Goal: Task Accomplishment & Management: Use online tool/utility

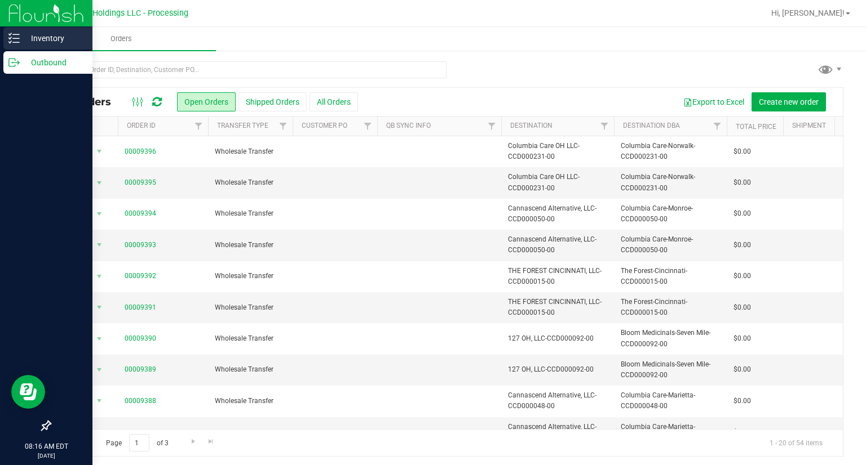
click at [17, 43] on icon at bounding box center [13, 38] width 11 height 11
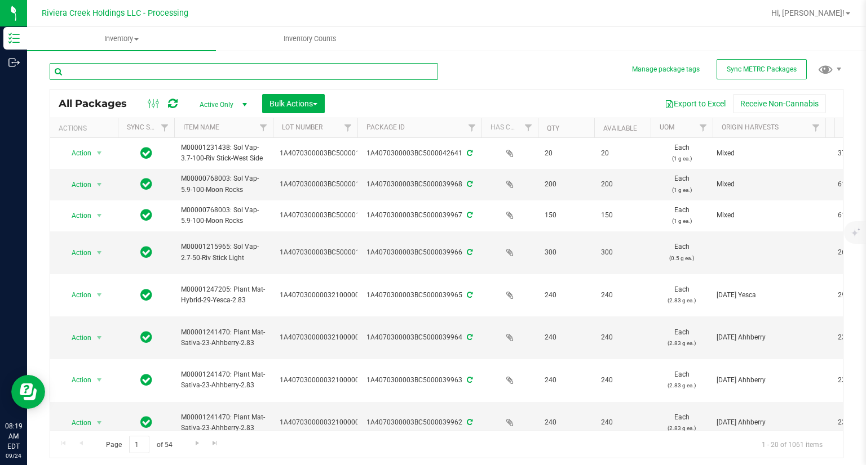
click at [122, 73] on input "text" at bounding box center [244, 71] width 388 height 17
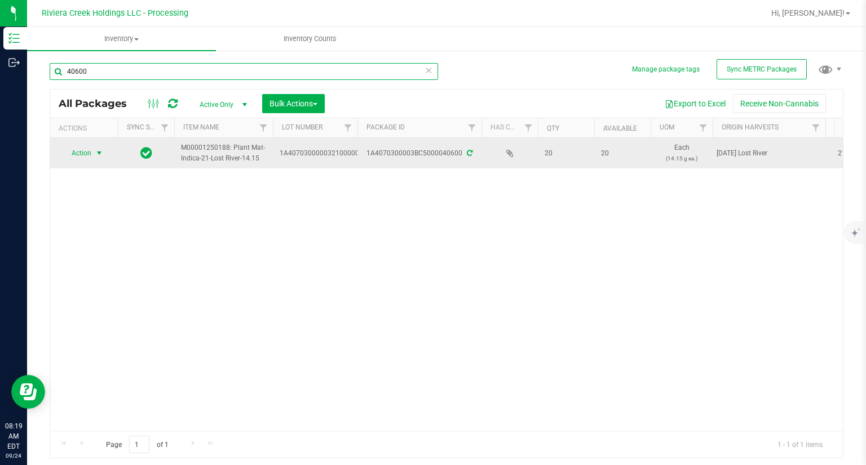
type input "40600"
click at [82, 152] on span "Action" at bounding box center [76, 153] width 30 height 16
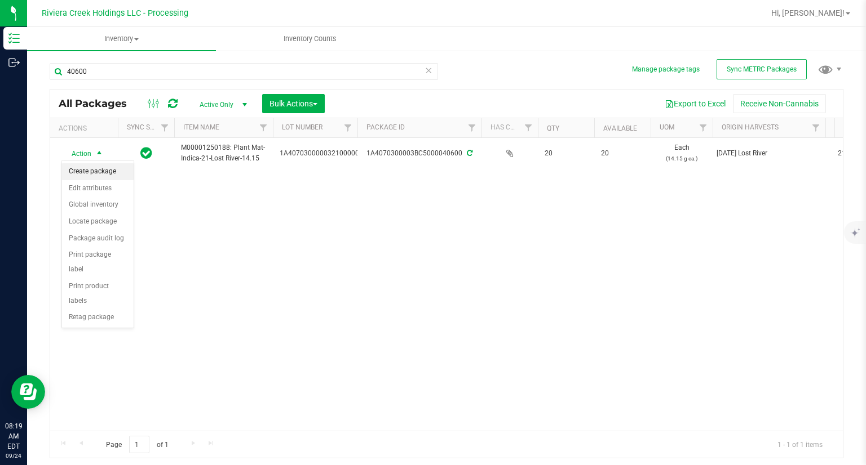
click at [80, 174] on li "Create package" at bounding box center [98, 171] width 72 height 17
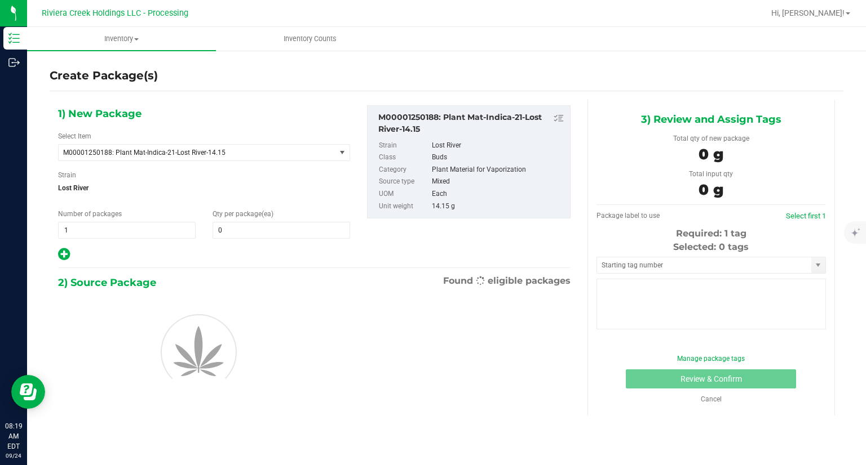
type input "0"
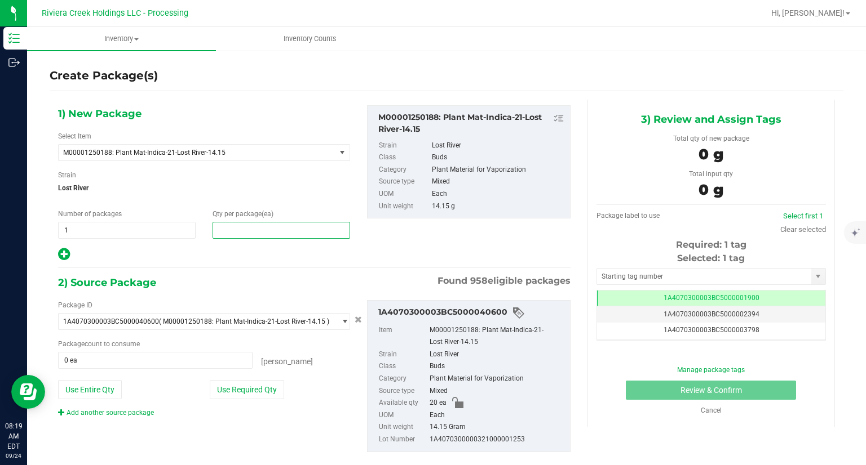
click at [237, 225] on span at bounding box center [280, 230] width 137 height 17
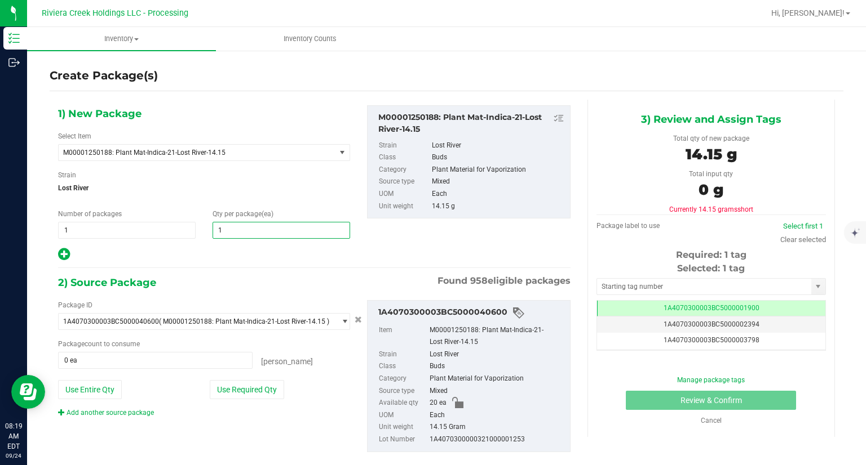
type input "10"
click at [257, 311] on div "Package ID 1A4070300003BC5000040600 ( M00001250188: Plant Mat-Indica-21-Lost Ri…" at bounding box center [204, 315] width 292 height 30
click at [263, 393] on button "Use Required Qty" at bounding box center [247, 389] width 74 height 19
type input "10 ea"
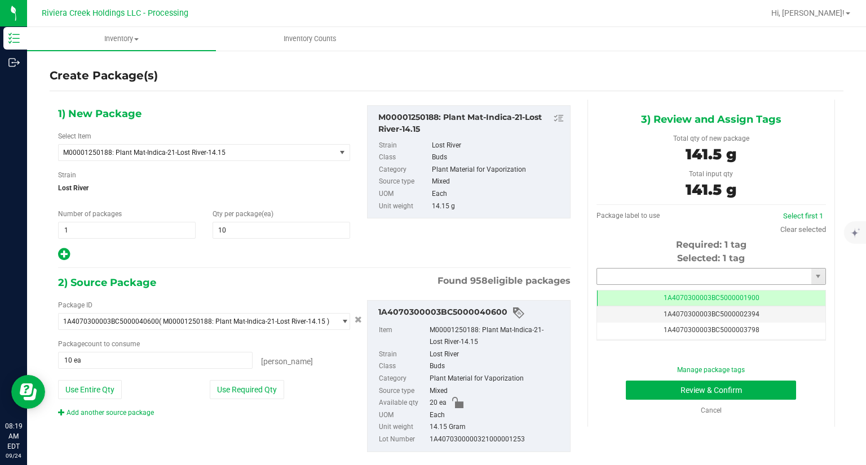
click at [608, 278] on input "text" at bounding box center [704, 277] width 214 height 16
click at [594, 291] on li "1A4070300003BC5000039470" at bounding box center [704, 295] width 226 height 17
type input "1A4070300003BC5000039470"
click at [635, 393] on button "Review & Confirm" at bounding box center [711, 390] width 170 height 19
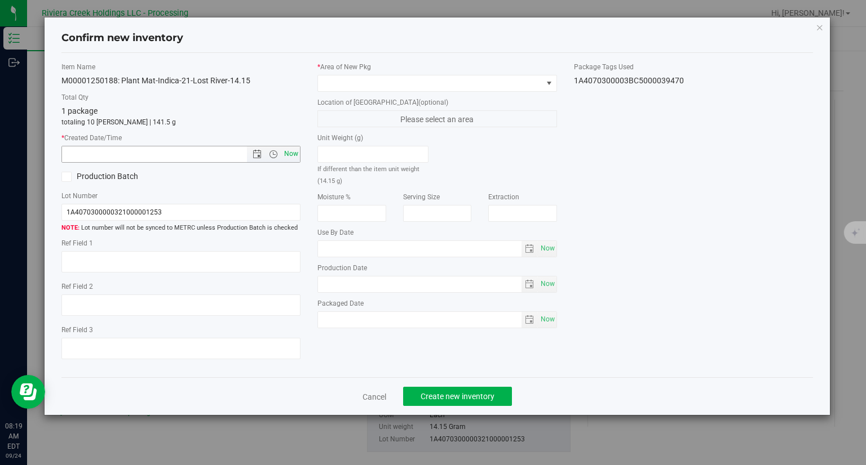
click at [288, 152] on span "Now" at bounding box center [291, 154] width 19 height 16
type input "[DATE] 8:19 AM"
click at [327, 81] on span at bounding box center [430, 84] width 224 height 16
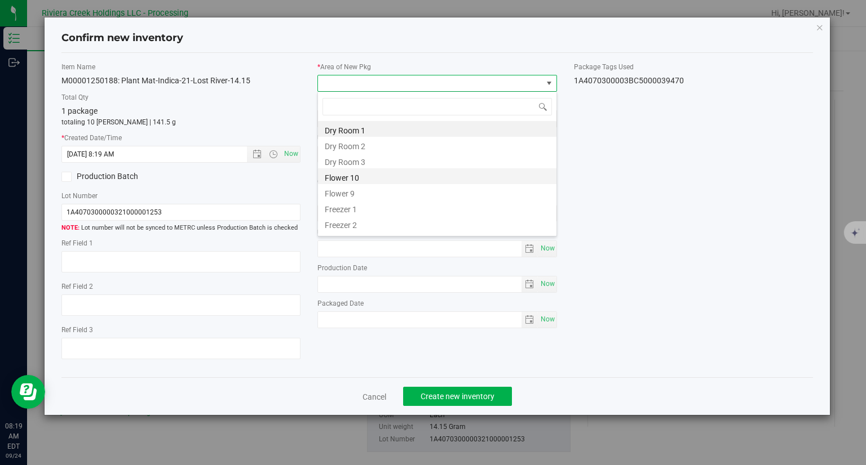
click at [347, 174] on li "Flower 10" at bounding box center [437, 176] width 238 height 16
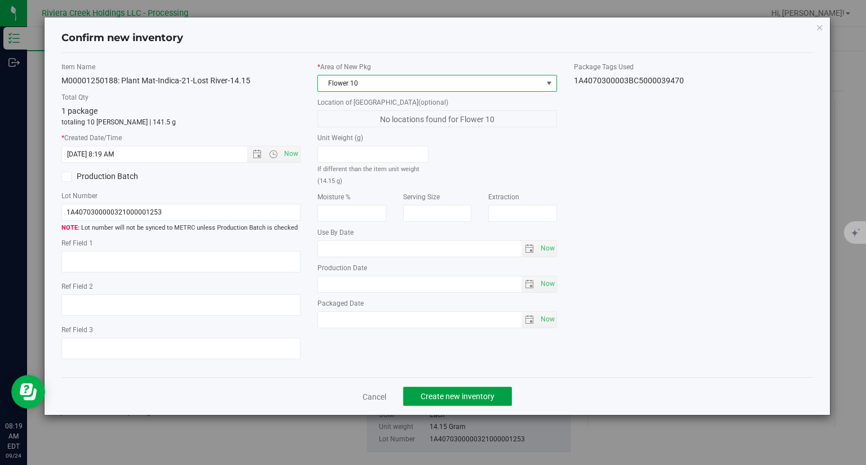
click at [494, 394] on span "Create new inventory" at bounding box center [457, 396] width 74 height 9
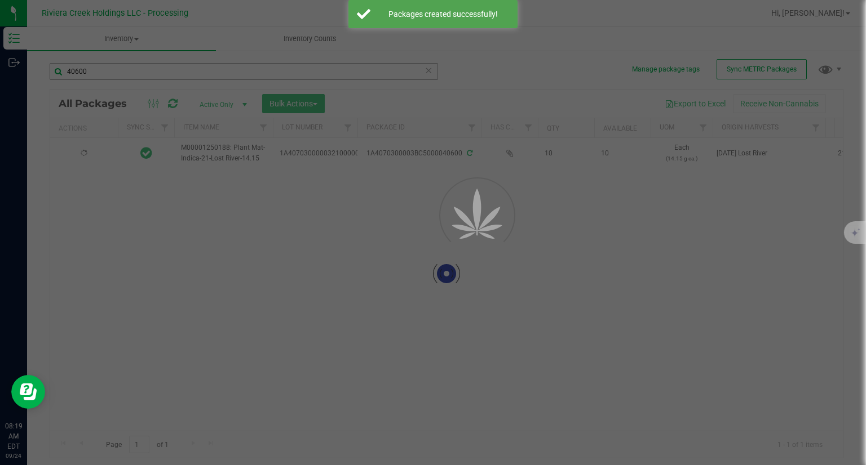
click at [131, 78] on div at bounding box center [433, 232] width 866 height 465
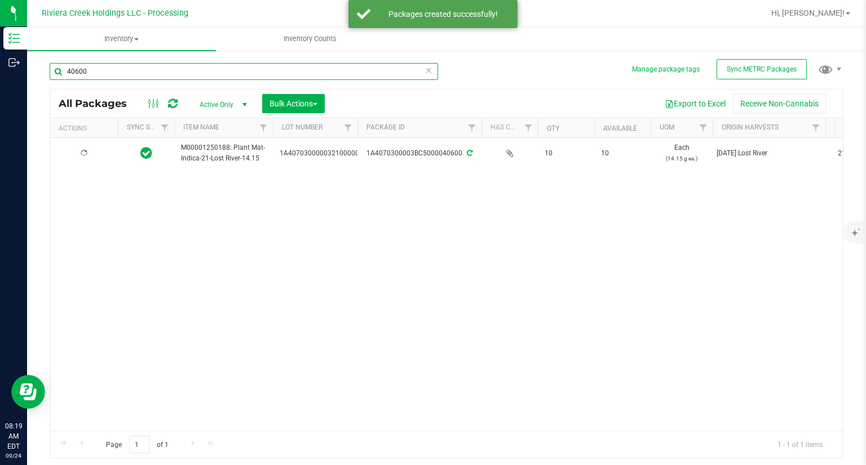
click at [132, 73] on input "40600" at bounding box center [244, 71] width 388 height 17
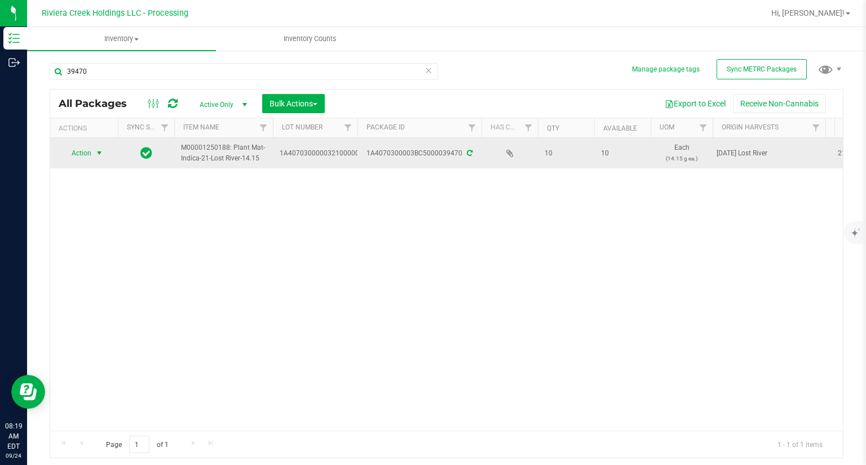
click at [86, 155] on span "Action" at bounding box center [76, 153] width 30 height 16
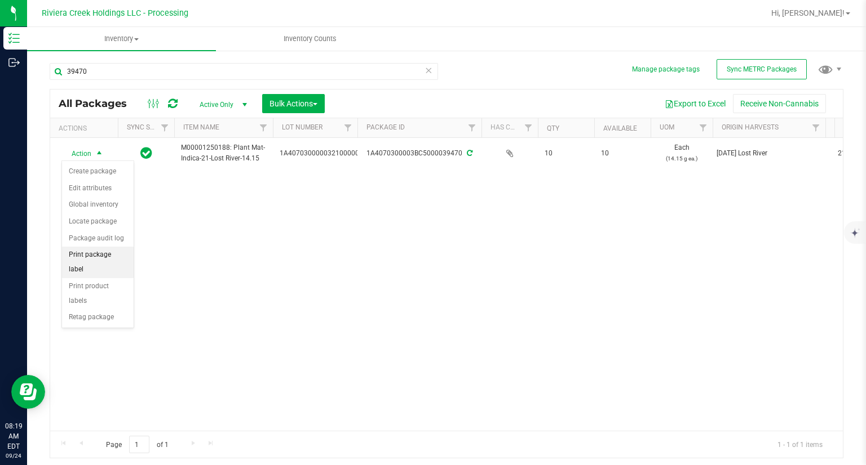
click at [120, 256] on li "Print package label" at bounding box center [98, 262] width 72 height 31
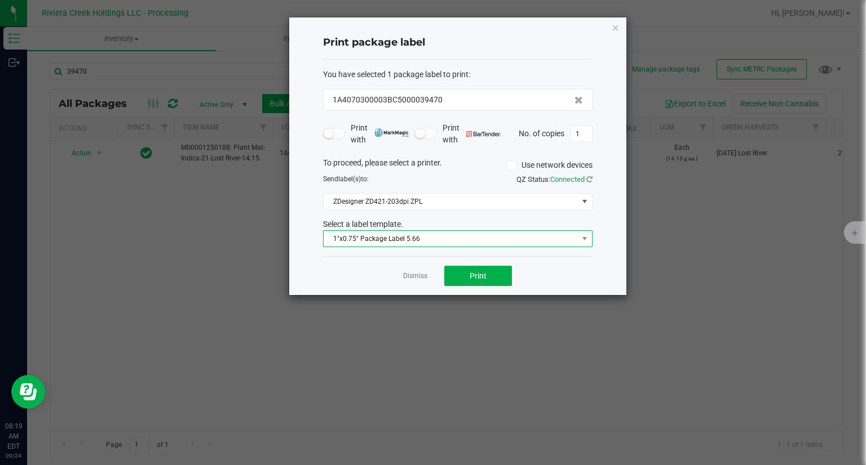
click at [416, 238] on span "1"x0.75" Package Label 5.66" at bounding box center [450, 239] width 254 height 16
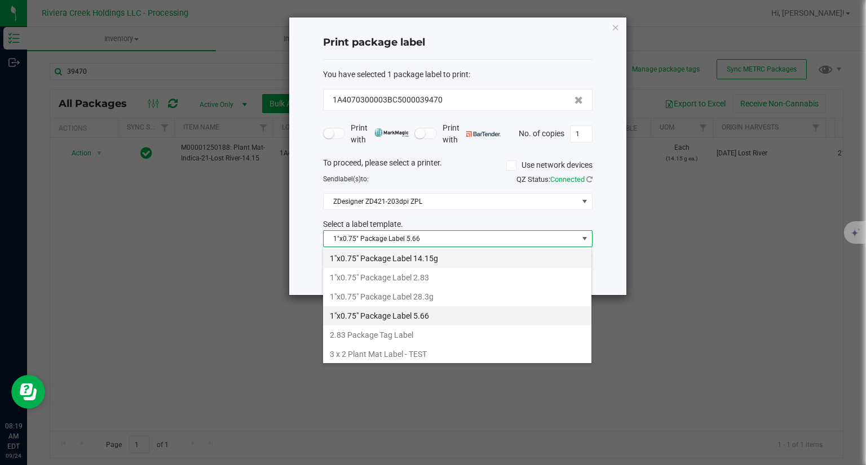
click at [419, 260] on li "1"x0.75" Package Label 14.15g" at bounding box center [457, 258] width 268 height 19
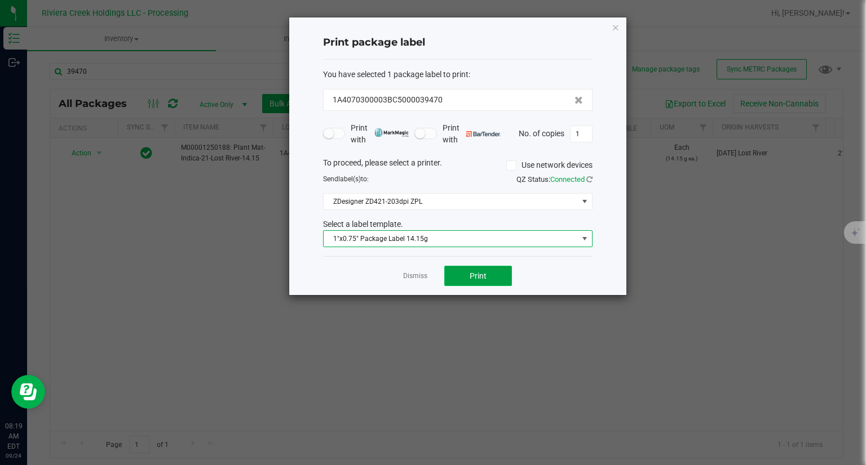
click at [482, 277] on span "Print" at bounding box center [477, 276] width 17 height 9
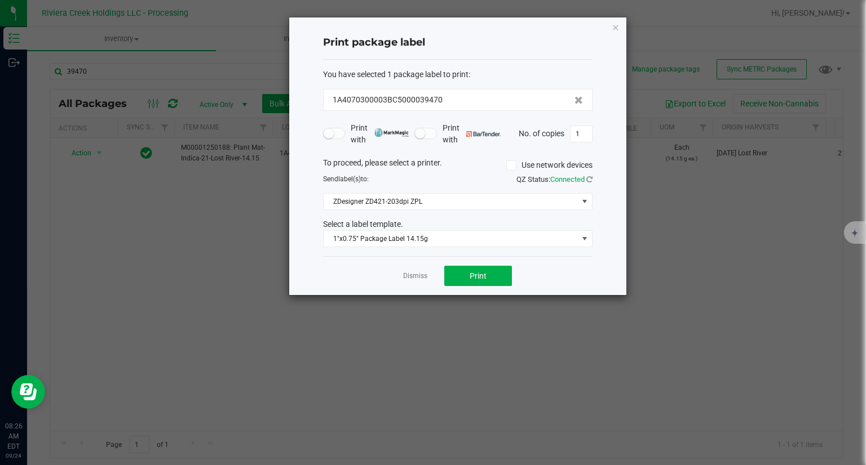
click at [619, 27] on div "Print package label You have selected 1 package label to print : 1A4070300003BC…" at bounding box center [457, 156] width 337 height 278
click at [606, 28] on div "Print package label You have selected 1 package label to print : 1A4070300003BC…" at bounding box center [457, 156] width 337 height 278
click at [614, 26] on icon "button" at bounding box center [615, 27] width 8 height 14
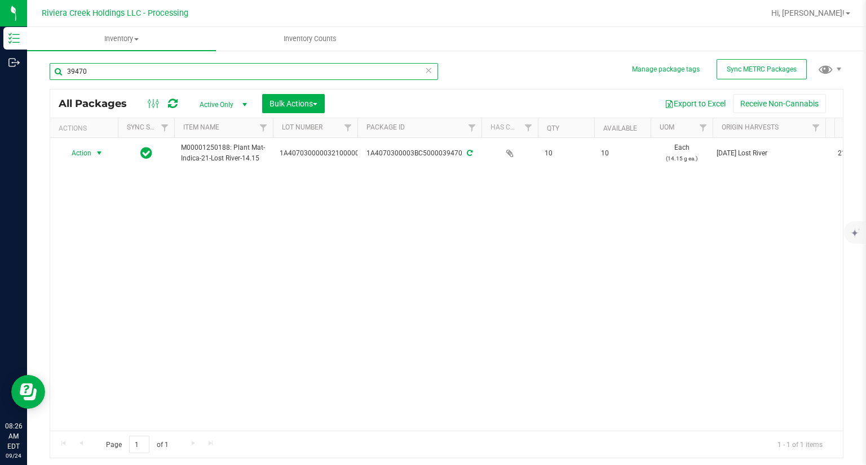
click at [104, 69] on input "39470" at bounding box center [244, 71] width 388 height 17
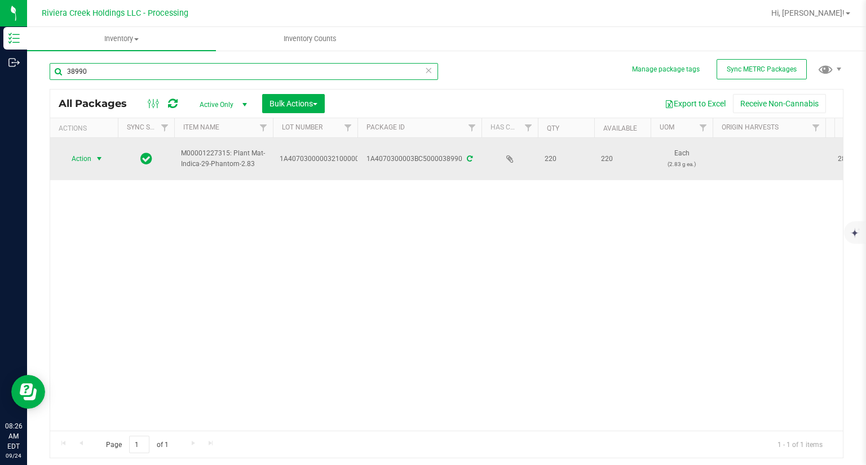
type input "38990"
click at [88, 154] on span "Action" at bounding box center [76, 159] width 30 height 16
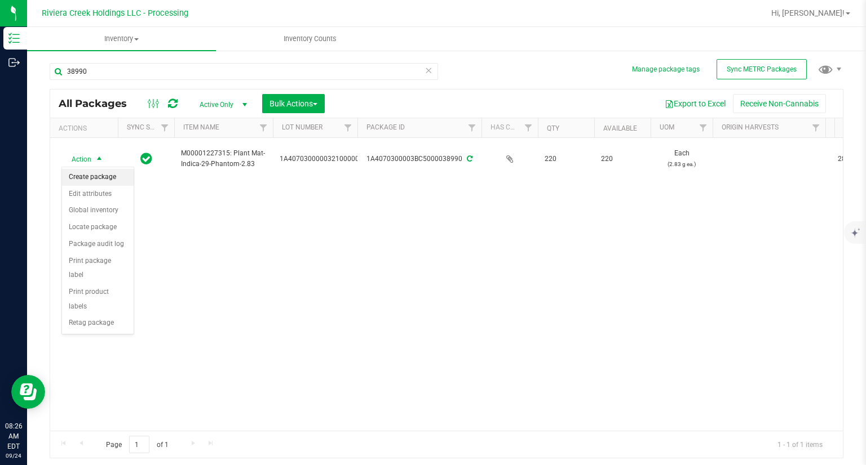
click at [94, 172] on li "Create package" at bounding box center [98, 177] width 72 height 17
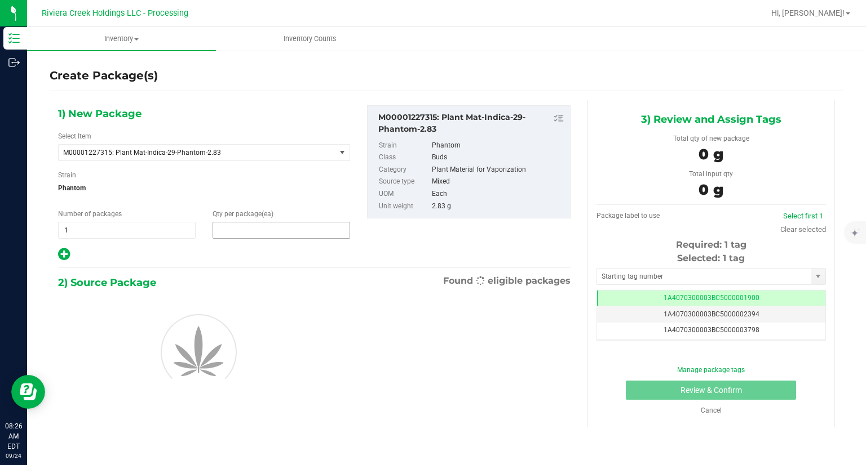
click at [235, 234] on span at bounding box center [280, 230] width 137 height 17
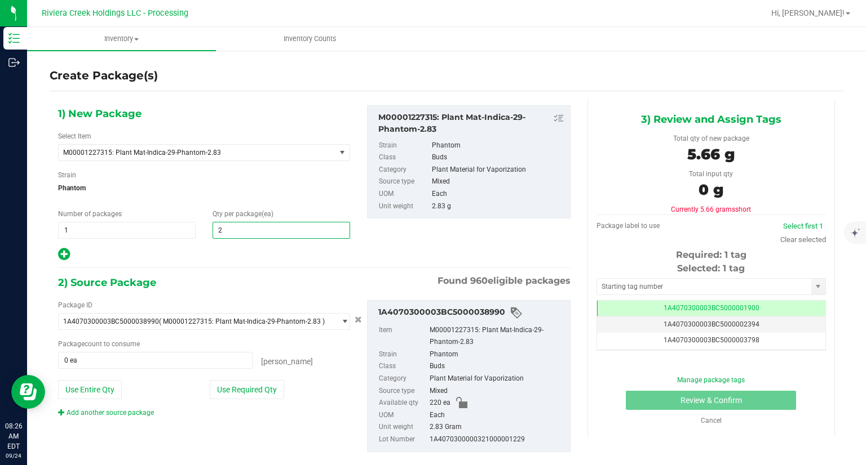
type input "20"
click at [55, 255] on div "1) New Package Select Item M00001227315: Plant Mat-Indica-29-Phantom-2.83 M0000…" at bounding box center [204, 183] width 309 height 157
click at [70, 252] on icon at bounding box center [64, 254] width 12 height 14
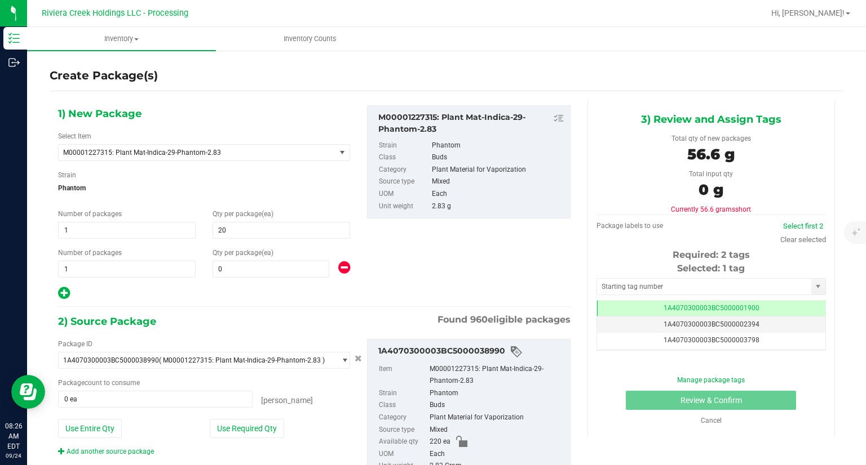
type input "20"
click at [233, 272] on span at bounding box center [270, 269] width 117 height 17
type input "20"
click at [231, 296] on div at bounding box center [204, 293] width 292 height 15
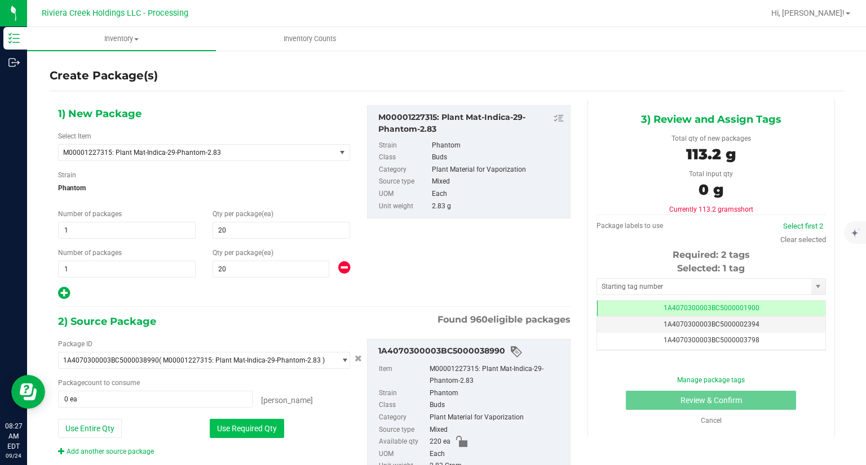
click at [250, 430] on button "Use Required Qty" at bounding box center [247, 428] width 74 height 19
type input "40 ea"
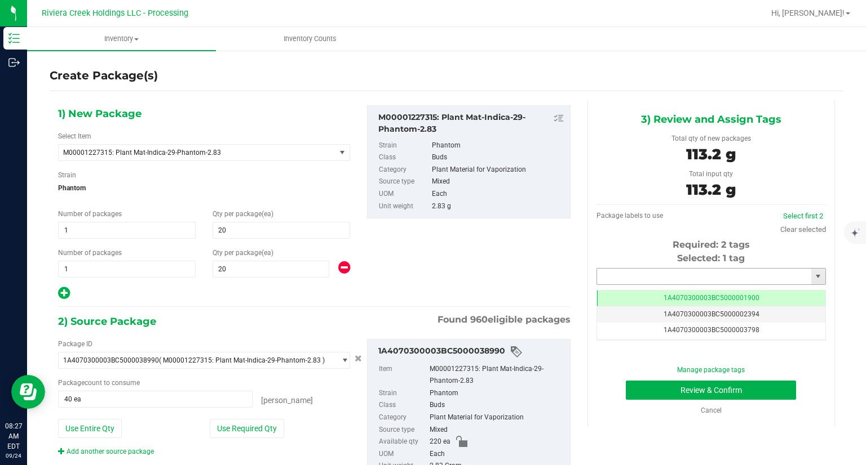
click at [674, 270] on input "text" at bounding box center [704, 277] width 214 height 16
click at [653, 294] on li "1A4070300003BC5000039471" at bounding box center [704, 295] width 226 height 17
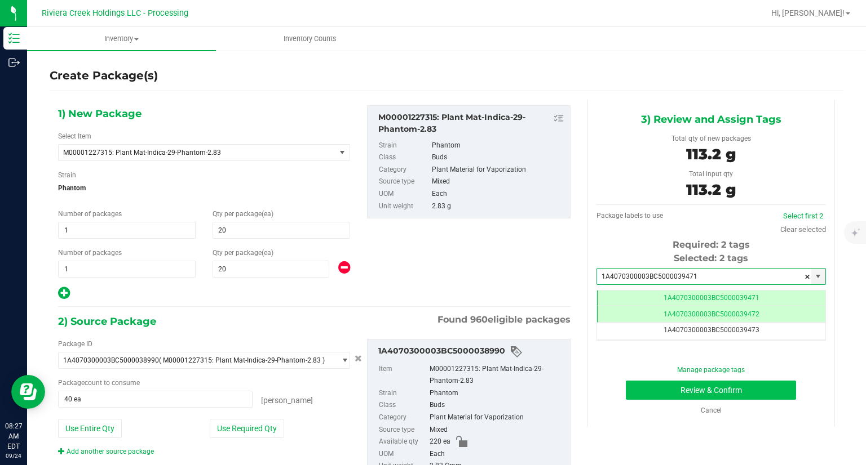
type input "1A4070300003BC5000039471"
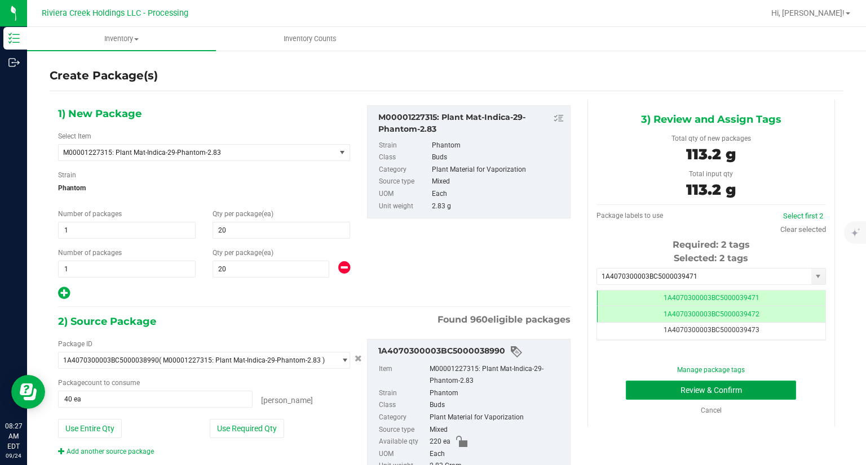
click at [639, 395] on button "Review & Confirm" at bounding box center [711, 390] width 170 height 19
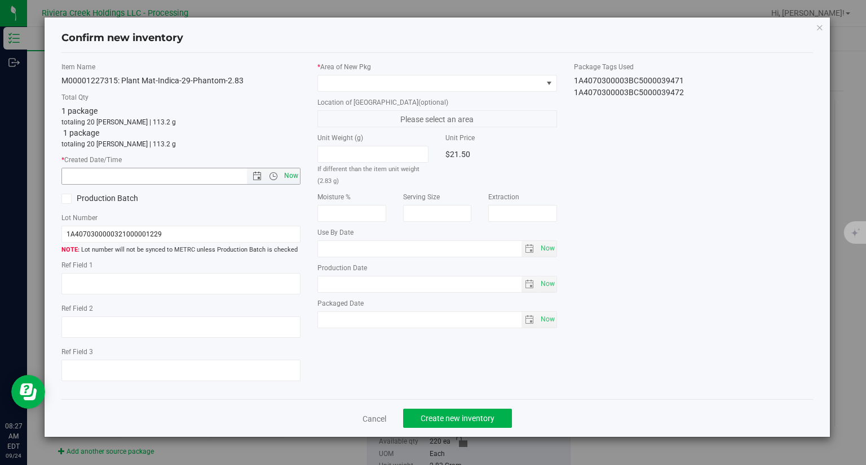
click at [291, 174] on span "Now" at bounding box center [291, 176] width 19 height 16
type input "[DATE] 8:27 AM"
click at [358, 82] on span at bounding box center [430, 84] width 224 height 16
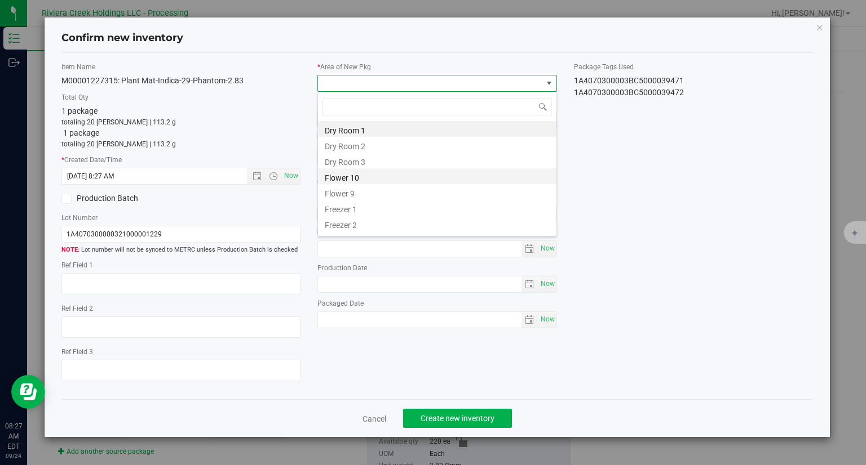
click at [363, 174] on li "Flower 10" at bounding box center [437, 176] width 238 height 16
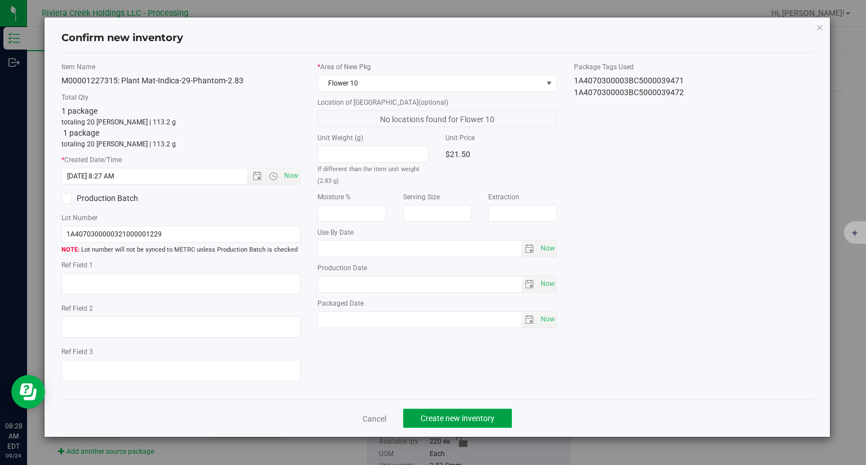
click at [469, 415] on span "Create new inventory" at bounding box center [457, 418] width 74 height 9
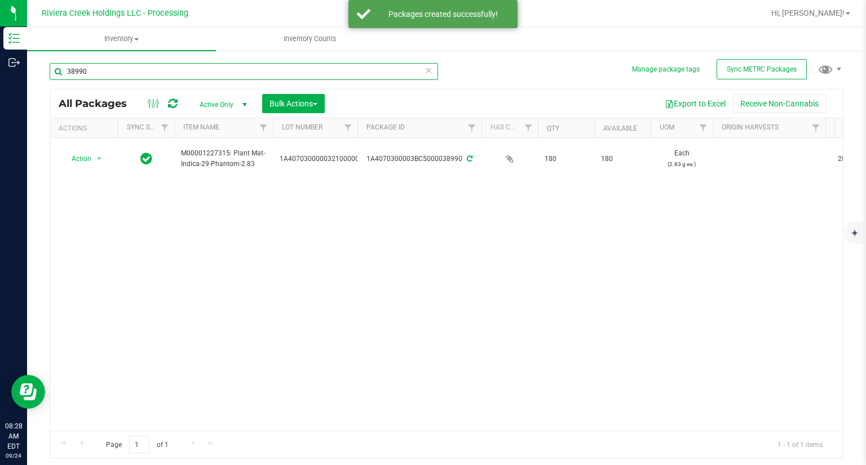
click at [101, 68] on input "38990" at bounding box center [244, 71] width 388 height 17
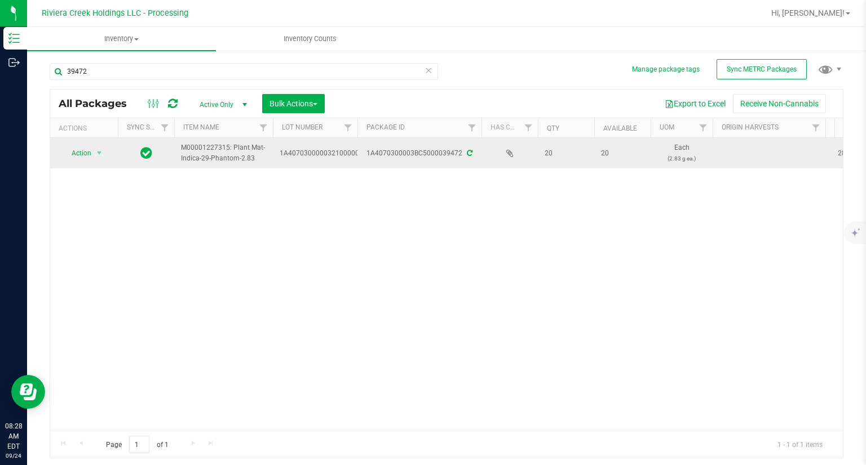
click at [95, 163] on td "Action Action Create package Edit attributes Global inventory Locate package Pa…" at bounding box center [84, 153] width 68 height 30
click at [91, 158] on span "Action" at bounding box center [76, 153] width 30 height 16
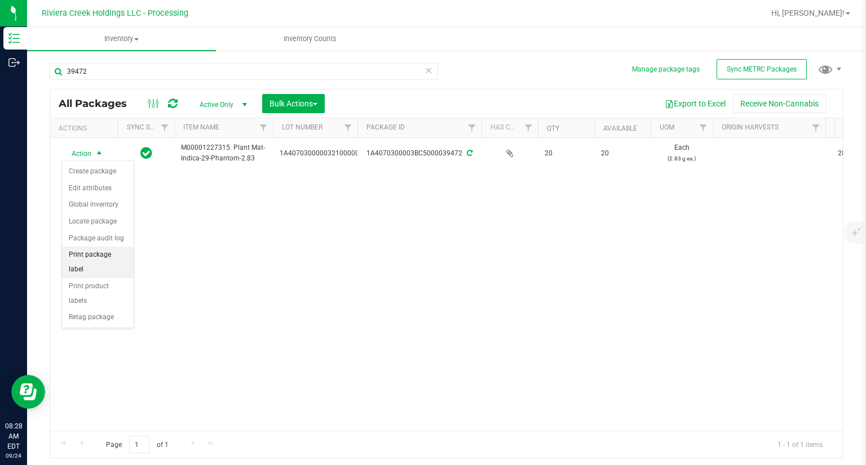
click at [130, 256] on li "Print package label" at bounding box center [98, 262] width 72 height 31
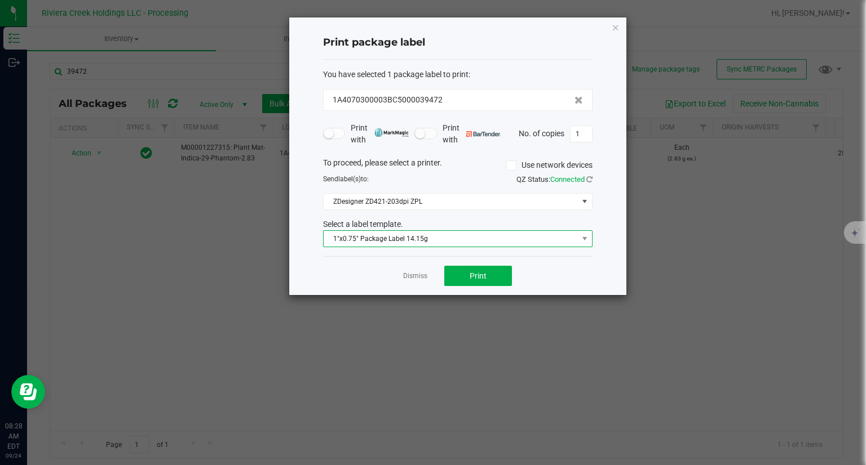
click at [456, 244] on span "1"x0.75" Package Label 14.15g" at bounding box center [450, 239] width 254 height 16
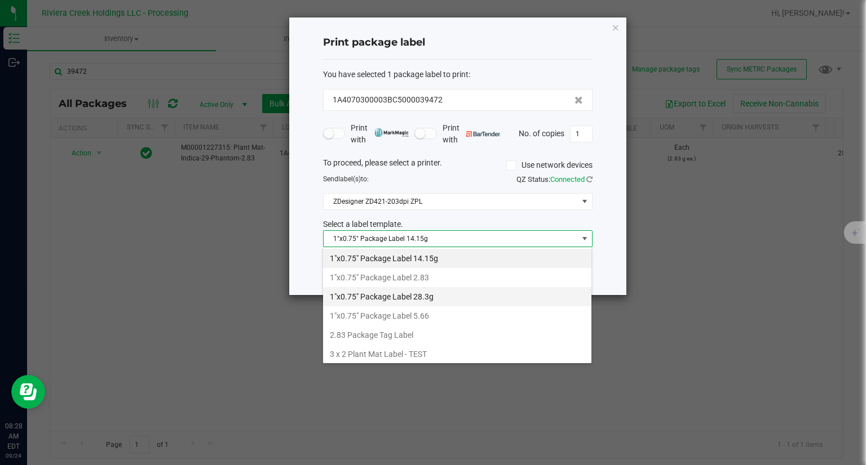
scroll to position [16, 269]
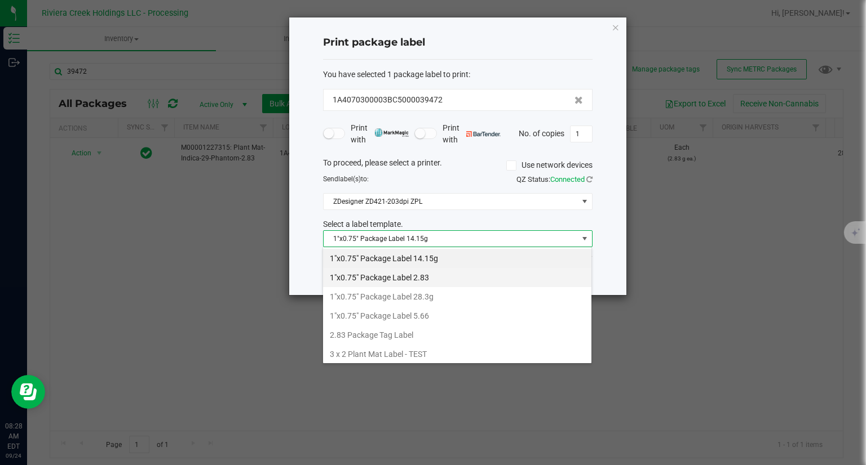
click at [428, 281] on li "1"x0.75" Package Label 2.83" at bounding box center [457, 277] width 268 height 19
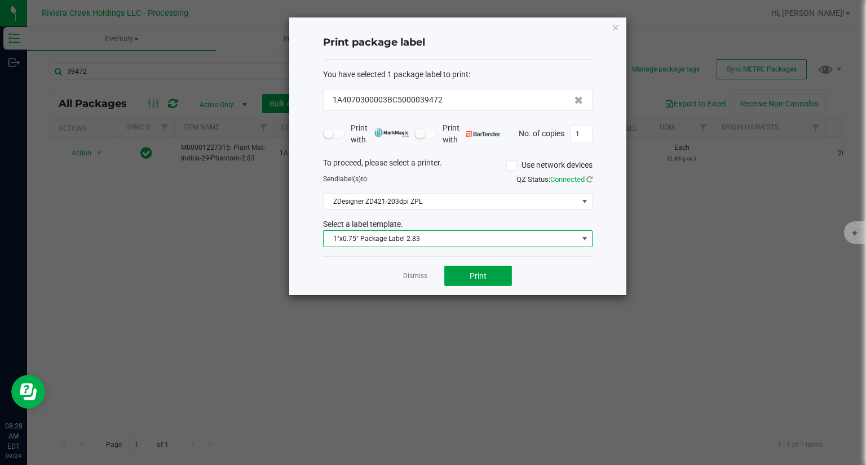
click at [478, 276] on span "Print" at bounding box center [477, 276] width 17 height 9
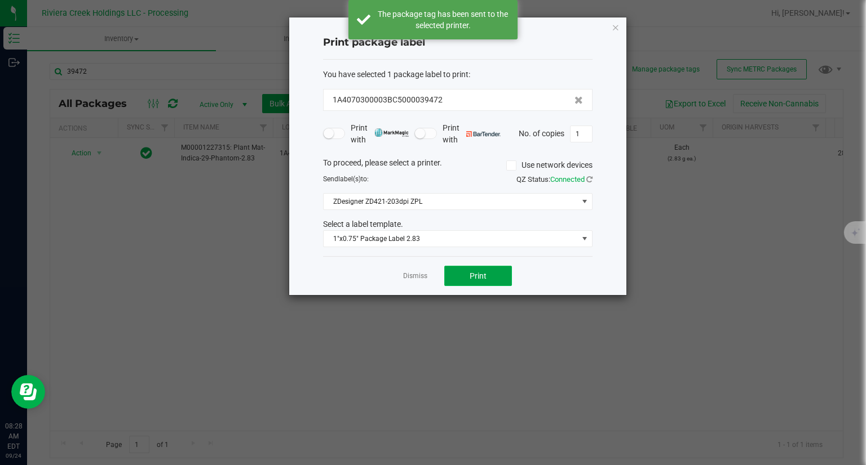
click at [478, 276] on span "Print" at bounding box center [477, 276] width 17 height 9
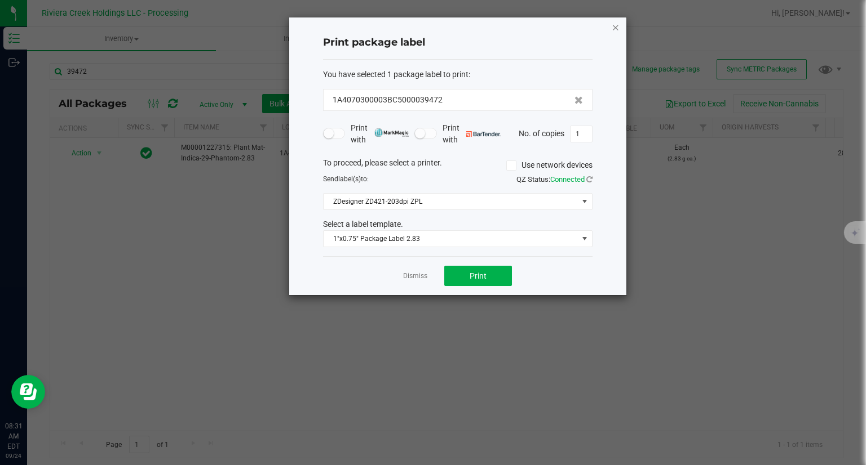
click at [618, 30] on icon "button" at bounding box center [615, 27] width 8 height 14
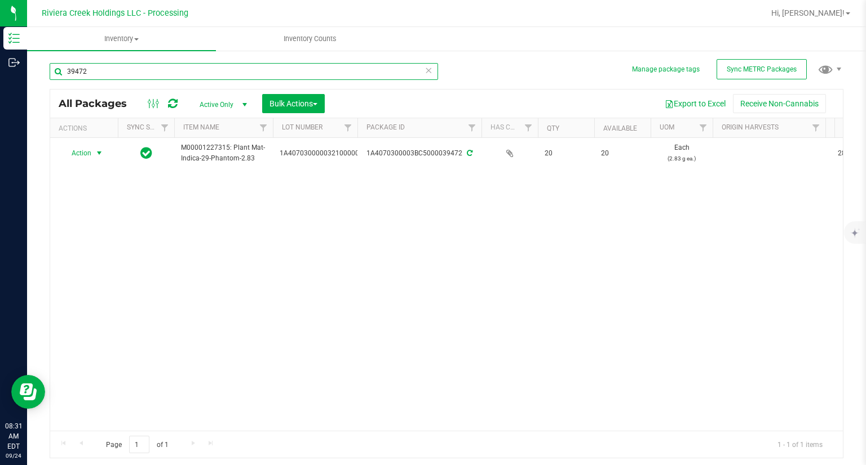
click at [233, 75] on input "39472" at bounding box center [244, 71] width 388 height 17
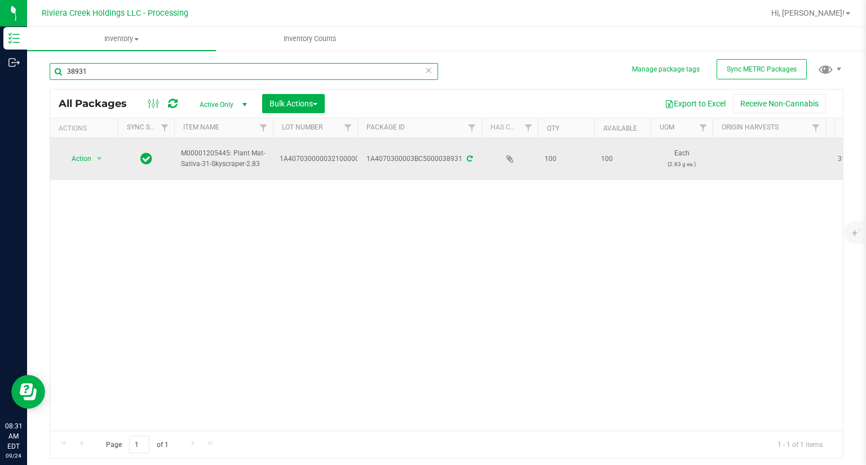
type input "38931"
click at [81, 150] on td "Action Action Create package Edit attributes Global inventory Locate package Pa…" at bounding box center [84, 159] width 68 height 42
click at [76, 160] on span "Action" at bounding box center [76, 159] width 30 height 16
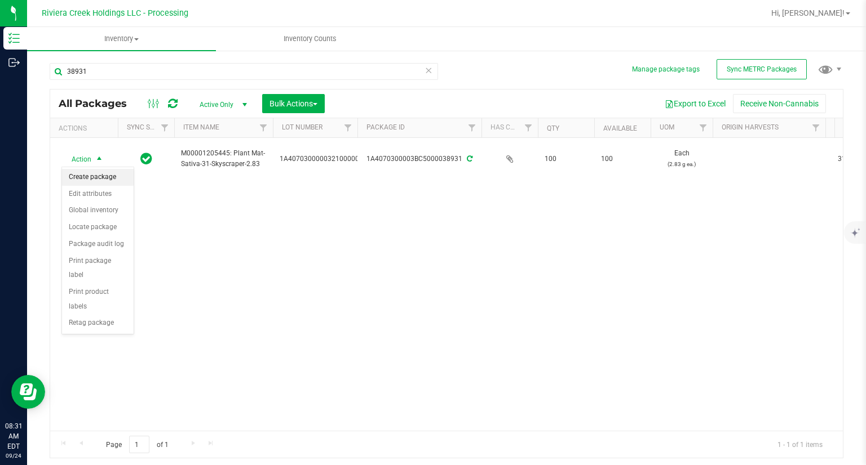
click at [90, 174] on li "Create package" at bounding box center [98, 177] width 72 height 17
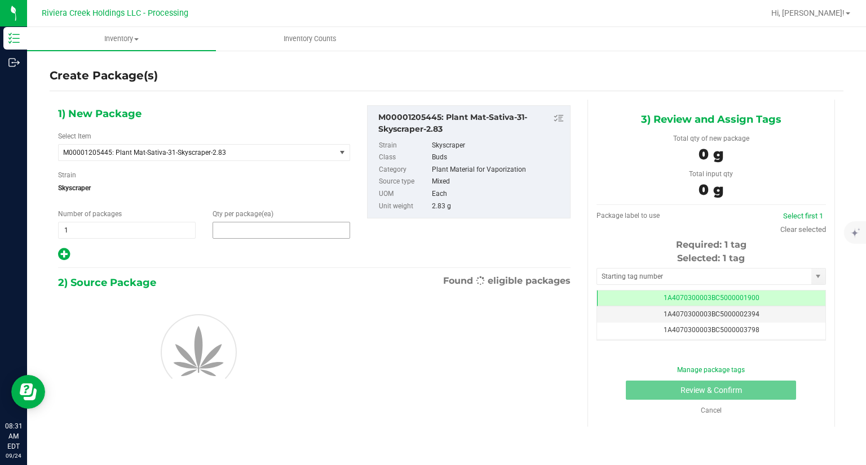
click at [247, 228] on span at bounding box center [280, 230] width 137 height 17
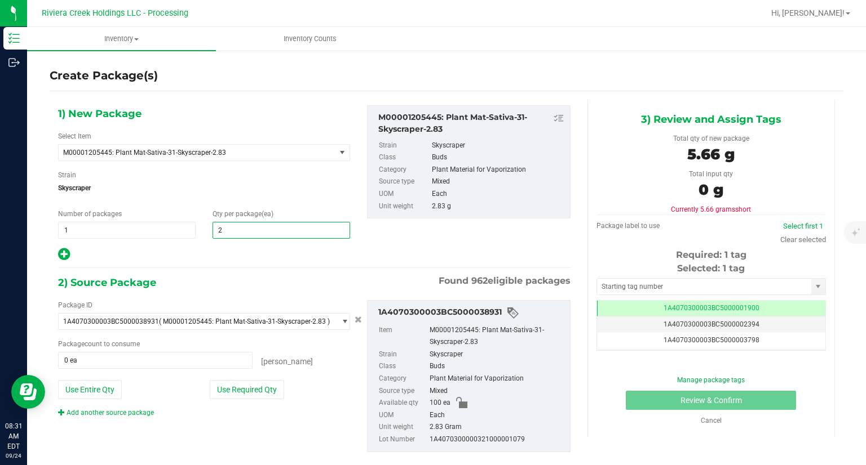
type input "20"
click at [54, 255] on div "1) New Package Select Item M00001205445: Plant Mat-Sativa-31-Skyscraper-2.83 M0…" at bounding box center [204, 183] width 309 height 157
click at [63, 254] on icon at bounding box center [64, 254] width 12 height 14
type input "20"
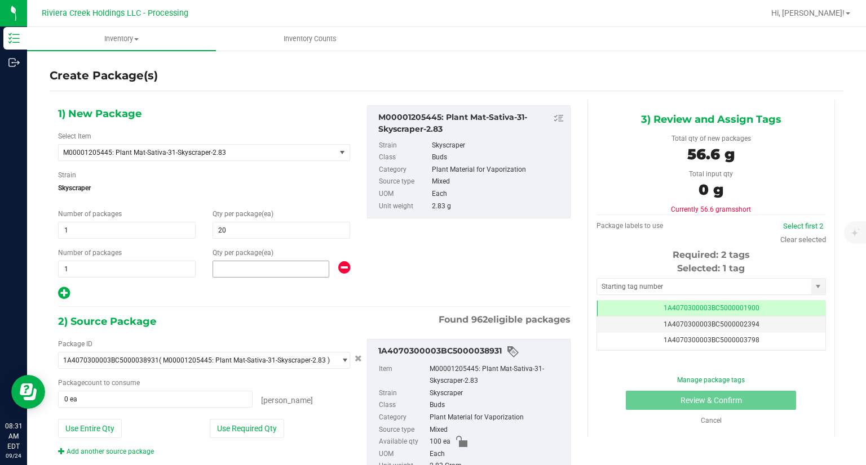
click at [250, 269] on span at bounding box center [270, 269] width 117 height 17
type input "60"
click at [230, 288] on div at bounding box center [204, 293] width 292 height 15
click at [251, 427] on button "Use Required Qty" at bounding box center [247, 428] width 74 height 19
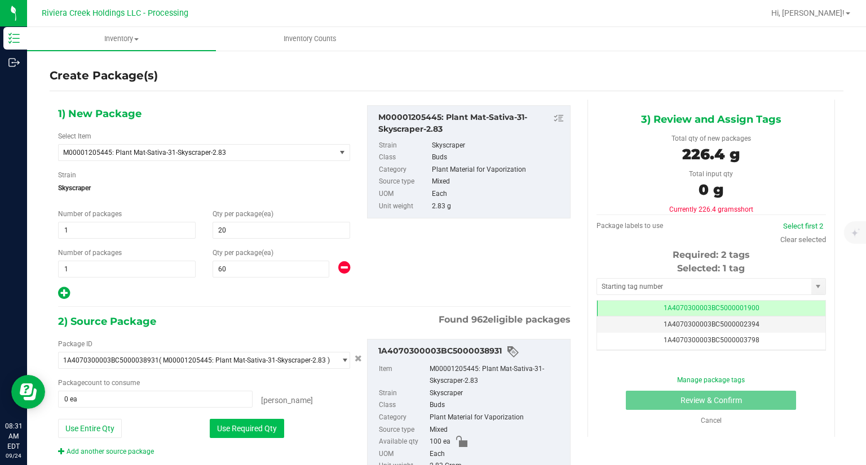
type input "80 ea"
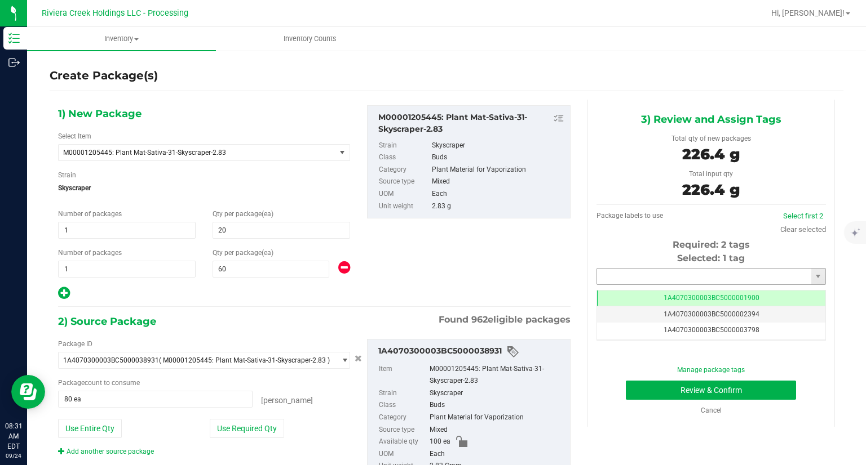
click at [602, 276] on input "text" at bounding box center [704, 277] width 214 height 16
click at [606, 295] on li "1A4070300003BC5000039473" at bounding box center [704, 295] width 226 height 17
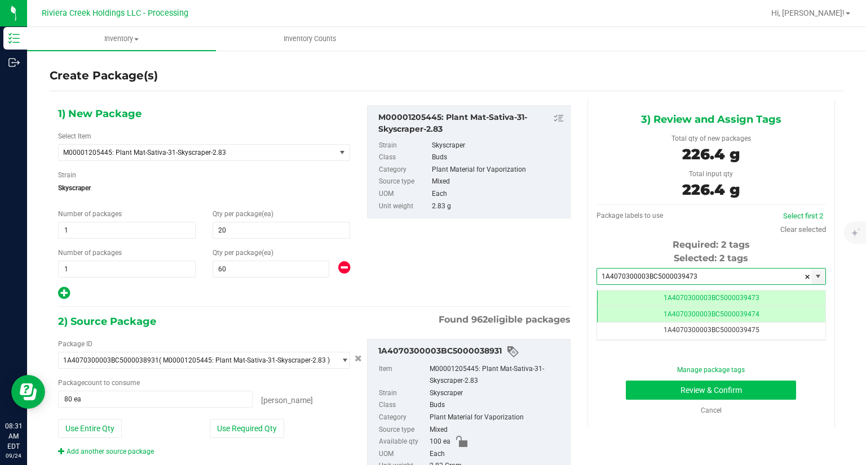
type input "1A4070300003BC5000039473"
click at [627, 387] on button "Review & Confirm" at bounding box center [711, 390] width 170 height 19
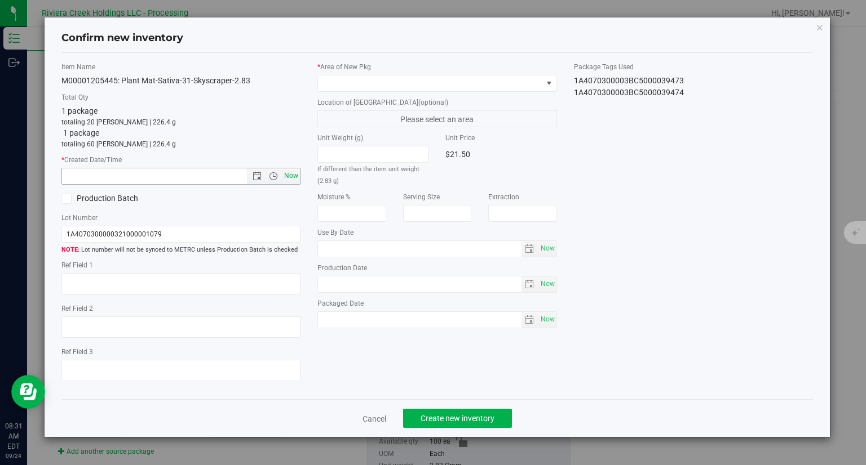
click at [290, 172] on span "Now" at bounding box center [291, 176] width 19 height 16
type input "[DATE] 8:31 AM"
click at [350, 78] on span at bounding box center [430, 84] width 224 height 16
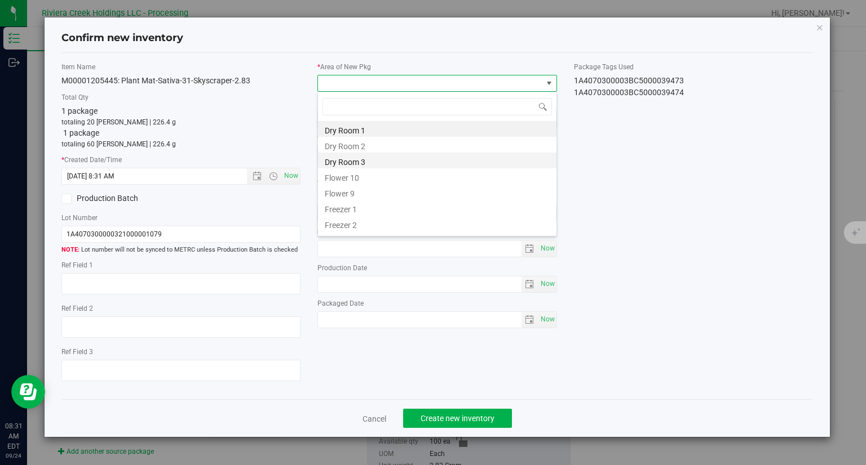
click at [349, 167] on li "Dry Room 3" at bounding box center [437, 161] width 238 height 16
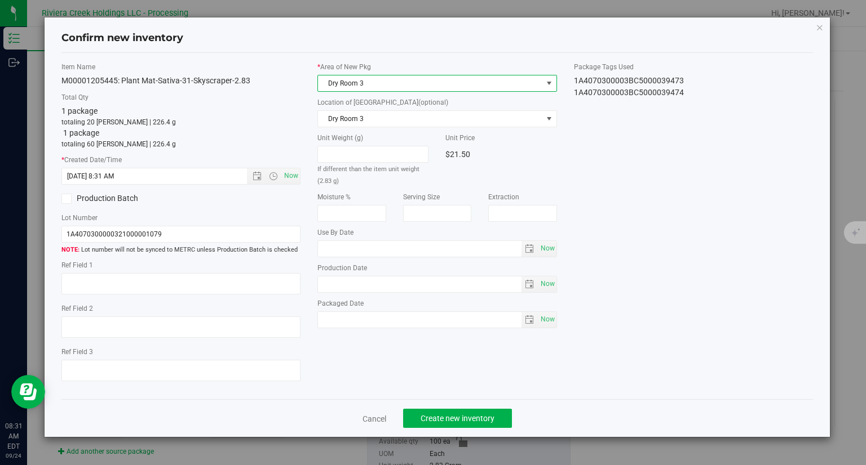
click at [349, 82] on span "Dry Room 3" at bounding box center [430, 84] width 224 height 16
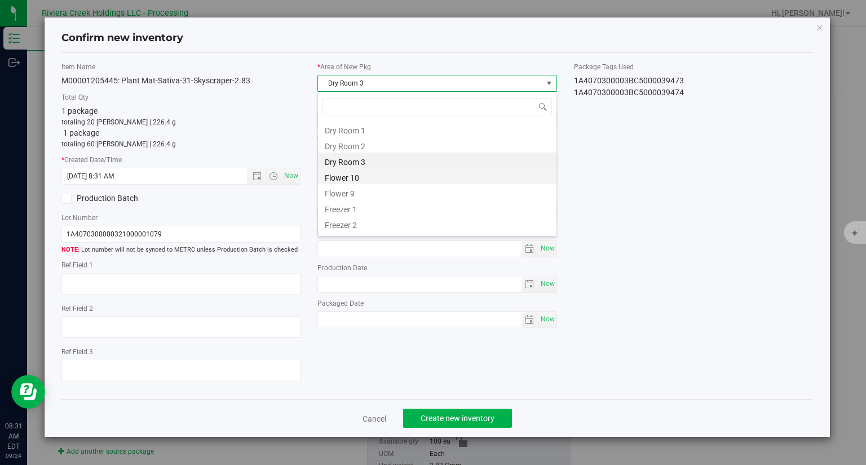
click at [345, 180] on li "Flower 10" at bounding box center [437, 176] width 238 height 16
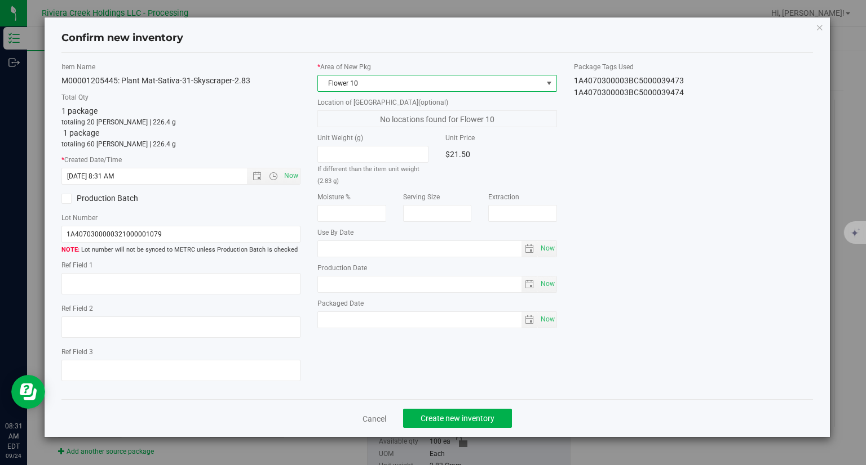
click at [631, 175] on div "Item Name M00001205445: Plant Mat-Sativa-31-Skyscraper-2.83 Total Qty 1 package…" at bounding box center [437, 226] width 769 height 329
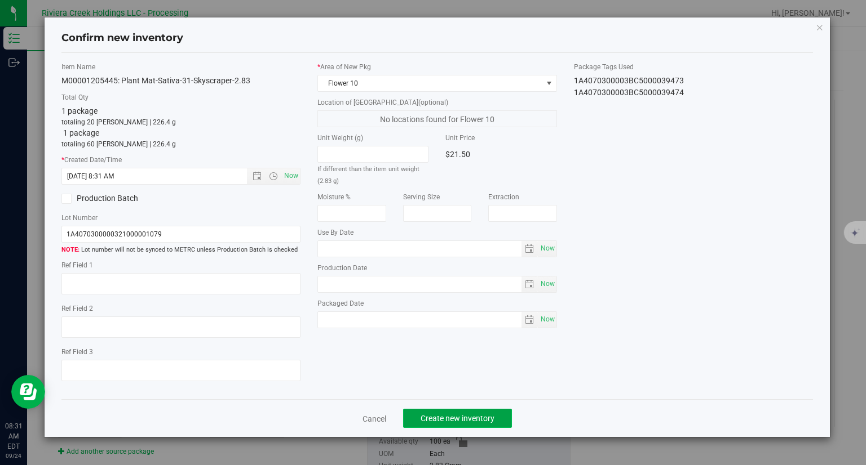
click at [497, 419] on button "Create new inventory" at bounding box center [457, 418] width 109 height 19
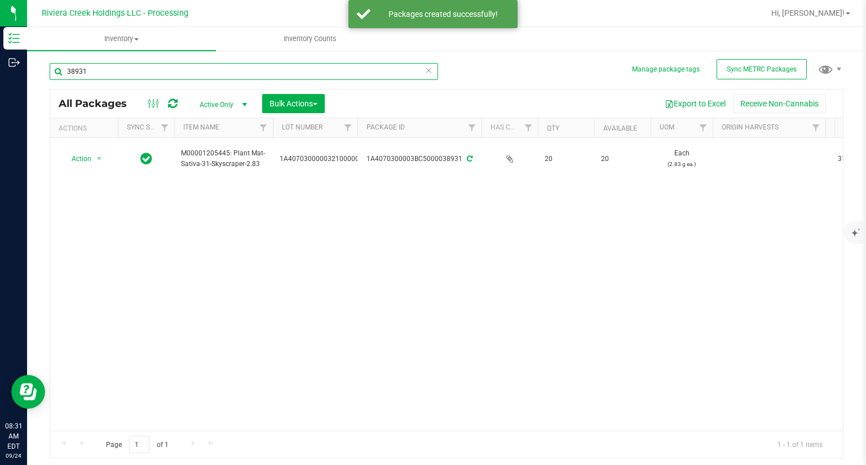
click at [181, 75] on input "38931" at bounding box center [244, 71] width 388 height 17
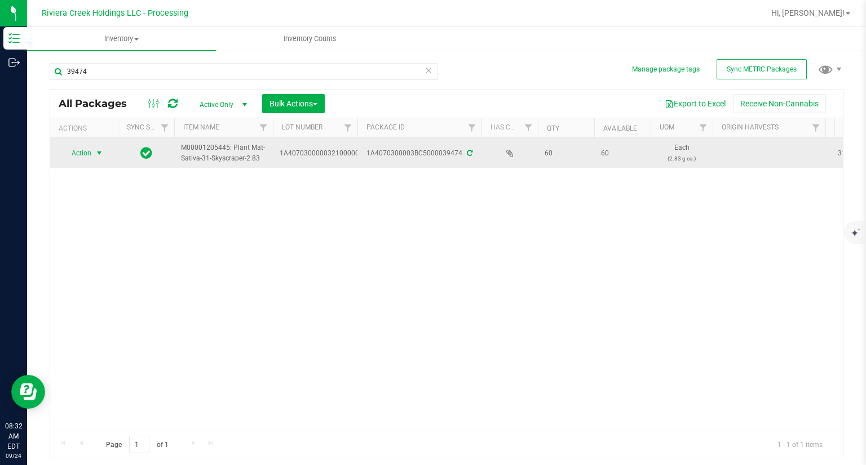
click at [99, 159] on span "select" at bounding box center [99, 153] width 14 height 16
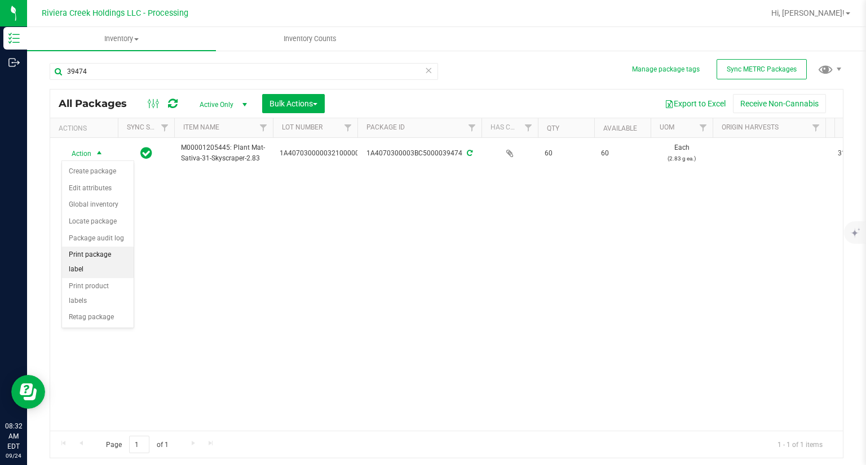
click at [125, 256] on li "Print package label" at bounding box center [98, 262] width 72 height 31
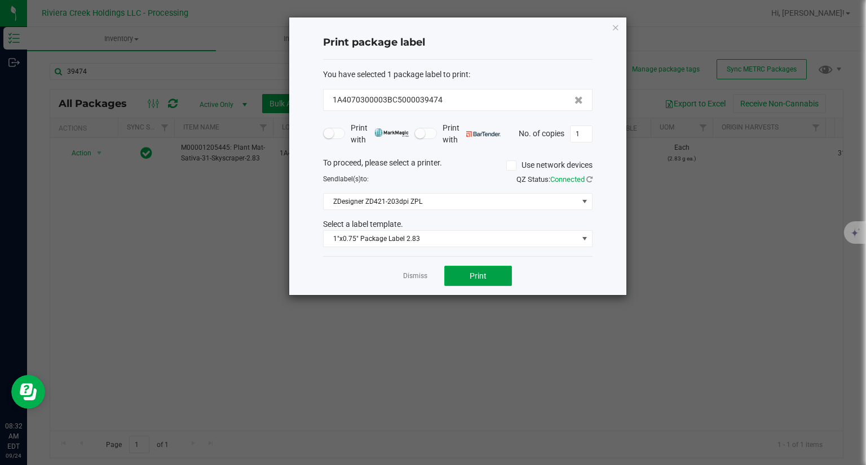
click at [484, 278] on span "Print" at bounding box center [477, 276] width 17 height 9
click at [484, 278] on span "Print" at bounding box center [482, 276] width 17 height 9
click at [613, 28] on icon "button" at bounding box center [615, 27] width 8 height 14
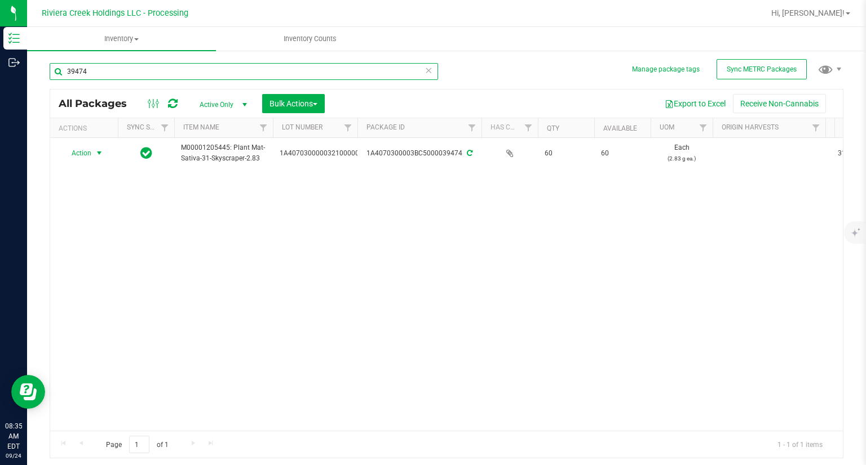
click at [94, 65] on input "39474" at bounding box center [244, 71] width 388 height 17
click at [94, 66] on input "39474" at bounding box center [244, 71] width 388 height 17
click at [95, 72] on input "39474" at bounding box center [244, 71] width 388 height 17
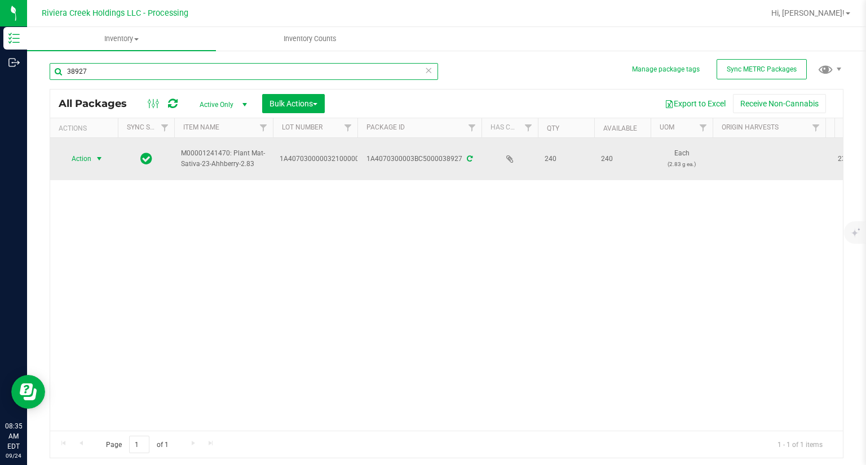
type input "38927"
click at [93, 156] on span "select" at bounding box center [99, 159] width 14 height 16
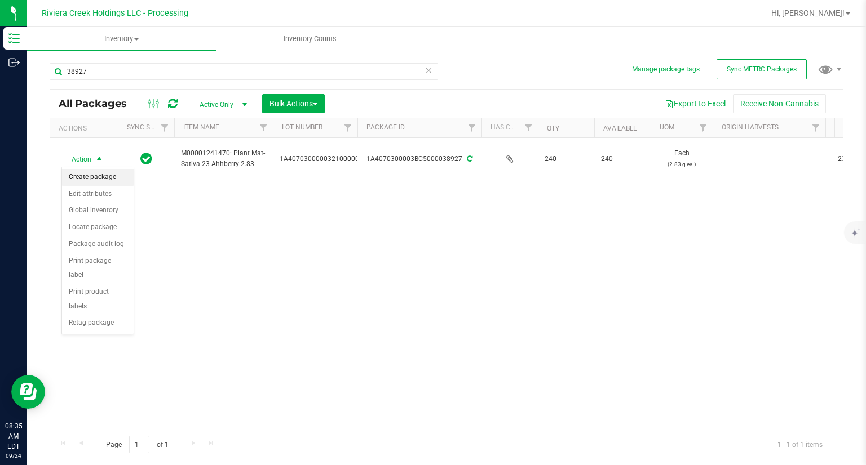
click at [99, 174] on li "Create package" at bounding box center [98, 177] width 72 height 17
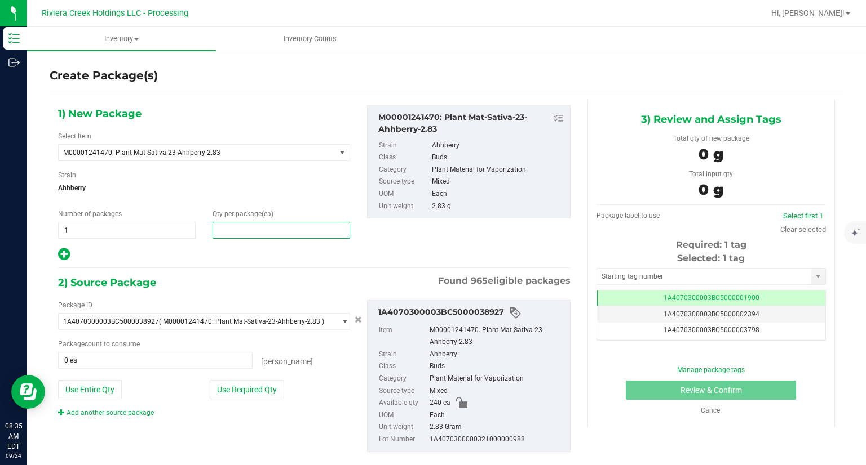
click at [268, 237] on span at bounding box center [280, 230] width 137 height 17
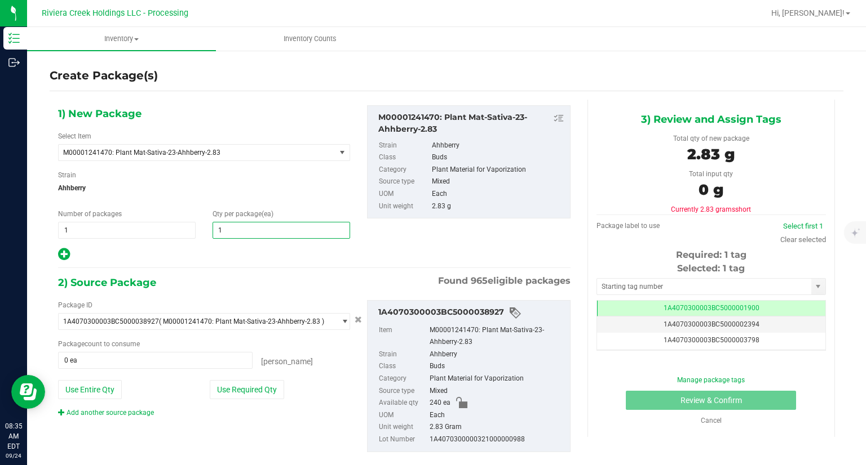
type input "10"
click at [220, 268] on div "1) New Package Select Item M00001241470: Plant Mat-Sativa-23-Ahhberry-2.83 M000…" at bounding box center [314, 288] width 529 height 376
click at [69, 258] on icon at bounding box center [64, 254] width 12 height 14
type input "10"
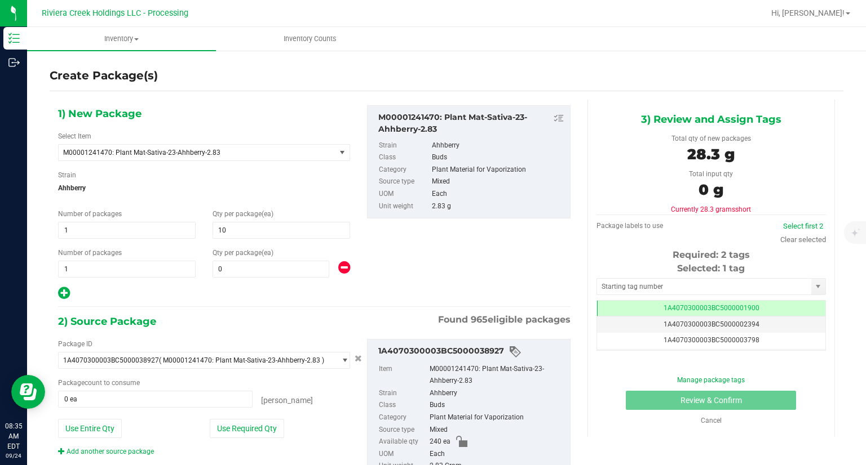
click at [242, 280] on div "1) New Package Select Item M00001241470: Plant Mat-Sativa-23-Ahhberry-2.83 M000…" at bounding box center [204, 203] width 309 height 196
click at [242, 274] on span at bounding box center [270, 269] width 117 height 17
type input "20"
click at [234, 287] on div at bounding box center [204, 293] width 292 height 15
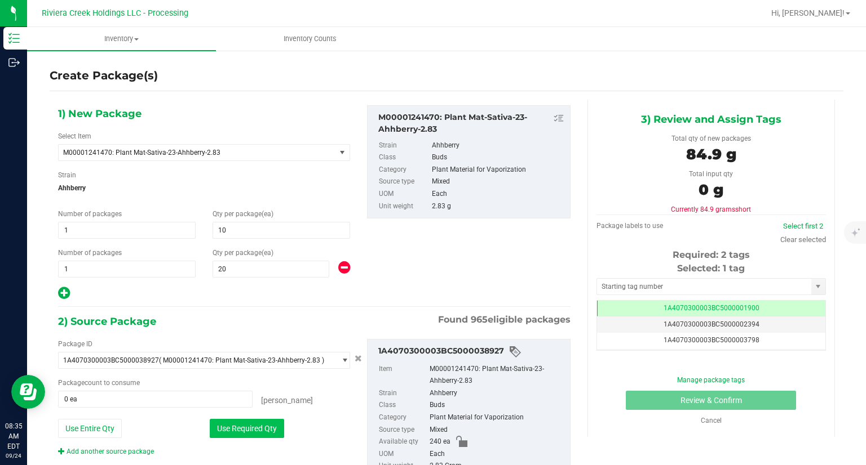
click at [259, 436] on button "Use Required Qty" at bounding box center [247, 428] width 74 height 19
type input "30 ea"
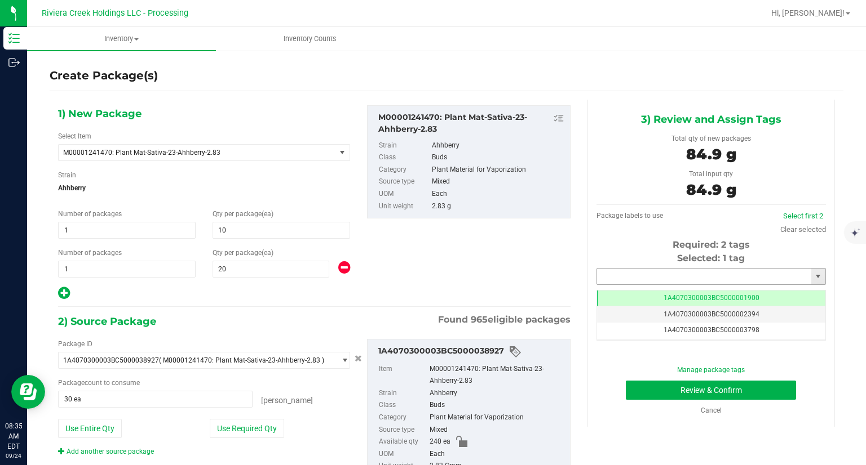
click at [644, 281] on input "text" at bounding box center [704, 277] width 214 height 16
click at [631, 296] on li "1A4070300003BC5000039475" at bounding box center [704, 295] width 226 height 17
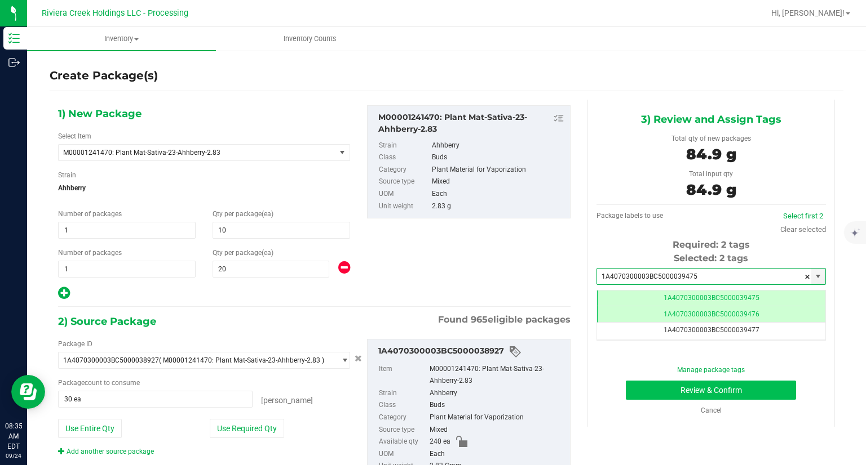
type input "1A4070300003BC5000039475"
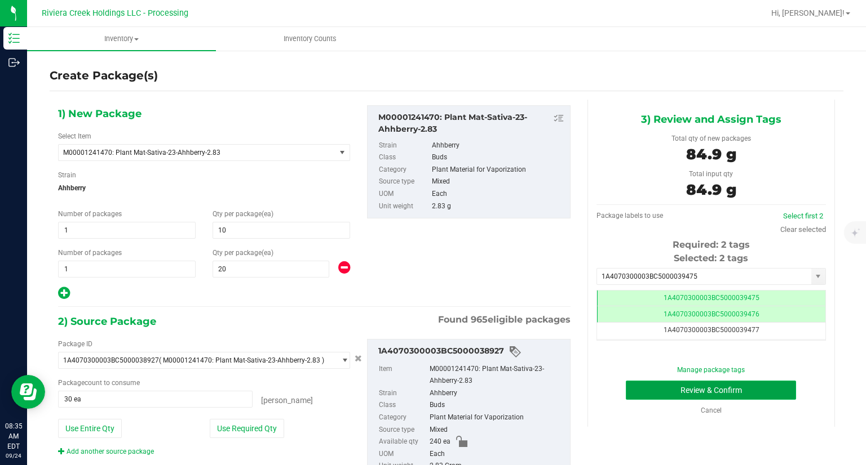
click at [640, 382] on button "Review & Confirm" at bounding box center [711, 390] width 170 height 19
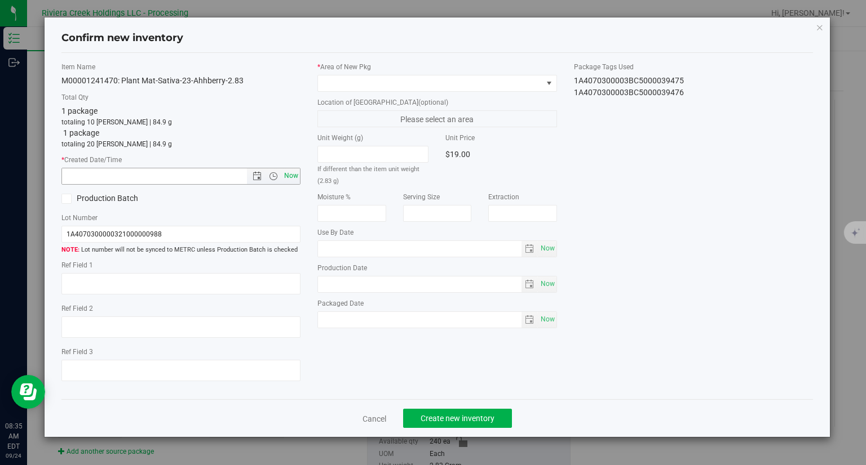
click at [295, 180] on span "Now" at bounding box center [291, 176] width 19 height 16
type input "[DATE] 8:35 AM"
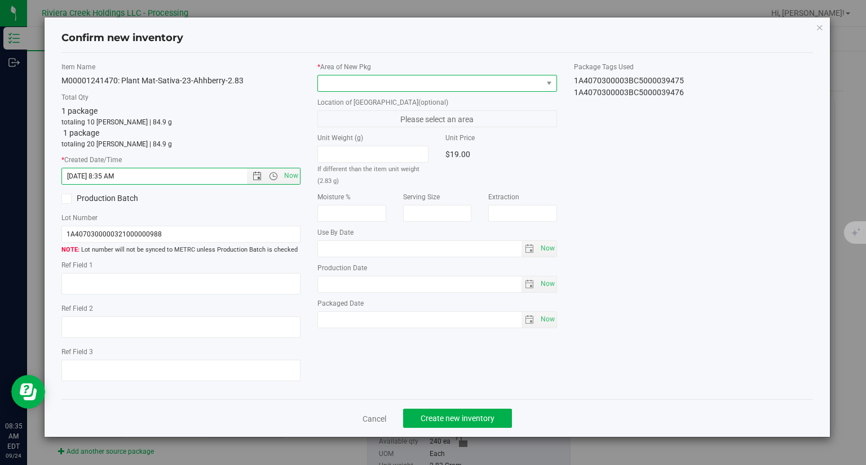
click at [353, 84] on span at bounding box center [430, 84] width 224 height 16
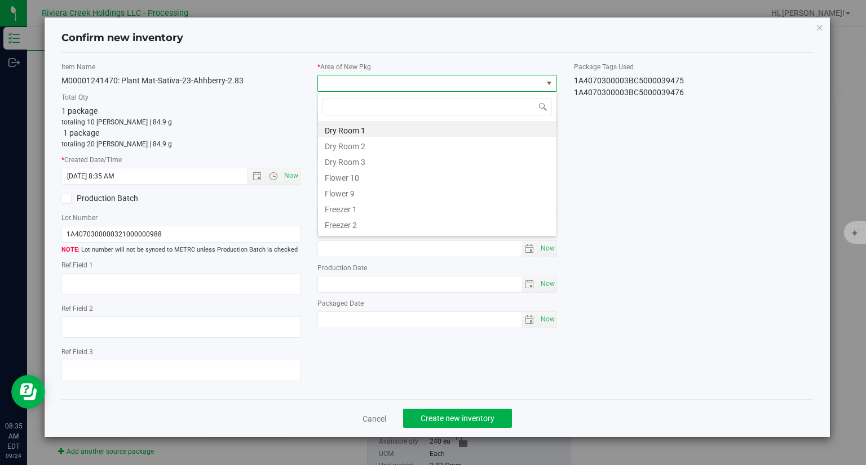
click at [365, 180] on li "Flower 10" at bounding box center [437, 176] width 238 height 16
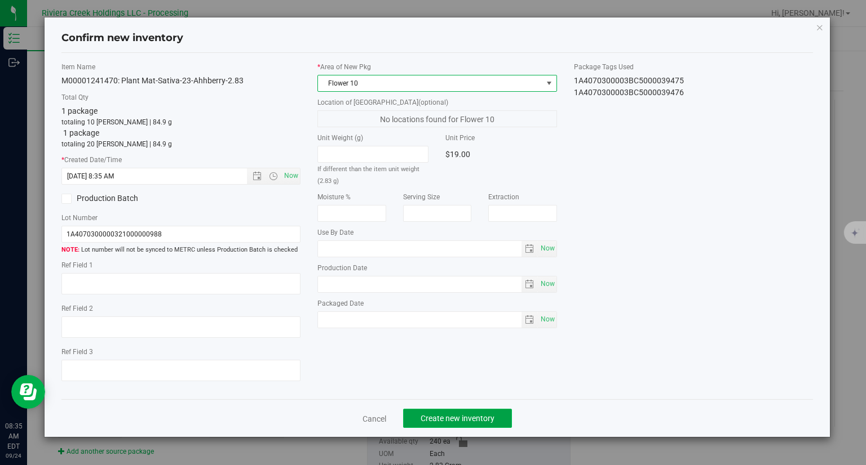
click at [456, 415] on span "Create new inventory" at bounding box center [457, 418] width 74 height 9
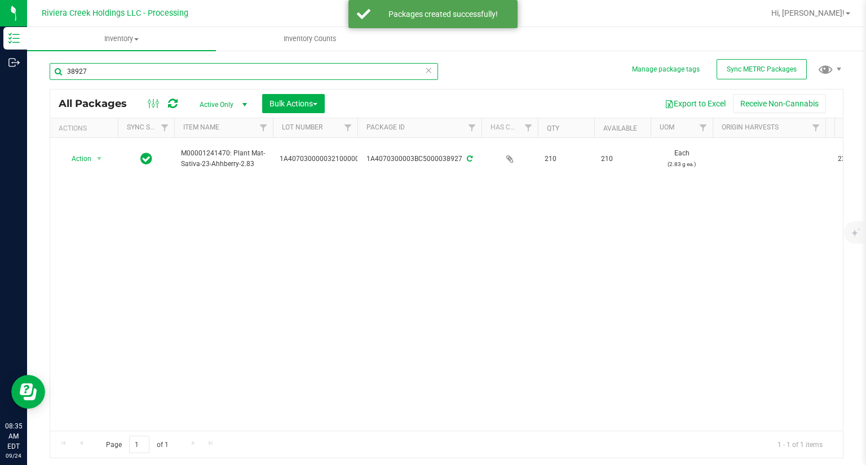
click at [117, 74] on input "38927" at bounding box center [244, 71] width 388 height 17
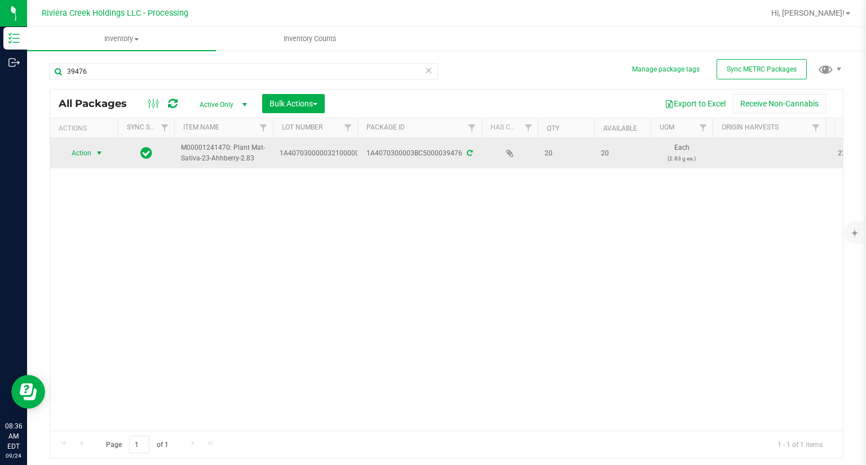
click at [84, 160] on span "Action" at bounding box center [76, 153] width 30 height 16
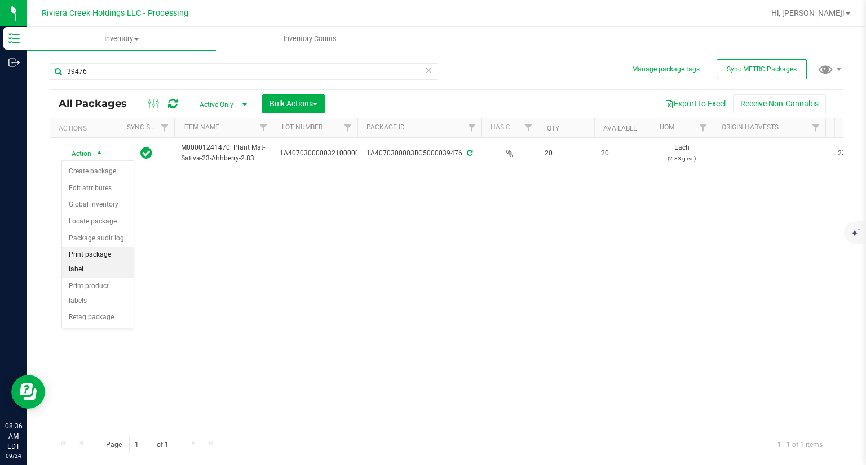
click at [115, 259] on li "Print package label" at bounding box center [98, 262] width 72 height 31
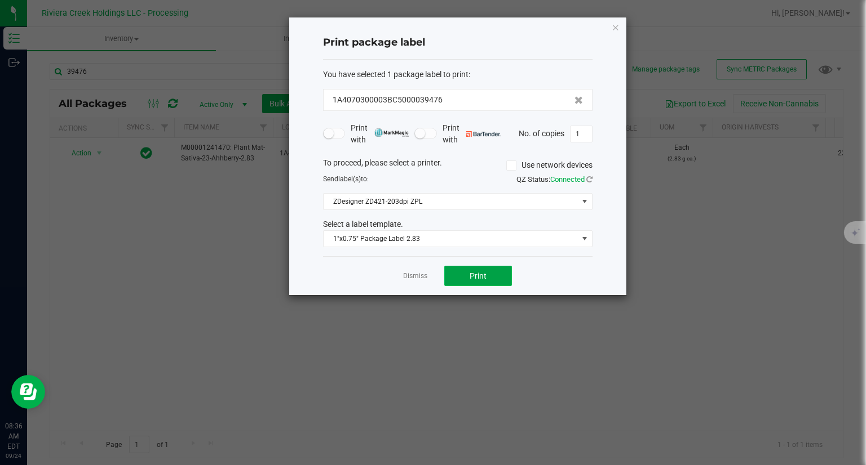
click at [464, 272] on button "Print" at bounding box center [478, 276] width 68 height 20
click at [613, 30] on icon "button" at bounding box center [615, 27] width 8 height 14
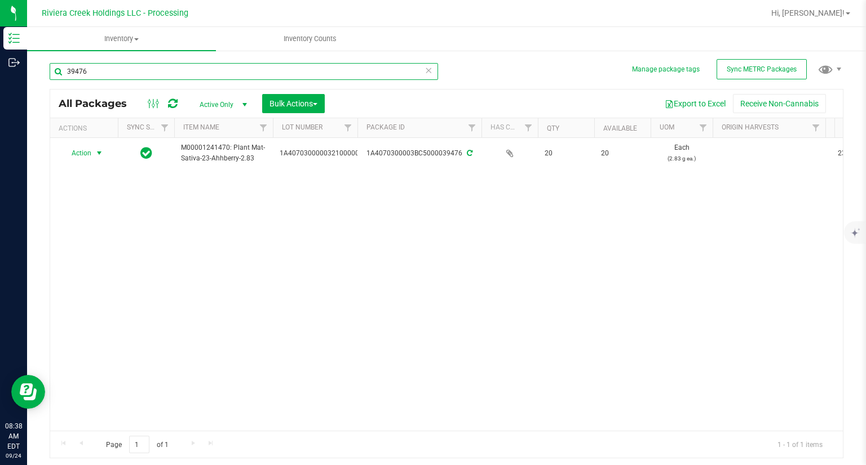
click at [128, 70] on input "39476" at bounding box center [244, 71] width 388 height 17
type input "40614"
click at [433, 247] on div "Action Action Create package Edit attributes Global inventory Locate package Pa…" at bounding box center [446, 284] width 792 height 293
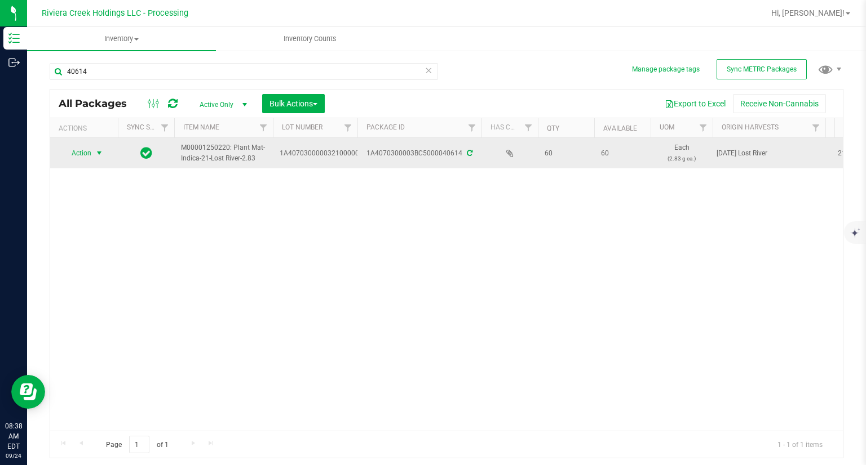
click at [88, 151] on span "Action" at bounding box center [76, 153] width 30 height 16
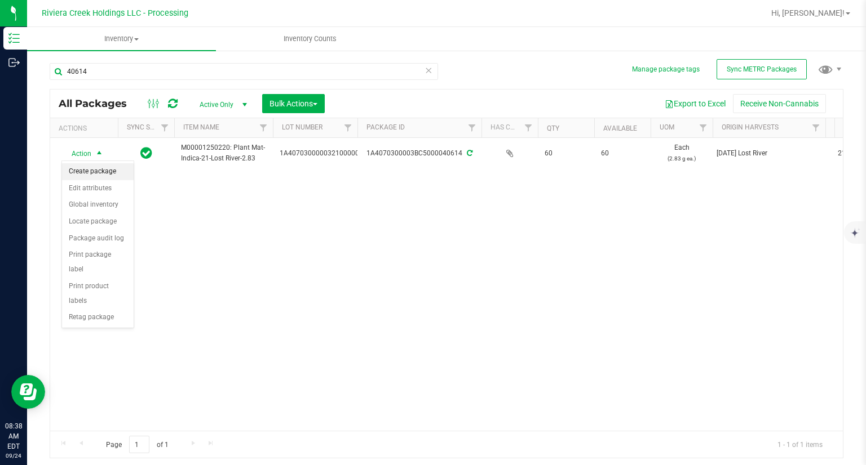
click at [94, 170] on li "Create package" at bounding box center [98, 171] width 72 height 17
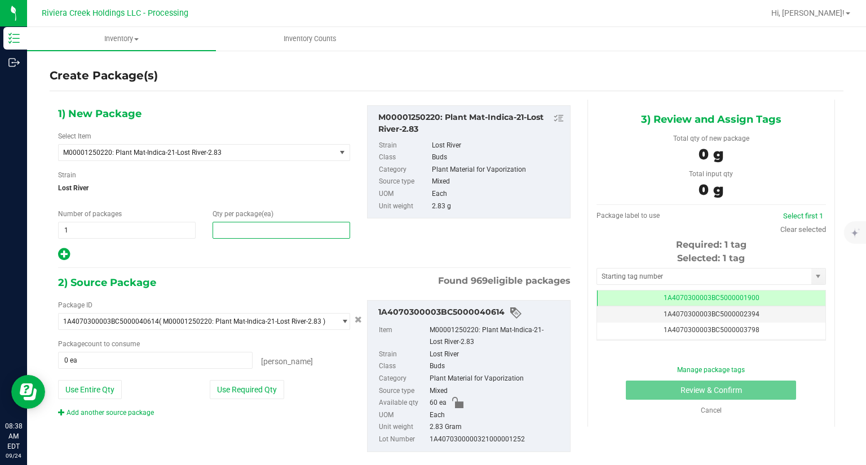
click at [237, 234] on span at bounding box center [280, 230] width 137 height 17
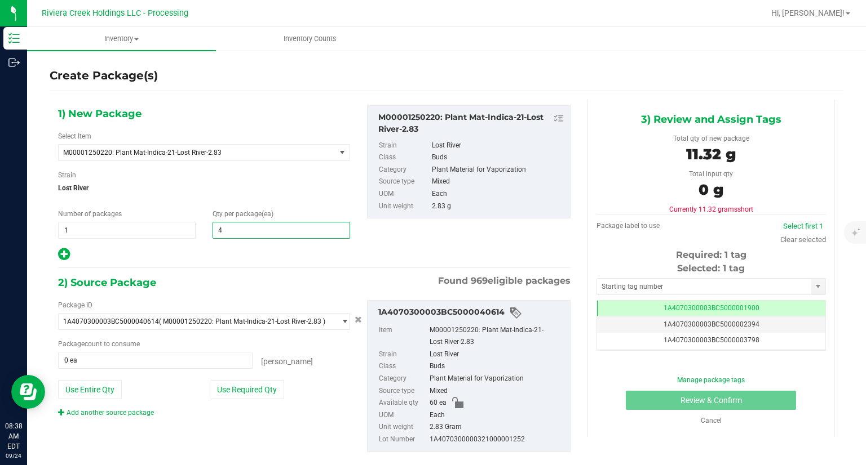
type input "40"
click at [245, 252] on div at bounding box center [204, 254] width 292 height 15
click at [263, 388] on button "Use Required Qty" at bounding box center [247, 389] width 74 height 19
type input "40 ea"
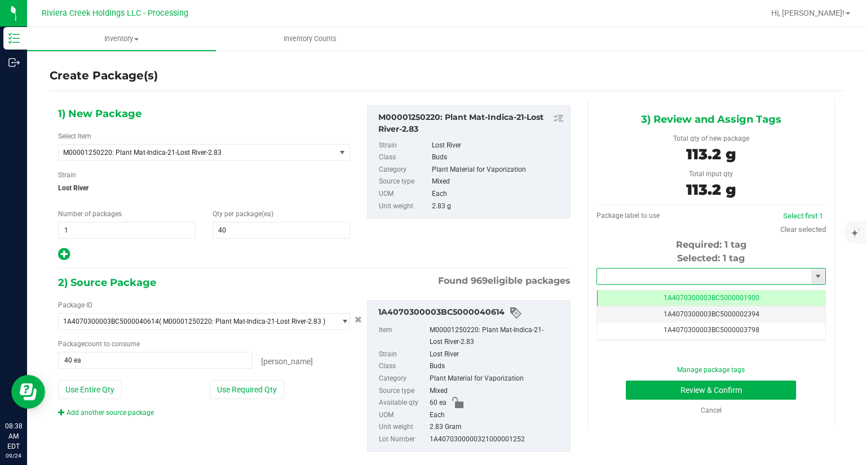
click at [611, 274] on input "text" at bounding box center [704, 277] width 214 height 16
click at [607, 290] on li "1A4070300003BC5000039477" at bounding box center [704, 295] width 226 height 17
type input "1A4070300003BC5000039477"
click at [626, 388] on button "Review & Confirm" at bounding box center [711, 390] width 170 height 19
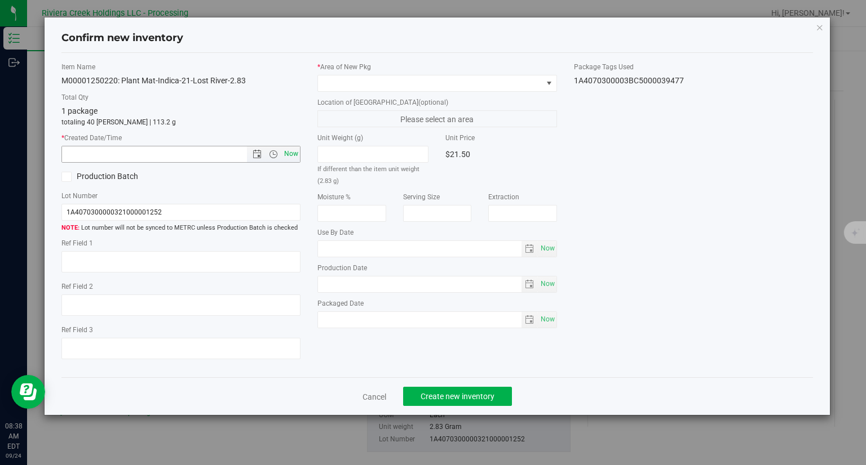
click at [292, 153] on span "Now" at bounding box center [291, 154] width 19 height 16
type input "[DATE] 8:38 AM"
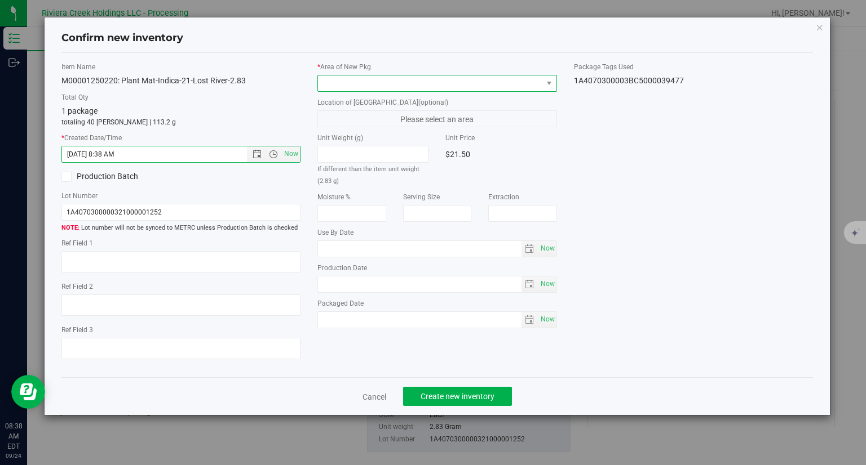
click at [345, 88] on span at bounding box center [430, 84] width 224 height 16
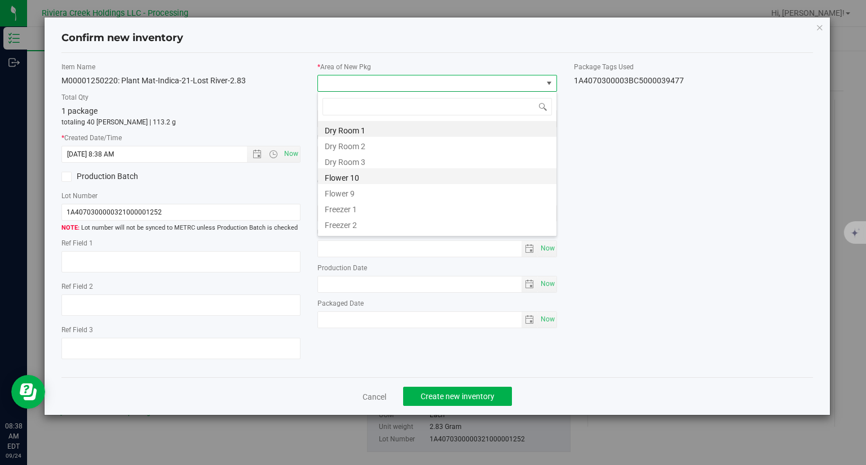
click at [353, 174] on li "Flower 10" at bounding box center [437, 176] width 238 height 16
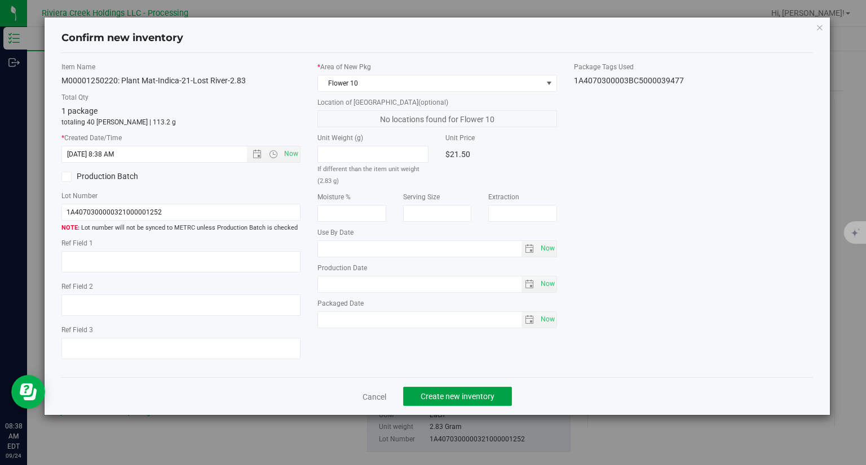
click at [475, 395] on span "Create new inventory" at bounding box center [457, 396] width 74 height 9
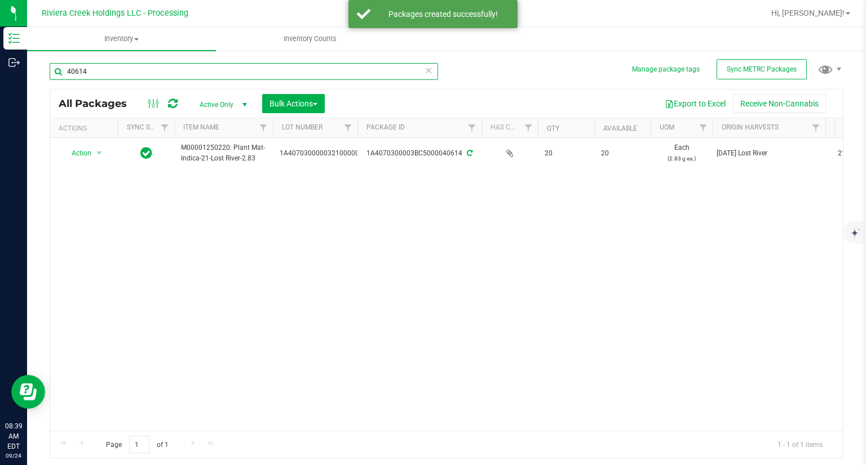
click at [135, 68] on input "40614" at bounding box center [244, 71] width 388 height 17
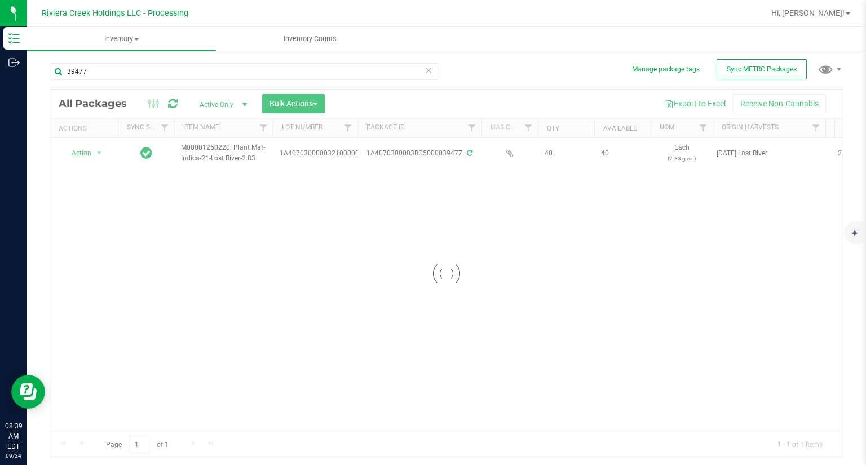
click at [89, 154] on div at bounding box center [446, 274] width 792 height 369
click at [89, 154] on span "Action" at bounding box center [76, 153] width 30 height 16
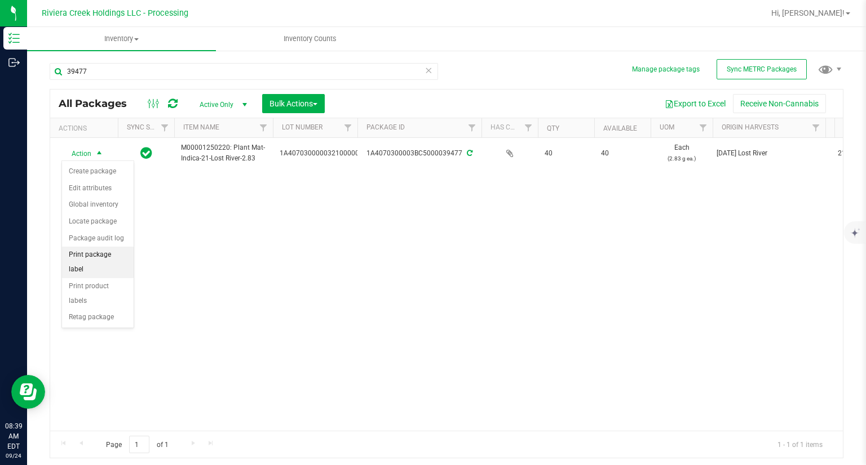
click at [118, 253] on li "Print package label" at bounding box center [98, 262] width 72 height 31
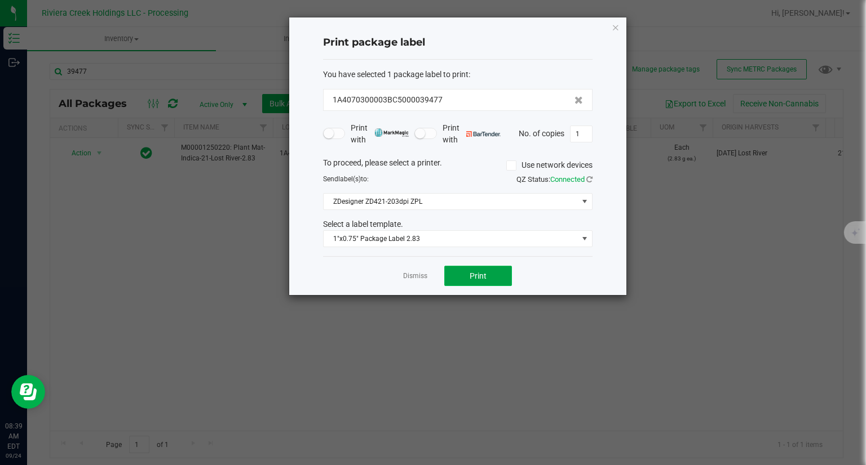
click at [491, 275] on button "Print" at bounding box center [478, 276] width 68 height 20
click at [613, 30] on icon "button" at bounding box center [615, 27] width 8 height 14
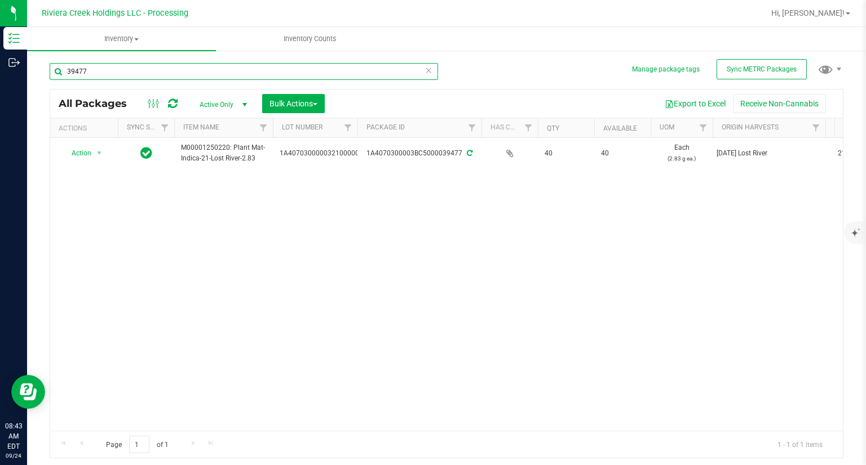
click at [82, 77] on input "39477" at bounding box center [244, 71] width 388 height 17
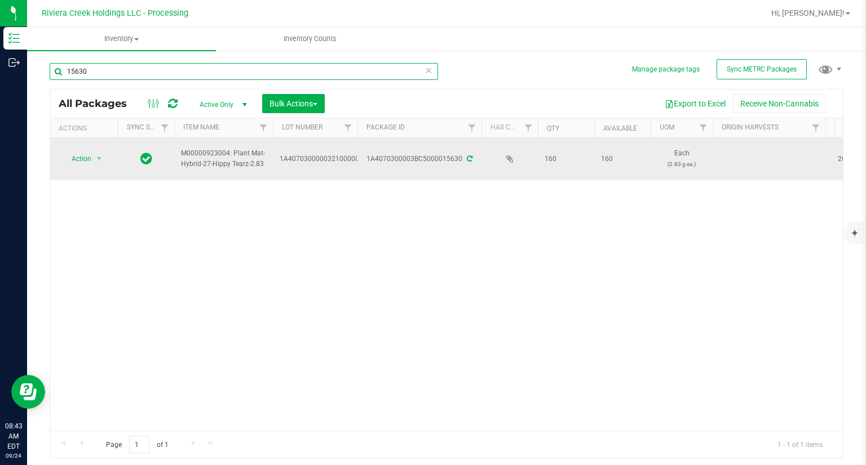
type input "15630"
click at [73, 148] on td "Action Action Create package Edit attributes Global inventory Locate package Pa…" at bounding box center [84, 159] width 68 height 42
click at [76, 157] on span "Action" at bounding box center [76, 159] width 30 height 16
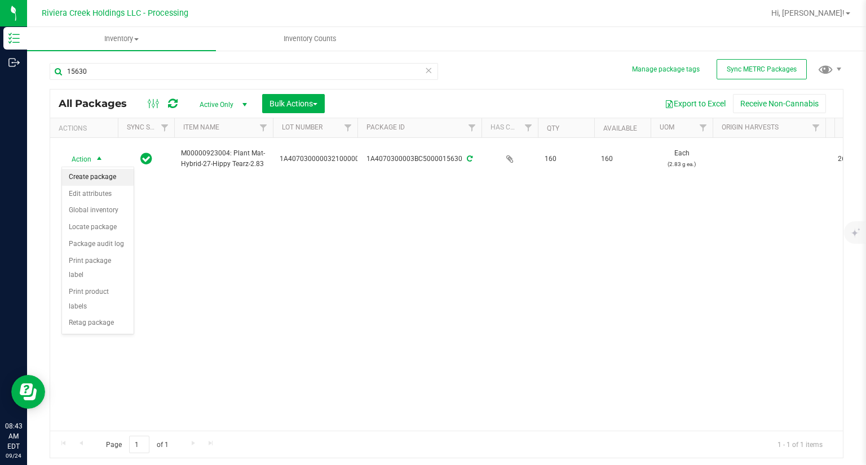
click at [94, 172] on li "Create package" at bounding box center [98, 177] width 72 height 17
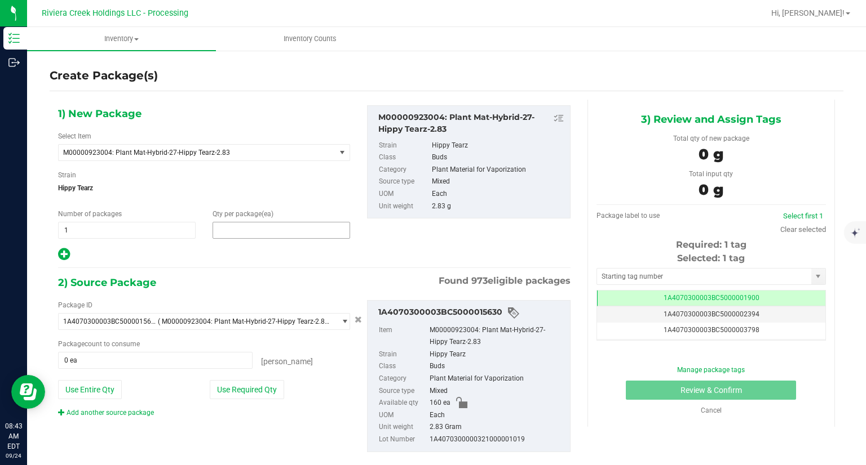
click at [299, 232] on span at bounding box center [280, 230] width 137 height 17
type input "20"
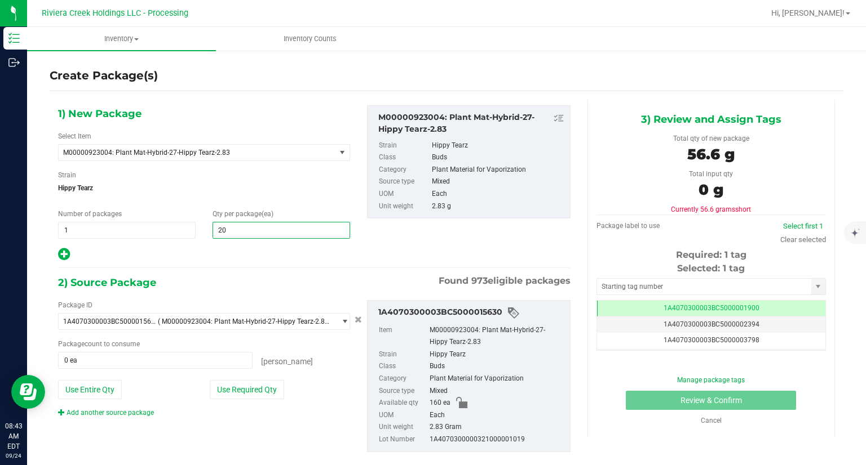
click at [59, 252] on icon at bounding box center [64, 254] width 12 height 14
type input "20"
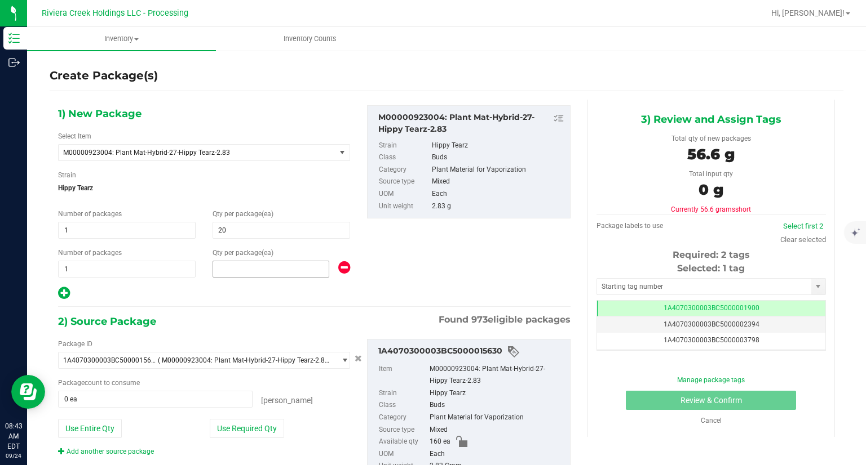
click at [214, 262] on span at bounding box center [270, 269] width 117 height 17
type input "40"
click at [180, 289] on div at bounding box center [204, 293] width 292 height 15
click at [274, 420] on button "Use Required Qty" at bounding box center [247, 428] width 74 height 19
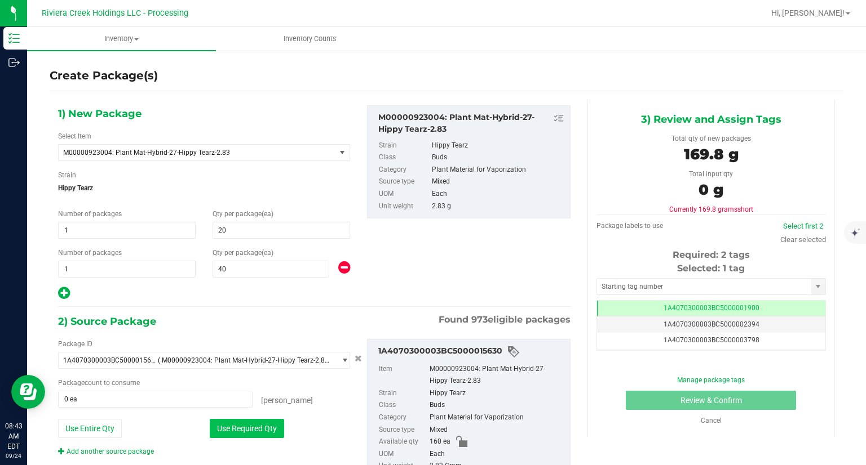
type input "60 ea"
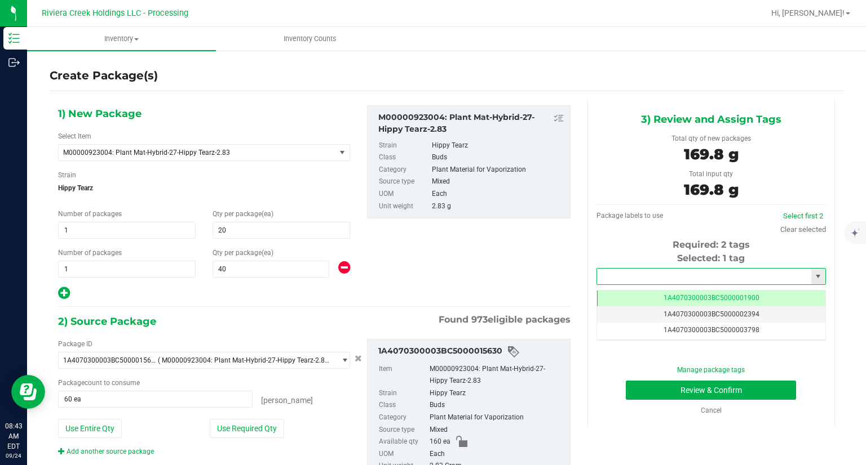
click at [614, 276] on input "text" at bounding box center [704, 277] width 214 height 16
click at [604, 291] on li "1A4070300003BC5000039478" at bounding box center [704, 295] width 226 height 17
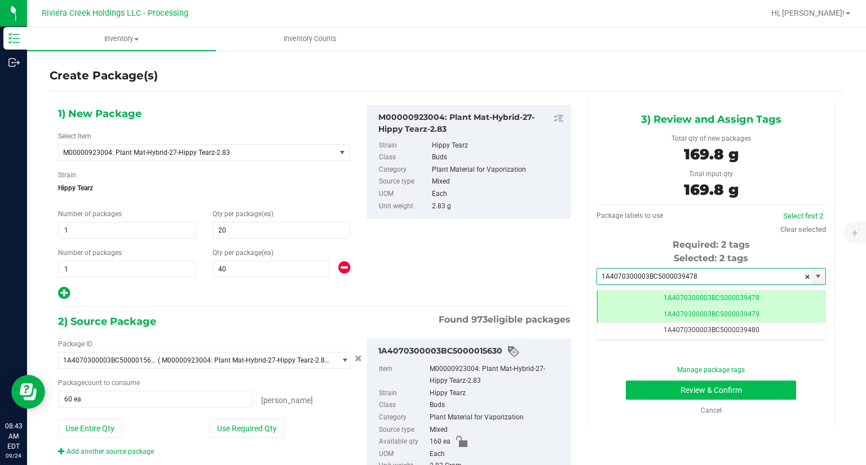
type input "1A4070300003BC5000039478"
click at [636, 387] on button "Review & Confirm" at bounding box center [711, 390] width 170 height 19
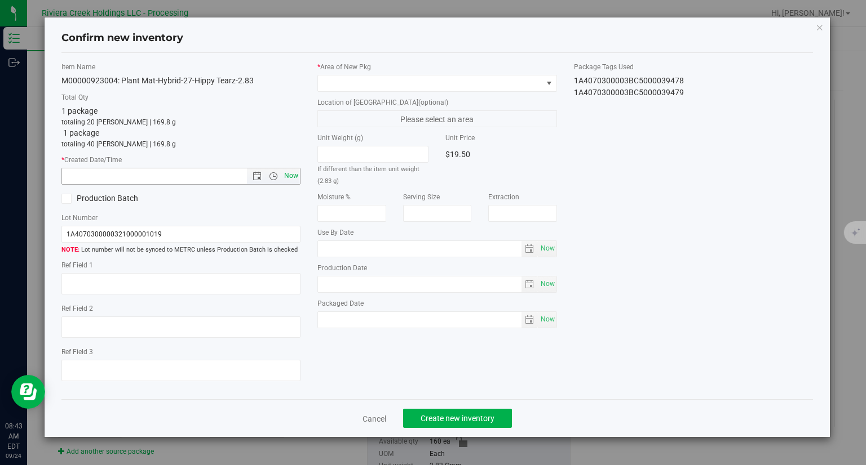
click at [295, 174] on span "Now" at bounding box center [291, 176] width 19 height 16
type input "[DATE] 8:43 AM"
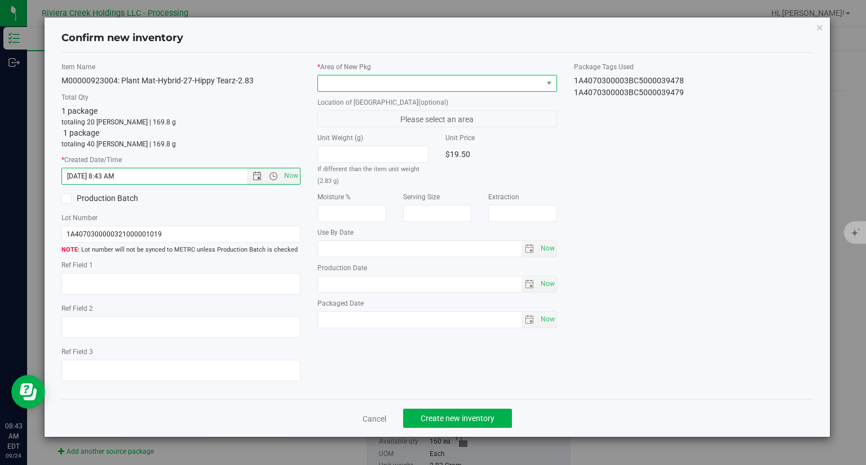
click at [373, 90] on span at bounding box center [430, 84] width 224 height 16
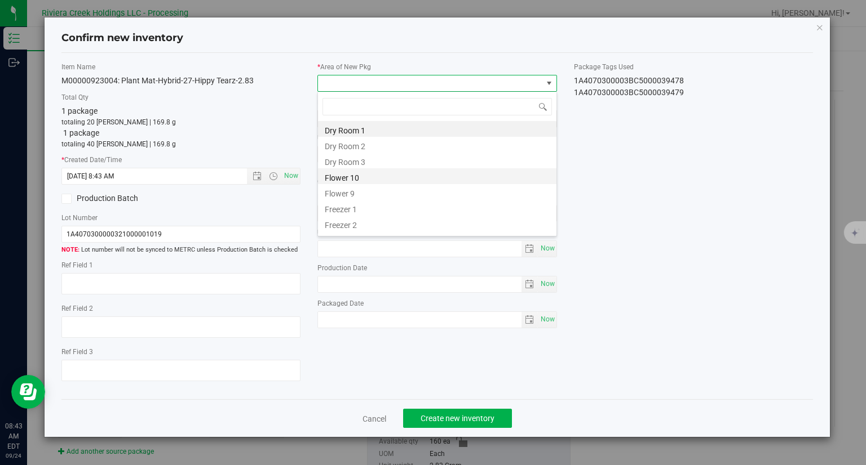
click at [370, 176] on li "Flower 10" at bounding box center [437, 176] width 238 height 16
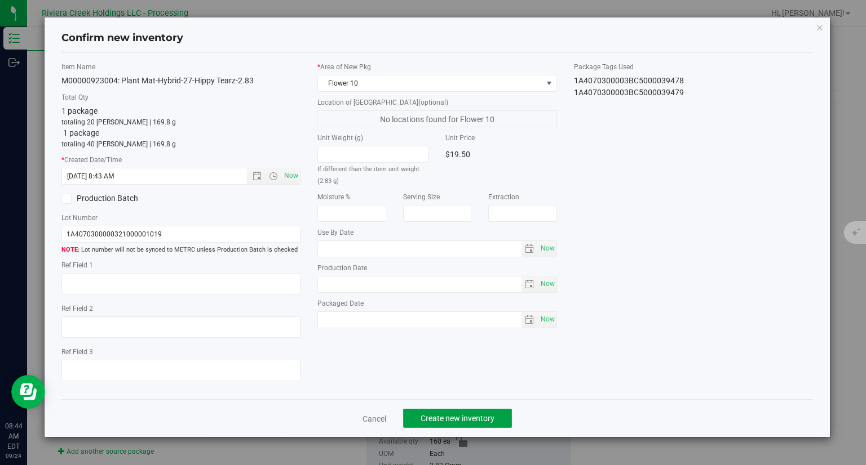
click at [451, 414] on span "Create new inventory" at bounding box center [457, 418] width 74 height 9
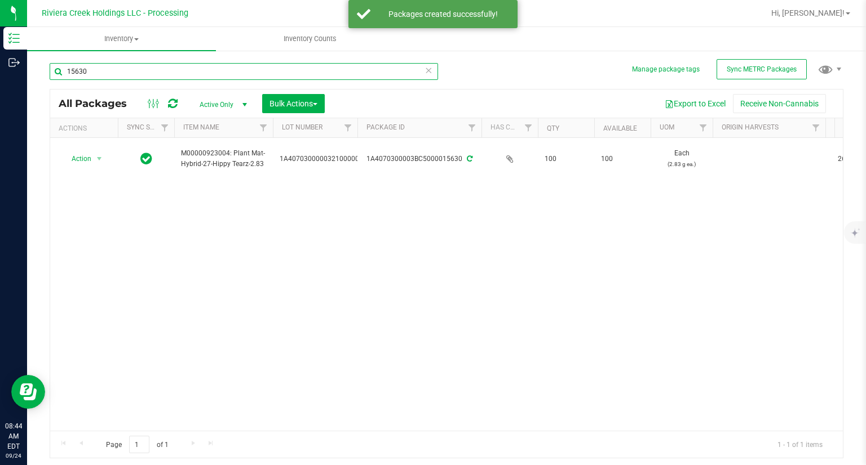
click at [140, 73] on input "15630" at bounding box center [244, 71] width 388 height 17
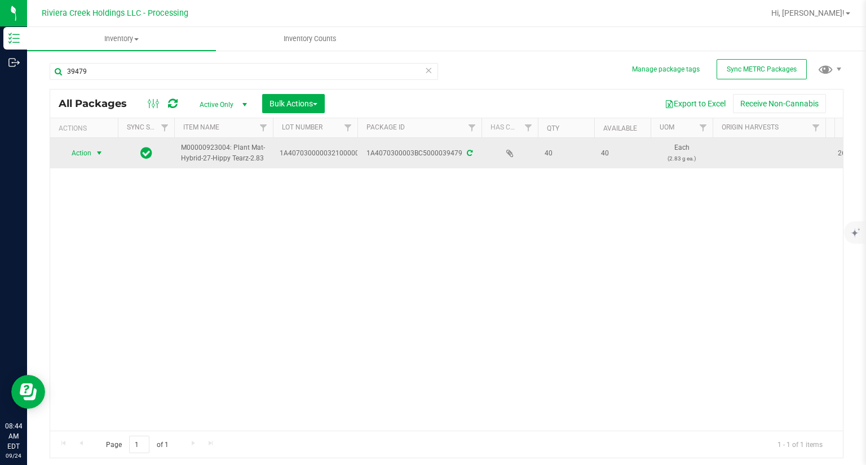
click at [79, 152] on span "Action" at bounding box center [76, 153] width 30 height 16
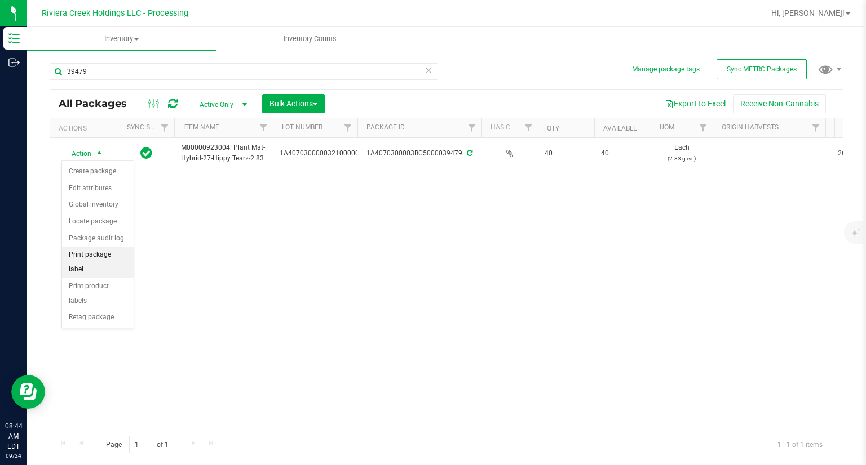
click at [113, 258] on li "Print package label" at bounding box center [98, 262] width 72 height 31
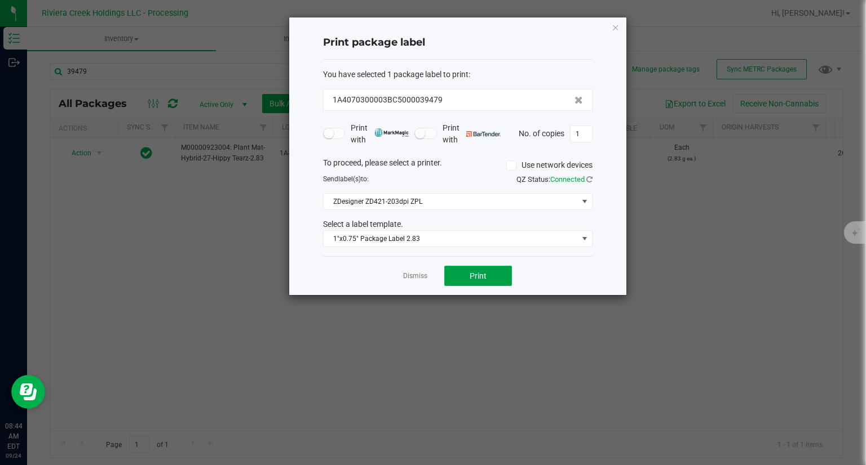
click at [481, 280] on button "Print" at bounding box center [478, 276] width 68 height 20
click at [615, 28] on icon "button" at bounding box center [615, 27] width 8 height 14
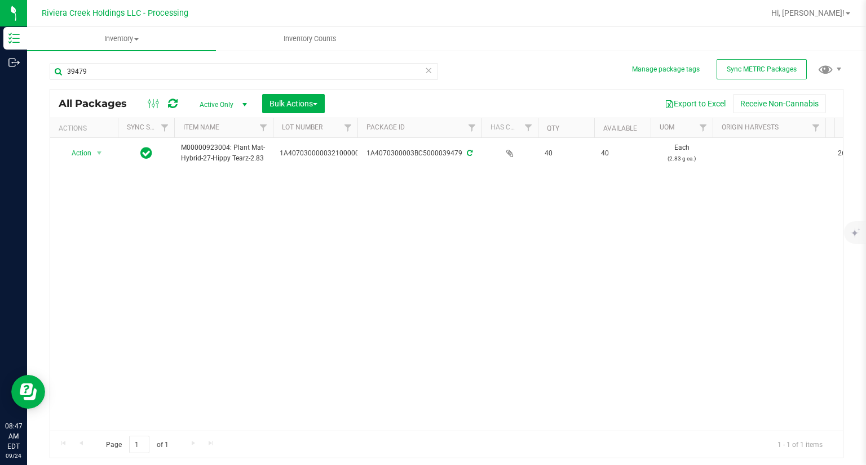
click at [214, 60] on div "39479" at bounding box center [248, 71] width 397 height 36
click at [190, 67] on input "39479" at bounding box center [244, 71] width 388 height 17
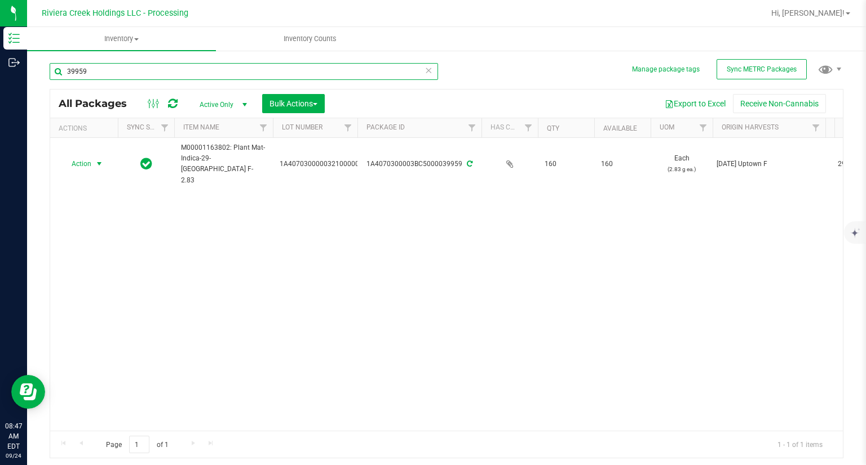
type input "39959"
click at [95, 159] on span "select" at bounding box center [99, 163] width 9 height 9
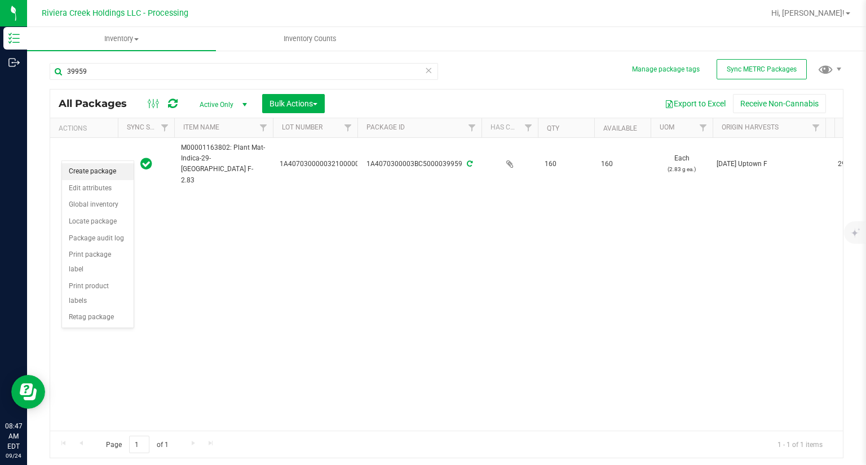
click at [95, 165] on li "Create package" at bounding box center [98, 171] width 72 height 17
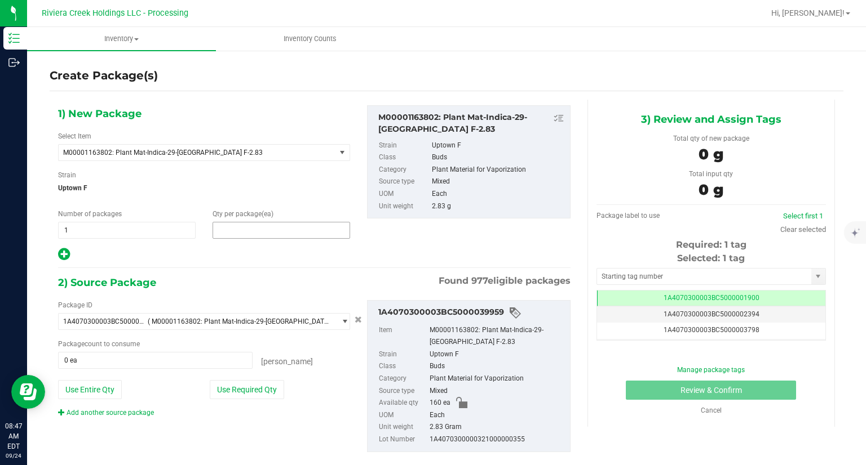
click at [258, 233] on span at bounding box center [280, 230] width 137 height 17
type input "20"
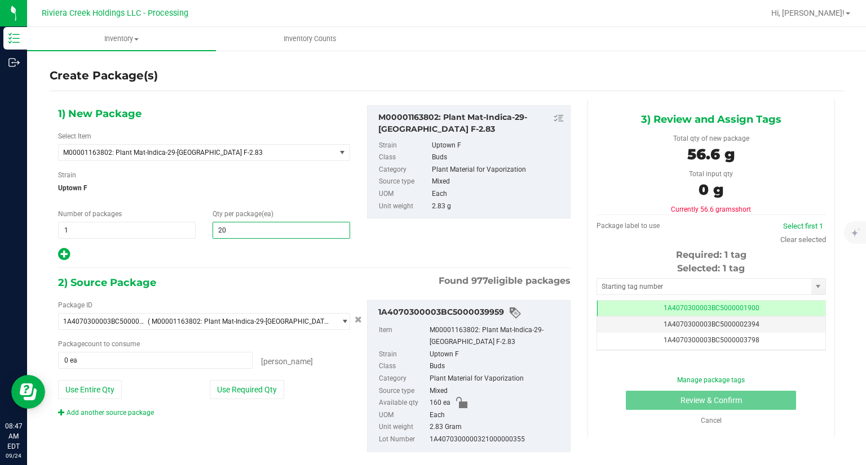
type input "20"
click at [269, 255] on div at bounding box center [204, 254] width 292 height 15
click at [256, 392] on button "Use Required Qty" at bounding box center [247, 389] width 74 height 19
type input "20 ea"
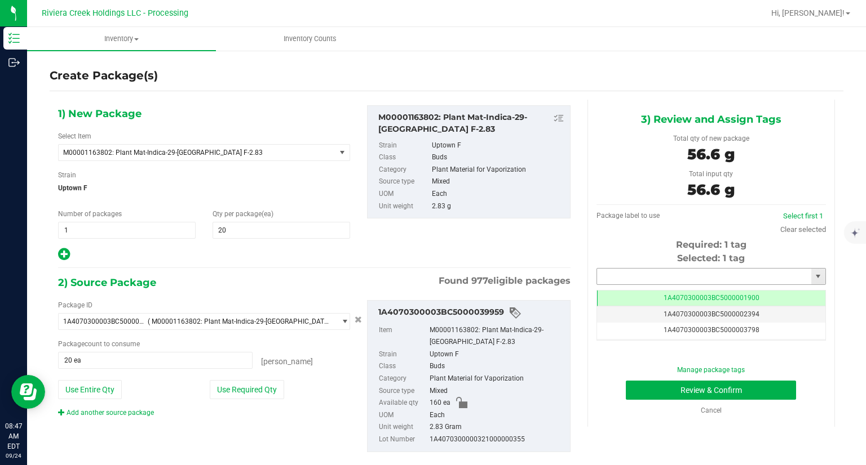
click at [616, 274] on input "text" at bounding box center [704, 277] width 214 height 16
click at [607, 290] on li "1A4070300003BC5000039480" at bounding box center [704, 295] width 226 height 17
type input "1A4070300003BC5000039480"
click at [636, 383] on button "Review & Confirm" at bounding box center [711, 390] width 170 height 19
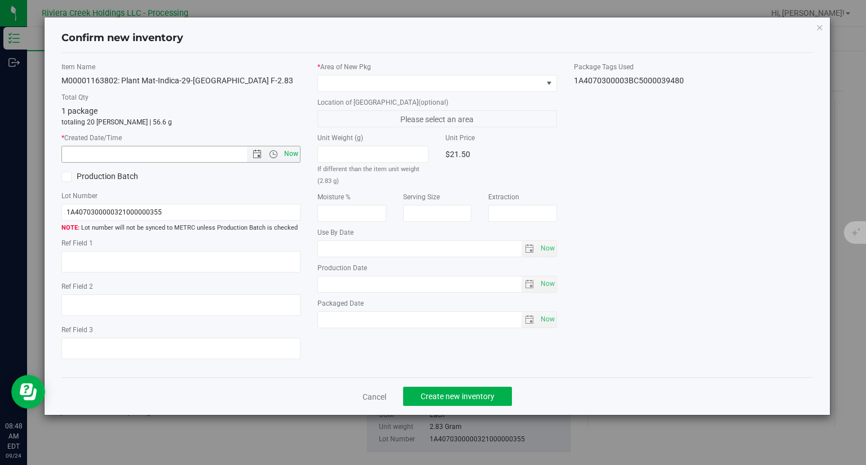
click at [290, 152] on span "Now" at bounding box center [291, 154] width 19 height 16
type input "[DATE] 8:48 AM"
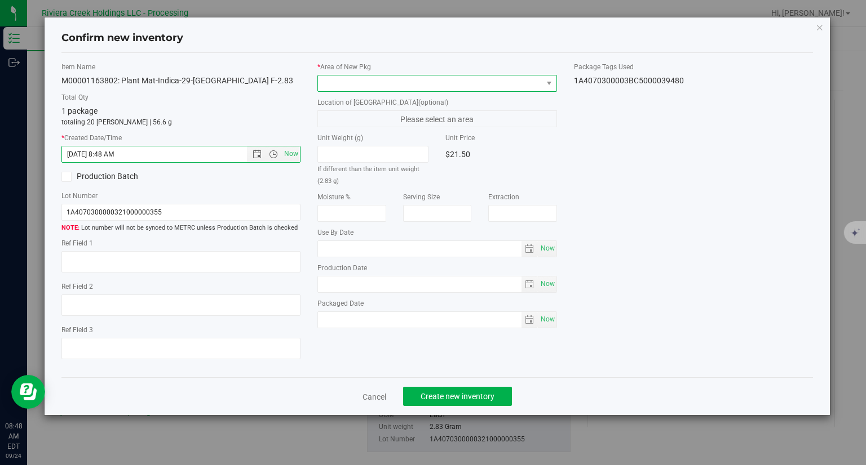
click at [358, 76] on span at bounding box center [430, 84] width 224 height 16
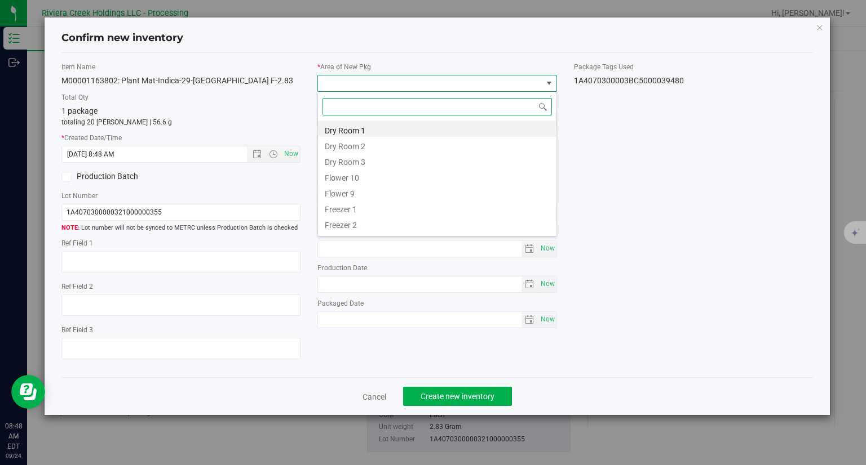
click at [354, 181] on li "Flower 10" at bounding box center [437, 176] width 238 height 16
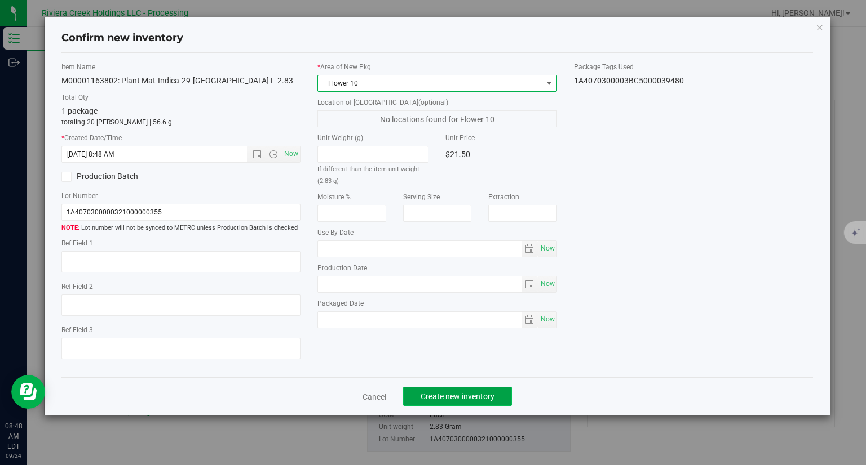
click at [481, 393] on span "Create new inventory" at bounding box center [457, 396] width 74 height 9
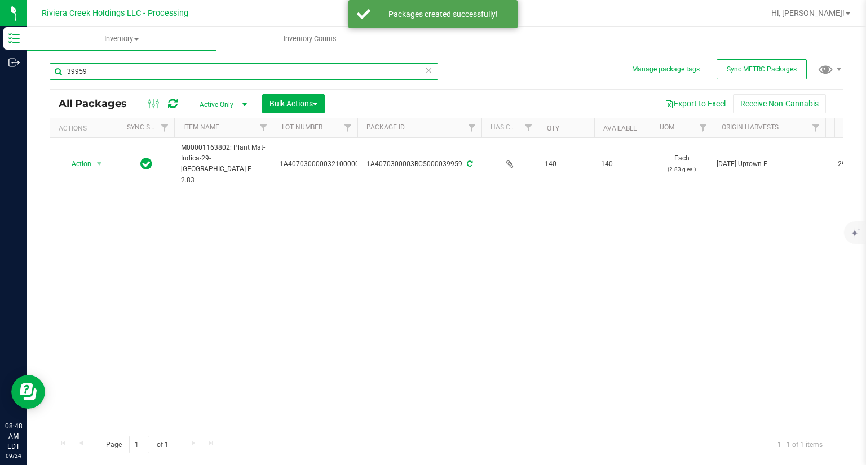
click at [144, 77] on input "39959" at bounding box center [244, 71] width 388 height 17
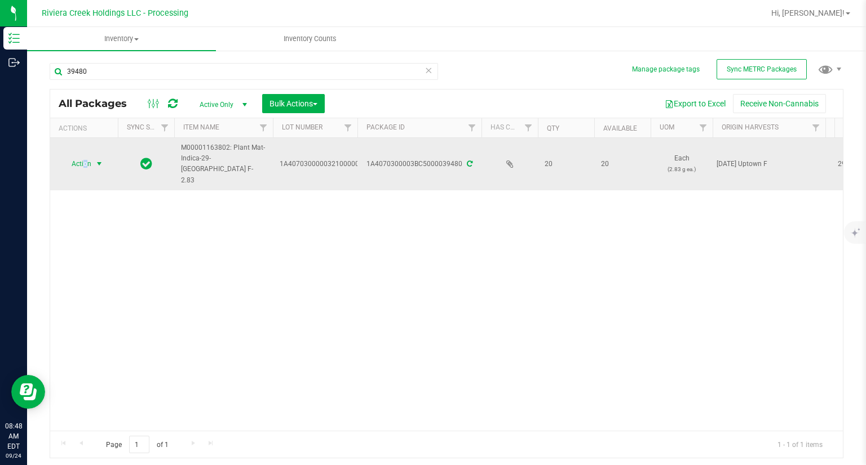
click at [85, 156] on span "Action" at bounding box center [76, 164] width 30 height 16
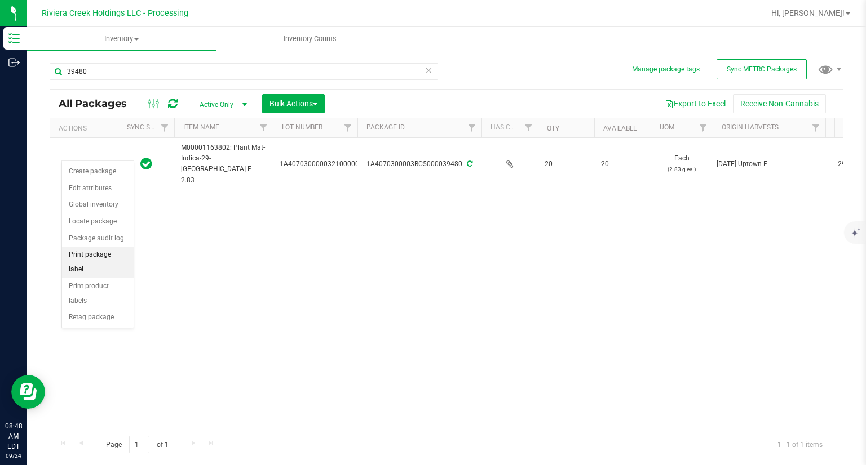
click at [119, 249] on li "Print package label" at bounding box center [98, 262] width 72 height 31
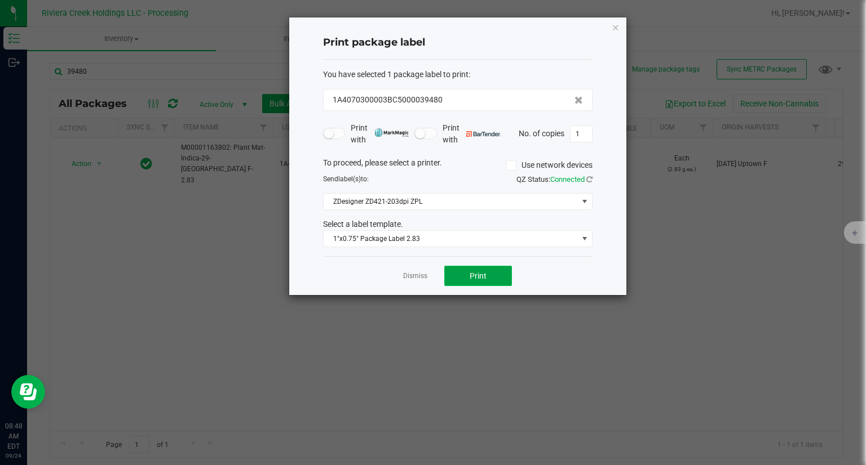
click at [476, 273] on span "Print" at bounding box center [477, 276] width 17 height 9
click at [620, 28] on div "Print package label You have selected 1 package label to print : 1A4070300003BC…" at bounding box center [457, 156] width 337 height 278
click at [616, 28] on icon "button" at bounding box center [615, 27] width 8 height 14
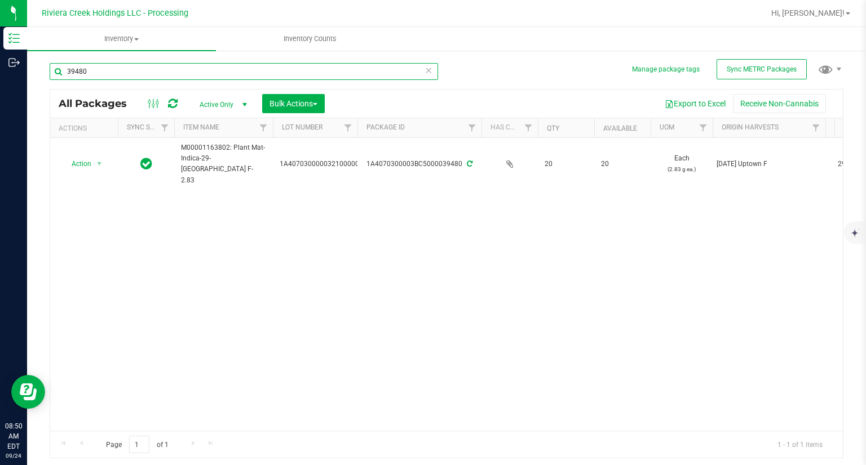
click at [185, 69] on input "39480" at bounding box center [244, 71] width 388 height 17
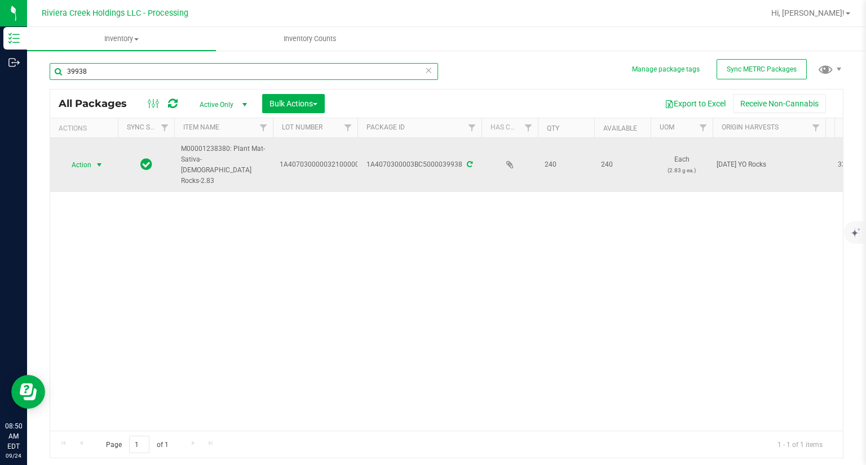
type input "39938"
click at [83, 166] on span "Action" at bounding box center [76, 165] width 30 height 16
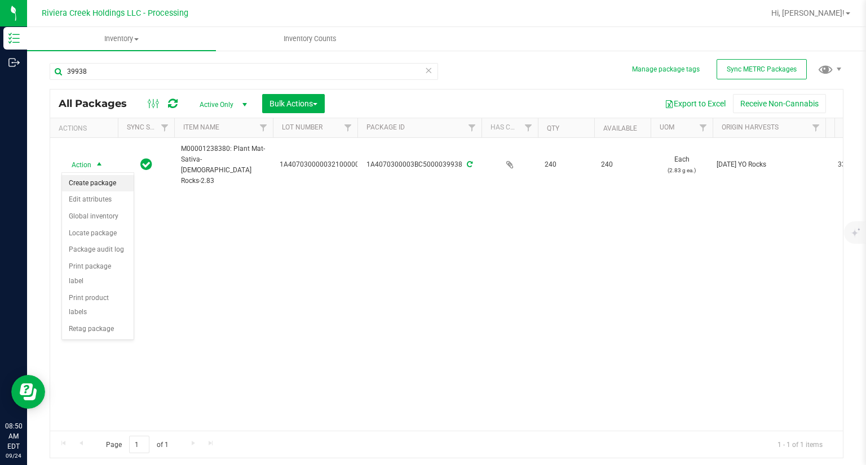
click at [95, 181] on li "Create package" at bounding box center [98, 183] width 72 height 17
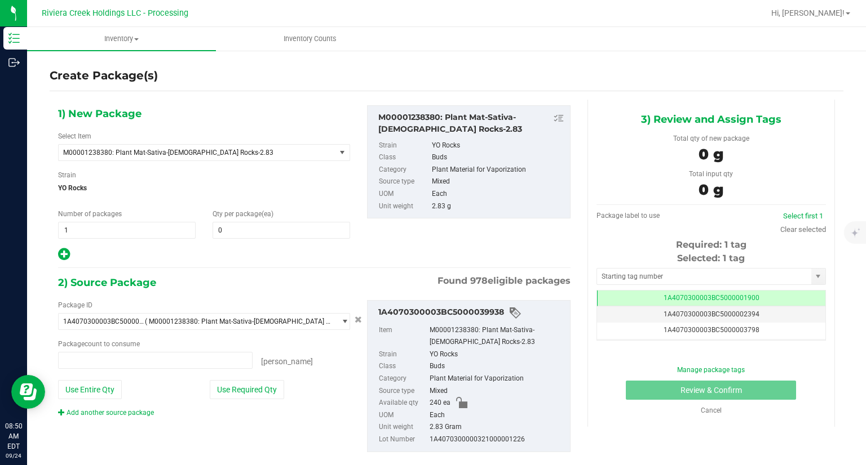
type input "0 ea"
click at [253, 232] on span at bounding box center [280, 230] width 137 height 17
type input "80"
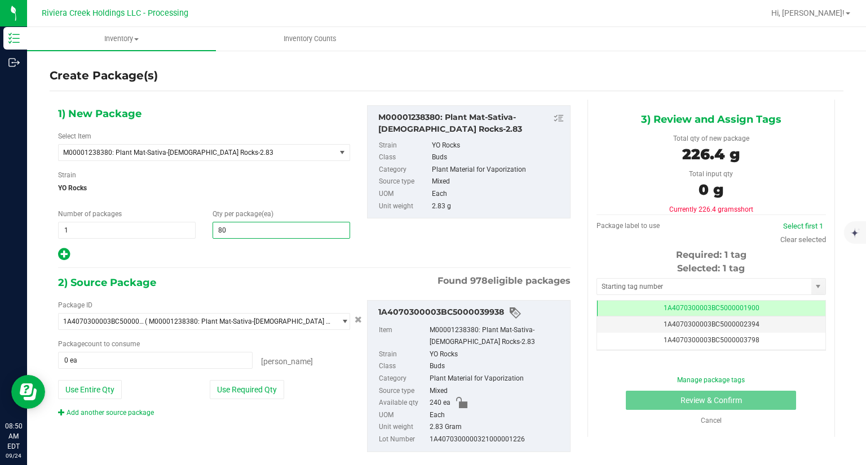
type input "80"
click at [254, 272] on div "1) New Package Select Item M00001238380: Plant Mat-Sativa-[DEMOGRAPHIC_DATA] Ro…" at bounding box center [314, 288] width 529 height 376
click at [247, 394] on button "Use Required Qty" at bounding box center [247, 389] width 74 height 19
type input "80 ea"
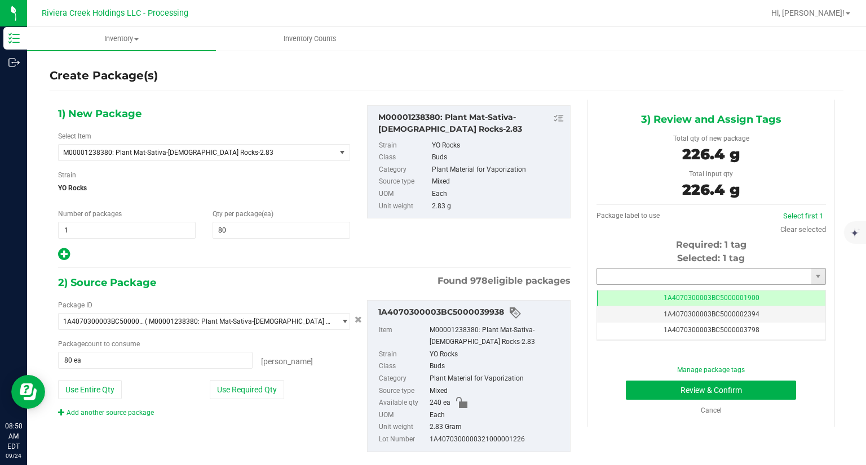
click at [656, 273] on input "text" at bounding box center [704, 277] width 214 height 16
click at [635, 287] on li "1A4070300003BC5000039481" at bounding box center [704, 295] width 226 height 17
type input "1A4070300003BC5000039481"
click at [642, 397] on button "Review & Confirm" at bounding box center [711, 390] width 170 height 19
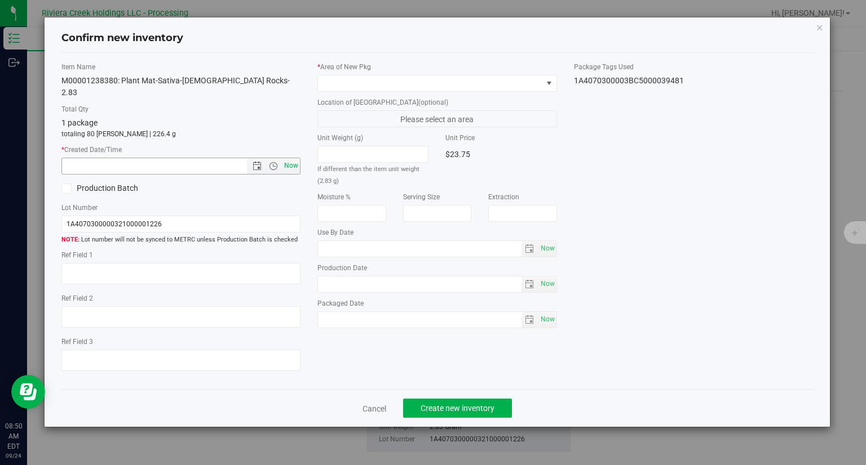
click at [296, 158] on span "Now" at bounding box center [291, 166] width 19 height 16
type input "[DATE] 8:50 AM"
click at [360, 72] on div "* Area of [GEOGRAPHIC_DATA]" at bounding box center [436, 77] width 239 height 30
click at [350, 86] on span at bounding box center [430, 84] width 224 height 16
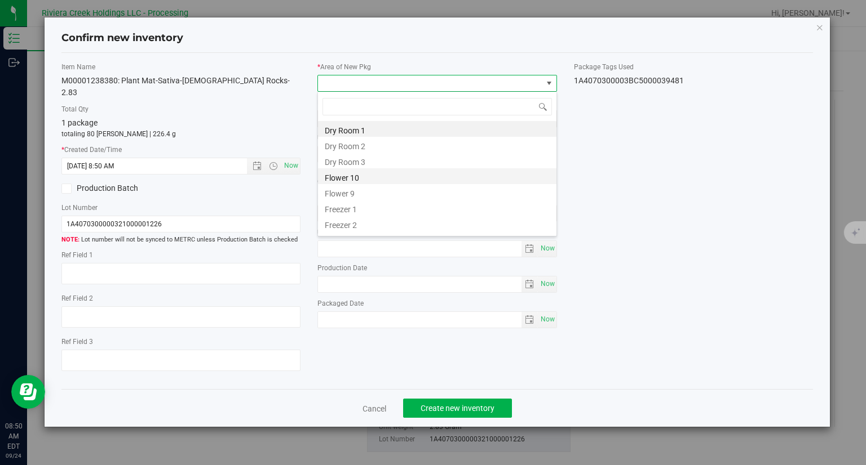
click at [373, 179] on li "Flower 10" at bounding box center [437, 176] width 238 height 16
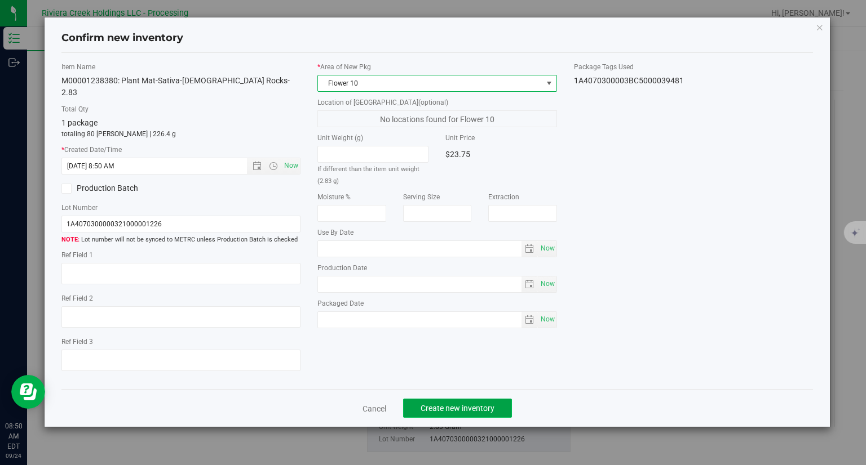
click at [486, 404] on span "Create new inventory" at bounding box center [457, 408] width 74 height 9
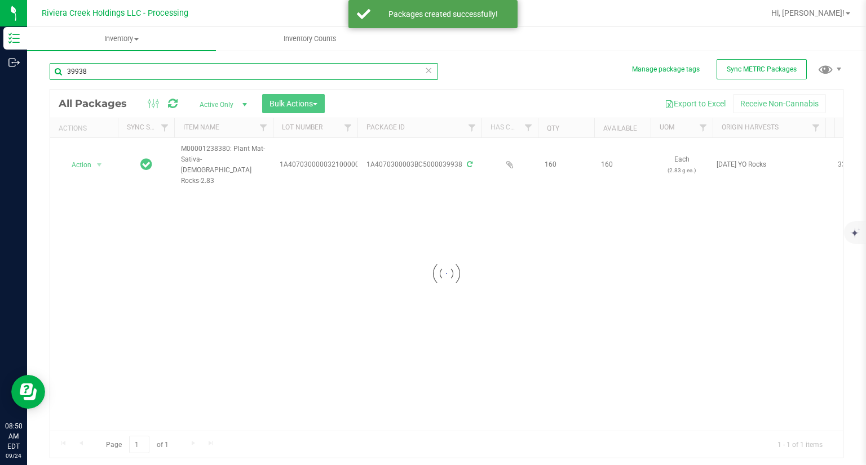
click at [126, 66] on input "39938" at bounding box center [244, 71] width 388 height 17
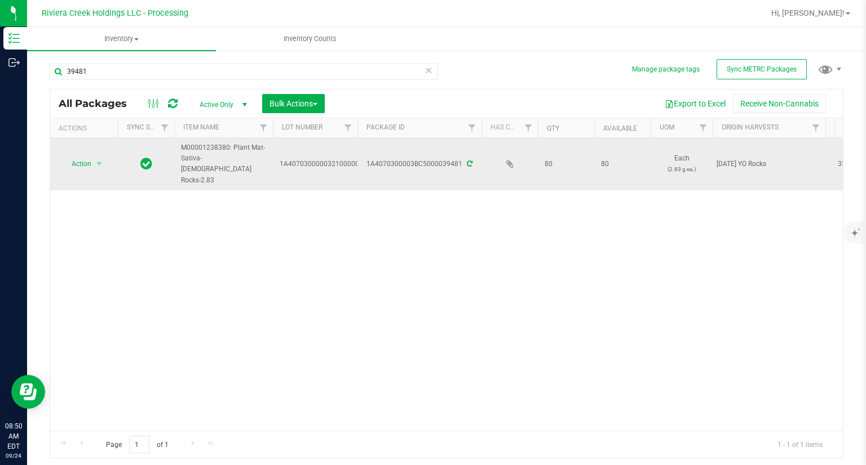
drag, startPoint x: 87, startPoint y: 168, endPoint x: 77, endPoint y: 161, distance: 12.9
click at [77, 161] on td "Action Action Create package Edit attributes Global inventory Locate package Pa…" at bounding box center [84, 164] width 68 height 52
click at [69, 156] on span "Action" at bounding box center [76, 164] width 30 height 16
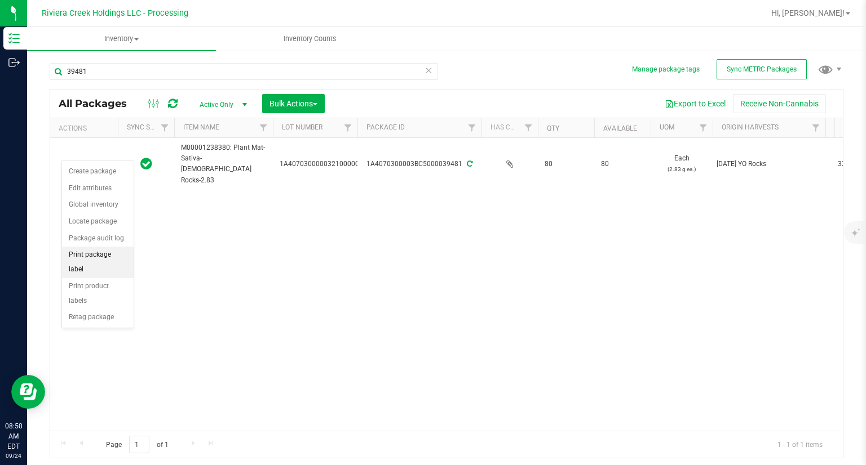
click at [129, 259] on li "Print package label" at bounding box center [98, 262] width 72 height 31
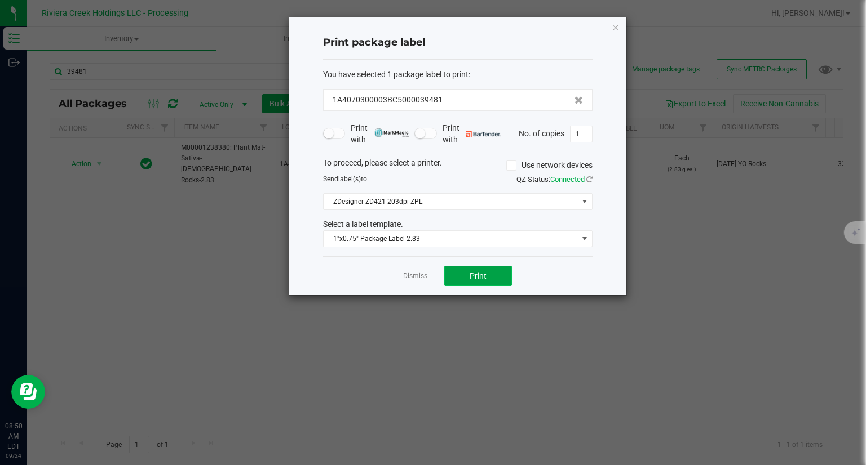
click at [508, 271] on button "Print" at bounding box center [478, 276] width 68 height 20
click at [616, 25] on icon "button" at bounding box center [615, 27] width 8 height 14
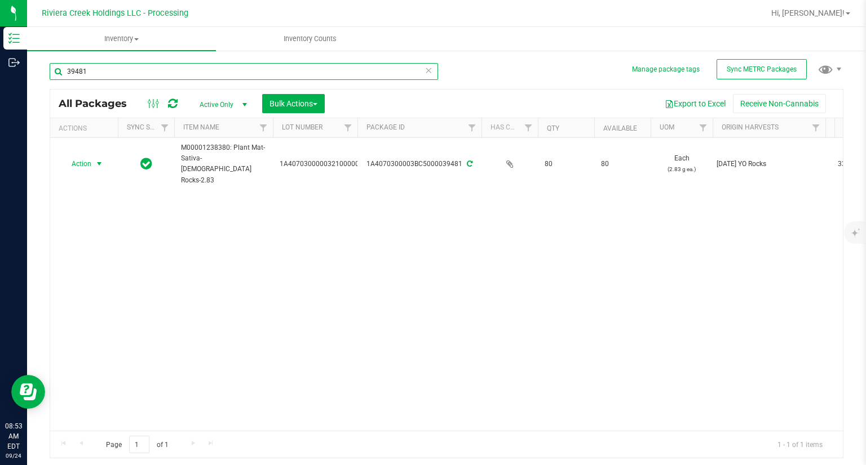
click at [192, 73] on input "39481" at bounding box center [244, 71] width 388 height 17
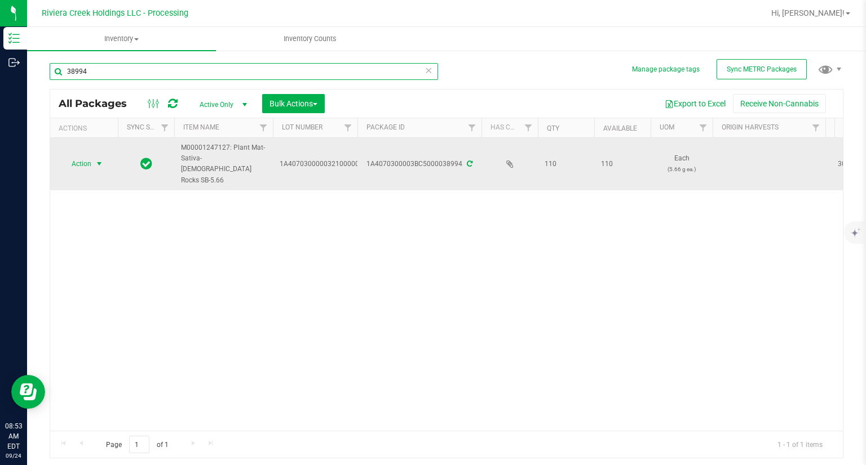
type input "38994"
click at [94, 163] on span "select" at bounding box center [99, 164] width 14 height 16
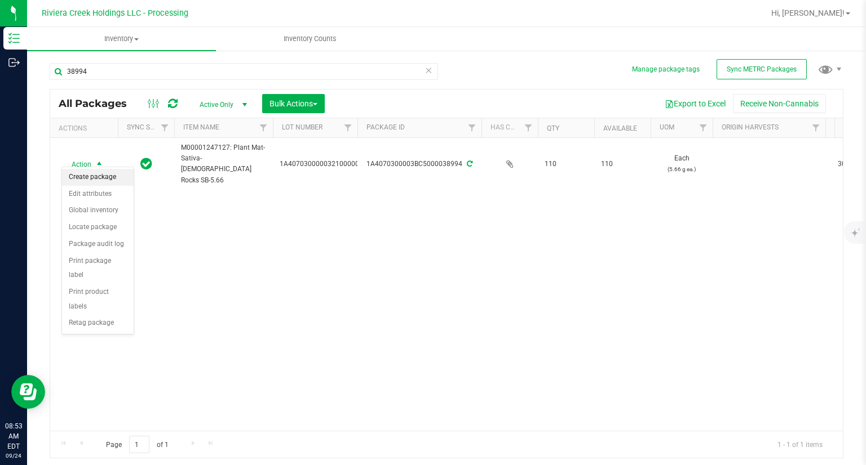
click at [95, 174] on li "Create package" at bounding box center [98, 177] width 72 height 17
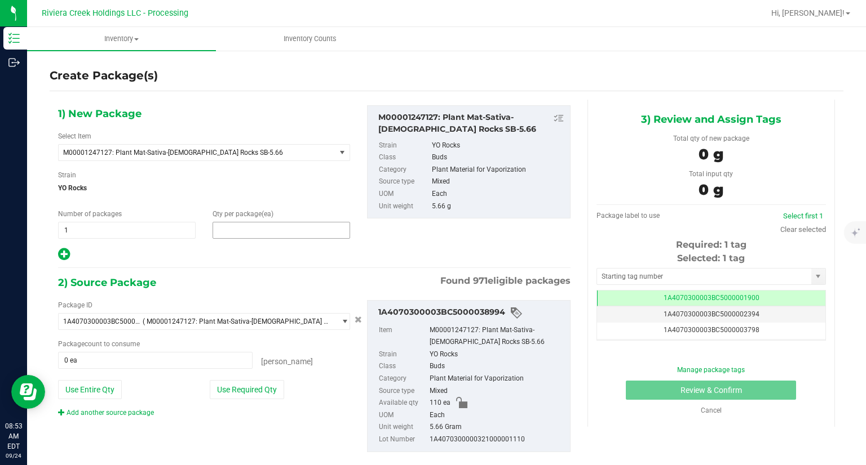
click at [250, 235] on span at bounding box center [280, 230] width 137 height 17
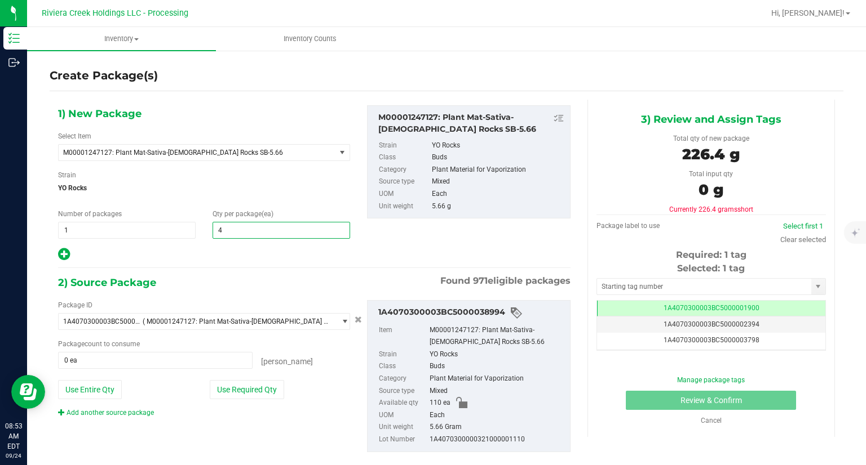
type input "40"
drag, startPoint x: 240, startPoint y: 262, endPoint x: 241, endPoint y: 270, distance: 8.5
click at [240, 263] on div "1) New Package Select Item M00001247127: Plant Mat-Sativa-[DEMOGRAPHIC_DATA] Ro…" at bounding box center [314, 288] width 529 height 376
click at [258, 375] on div "Package ID 1A4070300003BC5000038994 ( M00001247127: Plant Mat-Sativa-[DEMOGRAPH…" at bounding box center [204, 359] width 309 height 118
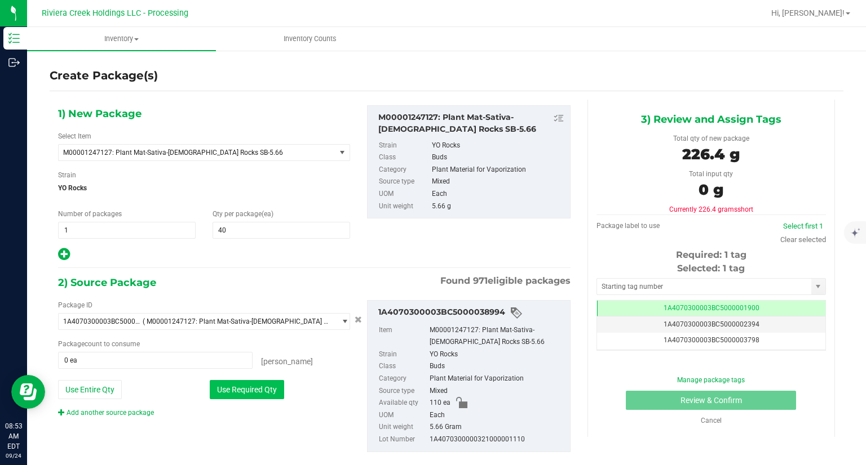
click at [268, 386] on button "Use Required Qty" at bounding box center [247, 389] width 74 height 19
type input "40 ea"
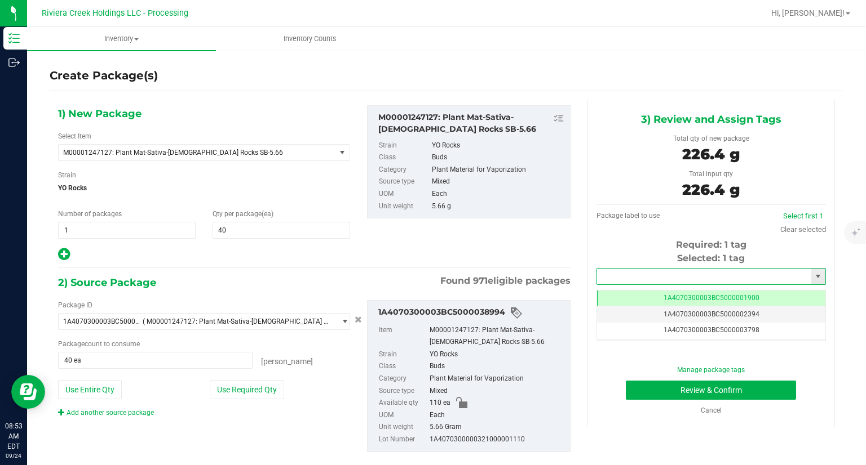
click at [636, 280] on input "text" at bounding box center [704, 277] width 214 height 16
click at [622, 291] on li "1A4070300003BC5000039482" at bounding box center [704, 295] width 226 height 17
type input "1A4070300003BC5000039482"
click at [631, 384] on button "Review & Confirm" at bounding box center [711, 390] width 170 height 19
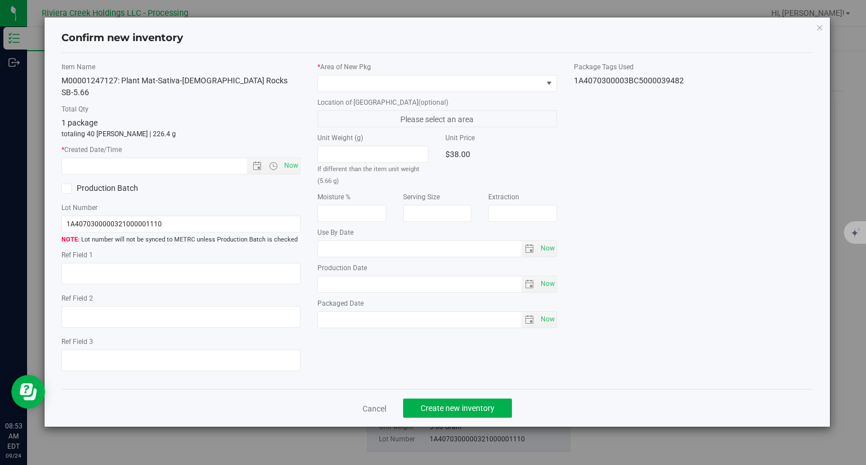
click at [300, 153] on div "Item Name M00001247127: Plant Mat-Sativa-[DEMOGRAPHIC_DATA] Rocks SB-5.66 Total…" at bounding box center [181, 221] width 256 height 319
click at [299, 158] on span "Now" at bounding box center [291, 166] width 19 height 16
type input "[DATE] 8:53 AM"
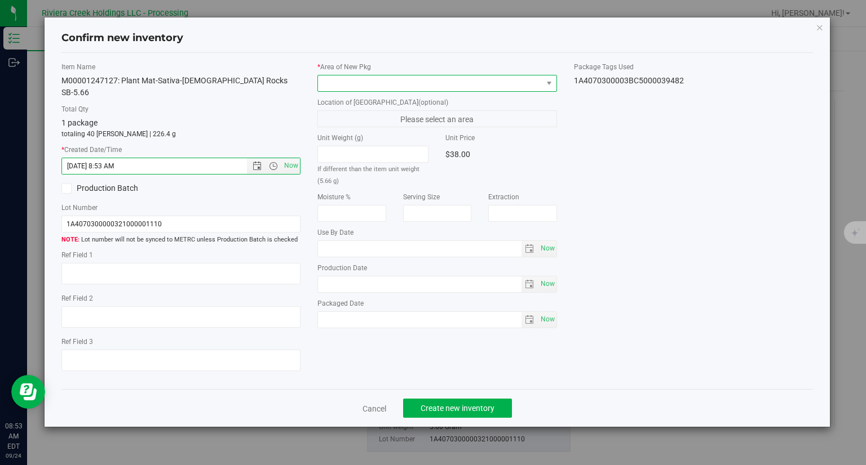
click at [365, 86] on span at bounding box center [430, 84] width 224 height 16
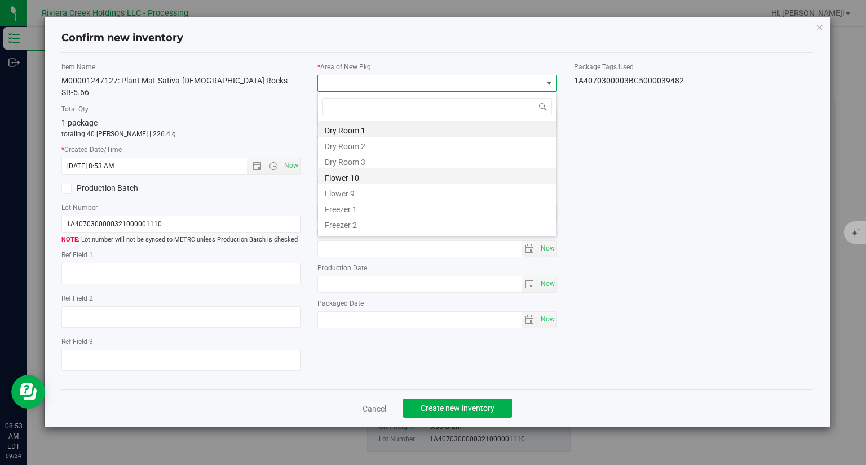
click at [358, 176] on li "Flower 10" at bounding box center [437, 176] width 238 height 16
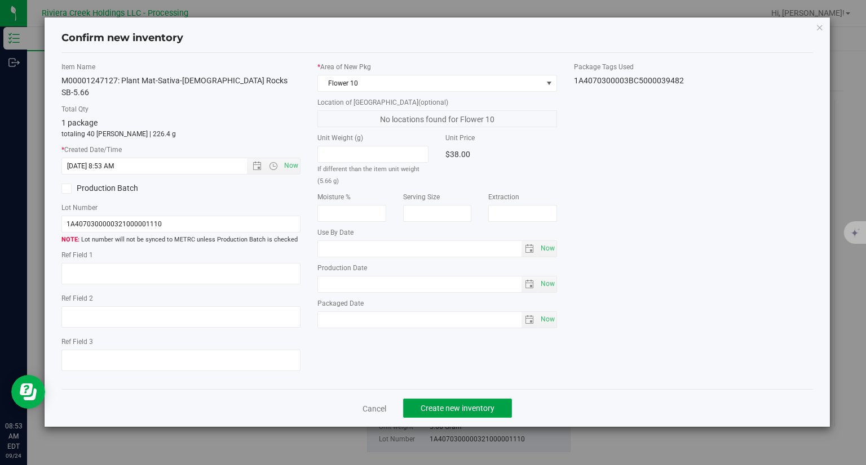
click at [470, 404] on span "Create new inventory" at bounding box center [457, 408] width 74 height 9
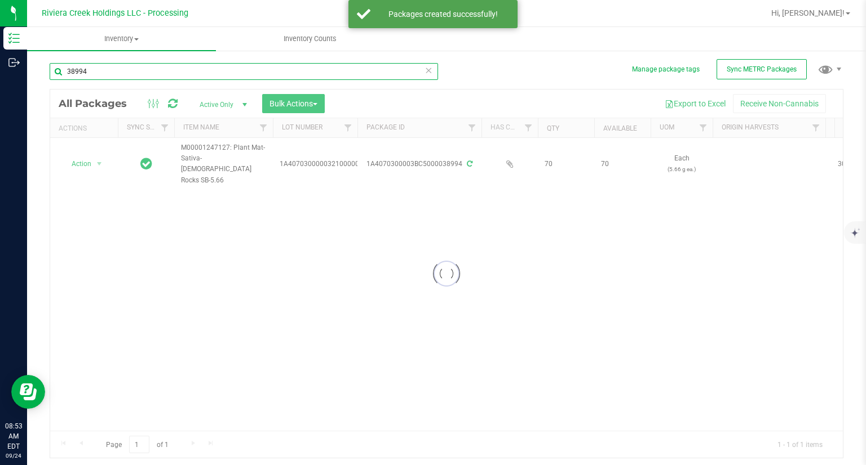
click at [130, 78] on input "38994" at bounding box center [244, 71] width 388 height 17
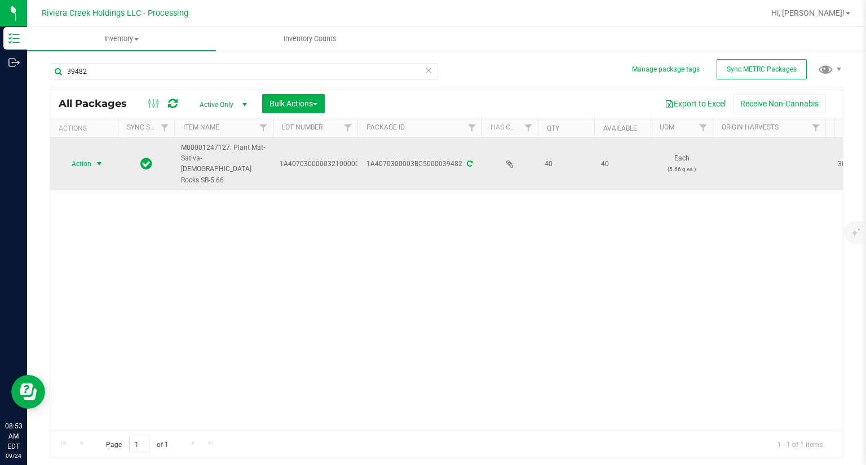
click at [70, 157] on span "Action" at bounding box center [76, 164] width 30 height 16
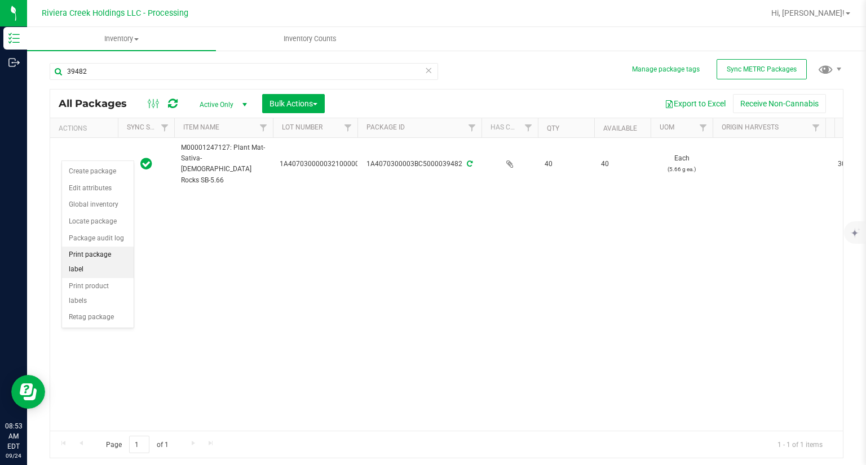
click at [117, 252] on li "Print package label" at bounding box center [98, 262] width 72 height 31
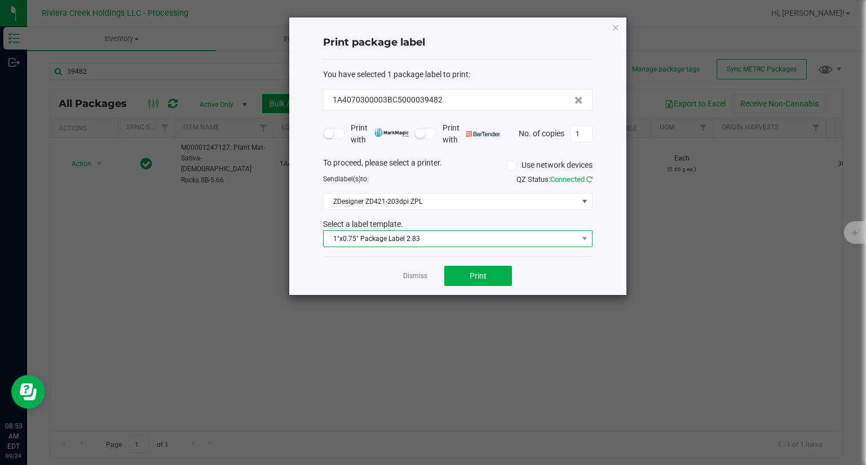
click at [382, 243] on span "1"x0.75" Package Label 2.83" at bounding box center [450, 239] width 254 height 16
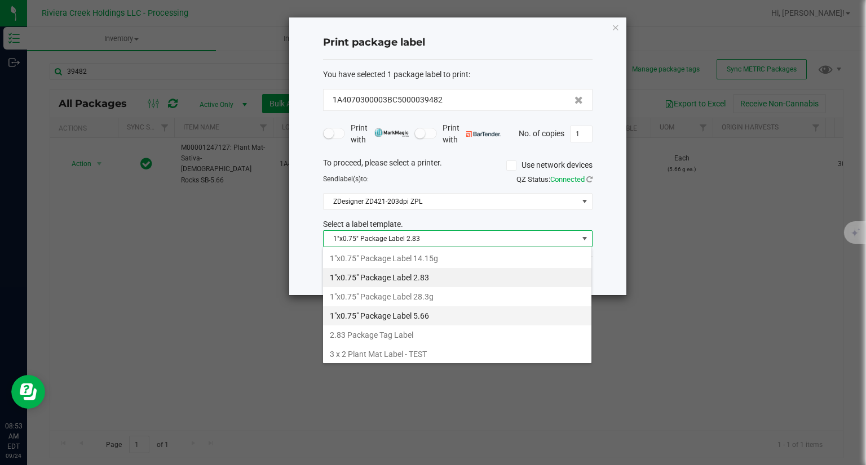
click at [424, 307] on li "1"x0.75" Package Label 5.66" at bounding box center [457, 316] width 268 height 19
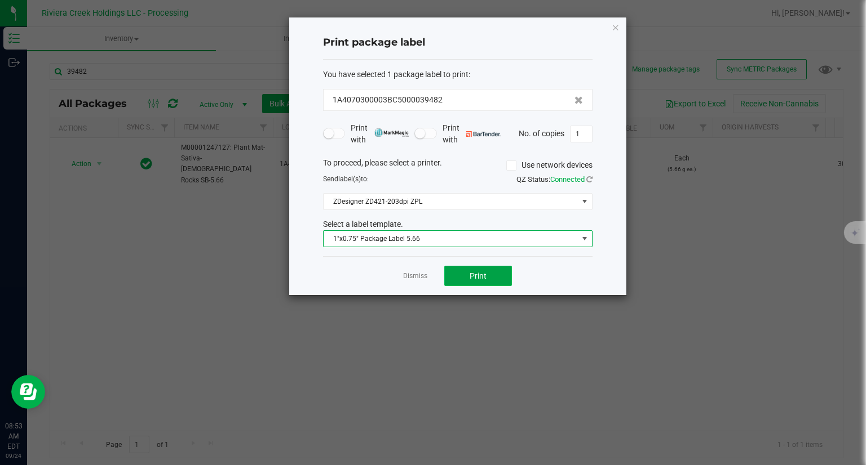
click at [478, 269] on button "Print" at bounding box center [478, 276] width 68 height 20
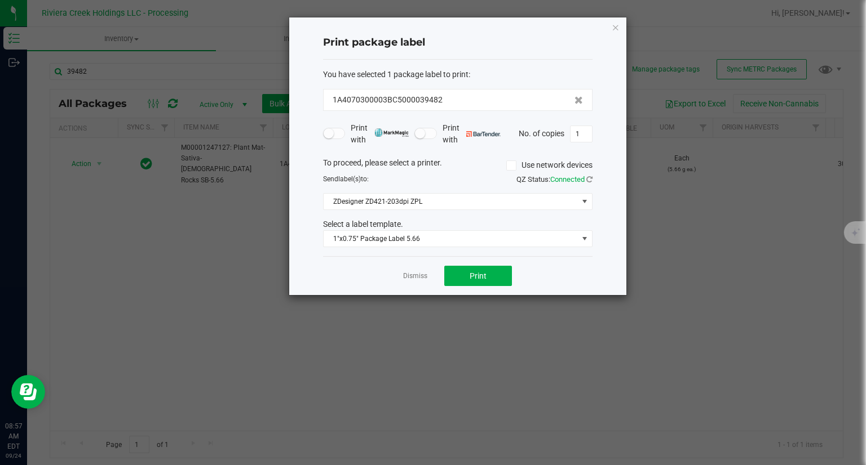
click at [609, 28] on div "Print package label You have selected 1 package label to print : 1A4070300003BC…" at bounding box center [457, 156] width 337 height 278
click at [612, 26] on icon "button" at bounding box center [615, 27] width 8 height 14
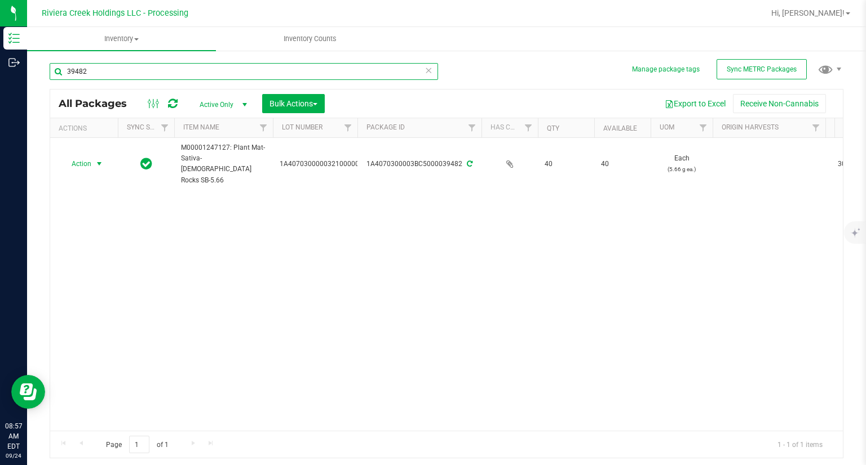
click at [166, 74] on input "39482" at bounding box center [244, 71] width 388 height 17
click at [163, 74] on input "39482" at bounding box center [244, 71] width 388 height 17
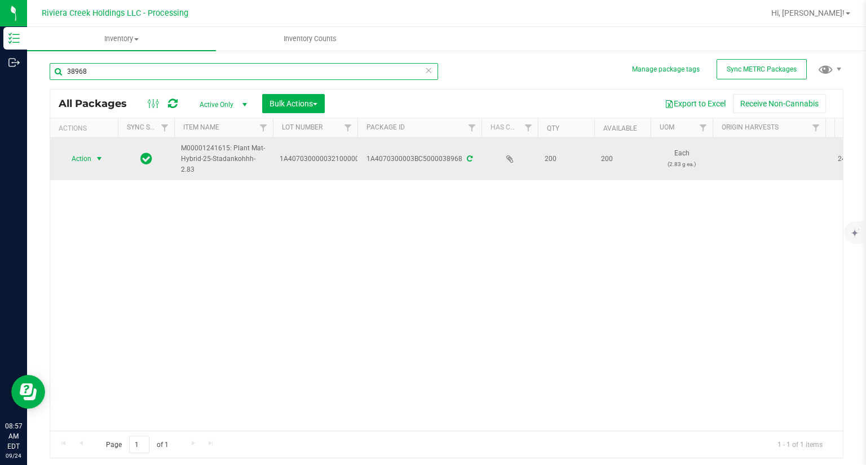
type input "38968"
click at [86, 163] on span "Action" at bounding box center [76, 159] width 30 height 16
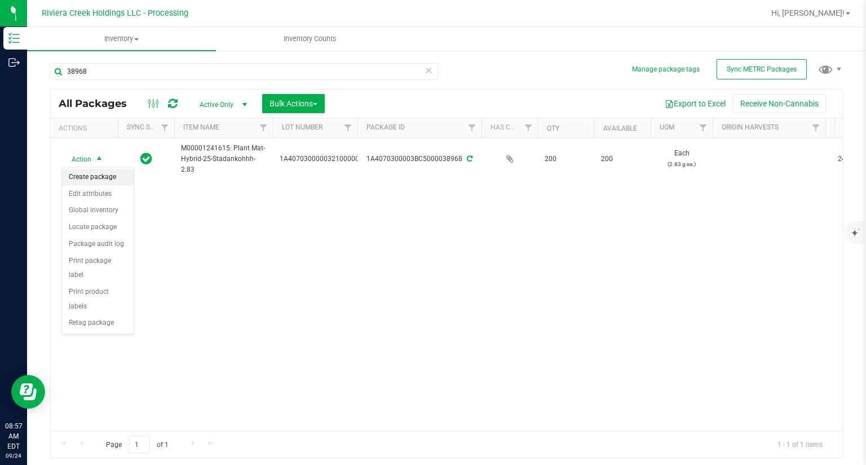
click at [95, 179] on li "Create package" at bounding box center [98, 177] width 72 height 17
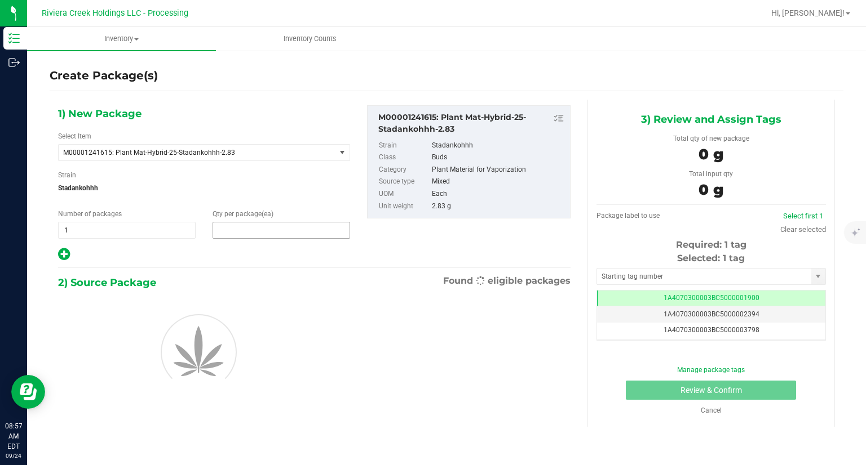
click at [251, 234] on span at bounding box center [280, 230] width 137 height 17
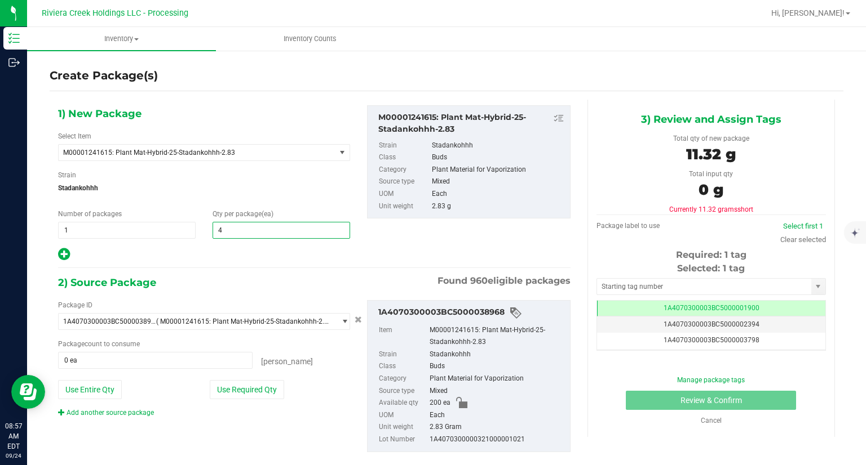
type input "40"
click at [59, 256] on icon at bounding box center [64, 254] width 12 height 14
type input "40"
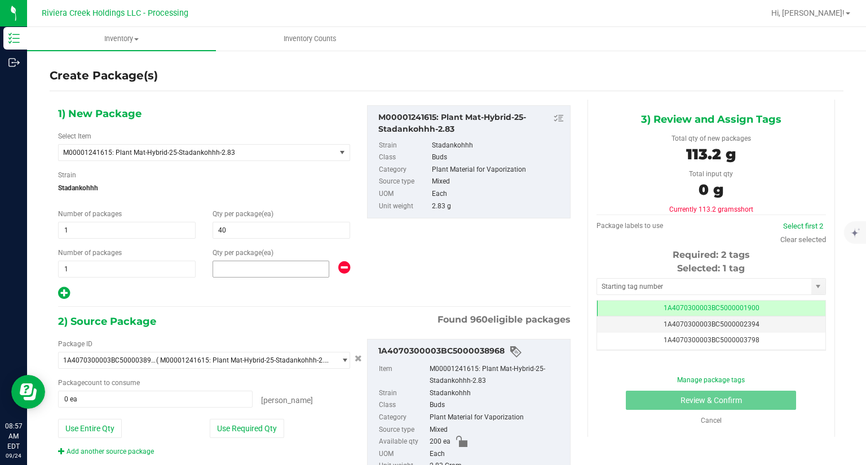
click at [258, 274] on span at bounding box center [270, 269] width 117 height 17
type input "30"
click at [257, 309] on div "1) New Package Select Item M00001241615: Plant Mat-Hybrid-25-Stadankohhh-2.83 M…" at bounding box center [314, 307] width 529 height 415
click at [252, 429] on button "Use Required Qty" at bounding box center [247, 428] width 74 height 19
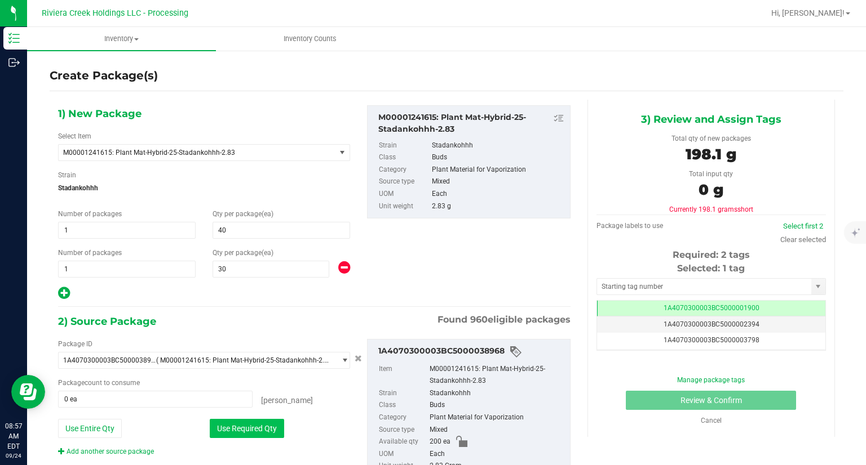
type input "70 ea"
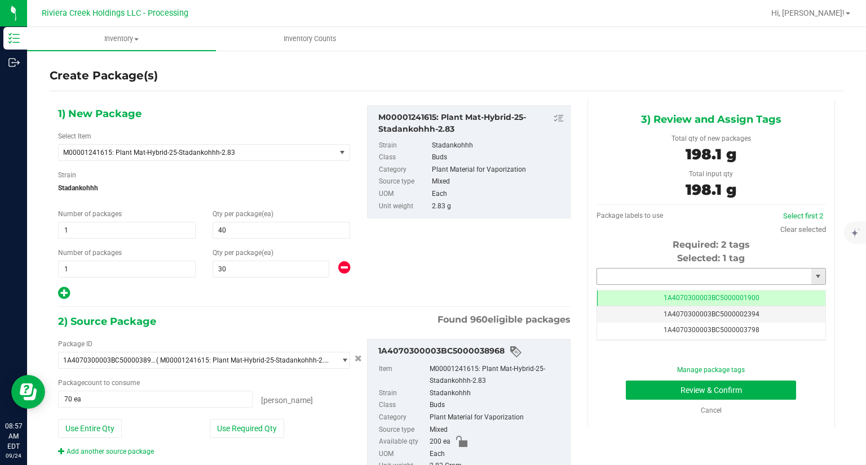
click at [640, 278] on input "text" at bounding box center [704, 277] width 214 height 16
click at [616, 295] on li "1A4070300003BC5000039483" at bounding box center [704, 295] width 226 height 17
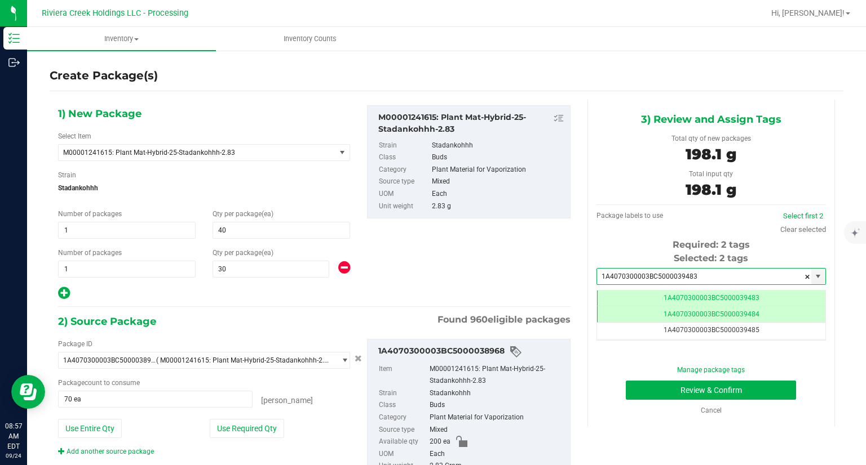
type input "1A4070300003BC5000039483"
click at [646, 403] on div "Manage package tags Review & Confirm Cancel" at bounding box center [711, 390] width 212 height 51
click at [645, 397] on button "Review & Confirm" at bounding box center [711, 390] width 170 height 19
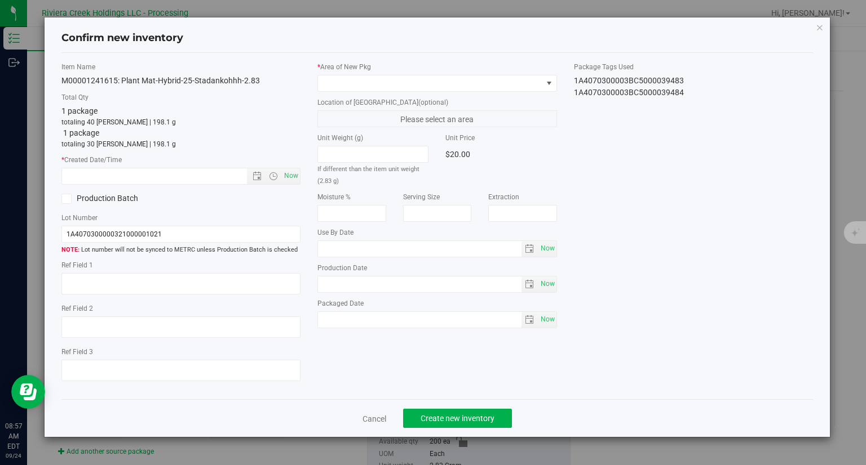
click at [300, 180] on div "Now" at bounding box center [180, 176] width 239 height 17
click at [292, 180] on span "Now" at bounding box center [291, 176] width 19 height 16
type input "[DATE] 8:57 AM"
click at [369, 99] on label "Location of [GEOGRAPHIC_DATA] (optional)" at bounding box center [436, 102] width 239 height 10
click at [363, 85] on span at bounding box center [430, 84] width 224 height 16
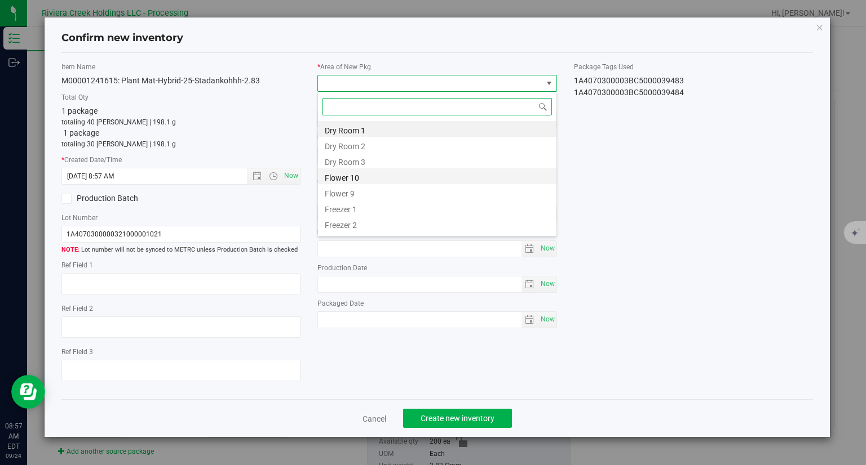
click at [362, 179] on li "Flower 10" at bounding box center [437, 176] width 238 height 16
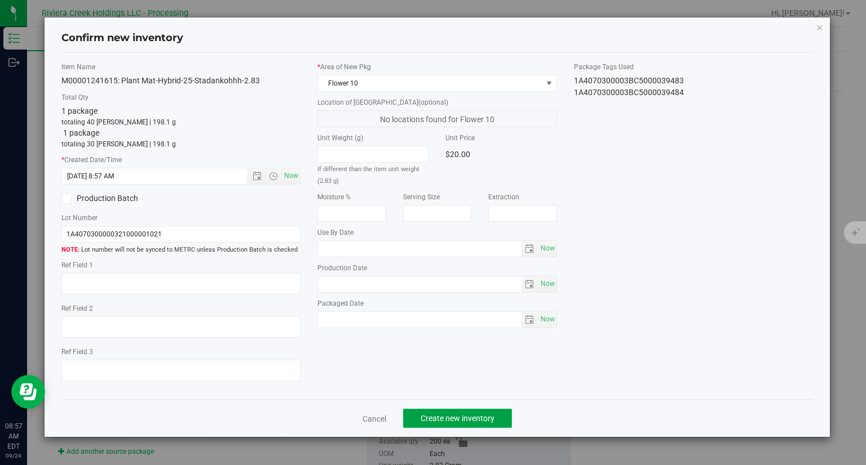
click at [471, 422] on span "Create new inventory" at bounding box center [457, 418] width 74 height 9
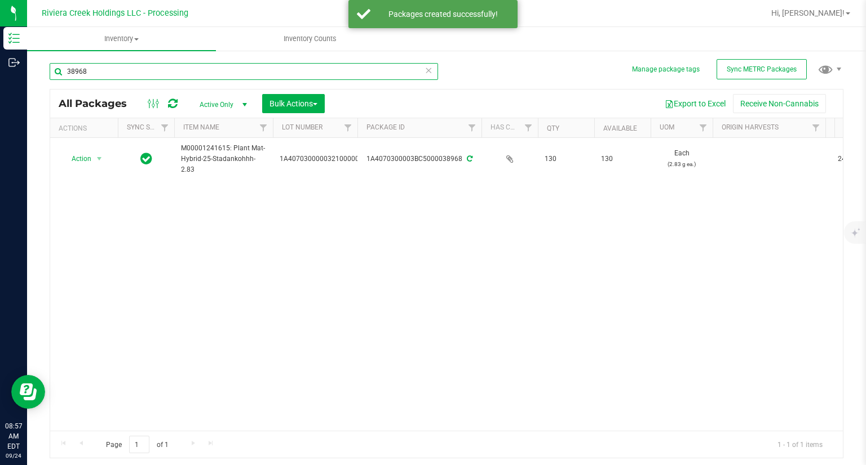
click at [128, 75] on input "38968" at bounding box center [244, 71] width 388 height 17
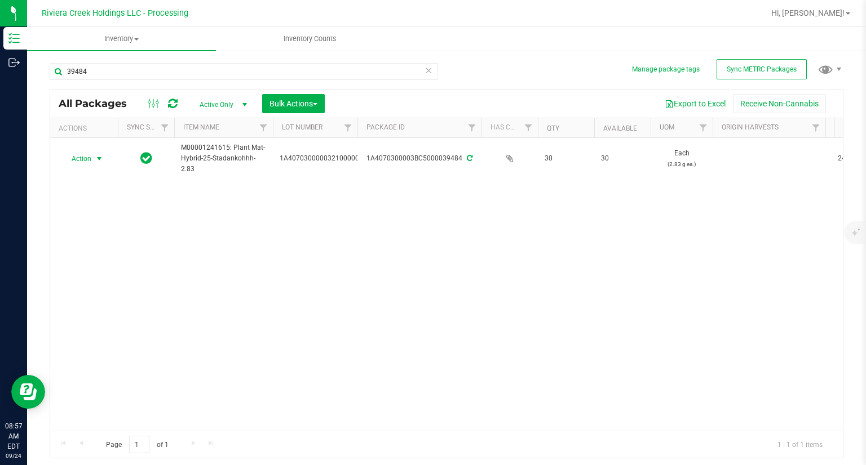
click at [70, 156] on span "Action" at bounding box center [76, 159] width 30 height 16
click at [122, 263] on li "Print package label" at bounding box center [98, 267] width 72 height 31
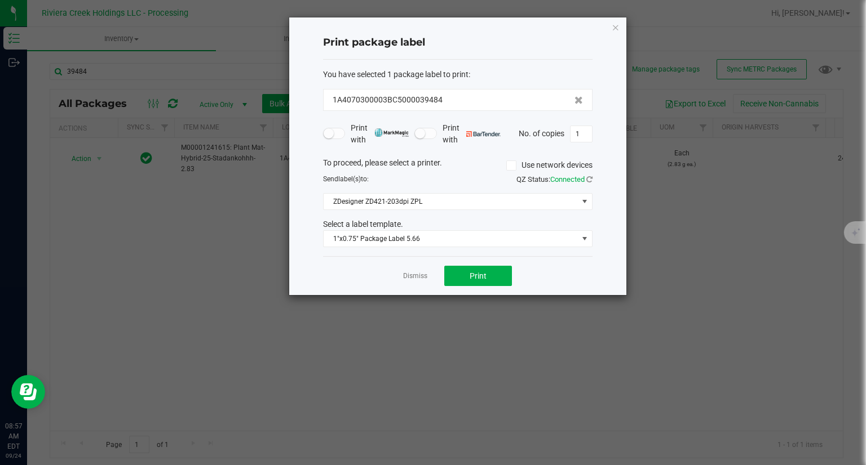
drag, startPoint x: 465, startPoint y: 247, endPoint x: 459, endPoint y: 260, distance: 13.9
click at [464, 247] on div "You have selected 1 package label to print : 1A4070300003BC5000039484 Print wit…" at bounding box center [457, 158] width 269 height 197
click at [437, 243] on span "1"x0.75" Package Label 5.66" at bounding box center [450, 239] width 254 height 16
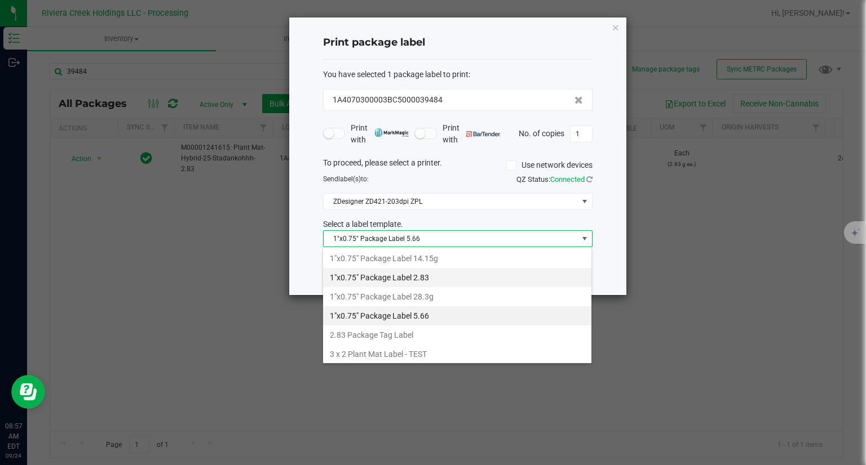
click at [434, 279] on li "1"x0.75" Package Label 2.83" at bounding box center [457, 277] width 268 height 19
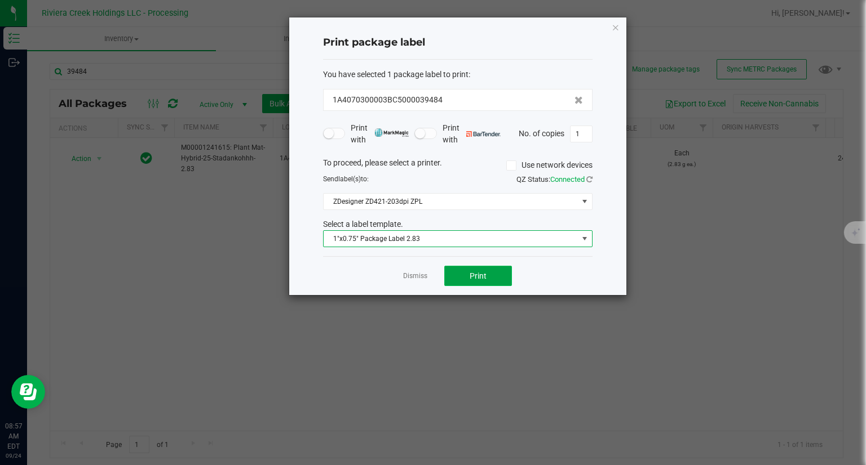
click at [482, 274] on span "Print" at bounding box center [477, 276] width 17 height 9
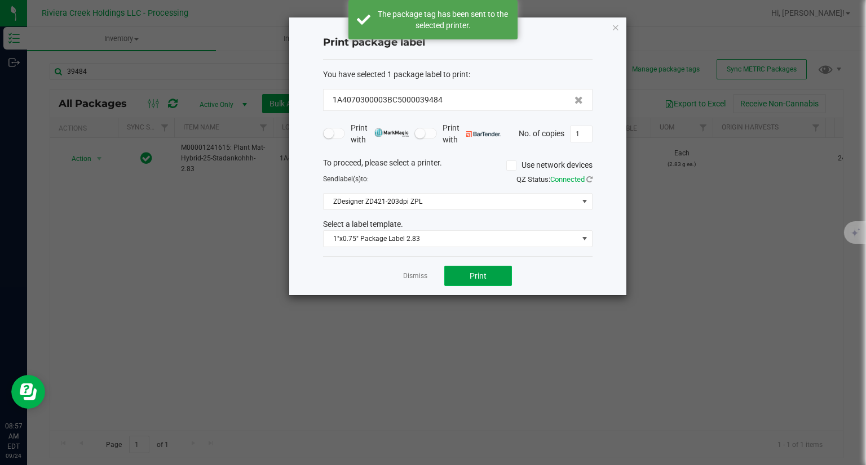
click at [482, 274] on span "Print" at bounding box center [477, 276] width 17 height 9
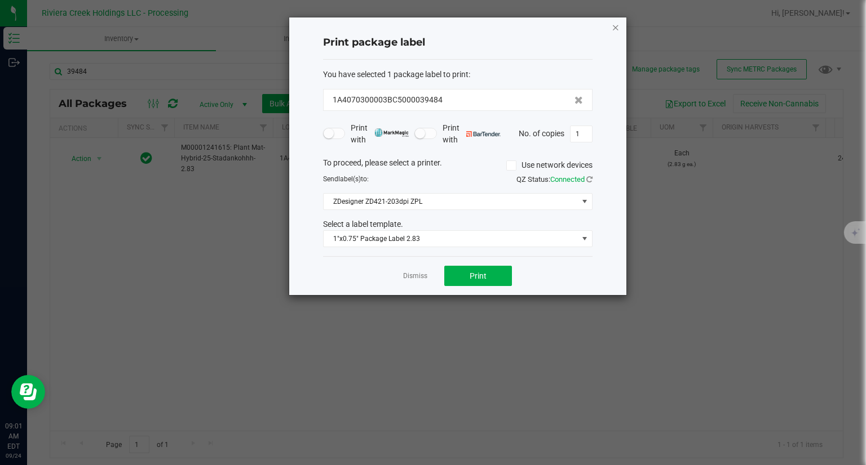
click at [616, 28] on icon "button" at bounding box center [615, 27] width 8 height 14
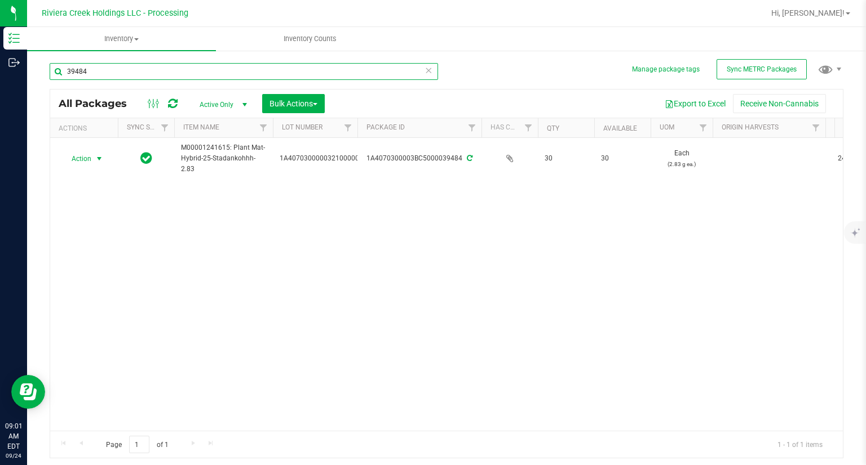
click at [126, 72] on input "39484" at bounding box center [244, 71] width 388 height 17
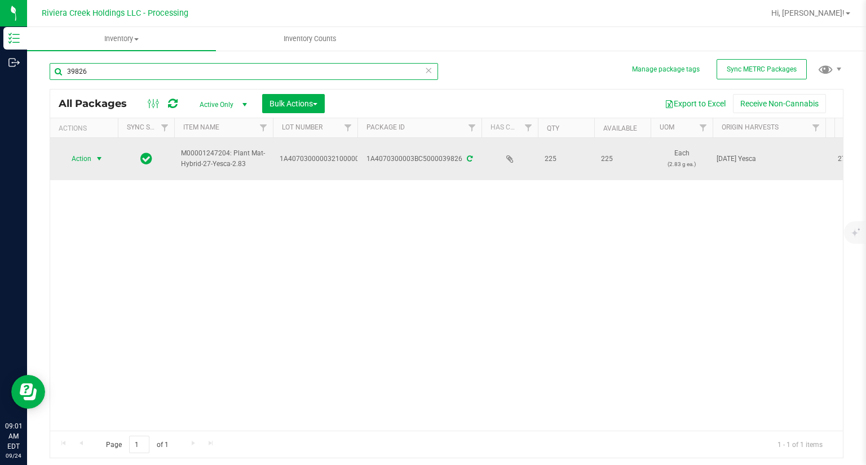
type input "39826"
click at [100, 167] on td "Action Action Create package Edit attributes Global inventory Locate package Pa…" at bounding box center [84, 159] width 68 height 42
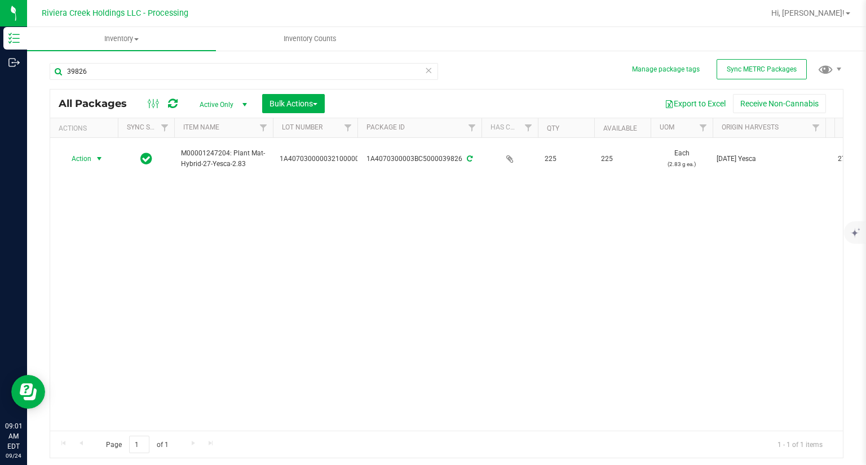
drag, startPoint x: 97, startPoint y: 163, endPoint x: 100, endPoint y: 172, distance: 8.9
click at [97, 163] on span "select" at bounding box center [99, 159] width 14 height 16
click at [101, 174] on li "Create package" at bounding box center [98, 177] width 72 height 17
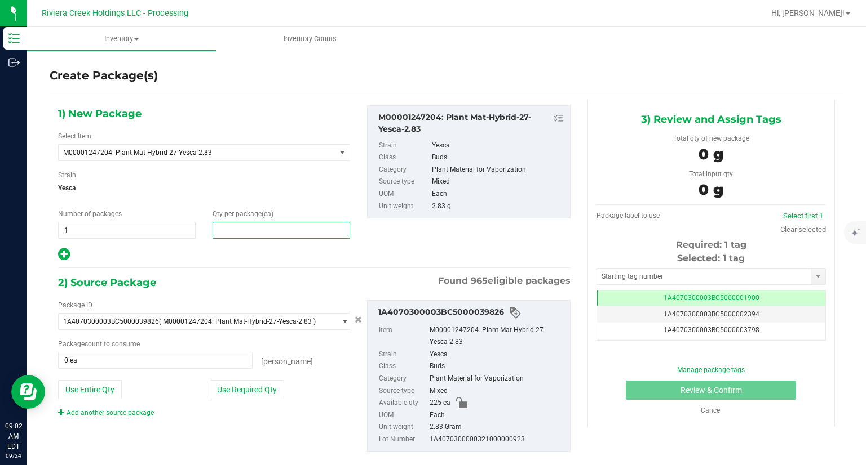
click at [230, 225] on span at bounding box center [280, 230] width 137 height 17
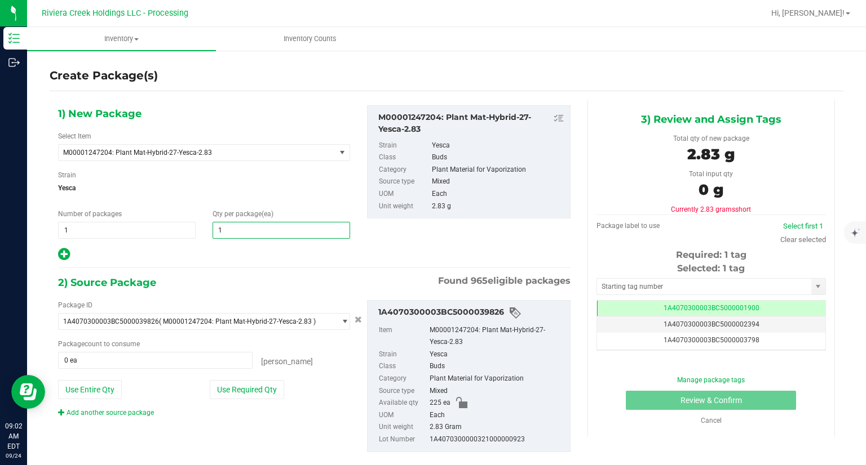
type input "10"
click at [61, 255] on icon at bounding box center [64, 254] width 12 height 14
type input "10"
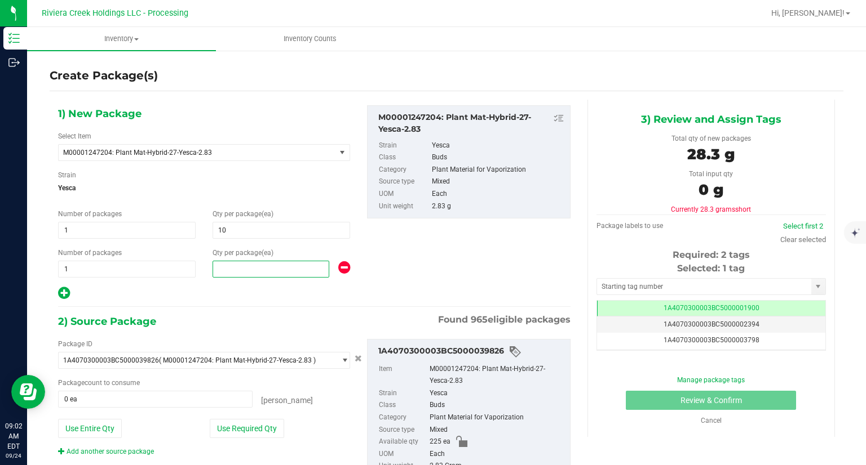
click at [258, 271] on span at bounding box center [270, 269] width 117 height 17
type input "20"
click at [249, 292] on div at bounding box center [204, 293] width 292 height 15
click at [258, 429] on button "Use Required Qty" at bounding box center [247, 428] width 74 height 19
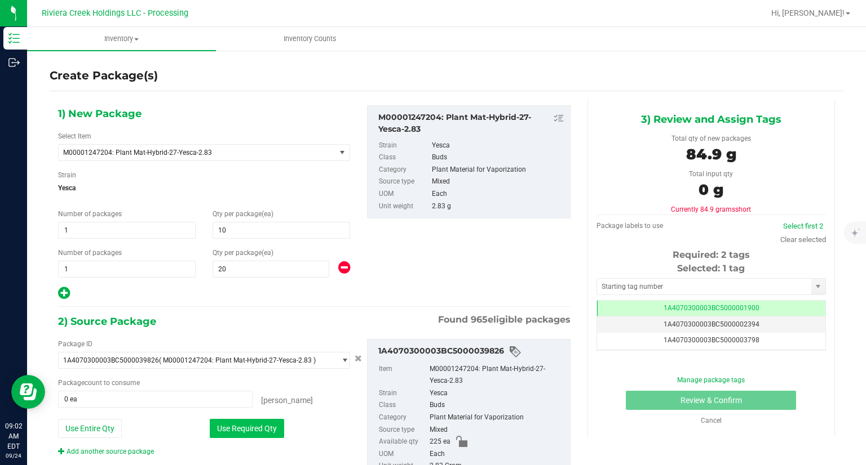
type input "30 ea"
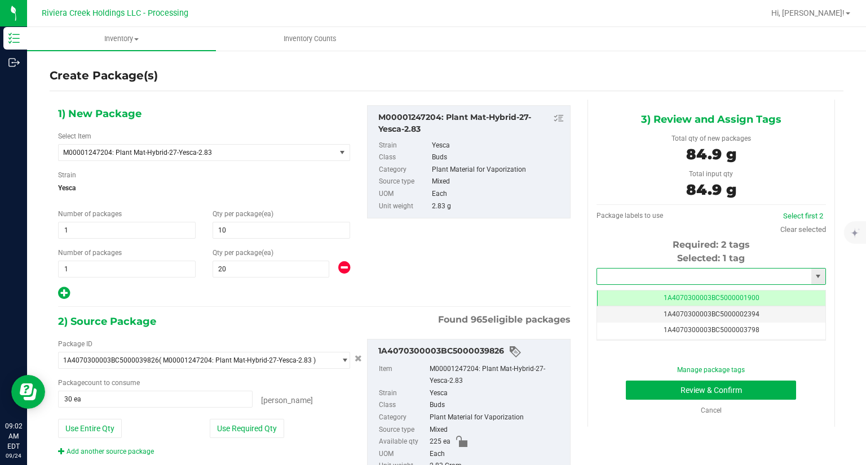
click at [649, 278] on input "text" at bounding box center [704, 277] width 214 height 16
click at [647, 290] on li "1A4070300003BC5000039485" at bounding box center [704, 295] width 226 height 17
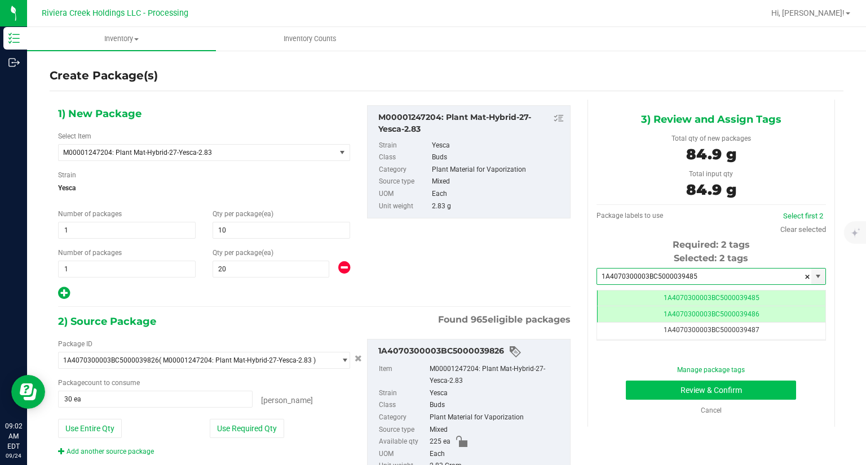
type input "1A4070300003BC5000039485"
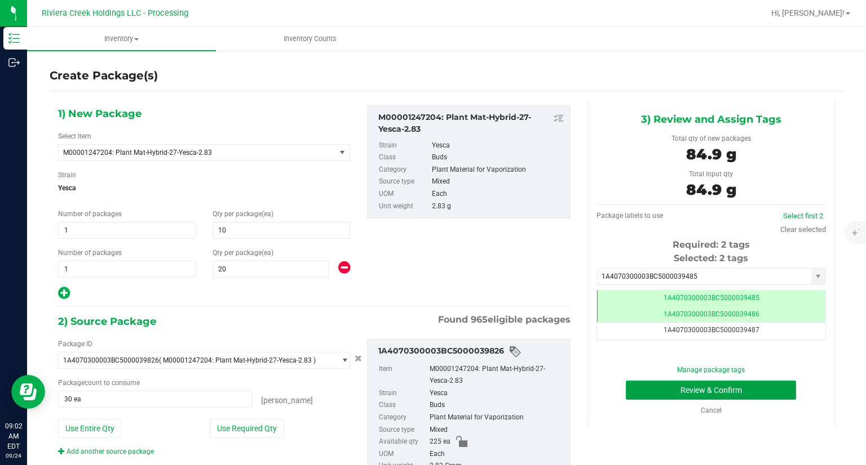
click at [633, 390] on button "Review & Confirm" at bounding box center [711, 390] width 170 height 19
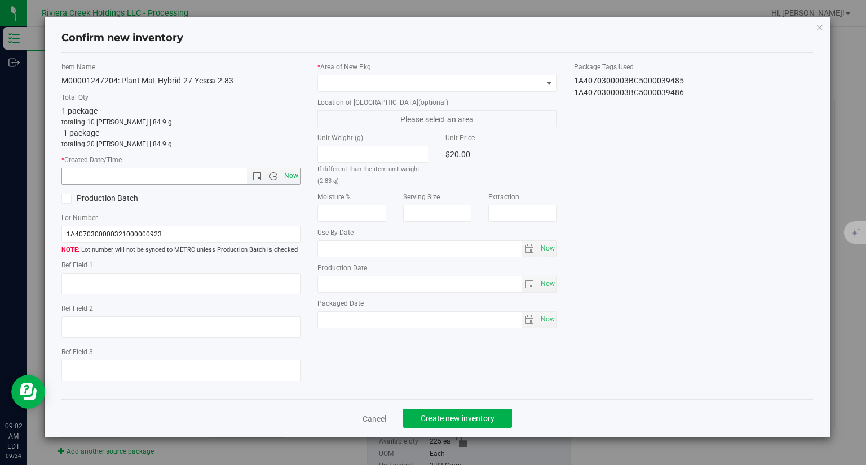
click at [294, 176] on span "Now" at bounding box center [291, 176] width 19 height 16
type input "[DATE] 9:02 AM"
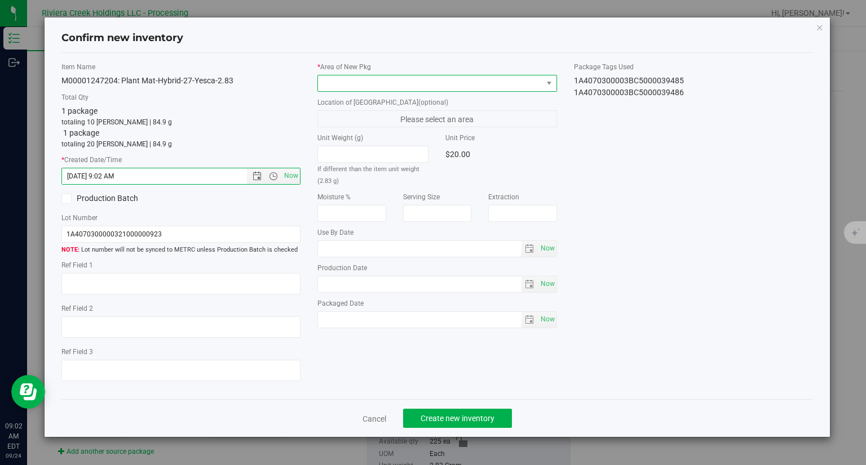
click at [347, 82] on span at bounding box center [430, 84] width 224 height 16
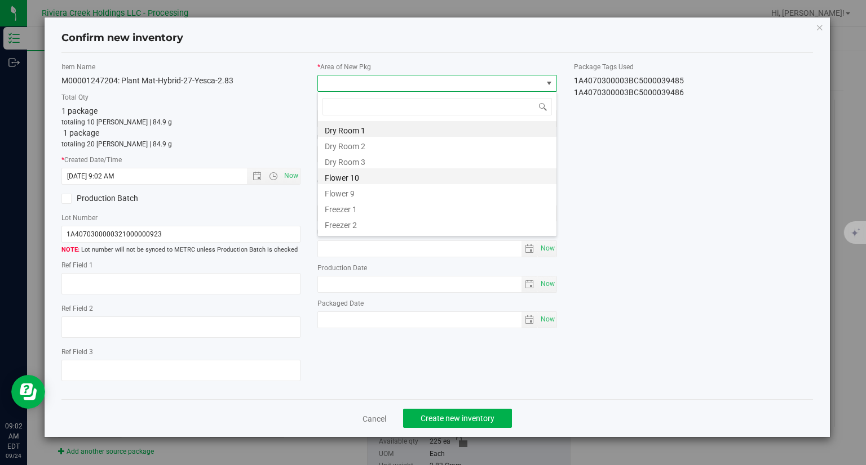
click at [357, 172] on li "Flower 10" at bounding box center [437, 176] width 238 height 16
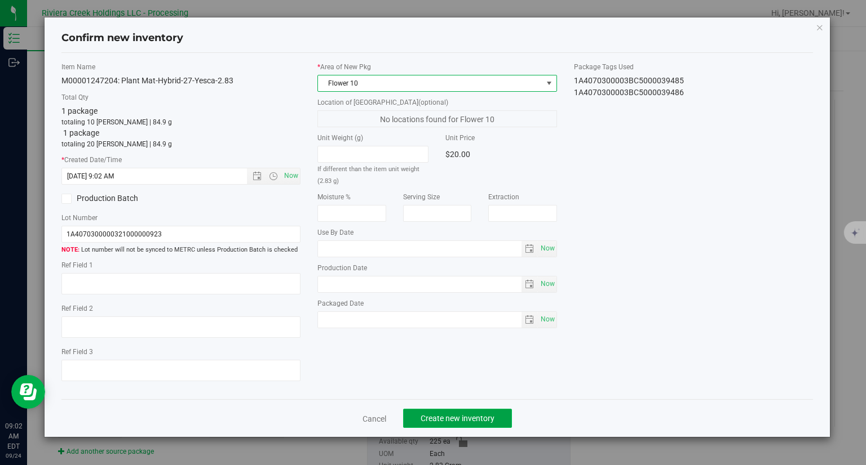
click at [476, 419] on span "Create new inventory" at bounding box center [457, 418] width 74 height 9
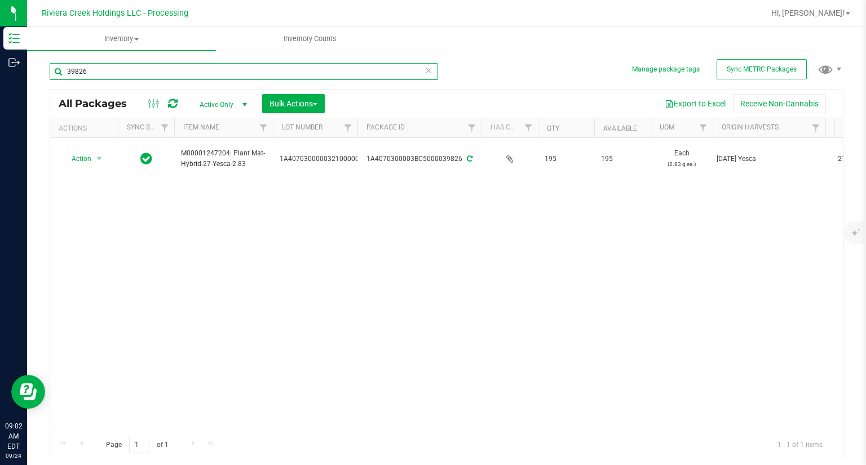
click at [115, 75] on input "39826" at bounding box center [244, 71] width 388 height 17
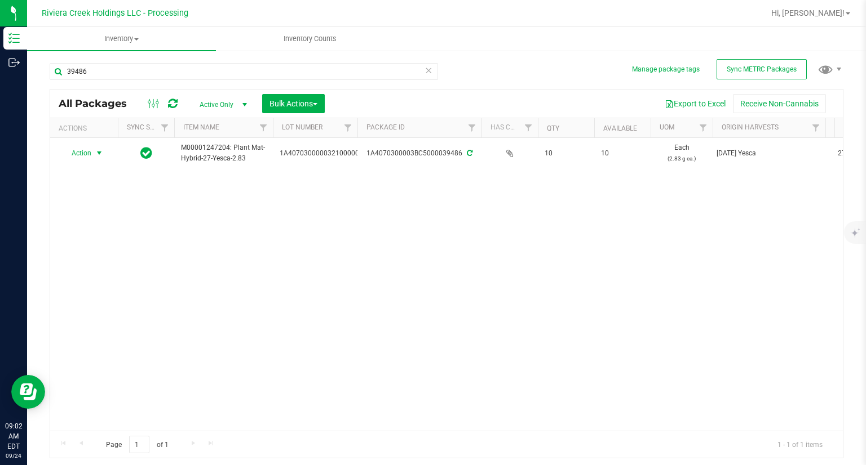
click at [97, 150] on span "select" at bounding box center [99, 153] width 9 height 9
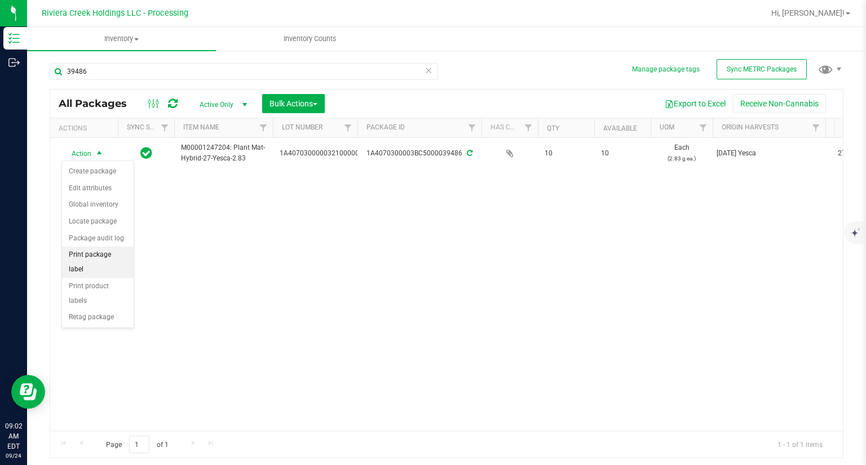
drag, startPoint x: 112, startPoint y: 251, endPoint x: 118, endPoint y: 251, distance: 6.2
click at [112, 251] on li "Print package label" at bounding box center [98, 262] width 72 height 31
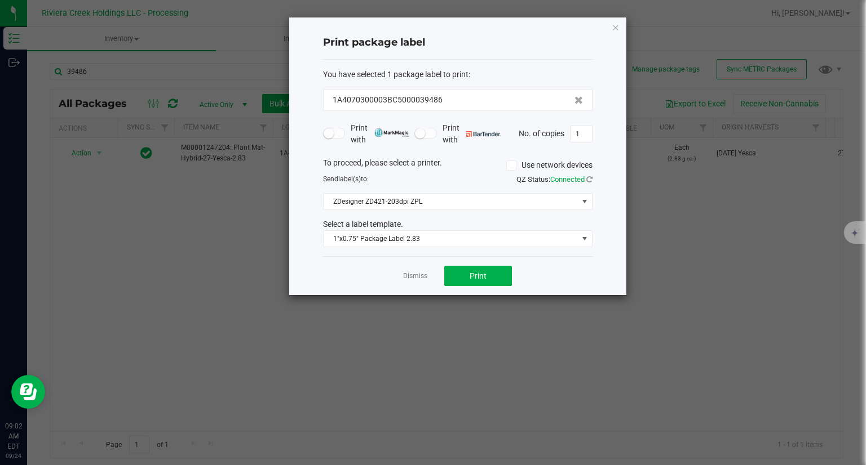
click at [516, 280] on div "Dismiss Print" at bounding box center [457, 275] width 269 height 39
click at [506, 280] on button "Print" at bounding box center [478, 276] width 68 height 20
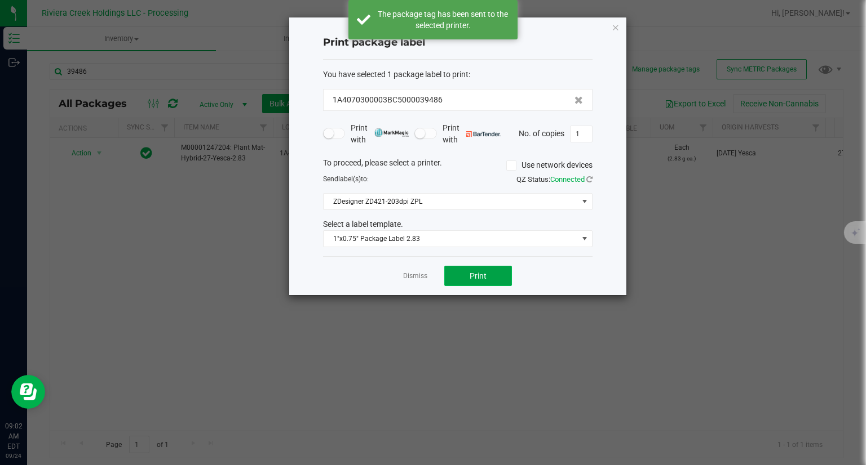
click at [506, 280] on button "Print" at bounding box center [478, 276] width 68 height 20
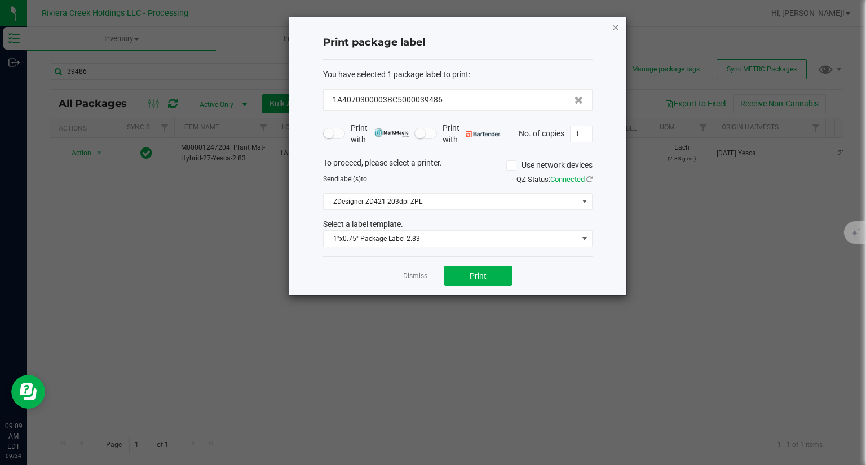
click at [618, 29] on icon "button" at bounding box center [615, 27] width 8 height 14
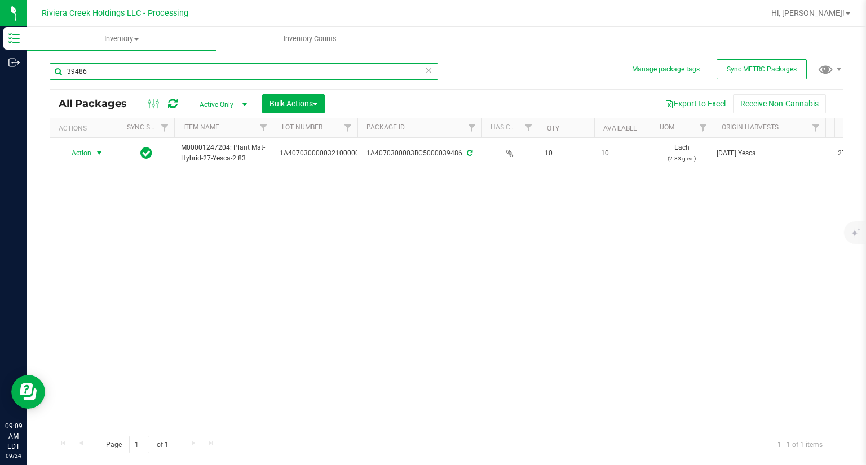
click at [151, 68] on input "39486" at bounding box center [244, 71] width 388 height 17
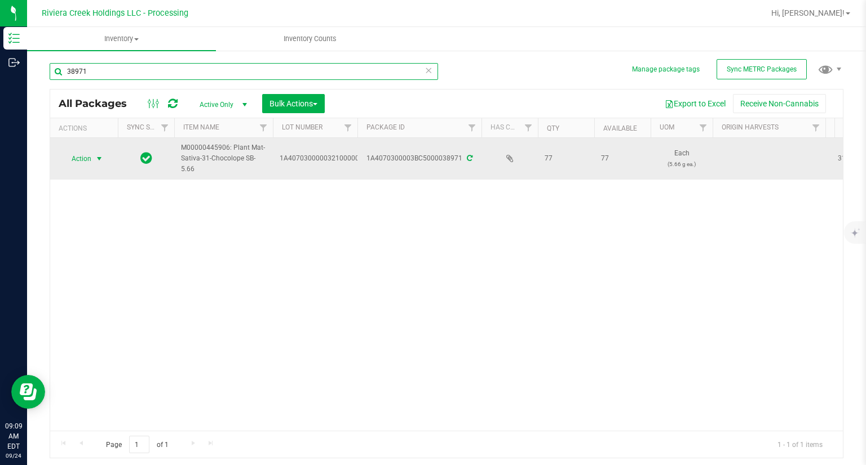
type input "38971"
click at [83, 158] on span "Action" at bounding box center [76, 159] width 30 height 16
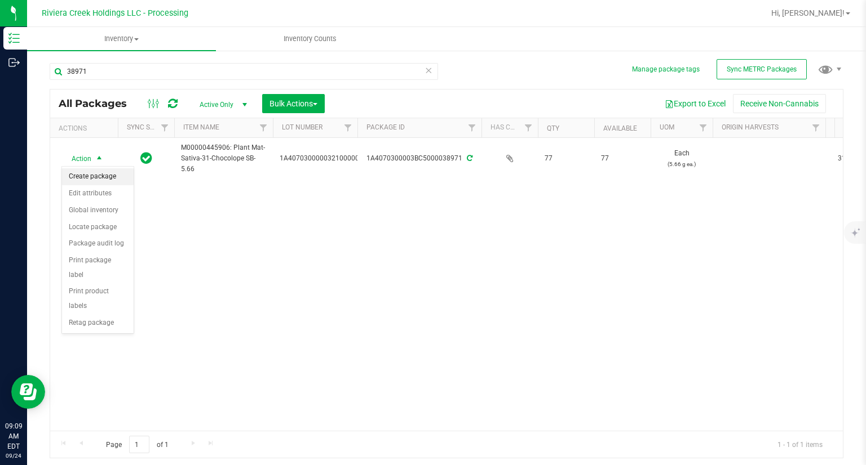
click at [89, 178] on li "Create package" at bounding box center [98, 176] width 72 height 17
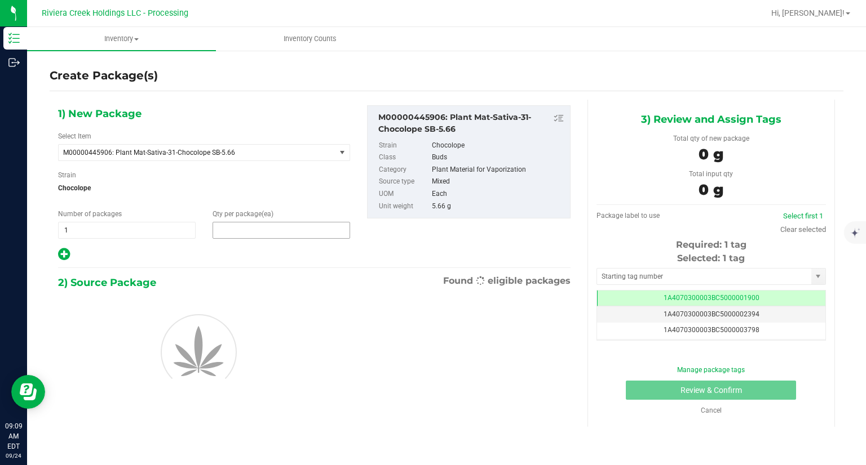
click at [249, 229] on span at bounding box center [280, 230] width 137 height 17
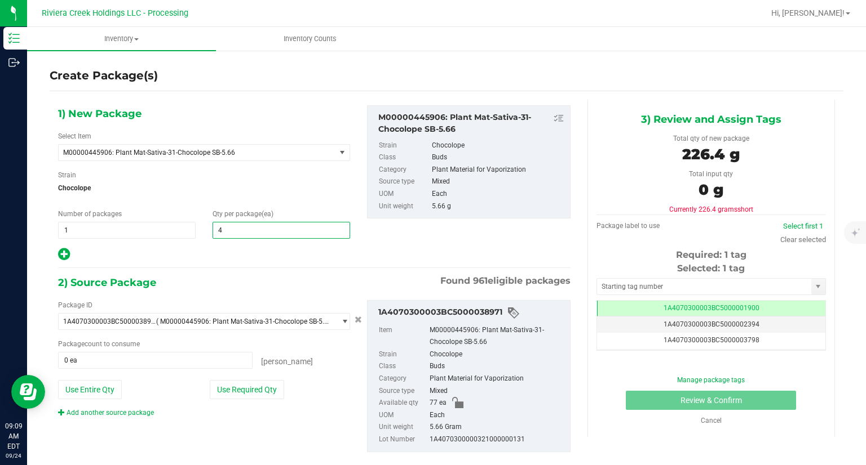
type input "40"
click at [318, 287] on div "2) Source Package Found 961 eligible packages" at bounding box center [314, 282] width 512 height 17
click at [270, 398] on div "Package ID 1A4070300003BC5000038971 ( M00000445906: Plant Mat-Sativa-31-Chocolo…" at bounding box center [204, 359] width 309 height 118
click at [265, 397] on button "Use Required Qty" at bounding box center [247, 389] width 74 height 19
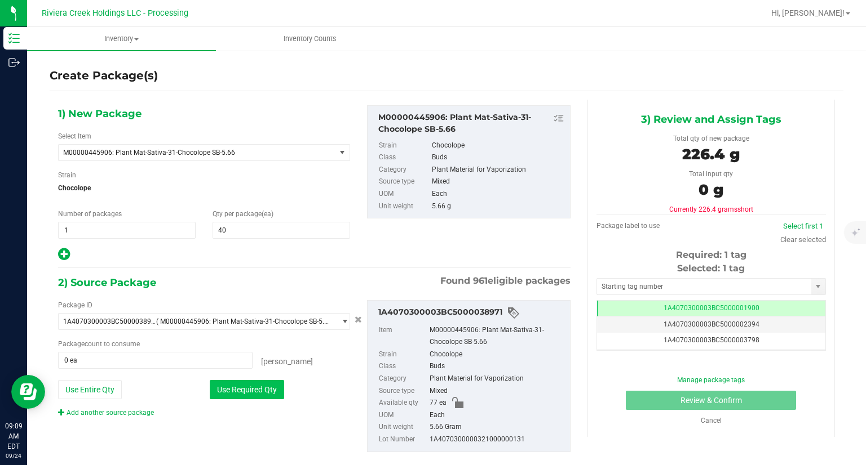
type input "40 ea"
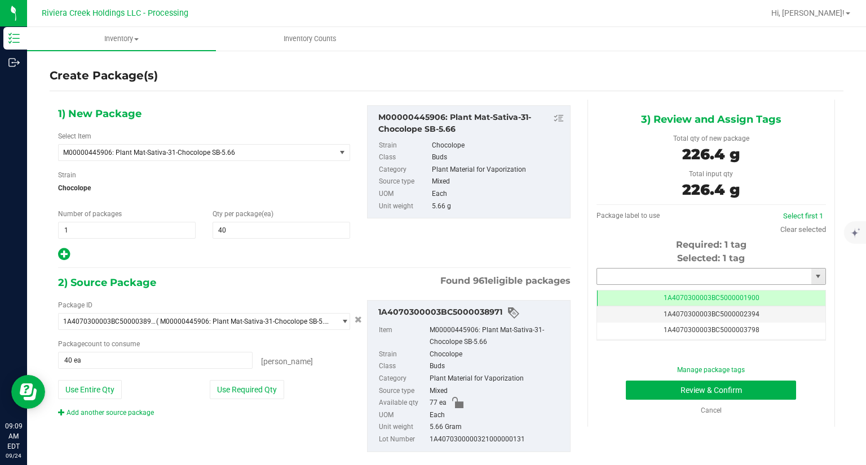
click at [602, 269] on input "text" at bounding box center [704, 277] width 214 height 16
type input "6"
click at [595, 296] on li "1A4070300003BC5000039487" at bounding box center [704, 295] width 226 height 17
type input "1A4070300003BC5000039487"
click at [638, 384] on button "Review & Confirm" at bounding box center [711, 390] width 170 height 19
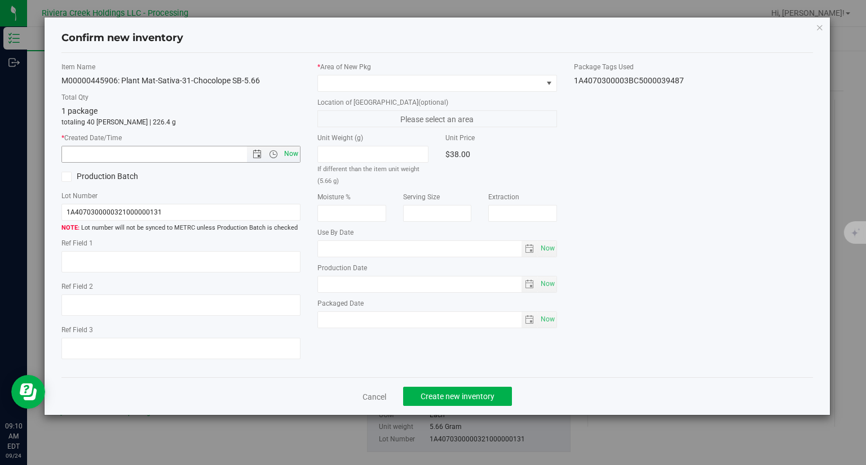
click at [296, 154] on span "Now" at bounding box center [291, 154] width 19 height 16
type input "[DATE] 9:10 AM"
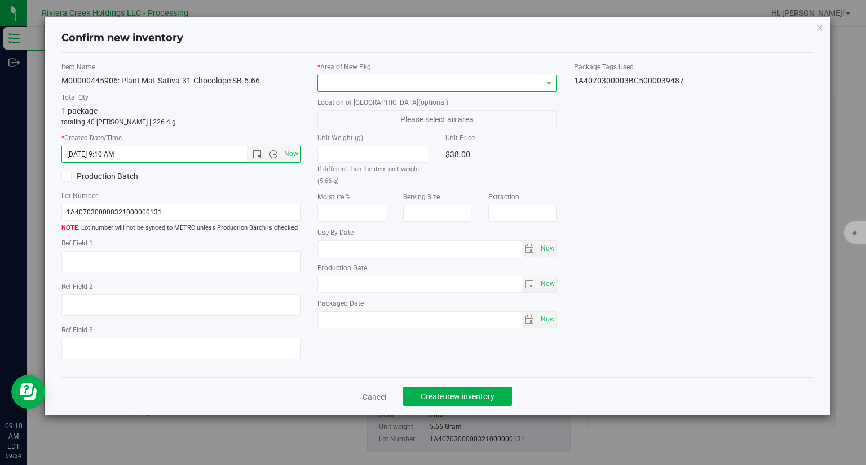
click at [344, 88] on span at bounding box center [430, 84] width 224 height 16
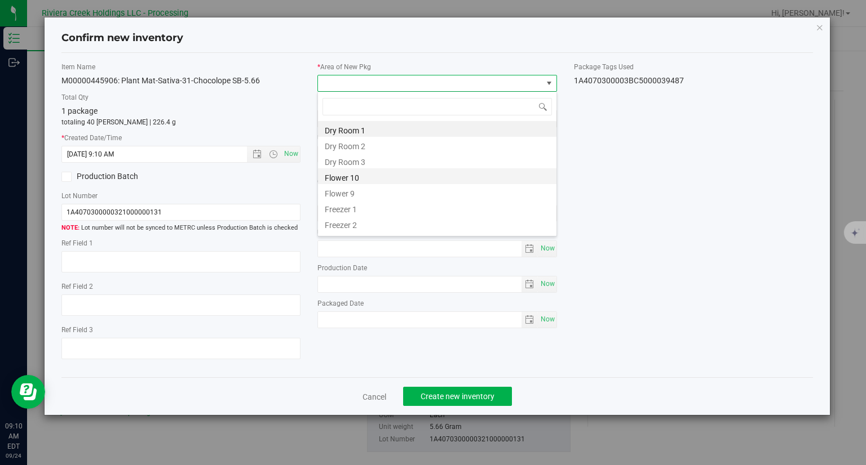
click at [368, 174] on li "Flower 10" at bounding box center [437, 176] width 238 height 16
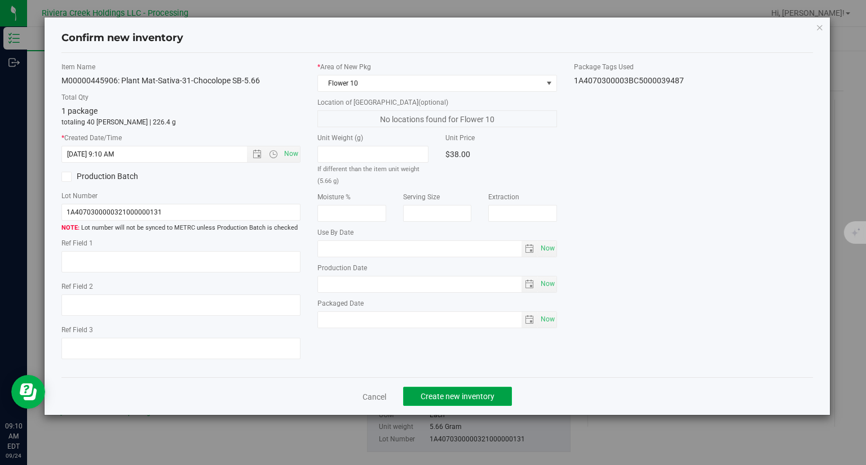
click at [463, 394] on span "Create new inventory" at bounding box center [457, 396] width 74 height 9
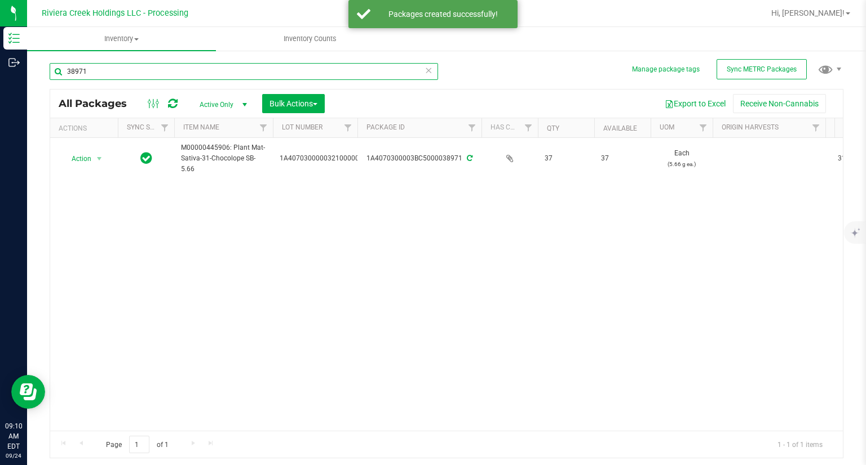
click at [122, 74] on input "38971" at bounding box center [244, 71] width 388 height 17
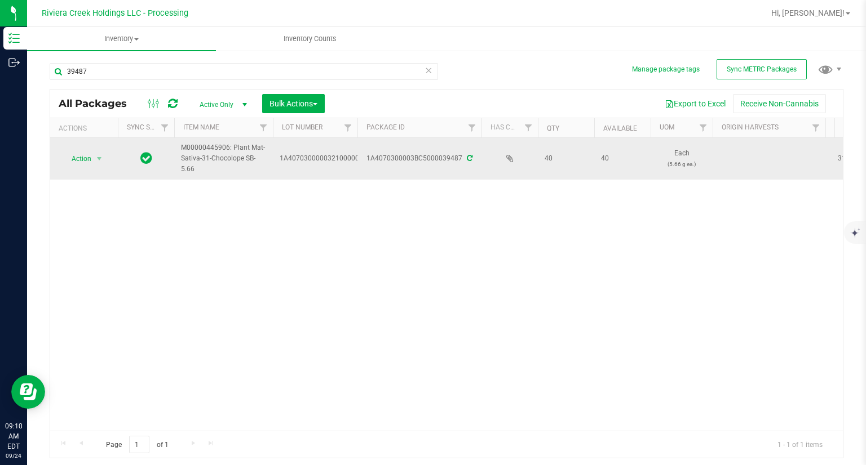
click at [90, 166] on td "Action Action Create package Edit attributes Global inventory Locate package Pa…" at bounding box center [84, 159] width 68 height 42
click at [83, 159] on span "Action" at bounding box center [76, 159] width 30 height 16
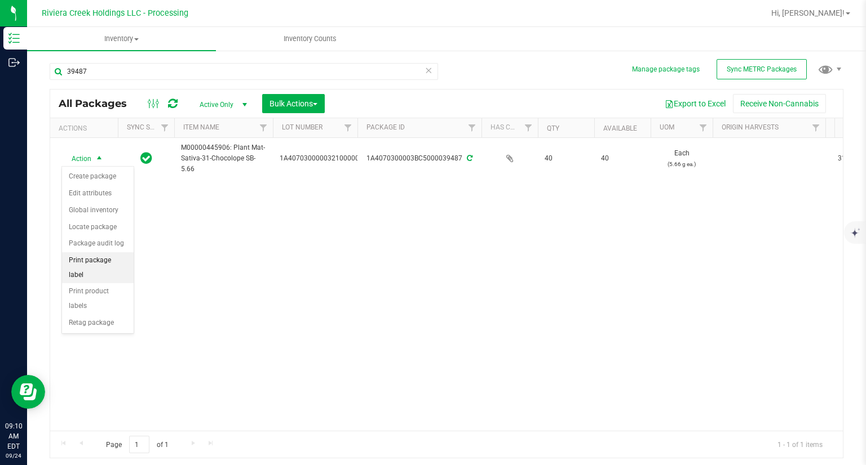
click at [124, 256] on li "Print package label" at bounding box center [98, 267] width 72 height 31
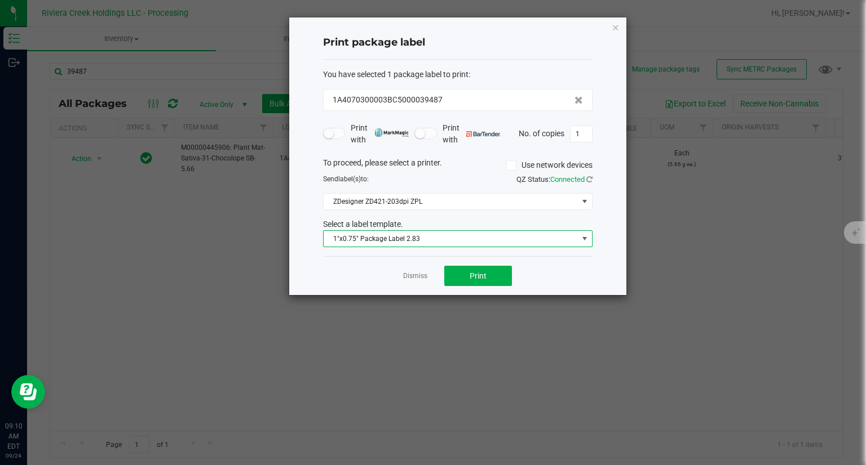
click at [390, 242] on span "1"x0.75" Package Label 2.83" at bounding box center [450, 239] width 254 height 16
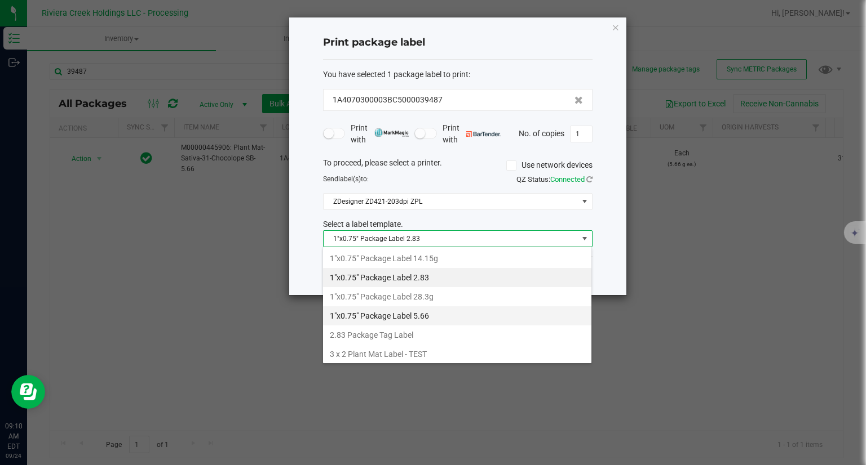
click at [429, 308] on li "1"x0.75" Package Label 5.66" at bounding box center [457, 316] width 268 height 19
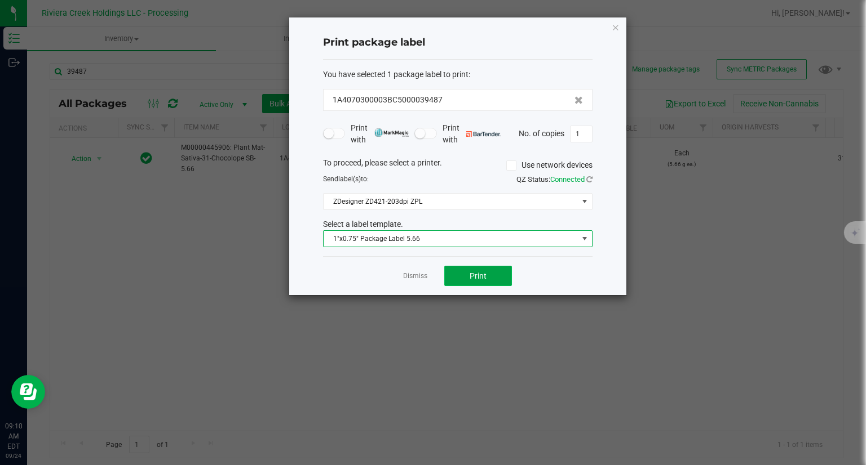
click at [487, 271] on button "Print" at bounding box center [478, 276] width 68 height 20
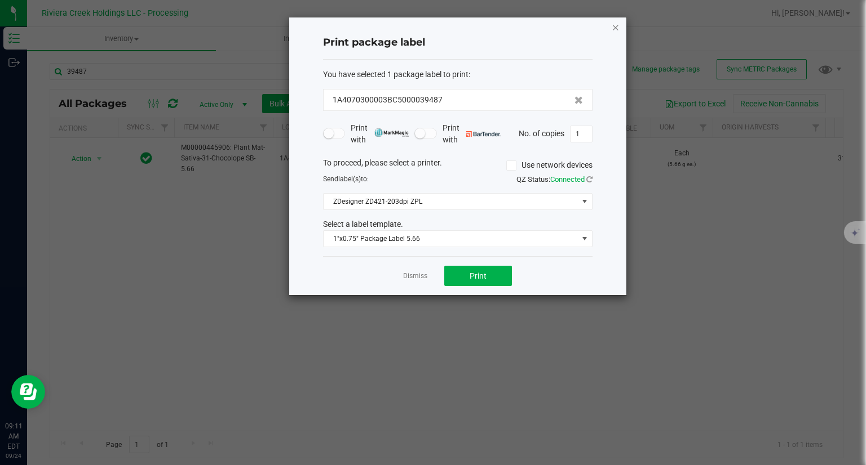
click at [615, 23] on icon "button" at bounding box center [615, 27] width 8 height 14
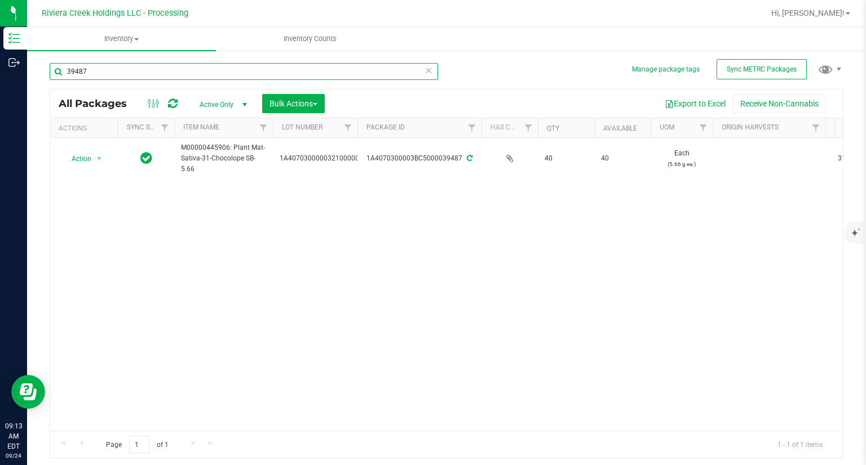
click at [124, 72] on input "39487" at bounding box center [244, 71] width 388 height 17
type input "38990"
click at [79, 161] on span "Action" at bounding box center [76, 159] width 30 height 16
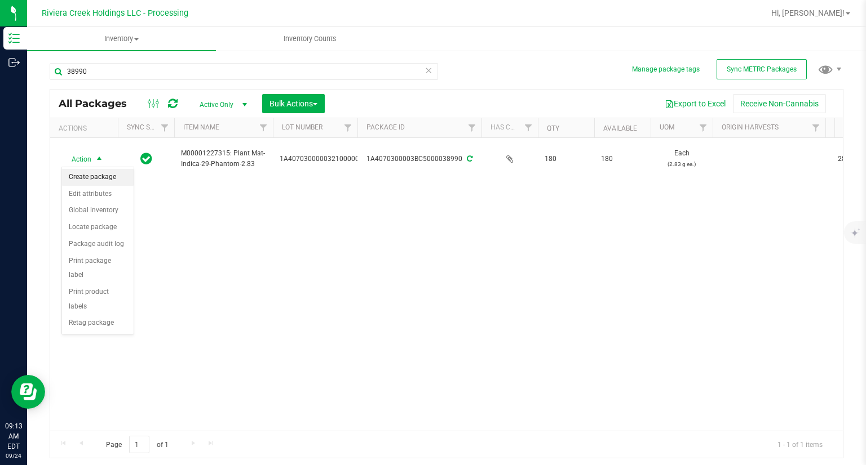
click at [82, 176] on li "Create package" at bounding box center [98, 177] width 72 height 17
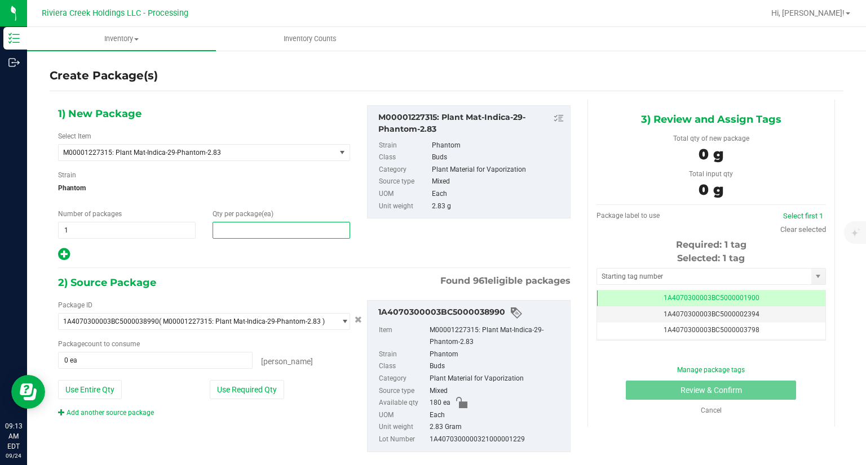
click at [258, 226] on span at bounding box center [280, 230] width 137 height 17
type input "40"
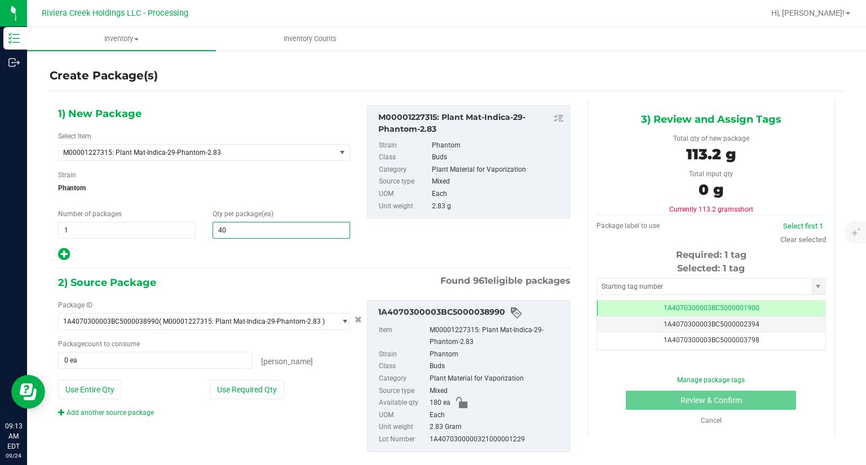
type input "40"
click at [264, 280] on div "2) Source Package Found 961 eligible packages" at bounding box center [314, 282] width 512 height 17
click at [284, 396] on div "Use Required Qty" at bounding box center [280, 389] width 140 height 19
click at [281, 394] on button "Use Required Qty" at bounding box center [247, 389] width 74 height 19
type input "40 ea"
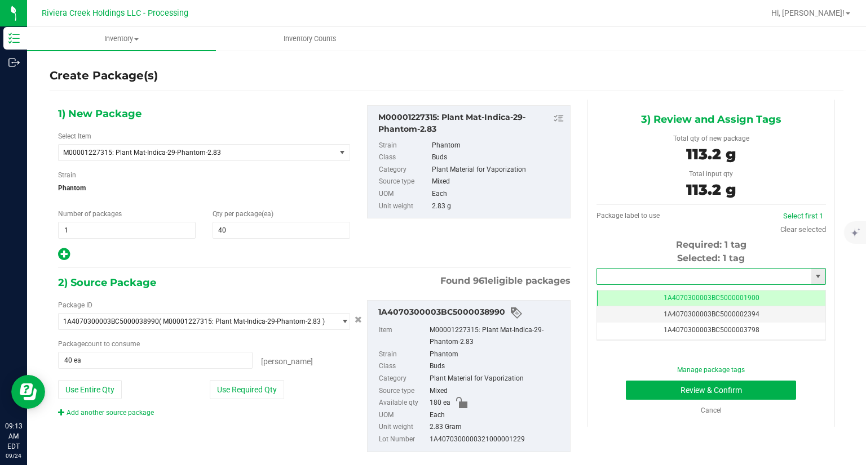
click at [645, 272] on input "text" at bounding box center [704, 277] width 214 height 16
click at [634, 296] on li "1A4070300003BC5000039488" at bounding box center [704, 295] width 226 height 17
type input "1A4070300003BC5000039488"
click at [636, 406] on div "Cancel" at bounding box center [711, 411] width 212 height 10
click at [634, 397] on button "Review & Confirm" at bounding box center [711, 390] width 170 height 19
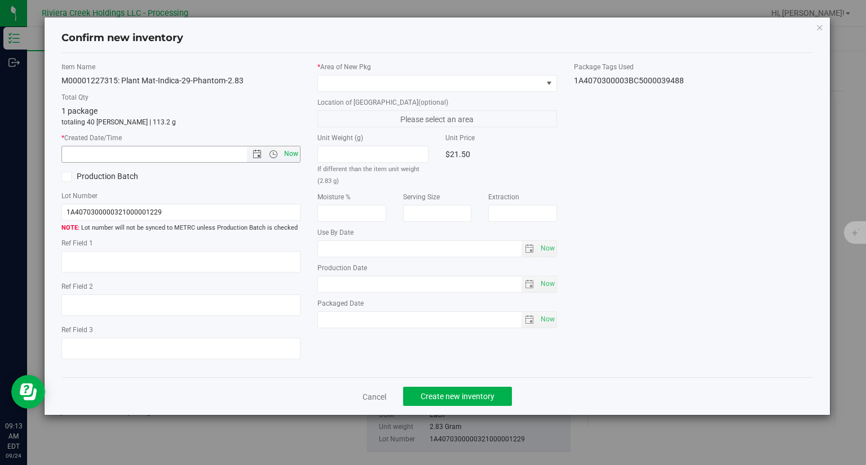
click at [298, 150] on span "Now" at bounding box center [291, 154] width 19 height 16
type input "[DATE] 9:13 AM"
click at [367, 85] on span at bounding box center [430, 84] width 224 height 16
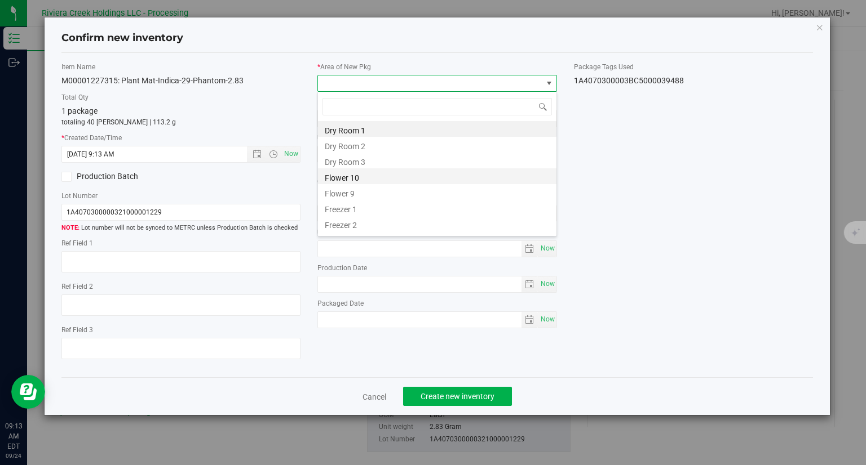
click at [361, 183] on li "Flower 10" at bounding box center [437, 176] width 238 height 16
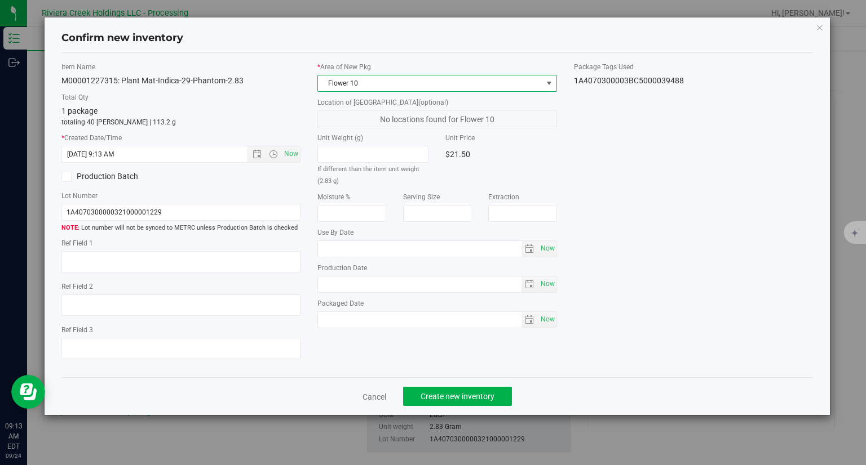
click at [495, 386] on div "Cancel Create new inventory" at bounding box center [437, 397] width 752 height 38
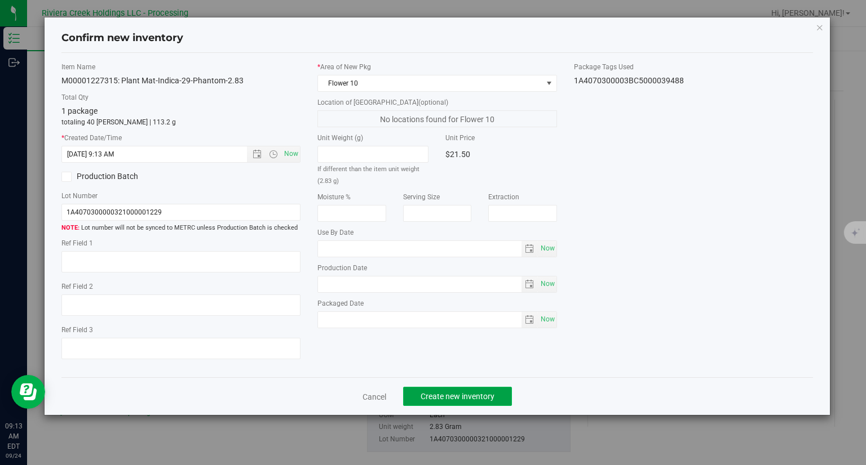
click at [489, 393] on span "Create new inventory" at bounding box center [457, 396] width 74 height 9
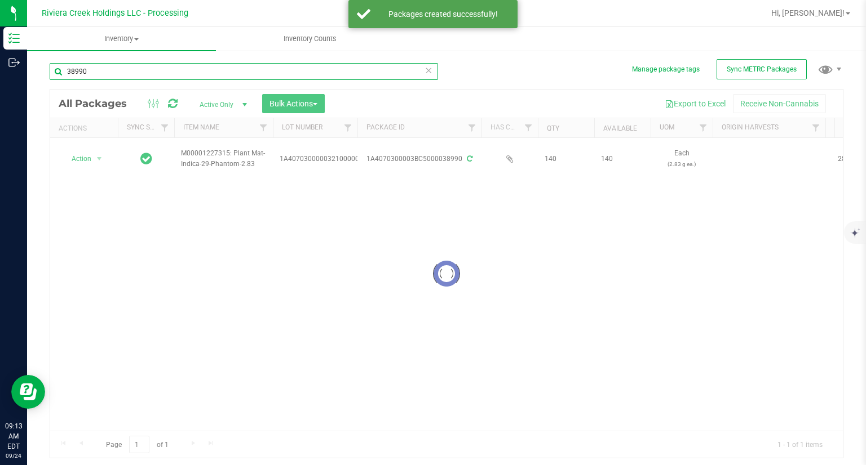
click at [162, 70] on input "38990" at bounding box center [244, 71] width 388 height 17
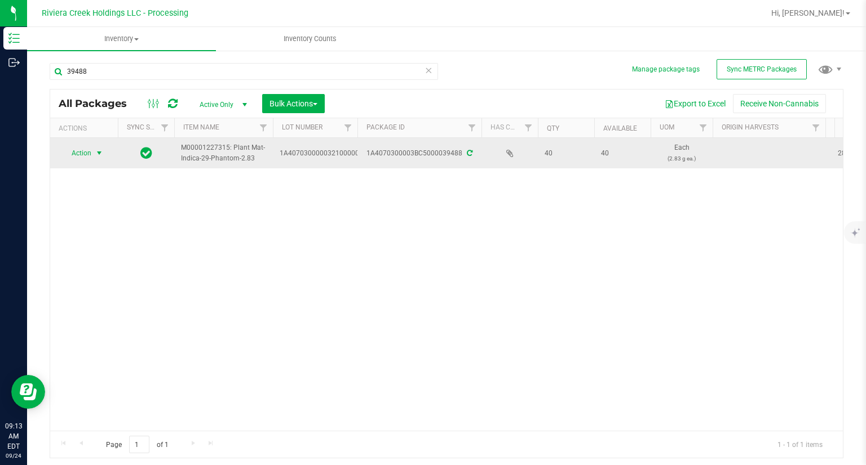
click at [82, 157] on span "Action" at bounding box center [76, 153] width 30 height 16
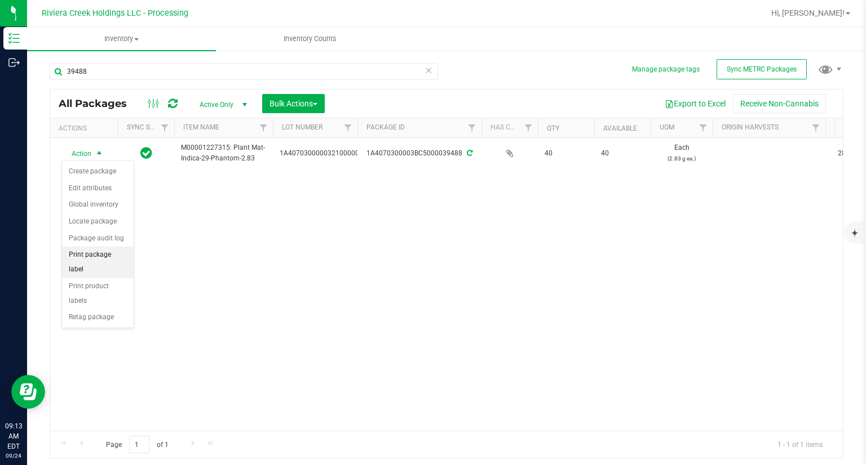
click at [104, 256] on li "Print package label" at bounding box center [98, 262] width 72 height 31
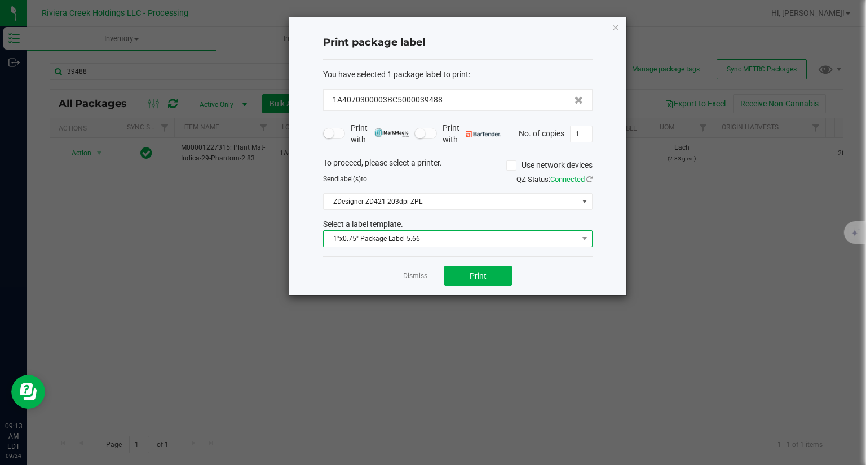
click at [467, 236] on span "1"x0.75" Package Label 5.66" at bounding box center [450, 239] width 254 height 16
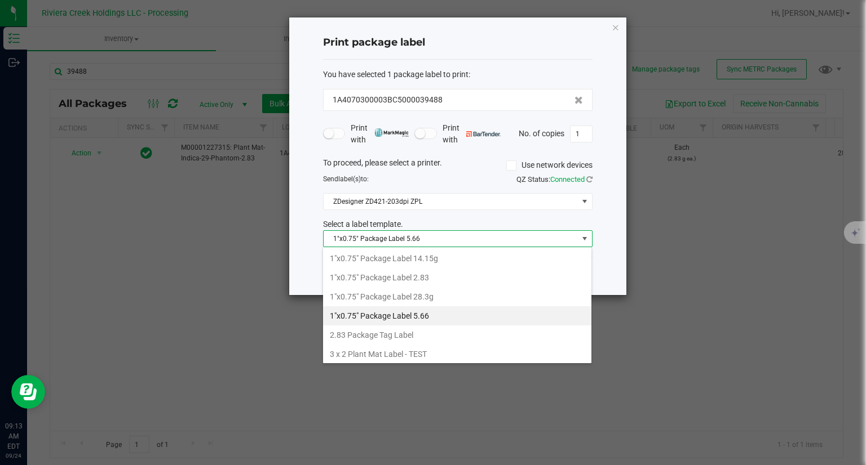
drag, startPoint x: 438, startPoint y: 278, endPoint x: 486, endPoint y: 281, distance: 48.0
click at [438, 278] on li "1"x0.75" Package Label 2.83" at bounding box center [457, 277] width 268 height 19
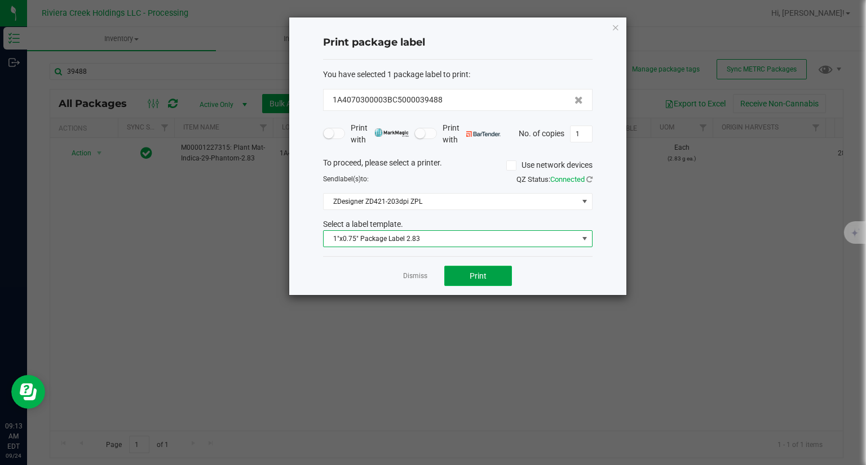
click at [490, 282] on button "Print" at bounding box center [478, 276] width 68 height 20
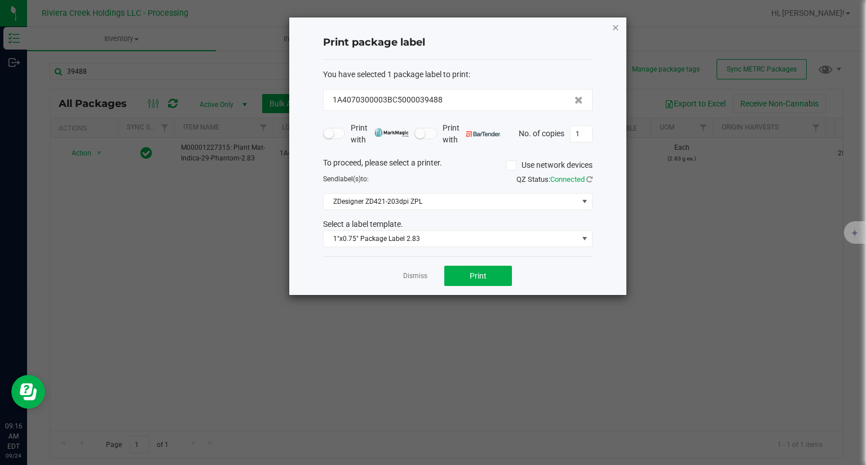
click at [619, 31] on icon "button" at bounding box center [615, 27] width 8 height 14
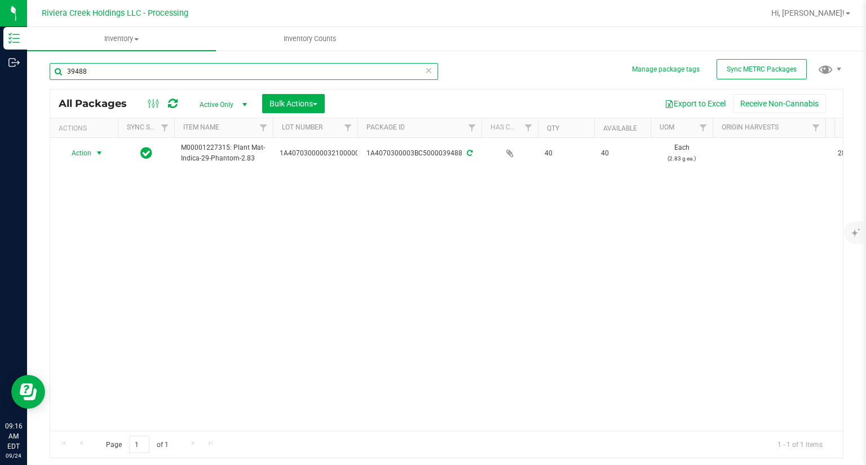
click at [103, 69] on input "39488" at bounding box center [244, 71] width 388 height 17
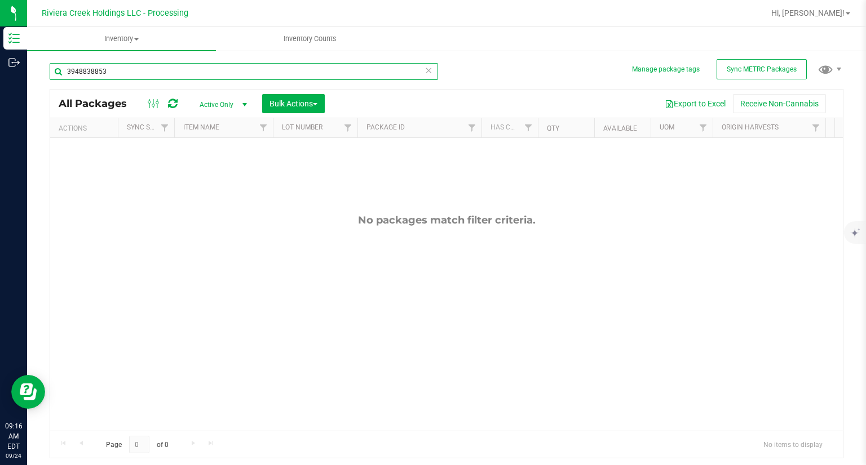
drag, startPoint x: 86, startPoint y: 72, endPoint x: 69, endPoint y: 74, distance: 17.0
click at [69, 74] on input "3948838853" at bounding box center [244, 71] width 388 height 17
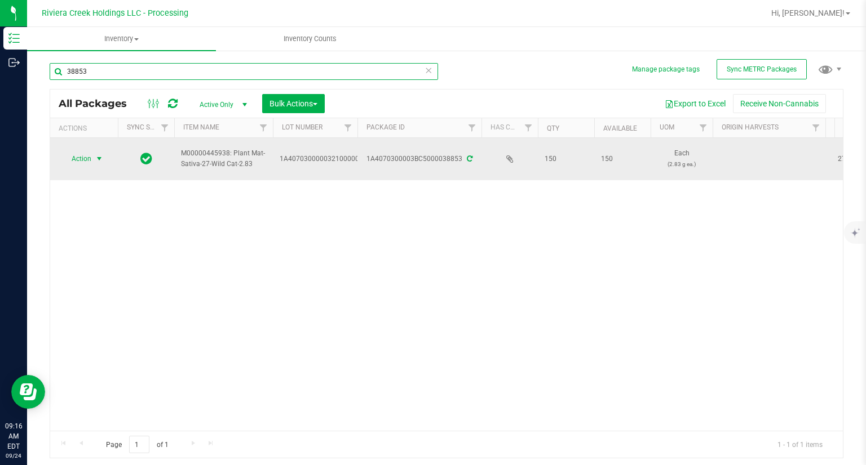
type input "38853"
click at [81, 165] on span "Action" at bounding box center [76, 159] width 30 height 16
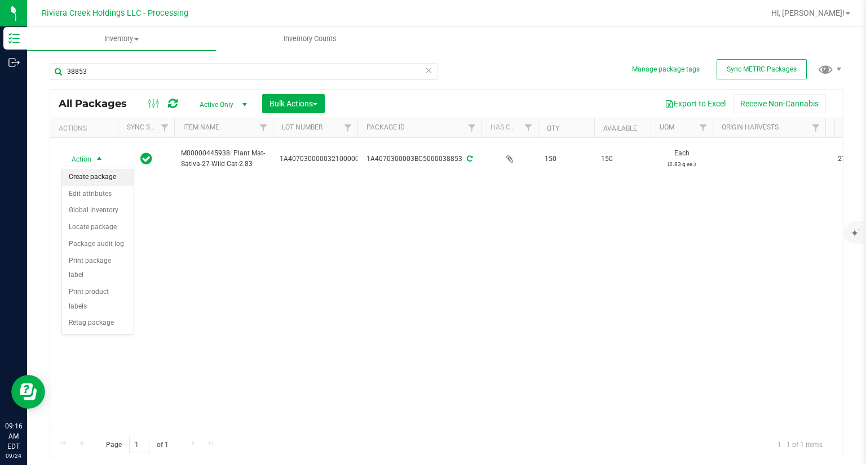
click at [88, 175] on li "Create package" at bounding box center [98, 177] width 72 height 17
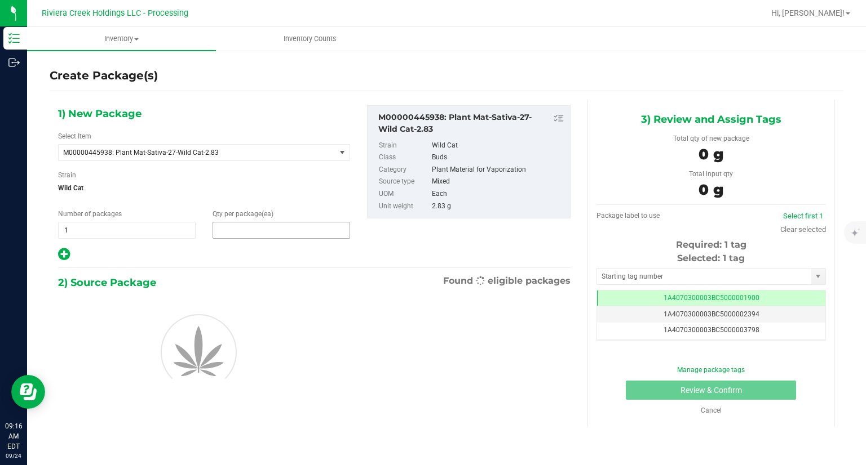
click at [246, 228] on span at bounding box center [280, 230] width 137 height 17
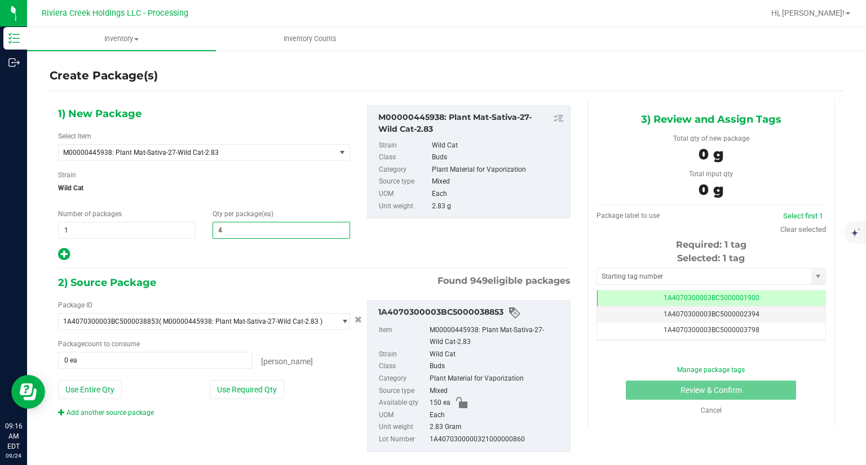
type input "40"
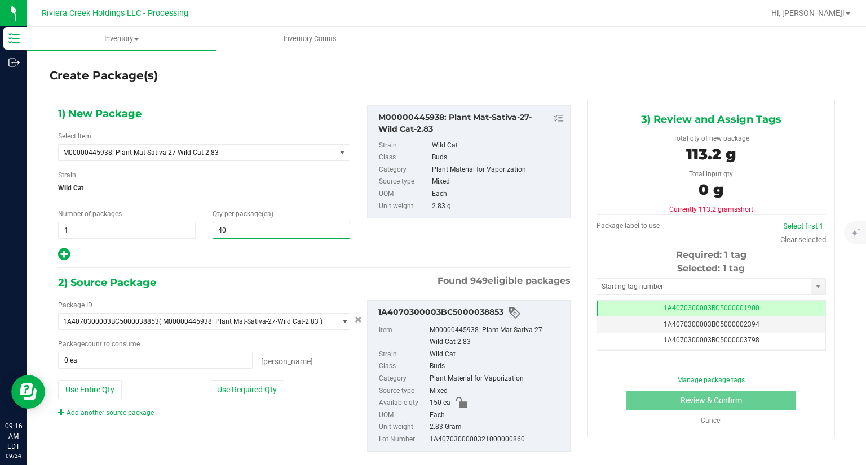
type input "40"
click at [237, 273] on div "1) New Package Select Item M00000445938: Plant Mat-Sativa-27-Wild Cat-2.83 M000…" at bounding box center [314, 288] width 529 height 376
drag, startPoint x: 268, startPoint y: 395, endPoint x: 395, endPoint y: 382, distance: 128.1
click at [268, 395] on button "Use Required Qty" at bounding box center [247, 389] width 74 height 19
type input "40 ea"
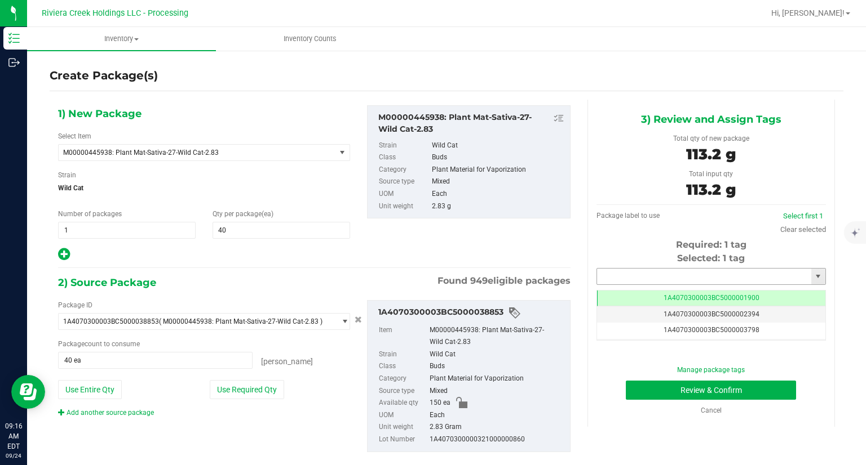
click at [659, 279] on input "text" at bounding box center [704, 277] width 214 height 16
click at [620, 291] on li "1A4070300003BC5000039489" at bounding box center [704, 295] width 226 height 17
type input "1A4070300003BC5000039489"
click at [644, 395] on button "Review & Confirm" at bounding box center [711, 390] width 170 height 19
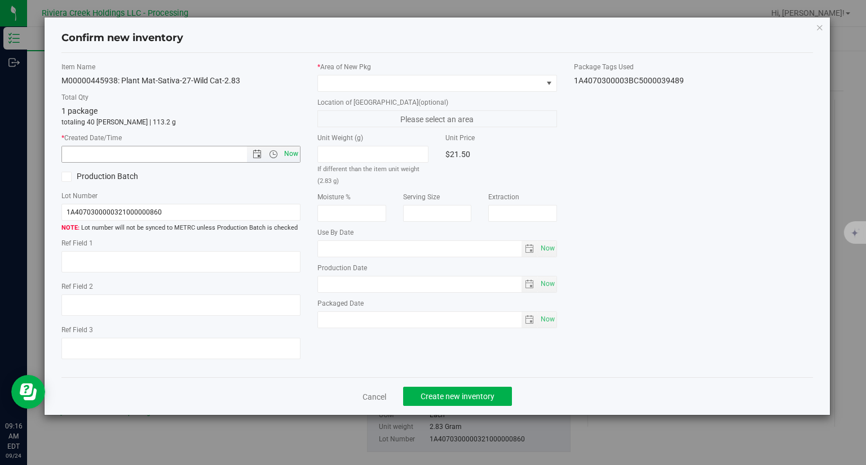
click at [291, 151] on span "Now" at bounding box center [291, 154] width 19 height 16
type input "[DATE] 9:16 AM"
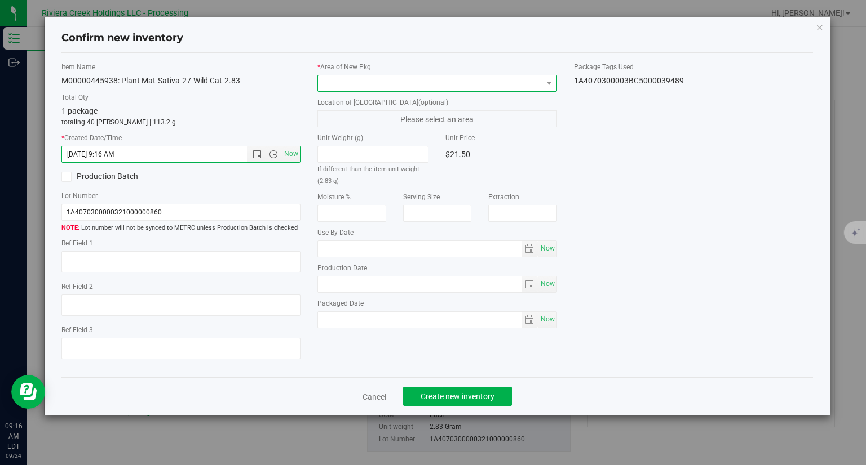
click at [343, 87] on span at bounding box center [430, 84] width 224 height 16
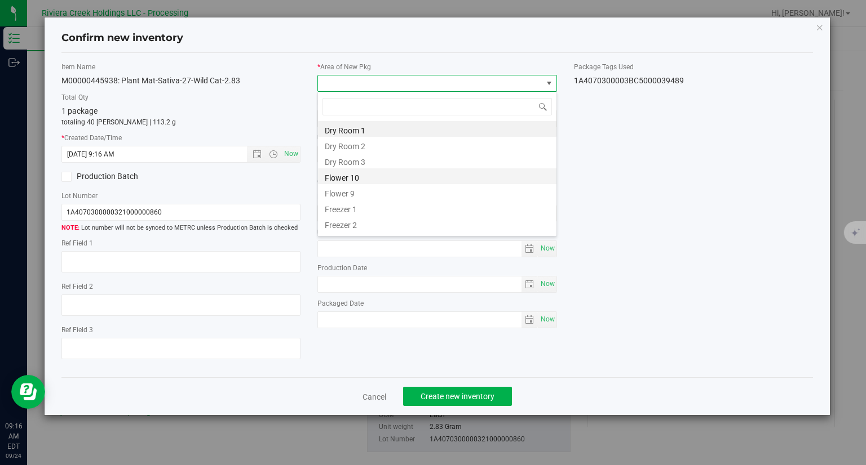
click at [356, 174] on li "Flower 10" at bounding box center [437, 176] width 238 height 16
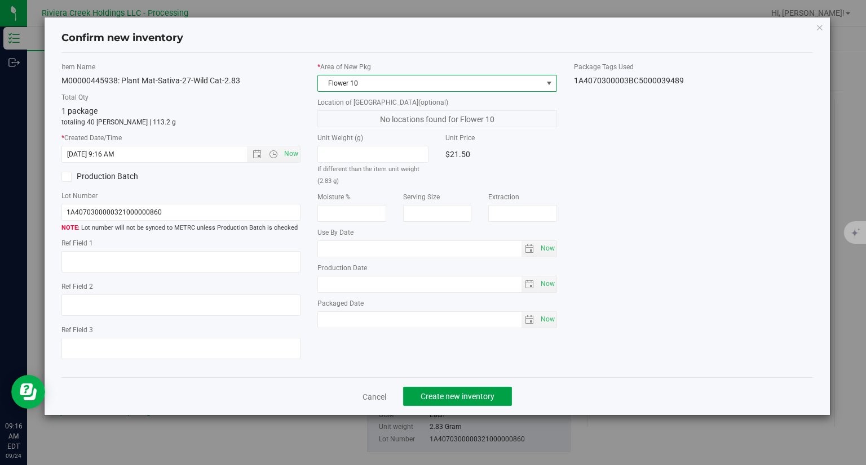
click at [462, 391] on button "Create new inventory" at bounding box center [457, 396] width 109 height 19
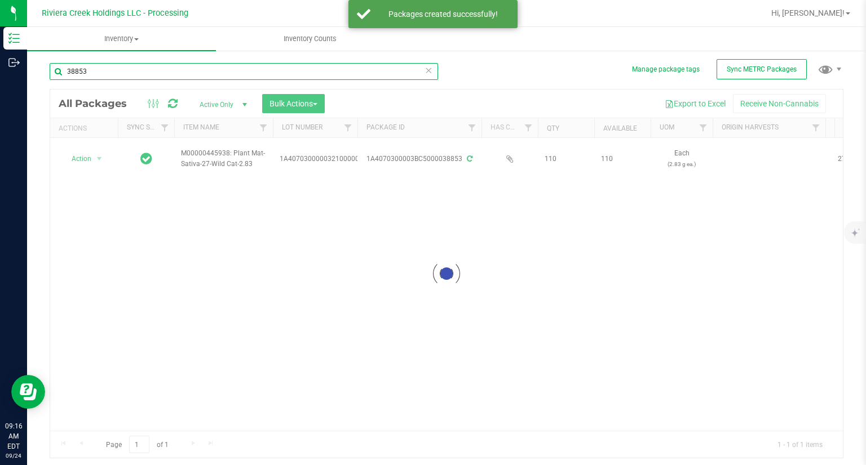
click at [133, 75] on input "38853" at bounding box center [244, 71] width 388 height 17
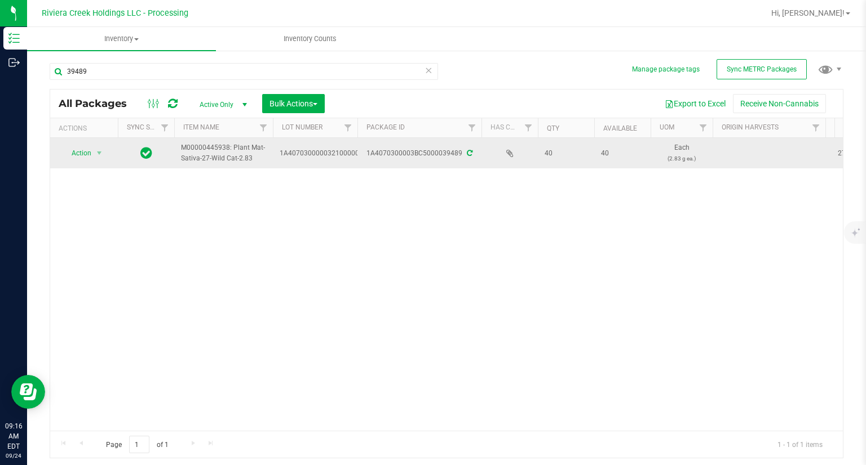
click at [83, 161] on span "Action" at bounding box center [76, 153] width 30 height 16
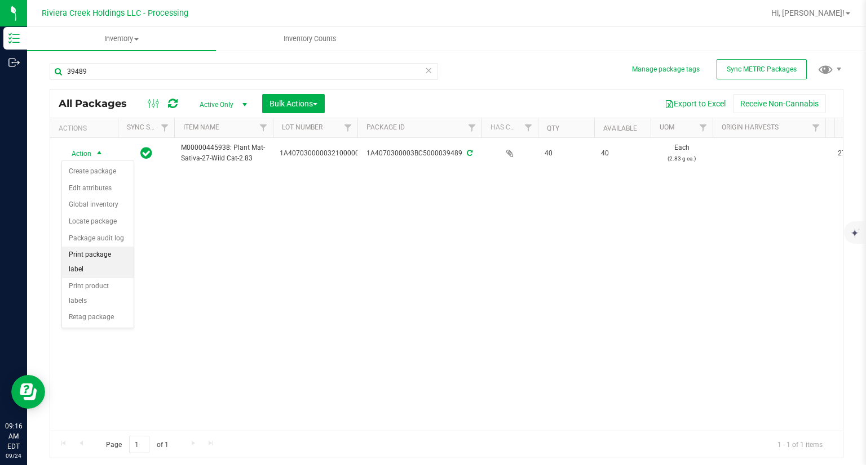
click at [122, 251] on li "Print package label" at bounding box center [98, 262] width 72 height 31
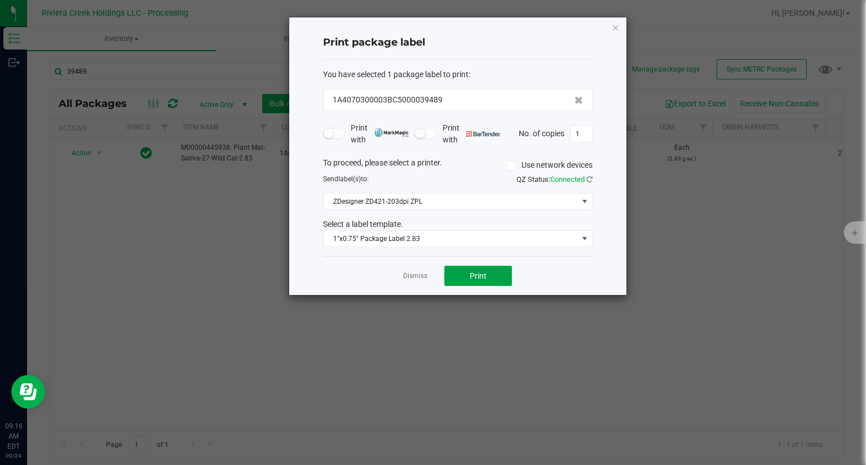
click at [492, 283] on button "Print" at bounding box center [478, 276] width 68 height 20
click at [621, 24] on div "Print package label You have selected 1 package label to print : 1A4070300003BC…" at bounding box center [457, 156] width 337 height 278
click at [615, 27] on icon "button" at bounding box center [615, 27] width 8 height 14
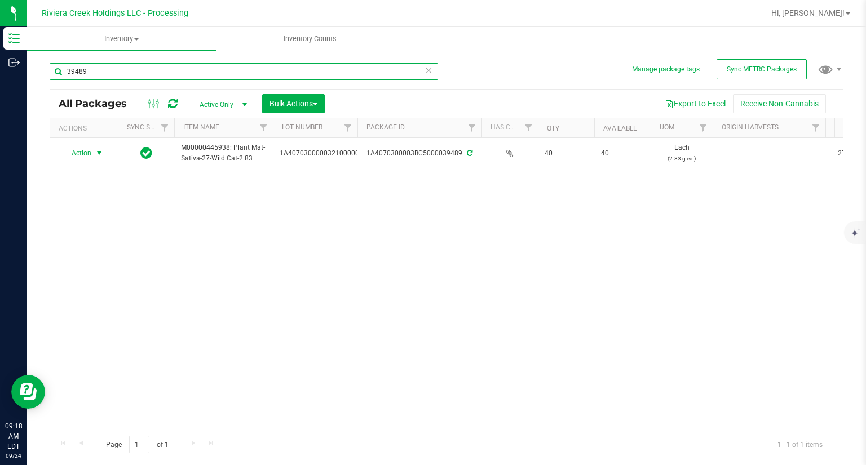
click at [75, 73] on input "39489" at bounding box center [244, 71] width 388 height 17
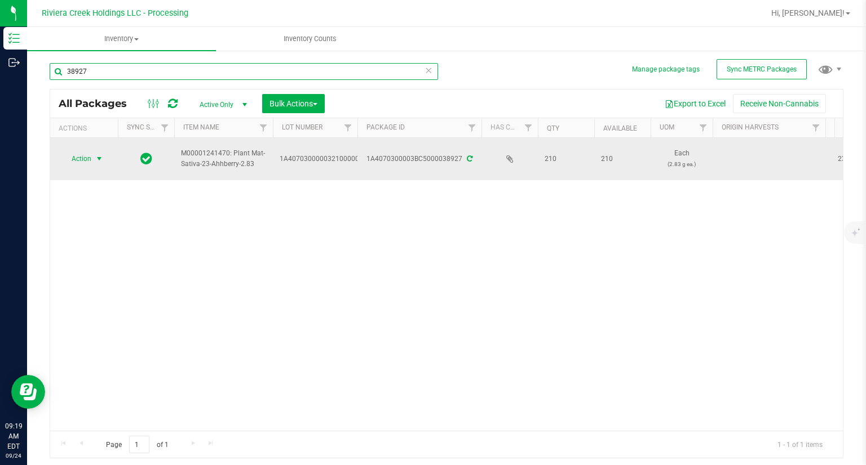
type input "38927"
drag, startPoint x: 84, startPoint y: 154, endPoint x: 81, endPoint y: 163, distance: 9.6
click at [81, 163] on span "Action" at bounding box center [76, 159] width 30 height 16
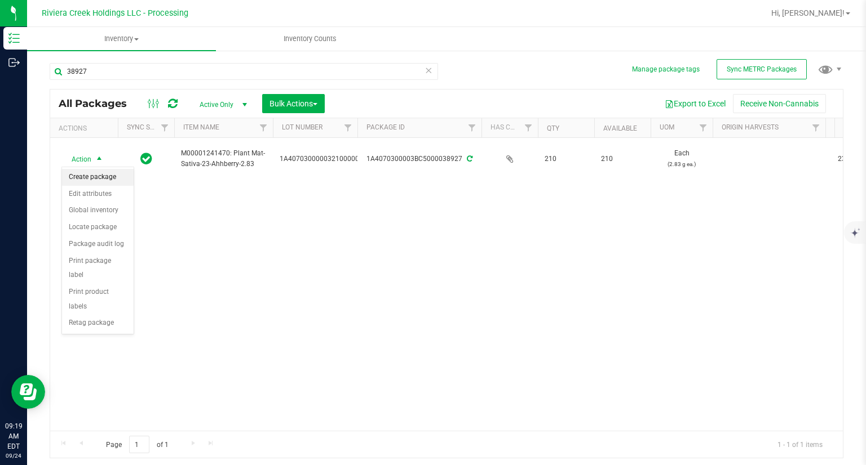
click at [81, 179] on li "Create package" at bounding box center [98, 177] width 72 height 17
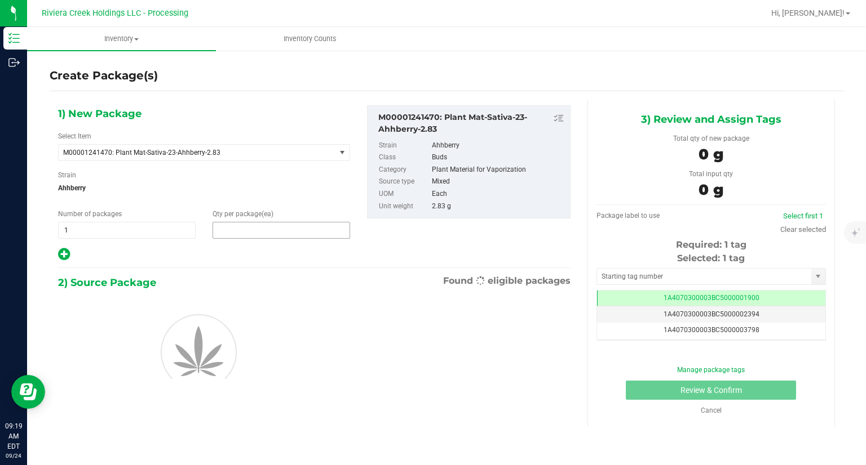
click at [239, 229] on span at bounding box center [280, 230] width 137 height 17
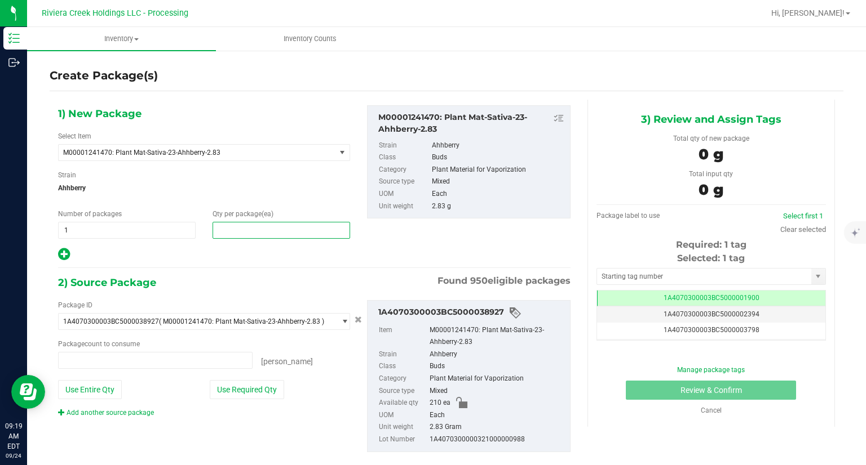
type input "0 ea"
type input "20"
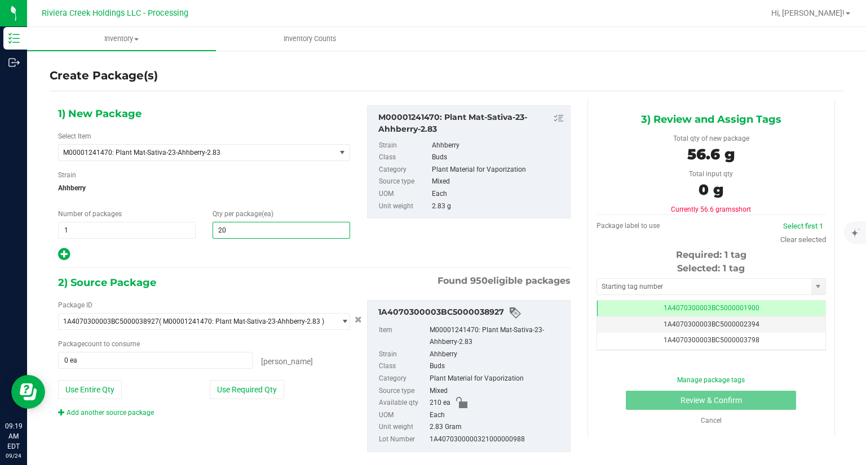
type input "20"
click at [237, 258] on div "1) New Package Select Item M00001241470: Plant Mat-Sativa-23-Ahhberry-2.83 M000…" at bounding box center [204, 183] width 309 height 157
click at [254, 404] on div "Package ID 1A4070300003BC5000038927 ( M00001241470: Plant Mat-Sativa-23-Ahhberr…" at bounding box center [204, 359] width 309 height 118
click at [253, 393] on button "Use Required Qty" at bounding box center [247, 389] width 74 height 19
type input "20 ea"
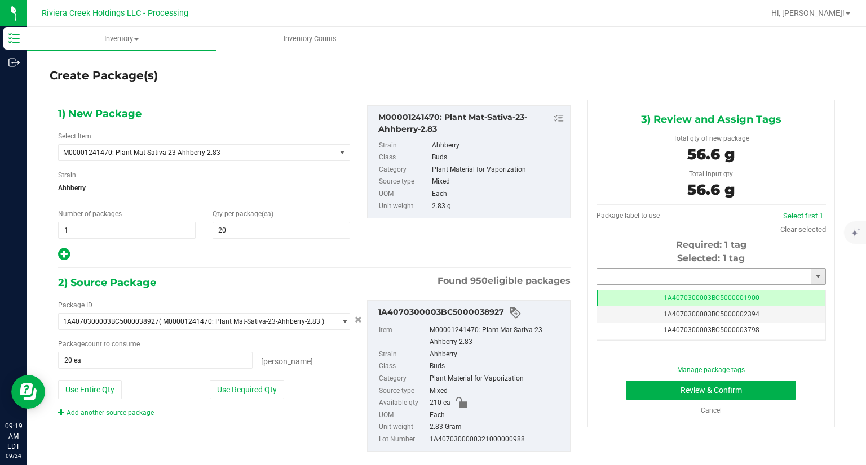
click at [636, 269] on input "text" at bounding box center [704, 277] width 214 height 16
click at [598, 291] on li "1A4070300003BC5000039490" at bounding box center [704, 295] width 226 height 17
type input "1A4070300003BC5000039490"
click at [642, 393] on button "Review & Confirm" at bounding box center [711, 390] width 170 height 19
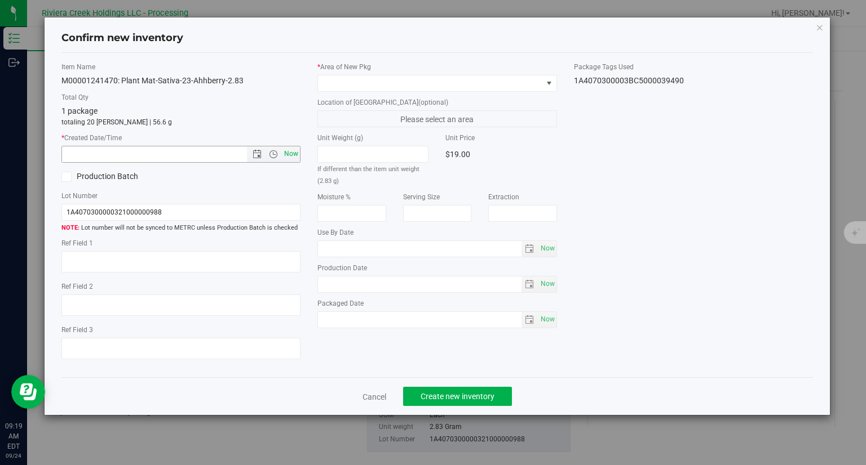
click at [292, 158] on span "Now" at bounding box center [291, 154] width 19 height 16
type input "[DATE] 9:19 AM"
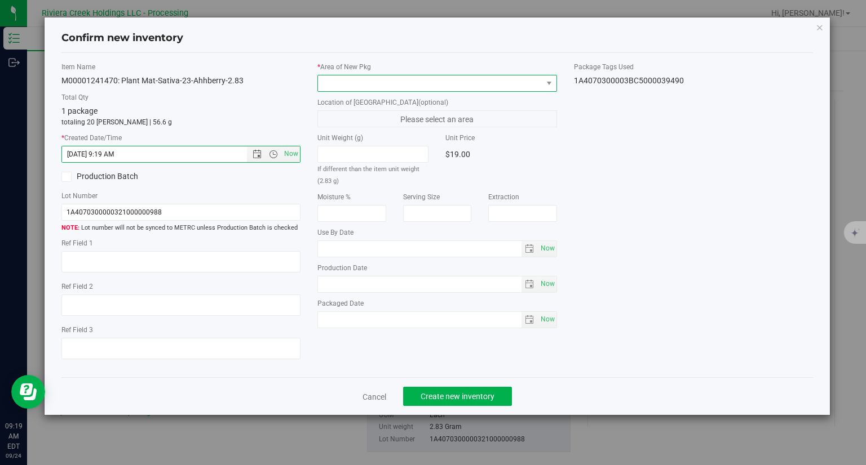
click at [353, 83] on span at bounding box center [430, 84] width 224 height 16
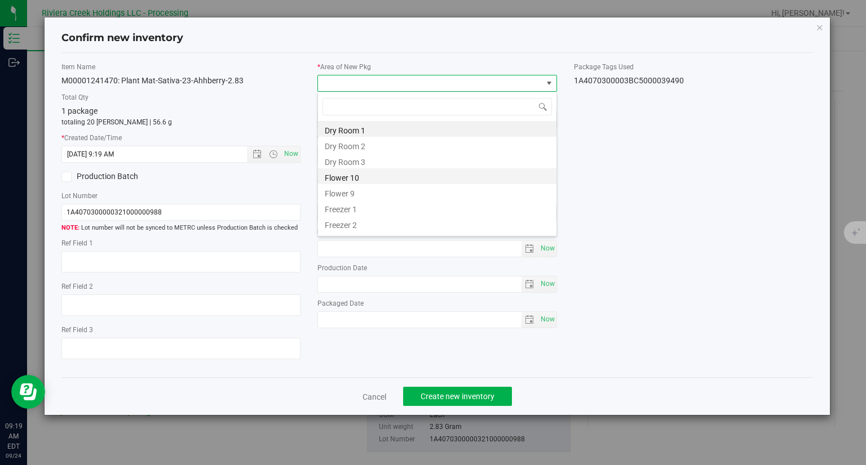
click at [358, 180] on li "Flower 10" at bounding box center [437, 176] width 238 height 16
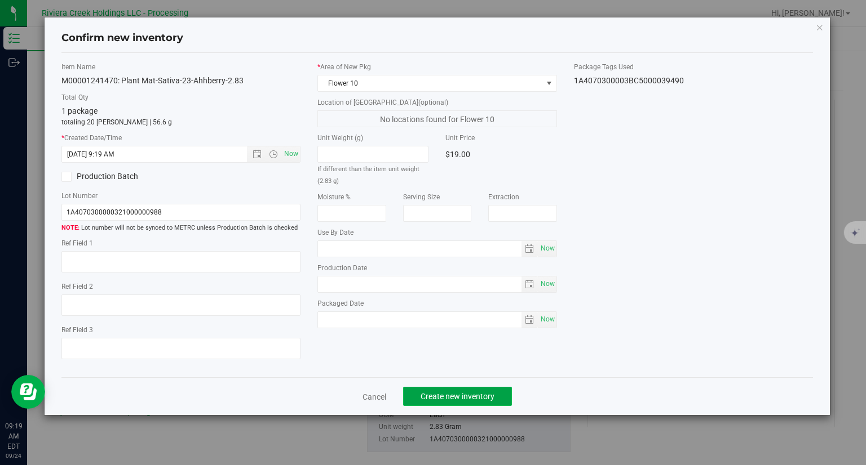
click at [471, 395] on span "Create new inventory" at bounding box center [457, 396] width 74 height 9
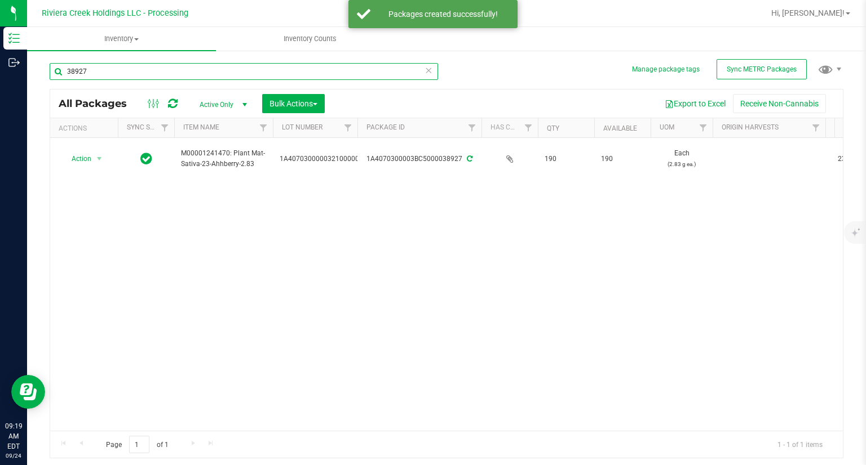
click at [131, 73] on input "38927" at bounding box center [244, 71] width 388 height 17
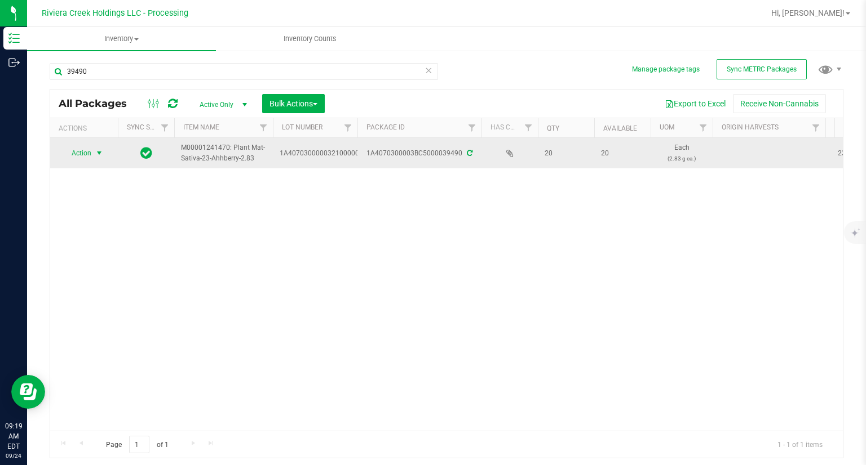
click at [83, 158] on span "Action" at bounding box center [76, 153] width 30 height 16
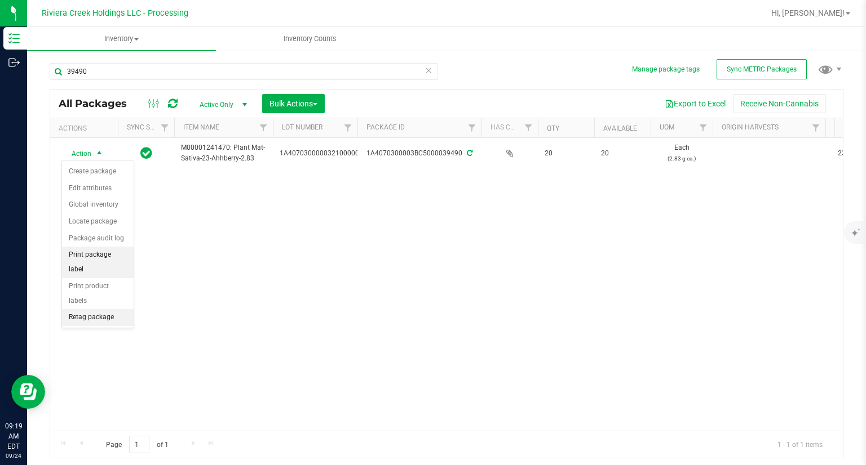
click at [119, 255] on li "Print package label" at bounding box center [98, 262] width 72 height 31
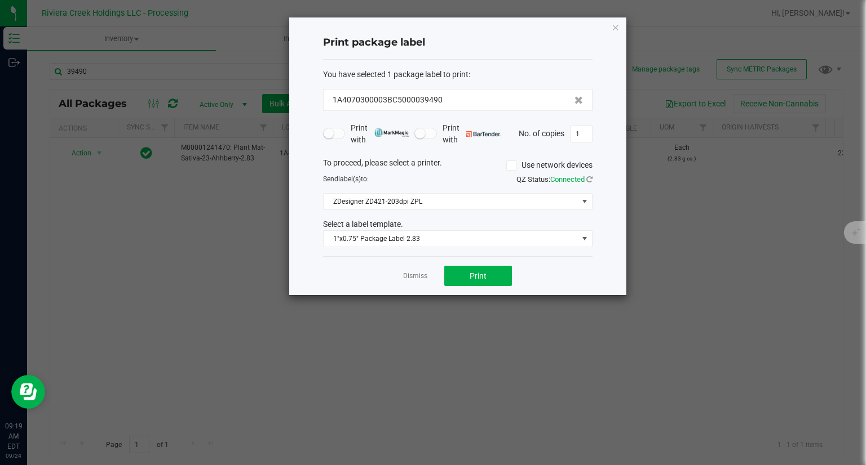
click at [477, 286] on div "Dismiss Print" at bounding box center [457, 275] width 269 height 39
click at [482, 277] on span "Print" at bounding box center [477, 276] width 17 height 9
click at [615, 28] on icon "button" at bounding box center [615, 27] width 8 height 14
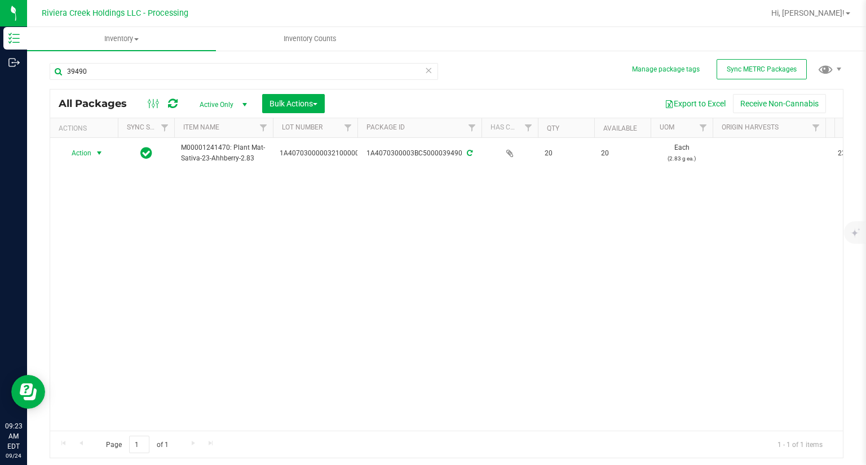
click at [226, 60] on div "39490" at bounding box center [248, 71] width 397 height 36
click at [201, 70] on input "39490" at bounding box center [244, 71] width 388 height 17
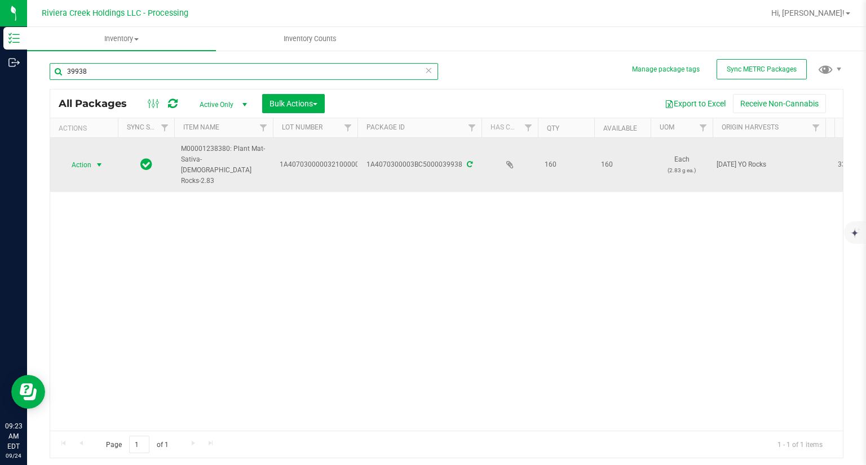
type input "39938"
click at [72, 160] on span "Action" at bounding box center [76, 165] width 30 height 16
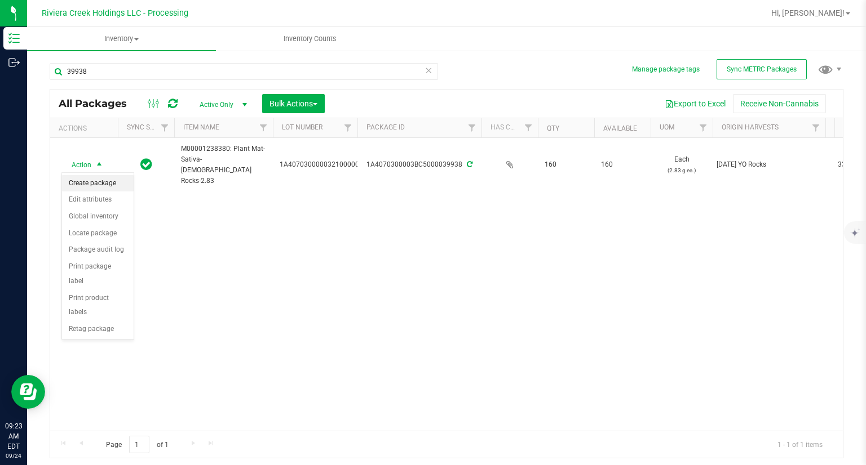
click at [88, 180] on li "Create package" at bounding box center [98, 183] width 72 height 17
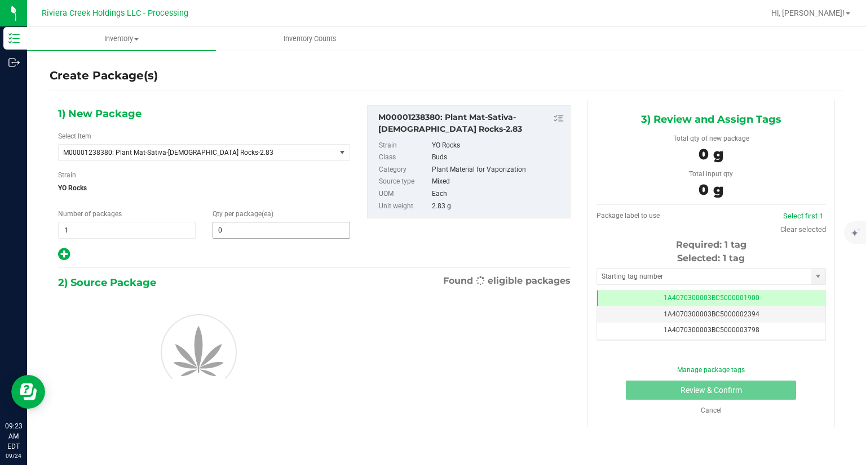
drag, startPoint x: 263, startPoint y: 243, endPoint x: 265, endPoint y: 236, distance: 7.1
click at [264, 240] on div "1) New Package Select Item M00001238380: Plant Mat-Sativa-[DEMOGRAPHIC_DATA] Ro…" at bounding box center [204, 183] width 309 height 157
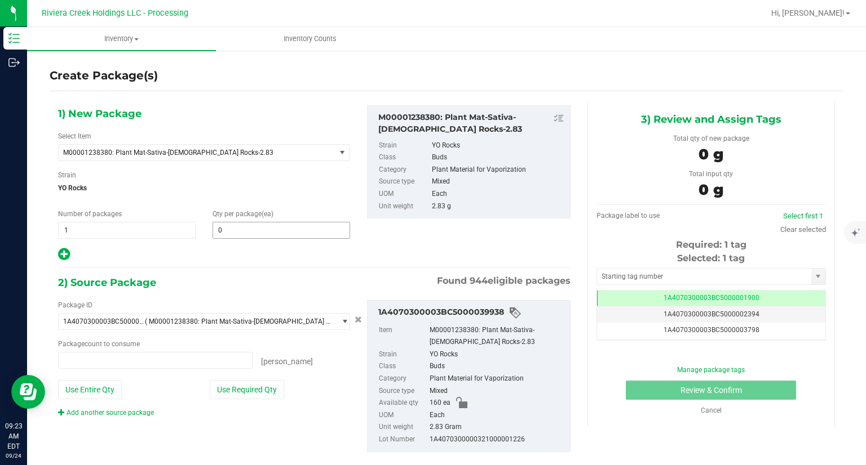
type input "0 ea"
click at [265, 236] on span at bounding box center [280, 230] width 137 height 17
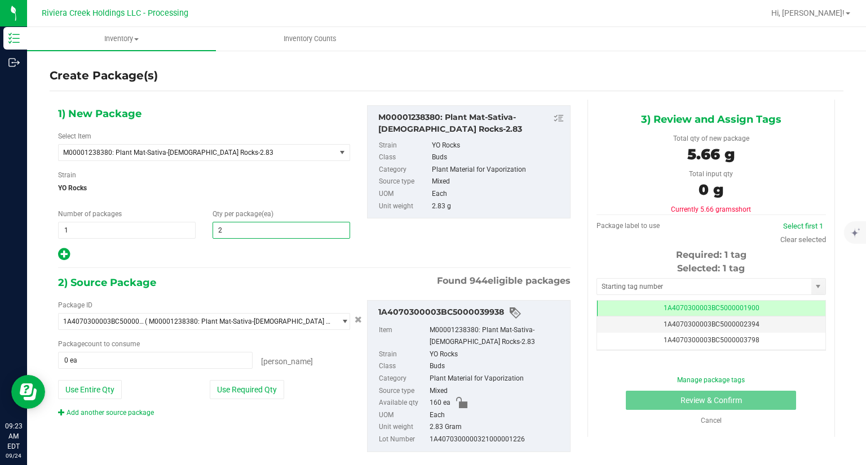
type input "20"
click at [263, 249] on div at bounding box center [204, 254] width 292 height 15
click at [269, 390] on button "Use Required Qty" at bounding box center [247, 389] width 74 height 19
type input "20 ea"
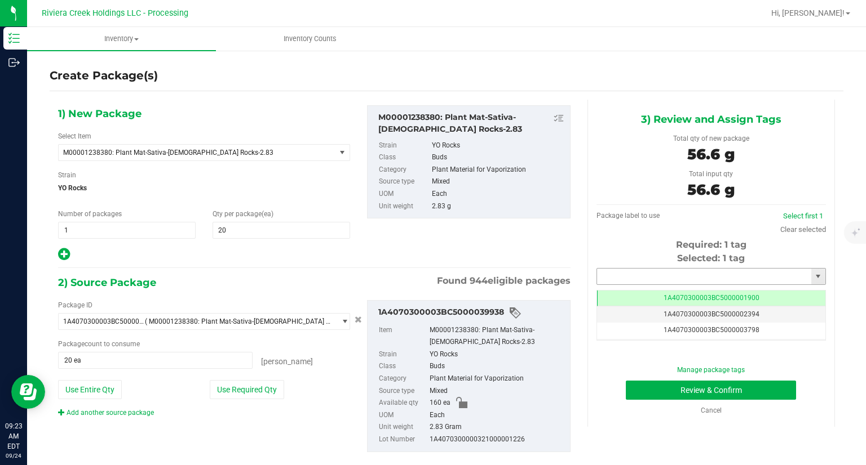
click at [647, 273] on input "text" at bounding box center [704, 277] width 214 height 16
click at [625, 294] on li "1A4070300003BC5000039491" at bounding box center [704, 295] width 226 height 17
type input "1A4070300003BC5000039491"
click at [635, 393] on button "Review & Confirm" at bounding box center [711, 390] width 170 height 19
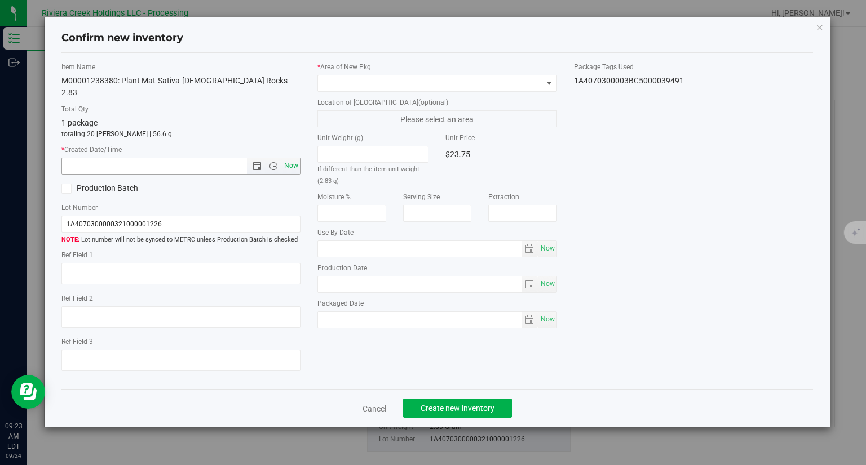
click at [295, 158] on span "Now" at bounding box center [291, 166] width 19 height 16
type input "[DATE] 9:23 AM"
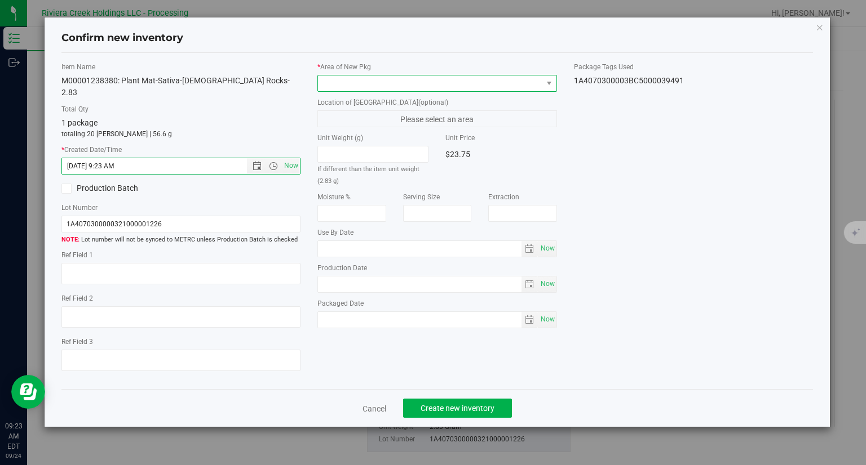
click at [348, 82] on span at bounding box center [430, 84] width 224 height 16
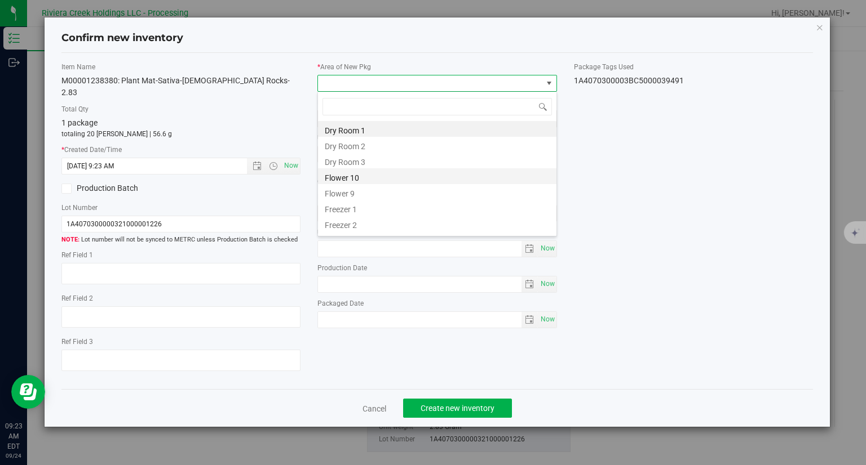
click at [338, 174] on li "Flower 10" at bounding box center [437, 176] width 238 height 16
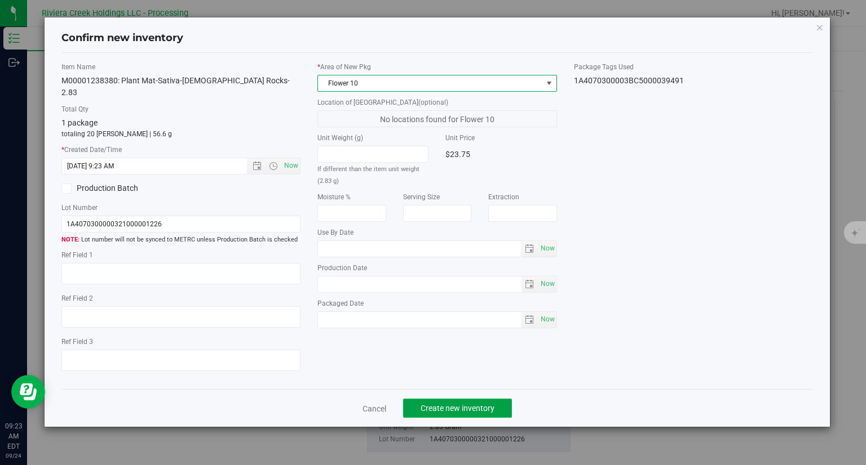
click at [494, 404] on span "Create new inventory" at bounding box center [457, 408] width 74 height 9
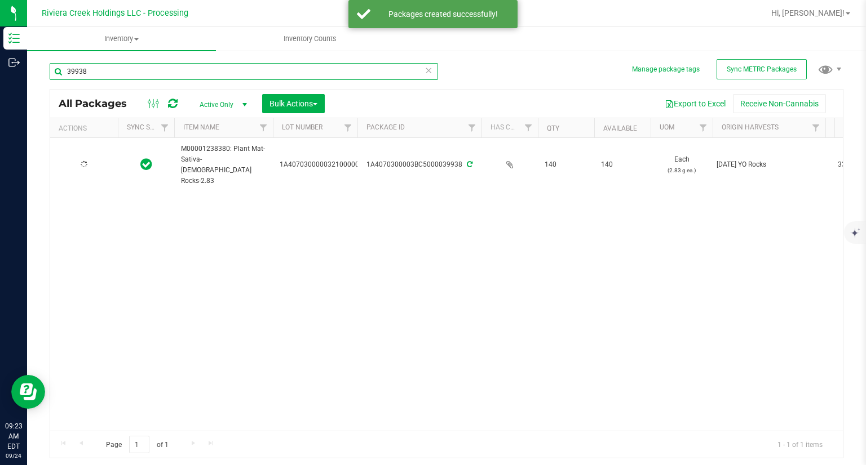
click at [125, 66] on input "39938" at bounding box center [244, 71] width 388 height 17
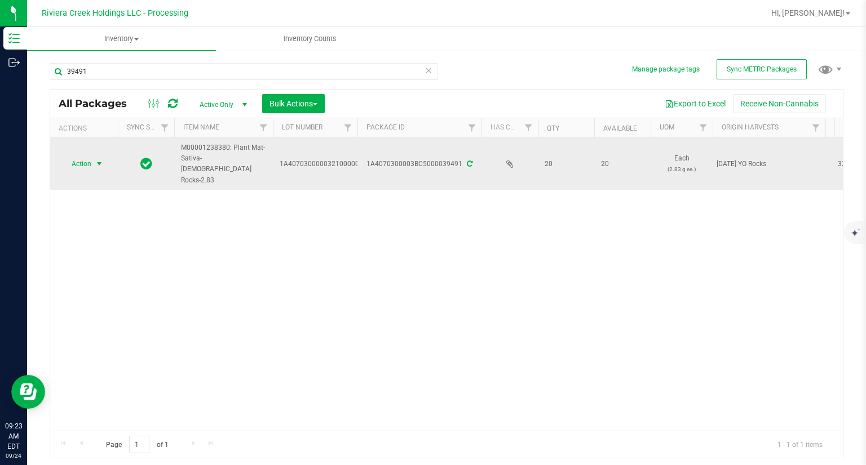
click at [70, 158] on span "Action" at bounding box center [76, 164] width 30 height 16
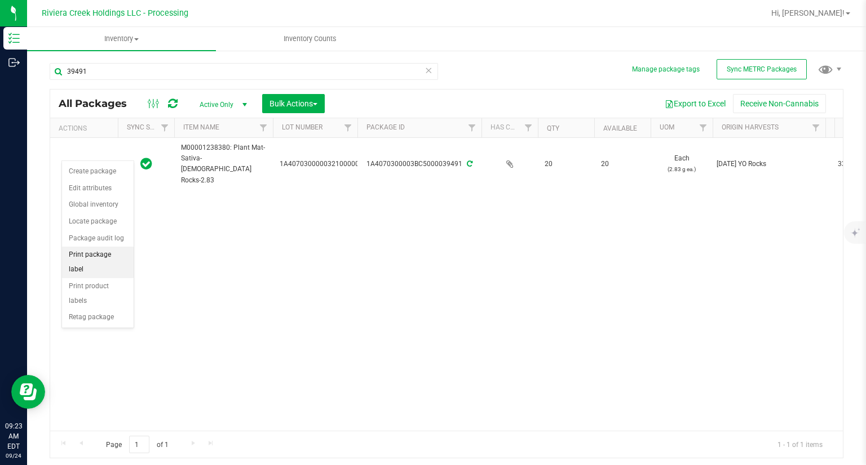
click at [126, 254] on li "Print package label" at bounding box center [98, 262] width 72 height 31
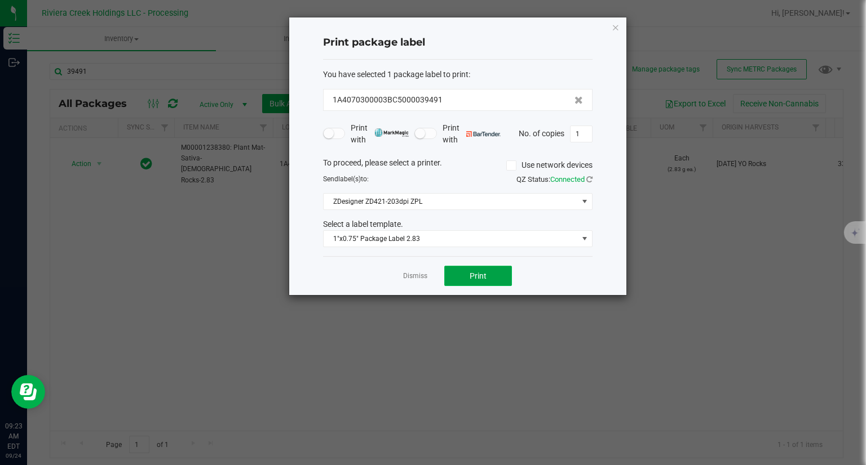
click at [480, 273] on span "Print" at bounding box center [477, 276] width 17 height 9
click at [620, 28] on div "Print package label You have selected 1 package label to print : 1A4070300003BC…" at bounding box center [457, 156] width 337 height 278
click at [615, 28] on icon "button" at bounding box center [615, 27] width 8 height 14
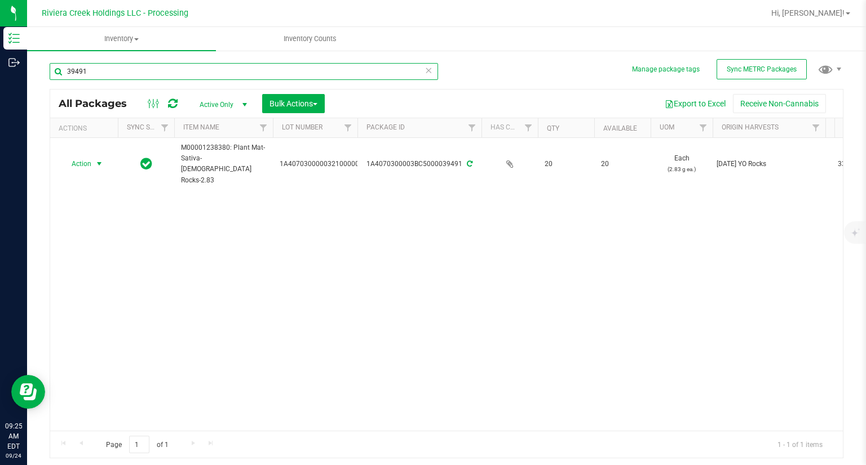
click at [124, 65] on input "39491" at bounding box center [244, 71] width 388 height 17
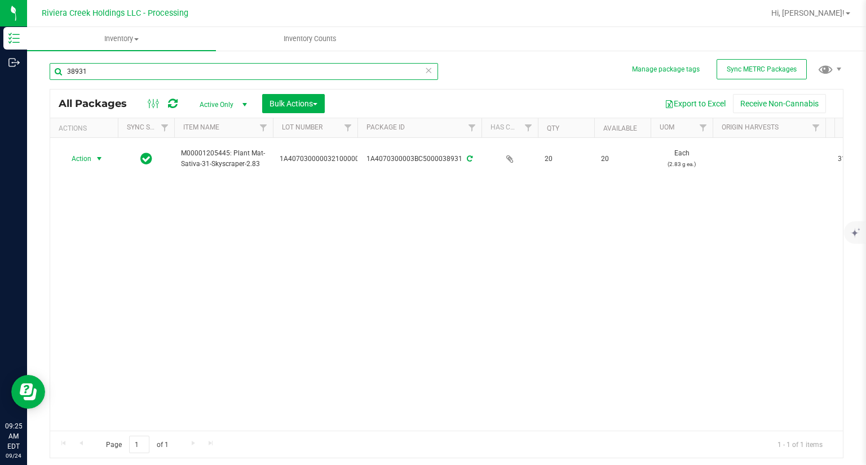
type input "38931"
click at [72, 154] on span "Action" at bounding box center [76, 159] width 30 height 16
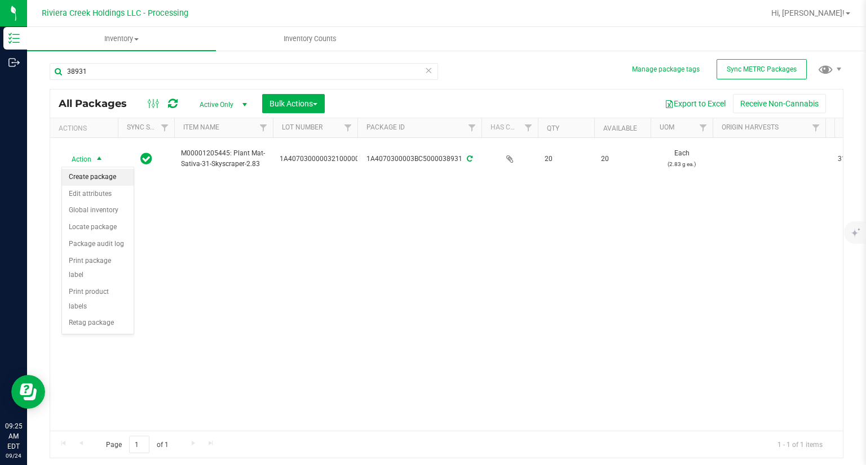
click at [84, 174] on li "Create package" at bounding box center [98, 177] width 72 height 17
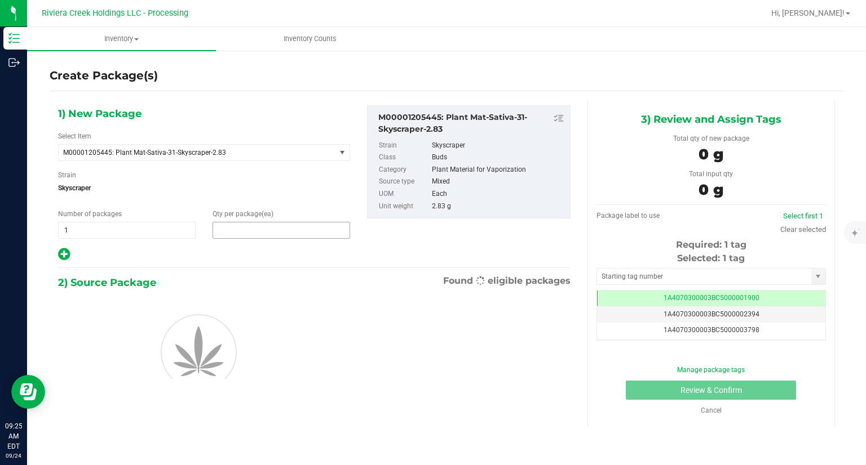
click at [272, 223] on span at bounding box center [280, 230] width 137 height 17
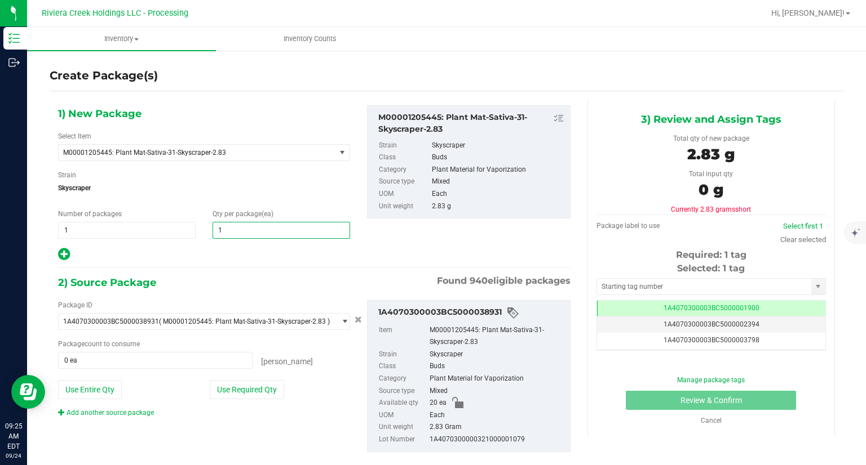
type input "10"
click at [250, 276] on div "2) Source Package Found 940 eligible packages" at bounding box center [314, 282] width 512 height 17
drag, startPoint x: 268, startPoint y: 398, endPoint x: 274, endPoint y: 396, distance: 7.1
click at [268, 399] on div "Package ID 1A4070300003BC5000038931 ( M00001205445: Plant Mat-Sativa-31-Skyscra…" at bounding box center [204, 359] width 309 height 118
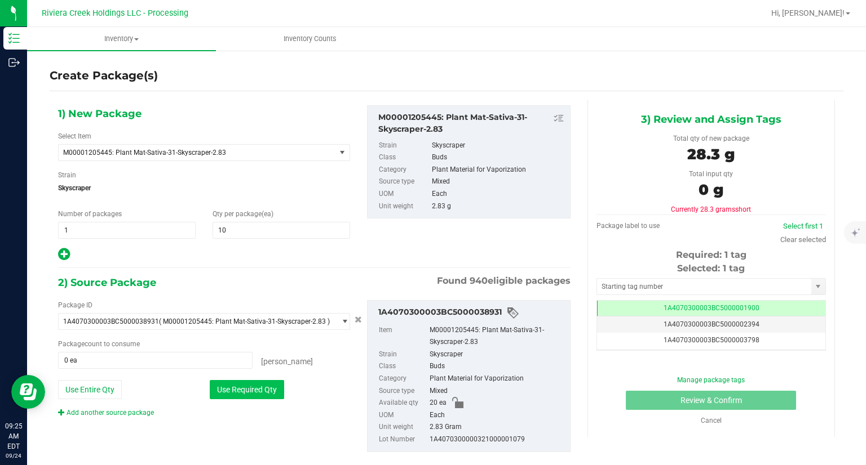
click at [247, 388] on button "Use Required Qty" at bounding box center [247, 389] width 74 height 19
type input "10 ea"
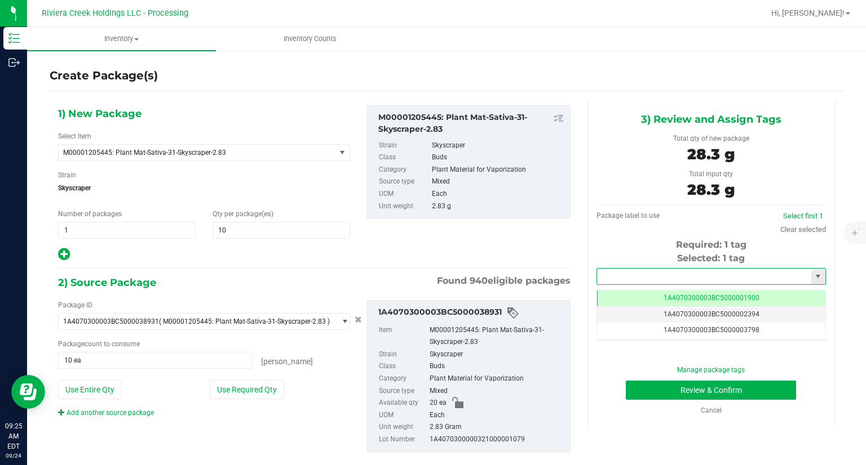
click at [606, 276] on input "text" at bounding box center [704, 277] width 214 height 16
click at [598, 291] on li "1A4070300003BC5000039492" at bounding box center [704, 295] width 226 height 17
type input "1A4070300003BC5000039492"
click at [633, 391] on button "Review & Confirm" at bounding box center [711, 390] width 170 height 19
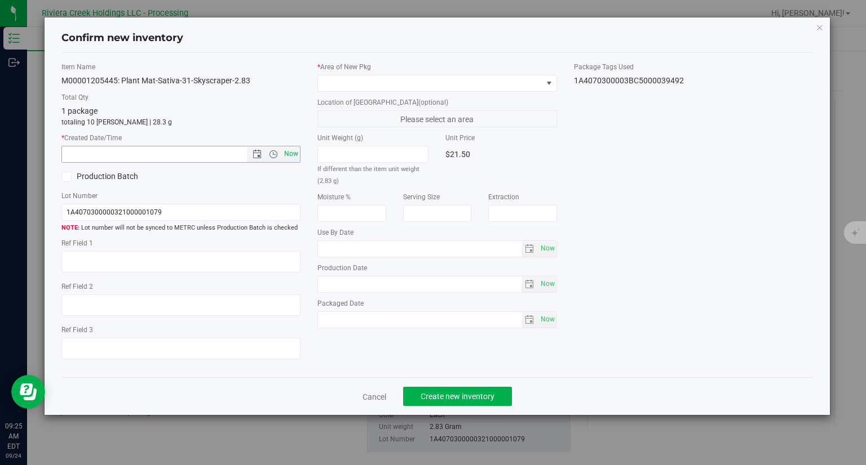
click at [287, 153] on span "Now" at bounding box center [291, 154] width 19 height 16
type input "[DATE] 9:25 AM"
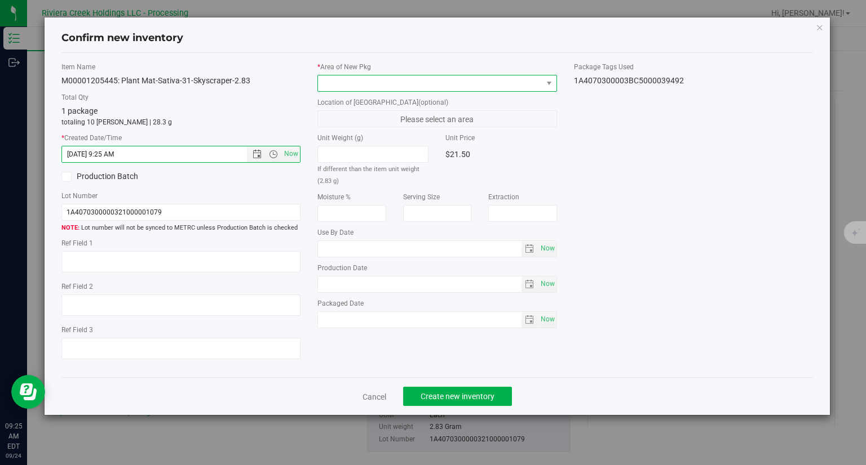
click at [366, 81] on span at bounding box center [430, 84] width 224 height 16
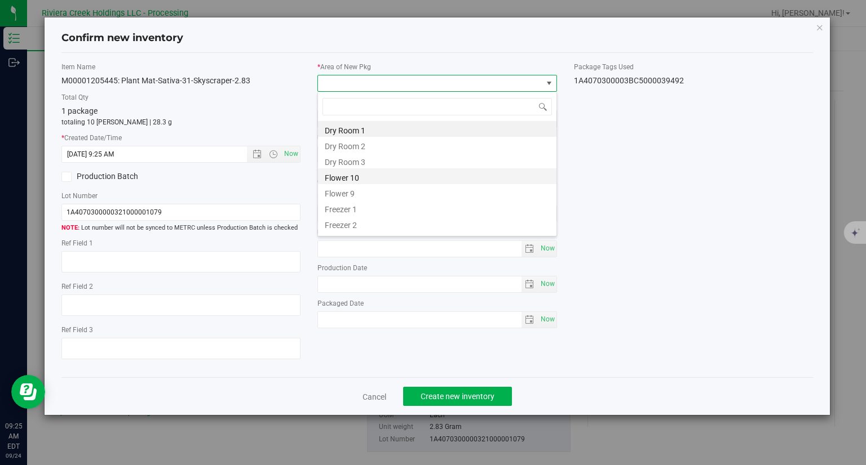
click at [358, 180] on li "Flower 10" at bounding box center [437, 176] width 238 height 16
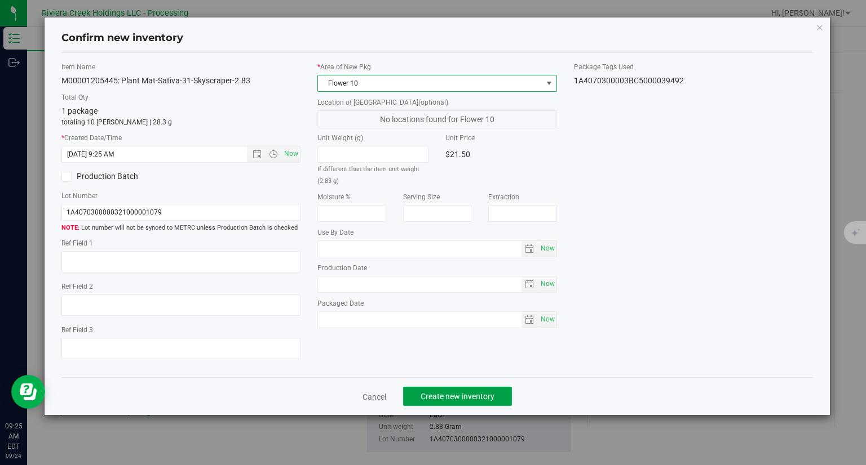
click at [455, 395] on span "Create new inventory" at bounding box center [457, 396] width 74 height 9
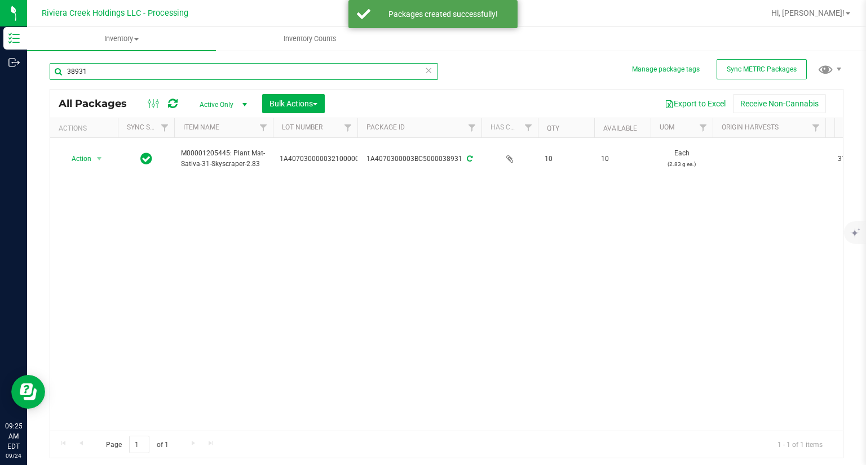
click at [115, 78] on input "38931" at bounding box center [244, 71] width 388 height 17
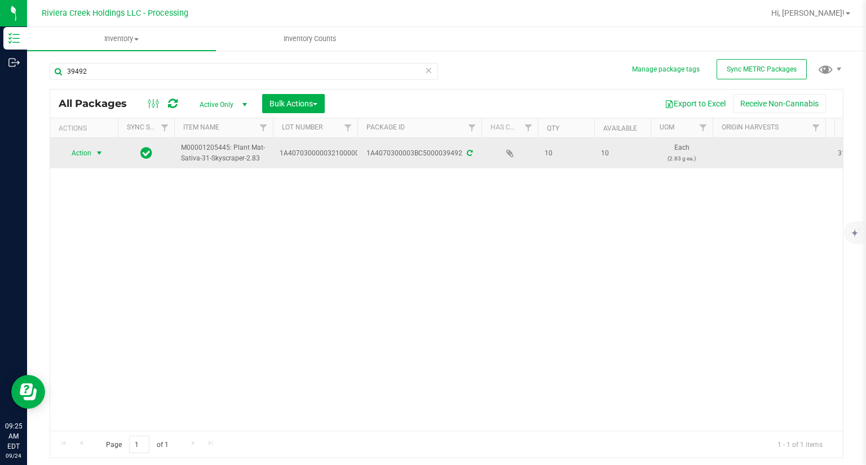
click at [83, 158] on span "Action" at bounding box center [76, 153] width 30 height 16
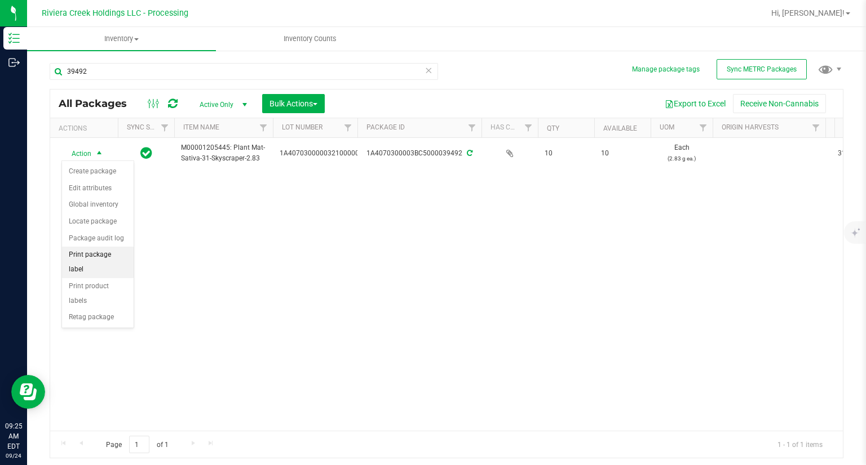
click at [104, 252] on li "Print package label" at bounding box center [98, 262] width 72 height 31
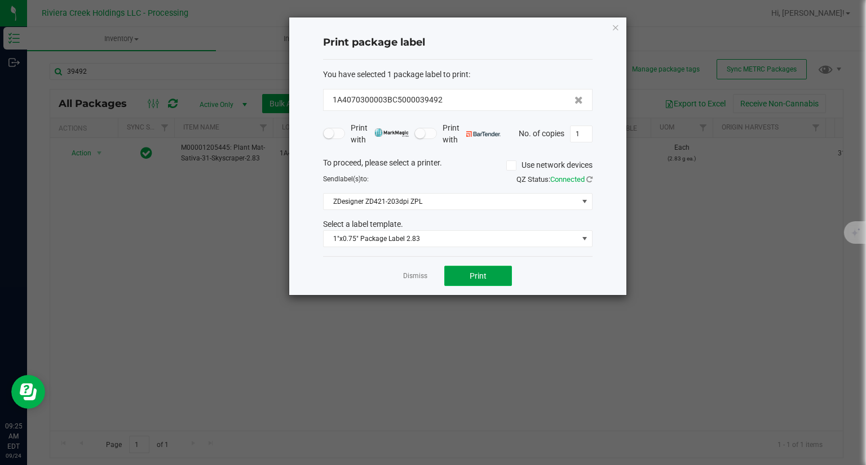
click at [482, 272] on span "Print" at bounding box center [477, 276] width 17 height 9
click at [614, 26] on icon "button" at bounding box center [615, 27] width 8 height 14
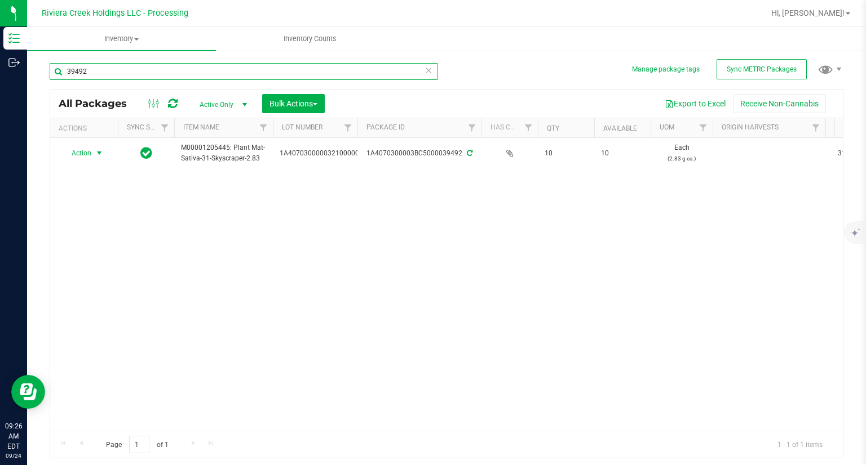
click at [168, 66] on input "39492" at bounding box center [244, 71] width 388 height 17
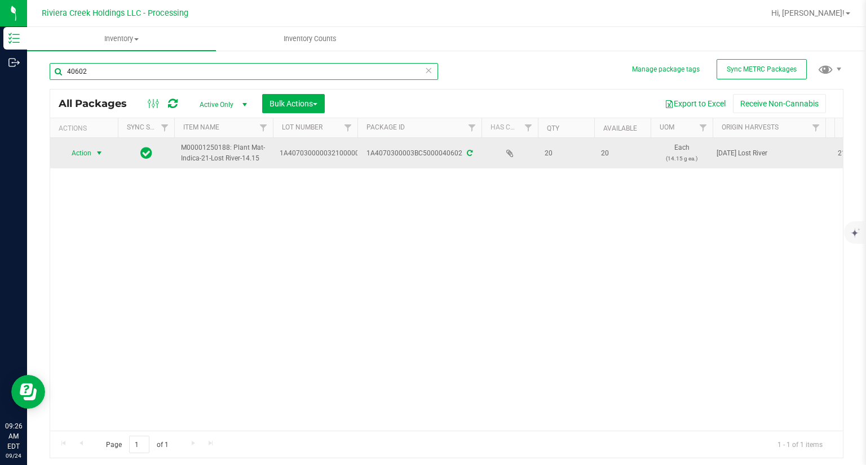
type input "40602"
click at [82, 149] on span "Action" at bounding box center [76, 153] width 30 height 16
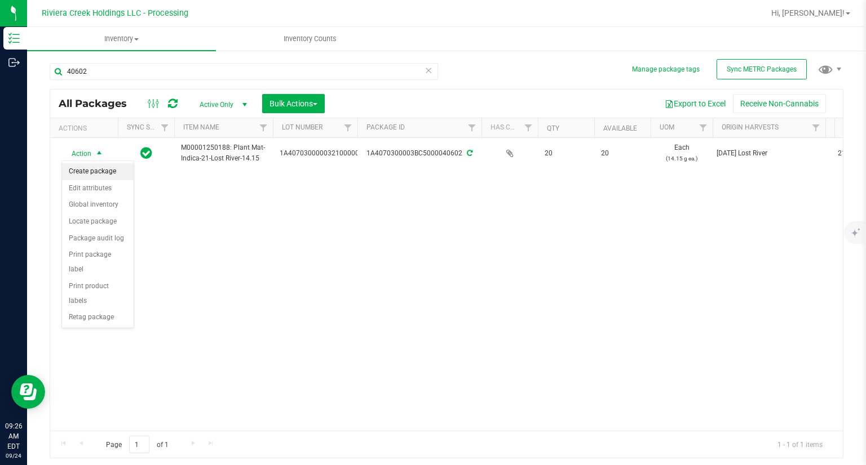
click at [83, 168] on li "Create package" at bounding box center [98, 171] width 72 height 17
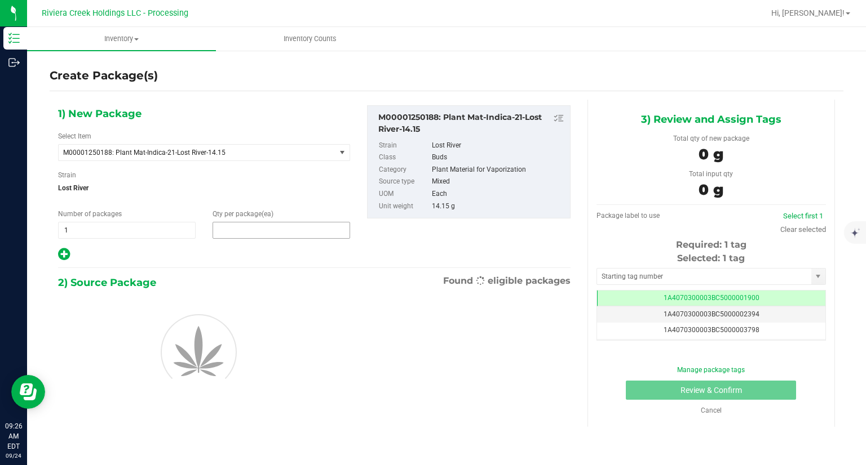
click at [251, 232] on span at bounding box center [280, 230] width 137 height 17
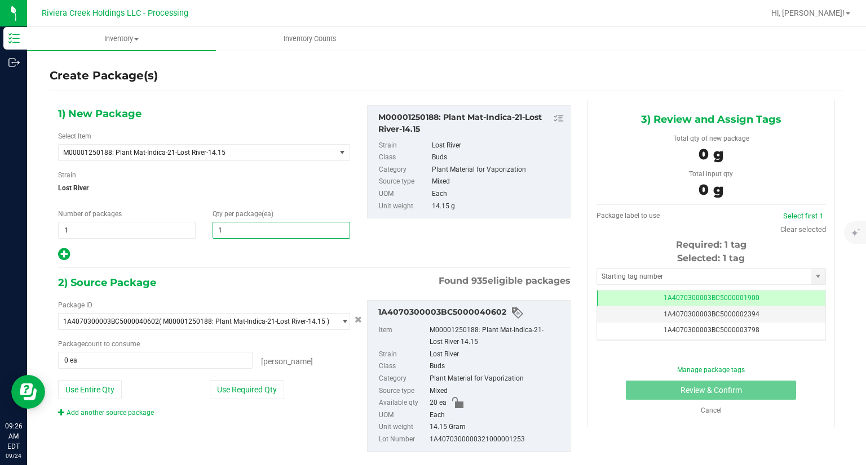
type input "10"
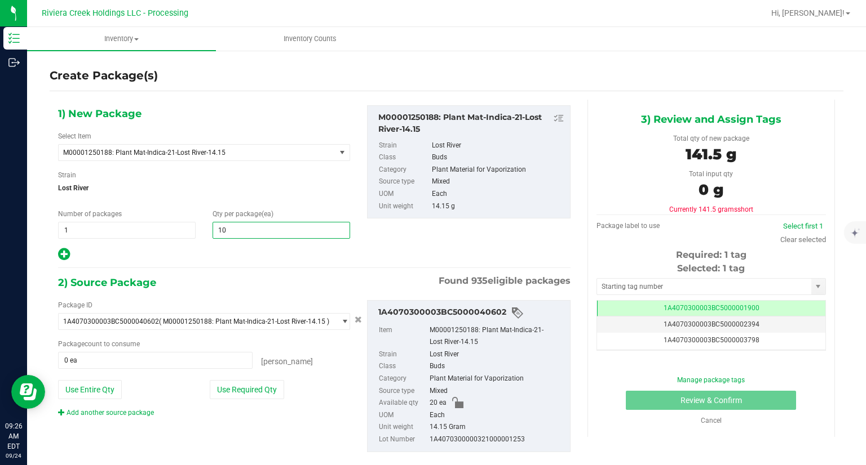
type input "10"
click at [193, 259] on div at bounding box center [204, 254] width 292 height 15
click at [259, 396] on button "Use Required Qty" at bounding box center [247, 389] width 74 height 19
type input "10 ea"
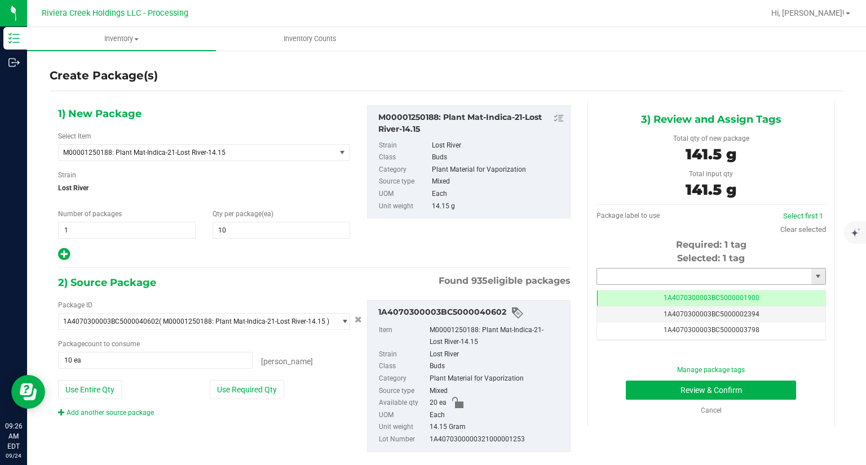
click at [686, 275] on input "text" at bounding box center [704, 277] width 214 height 16
click at [652, 294] on li "1A4070300003BC5000039493" at bounding box center [704, 295] width 226 height 17
type input "1A4070300003BC5000039493"
click at [645, 391] on button "Review & Confirm" at bounding box center [711, 390] width 170 height 19
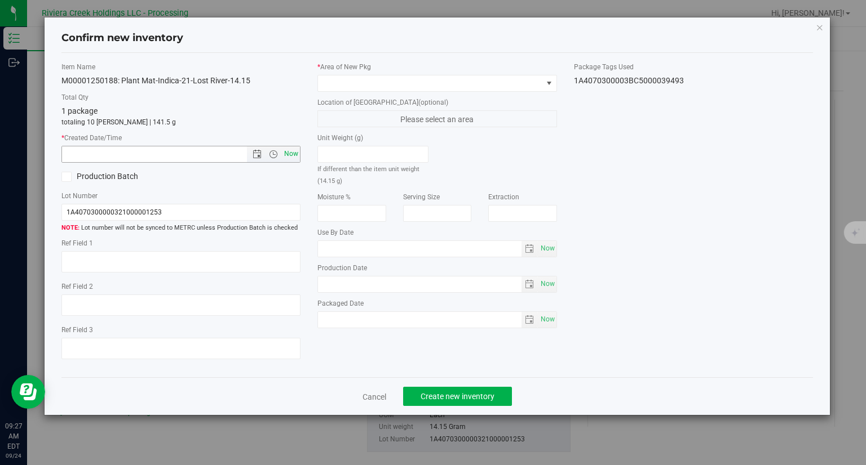
click at [289, 152] on span "Now" at bounding box center [291, 154] width 19 height 16
type input "[DATE] 9:27 AM"
click at [357, 86] on span at bounding box center [430, 84] width 224 height 16
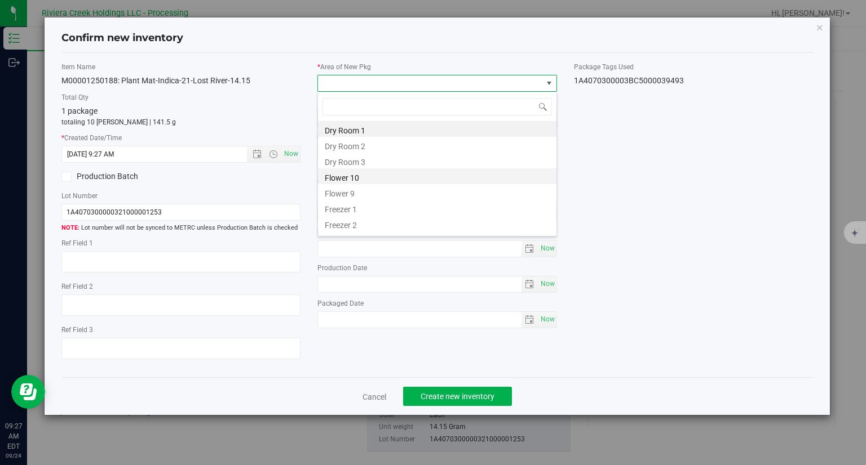
click at [351, 172] on li "Flower 10" at bounding box center [437, 176] width 238 height 16
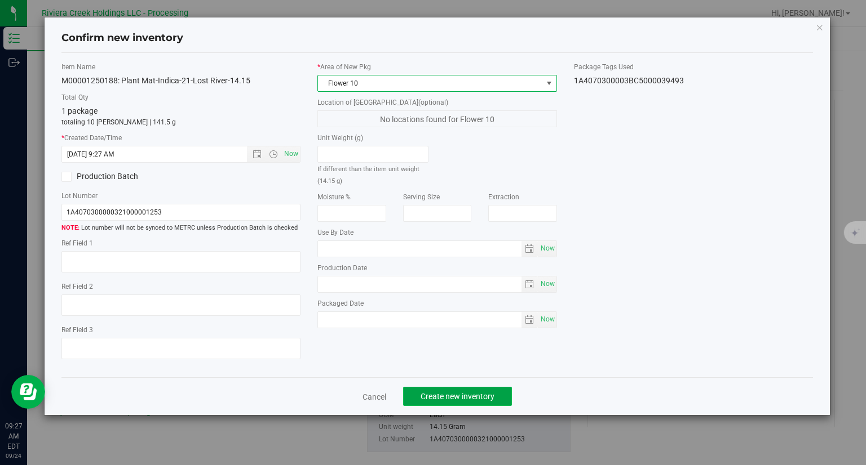
click at [480, 401] on span "Create new inventory" at bounding box center [457, 396] width 74 height 9
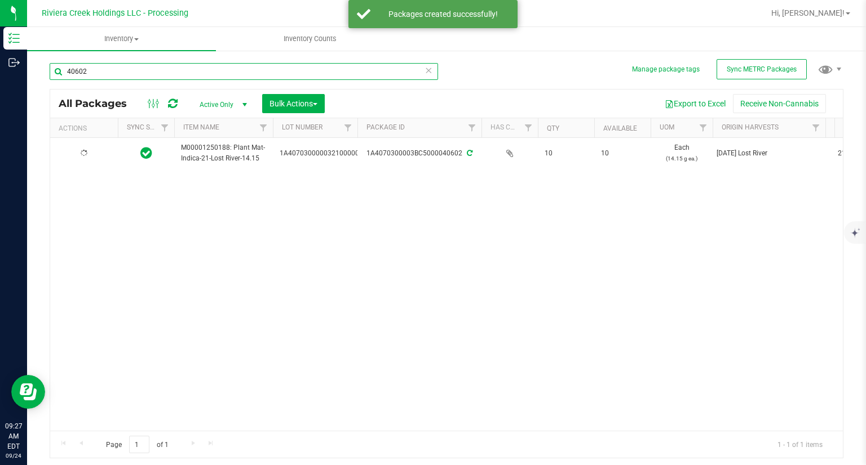
click at [147, 75] on input "40602" at bounding box center [244, 71] width 388 height 17
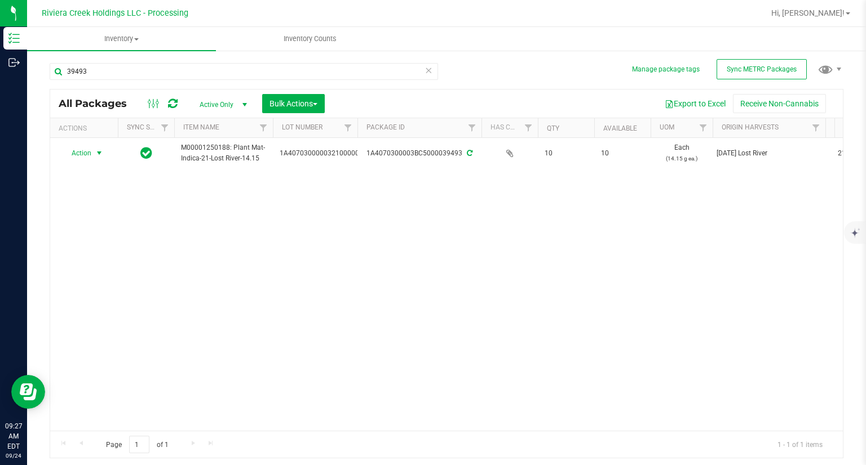
click at [78, 153] on span "Action" at bounding box center [76, 153] width 30 height 16
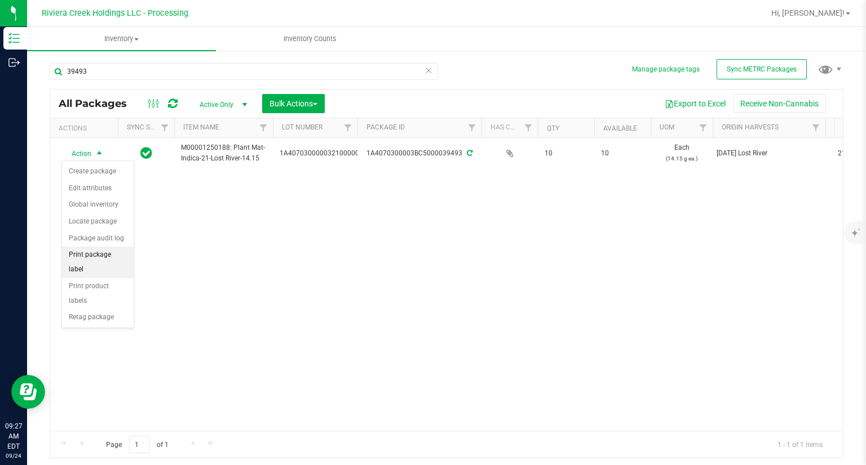
click at [107, 255] on li "Print package label" at bounding box center [98, 262] width 72 height 31
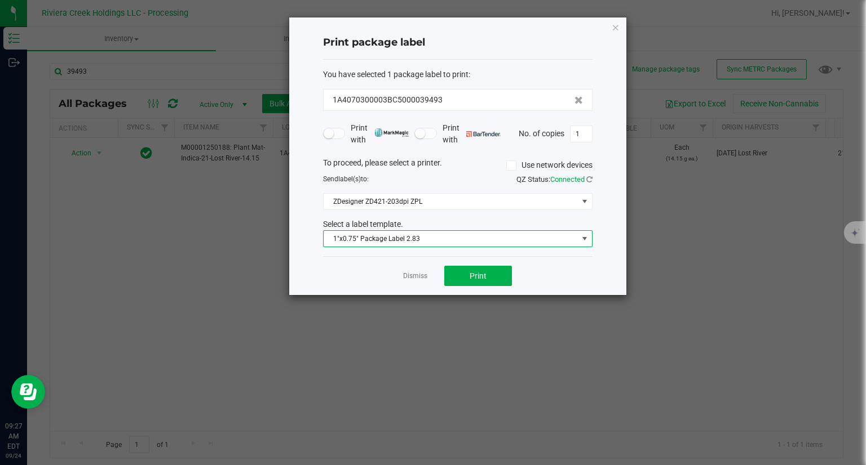
click at [410, 238] on span "1"x0.75" Package Label 2.83" at bounding box center [450, 239] width 254 height 16
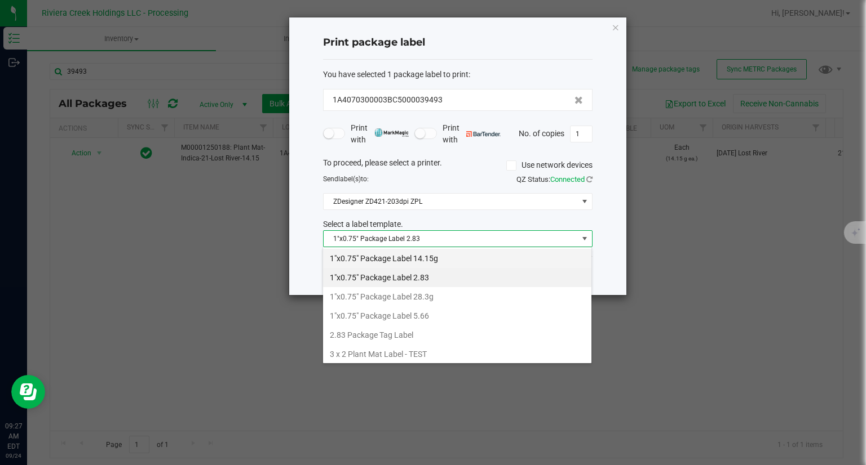
click at [431, 263] on li "1"x0.75" Package Label 14.15g" at bounding box center [457, 258] width 268 height 19
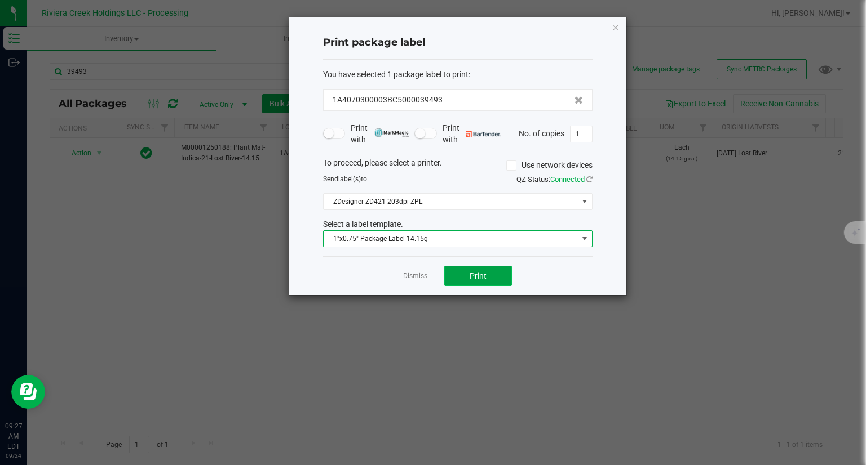
click at [473, 272] on span "Print" at bounding box center [477, 276] width 17 height 9
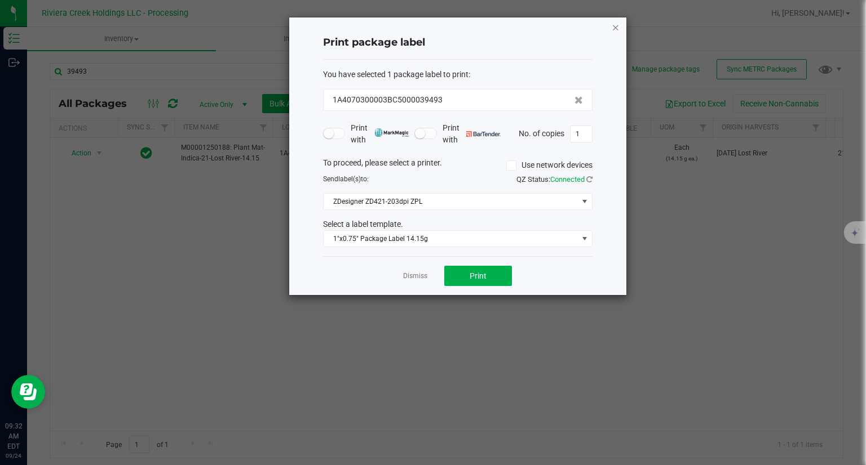
click at [617, 27] on icon "button" at bounding box center [615, 27] width 8 height 14
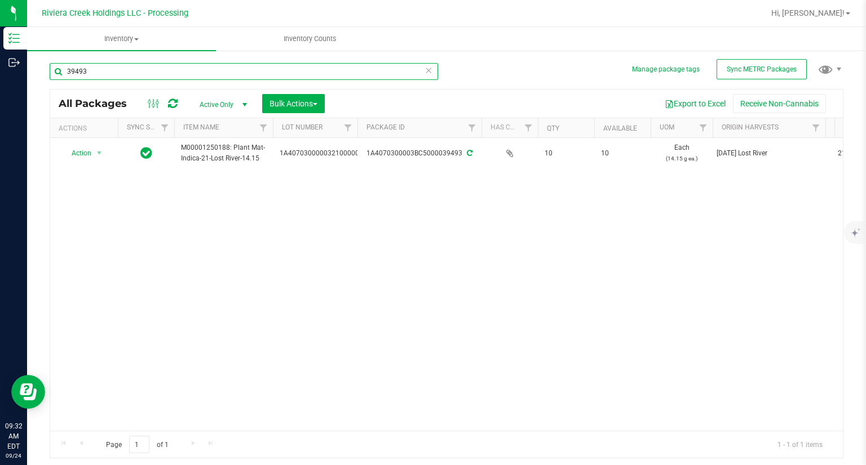
click at [129, 73] on input "39493" at bounding box center [244, 71] width 388 height 17
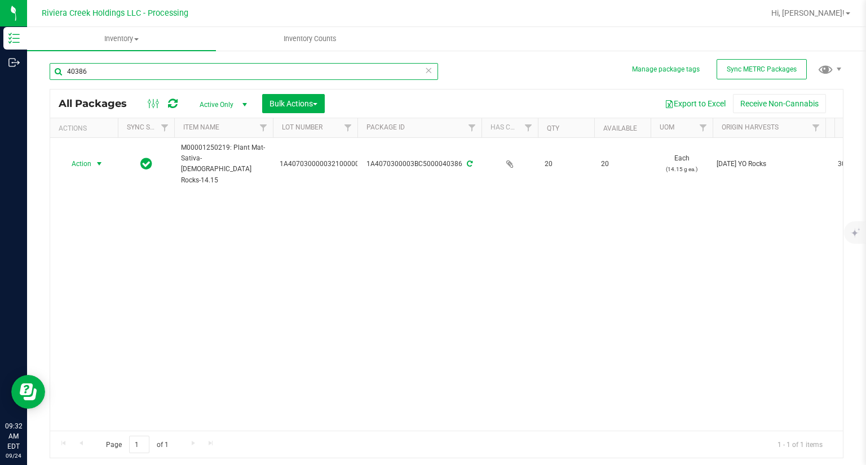
type input "40386"
click at [88, 156] on span "Action" at bounding box center [76, 164] width 30 height 16
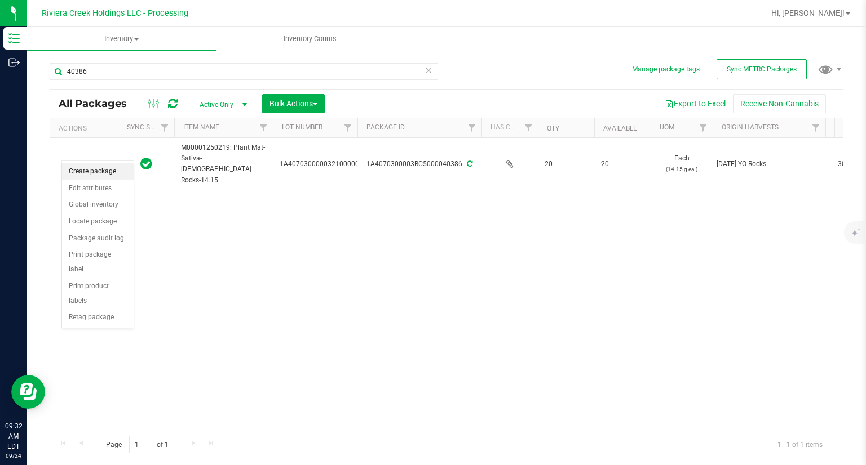
click at [90, 167] on li "Create package" at bounding box center [98, 171] width 72 height 17
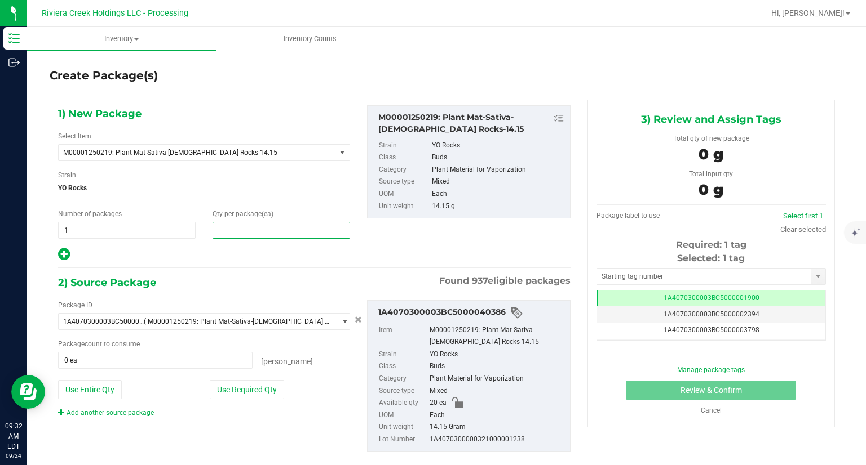
click at [256, 229] on span at bounding box center [280, 230] width 137 height 17
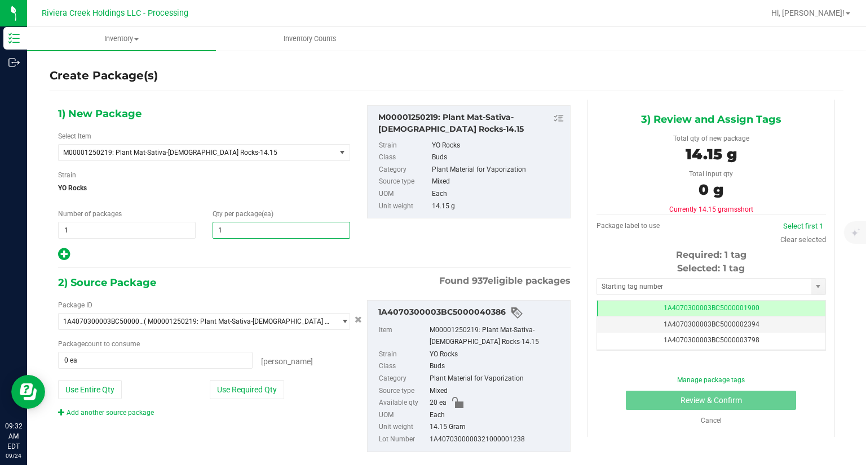
type input "10"
click at [231, 250] on div at bounding box center [204, 254] width 292 height 15
click at [264, 389] on button "Use Required Qty" at bounding box center [247, 389] width 74 height 19
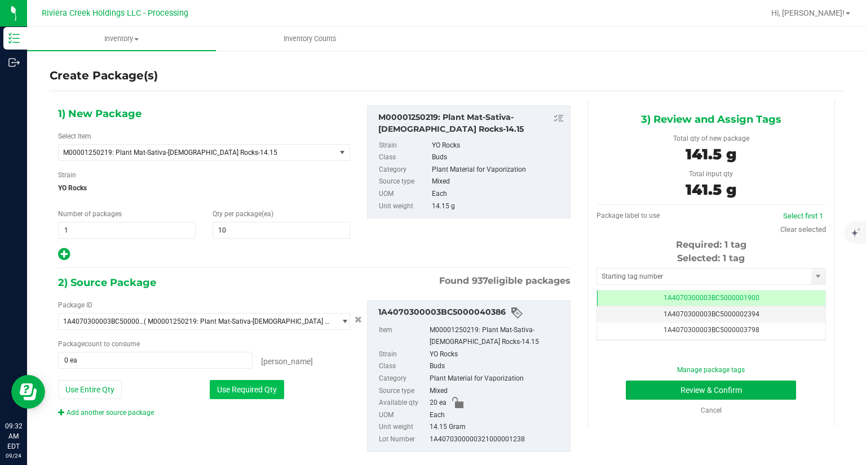
type input "10 ea"
click at [627, 273] on input "text" at bounding box center [704, 277] width 214 height 16
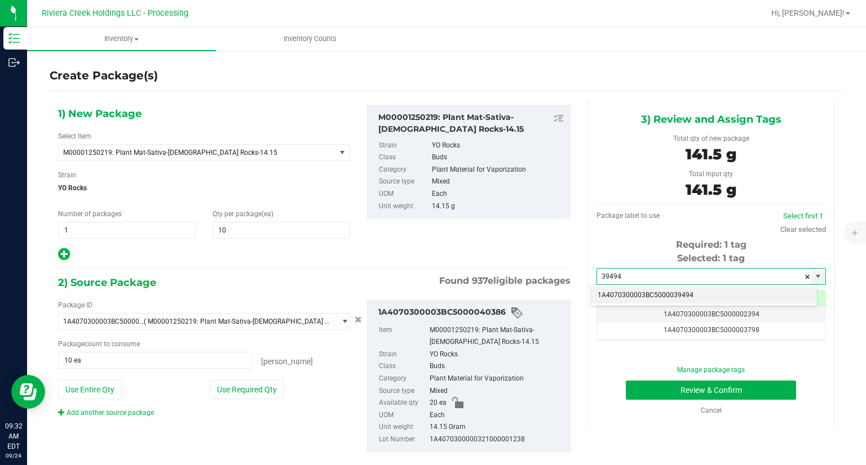
click at [621, 288] on li "1A4070300003BC5000039494" at bounding box center [704, 295] width 226 height 17
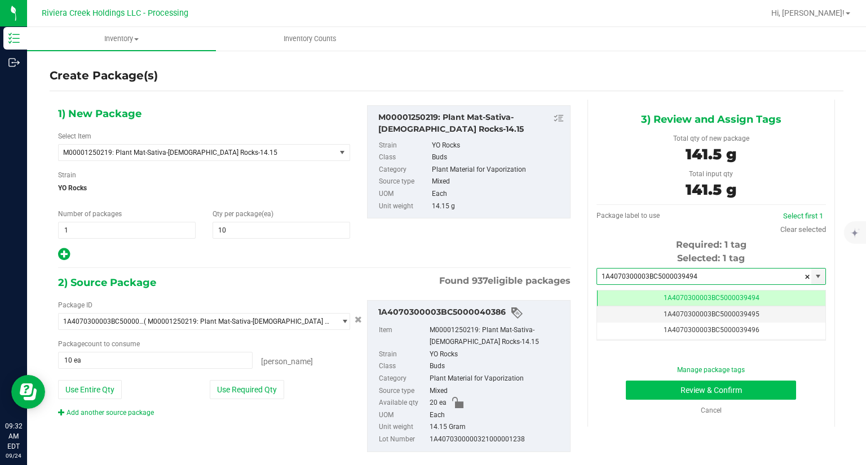
type input "1A4070300003BC5000039494"
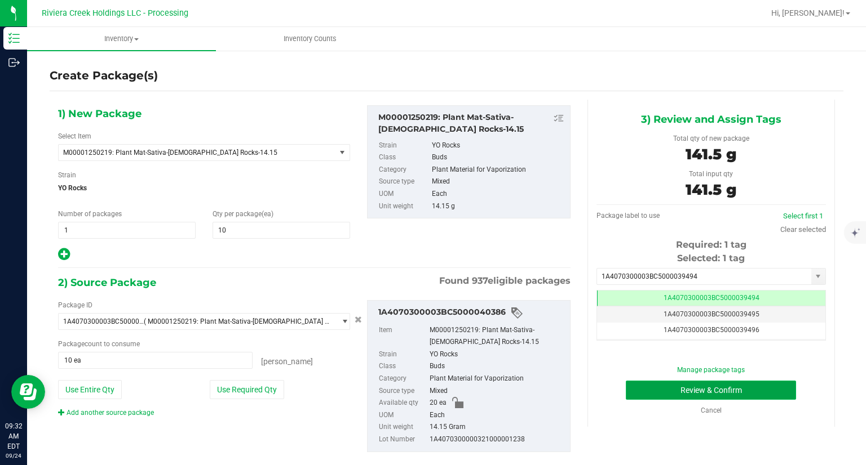
click at [640, 388] on button "Review & Confirm" at bounding box center [711, 390] width 170 height 19
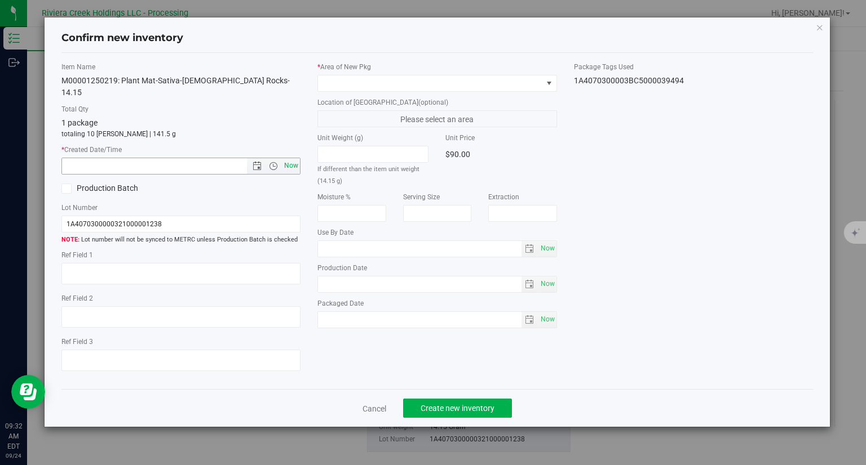
click at [295, 158] on span "Now" at bounding box center [291, 166] width 19 height 16
type input "[DATE] 9:32 AM"
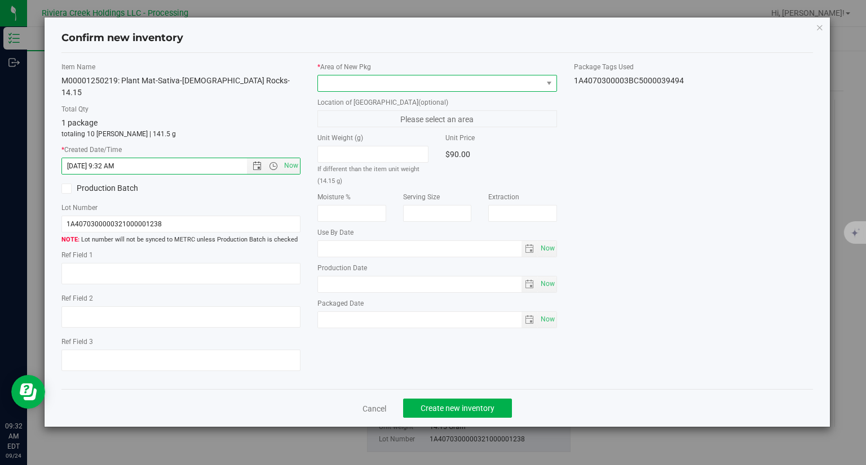
click at [350, 82] on span at bounding box center [430, 84] width 224 height 16
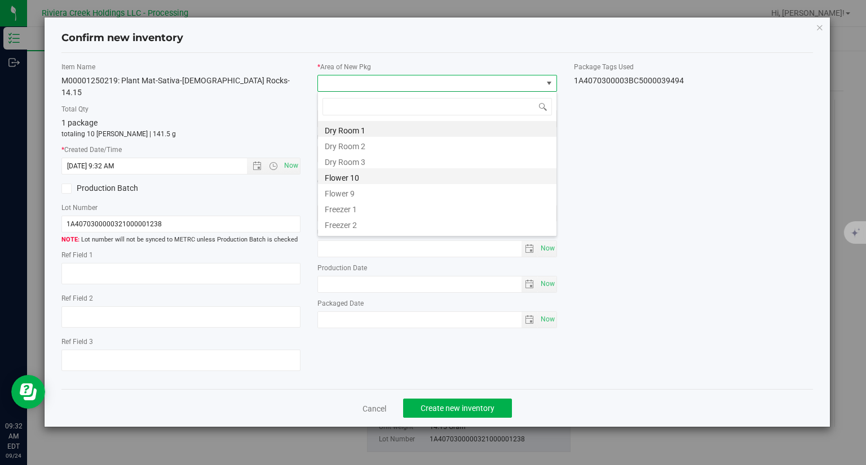
click at [352, 174] on li "Flower 10" at bounding box center [437, 176] width 238 height 16
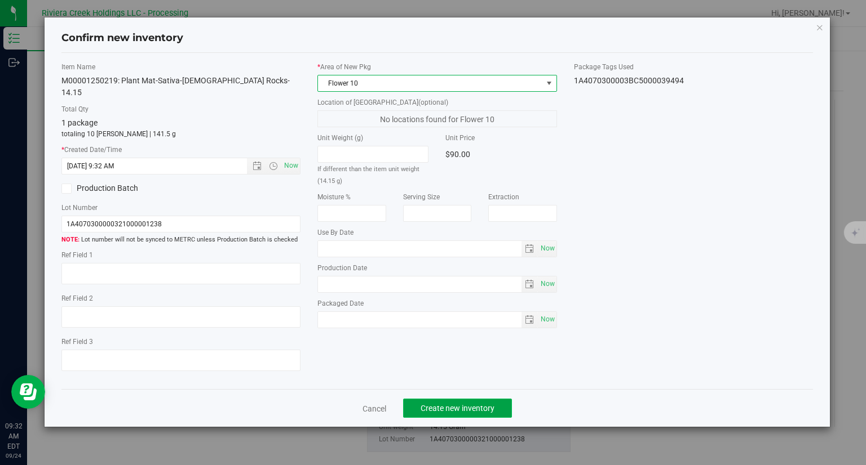
click at [478, 404] on span "Create new inventory" at bounding box center [457, 408] width 74 height 9
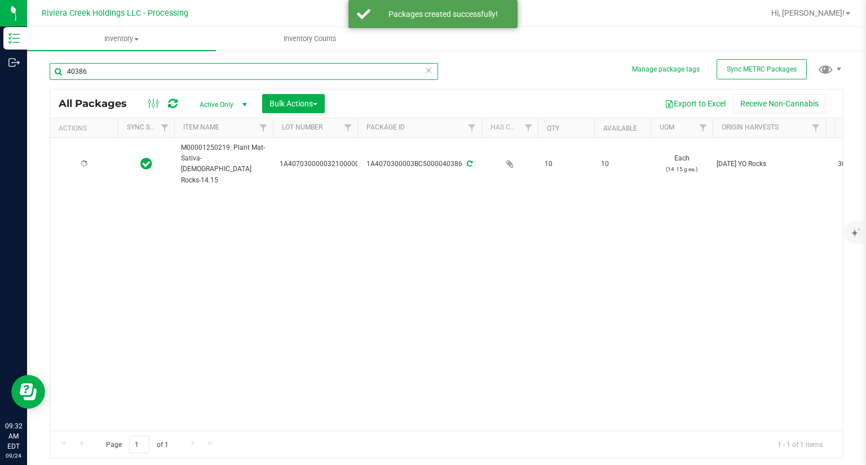
click at [135, 68] on input "40386" at bounding box center [244, 71] width 388 height 17
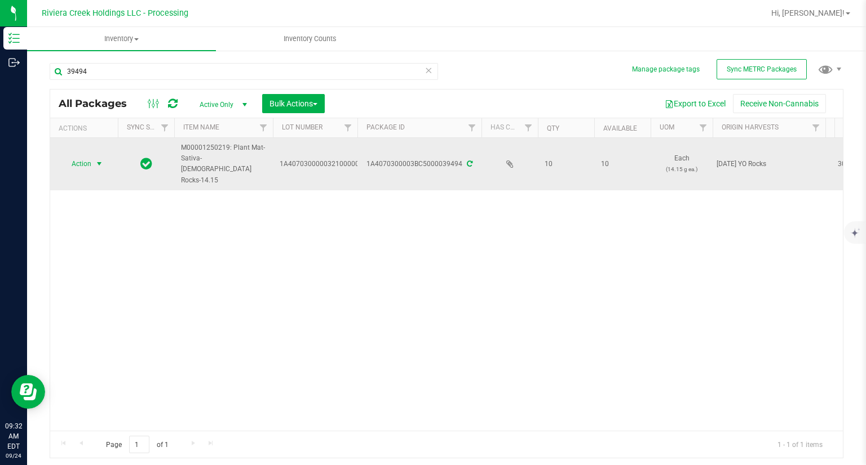
click at [84, 156] on span "Action" at bounding box center [76, 164] width 30 height 16
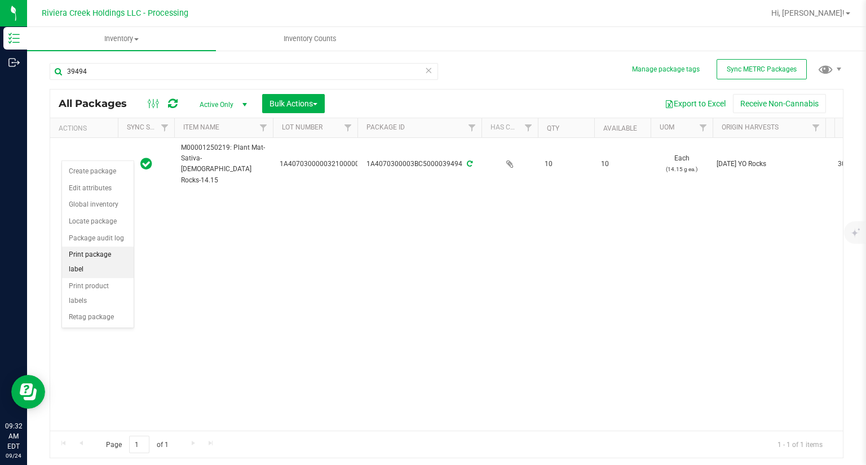
click at [113, 250] on li "Print package label" at bounding box center [98, 262] width 72 height 31
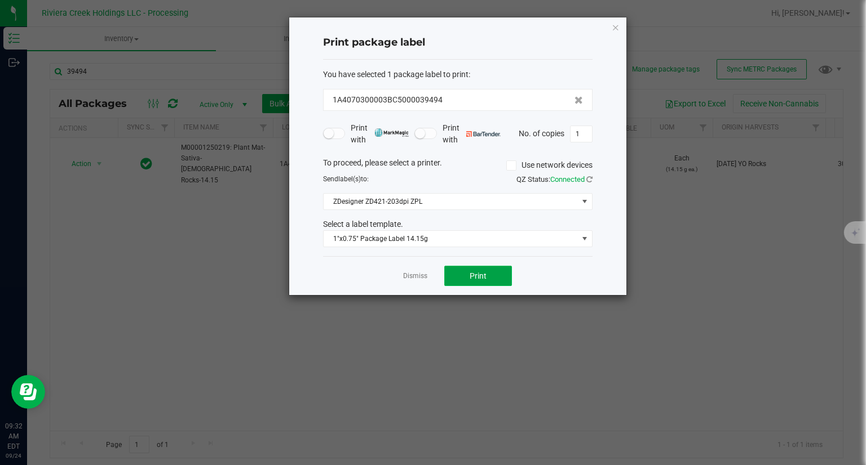
click at [480, 269] on button "Print" at bounding box center [478, 276] width 68 height 20
click at [611, 26] on icon "button" at bounding box center [615, 27] width 8 height 14
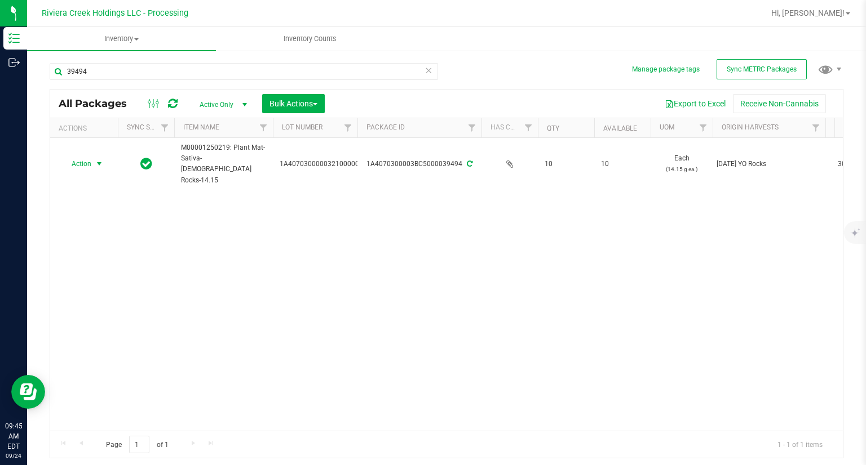
click at [229, 62] on div "39494" at bounding box center [248, 71] width 397 height 36
click at [214, 66] on input "39494" at bounding box center [244, 71] width 388 height 17
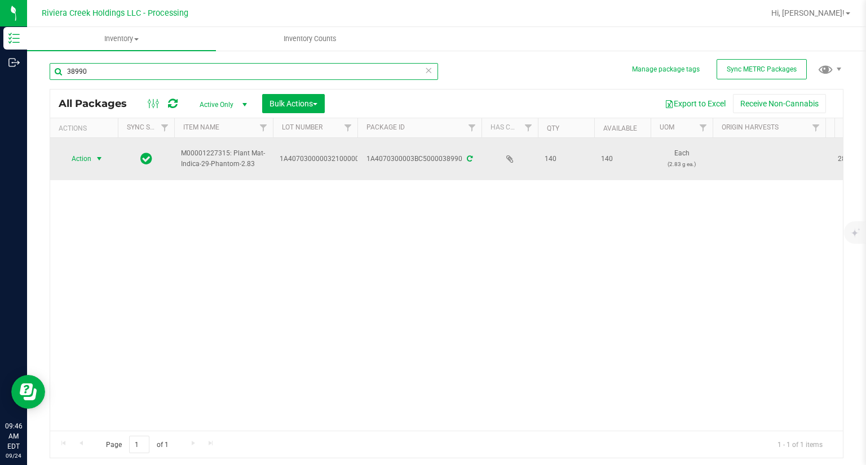
type input "38990"
click at [98, 160] on span "select" at bounding box center [99, 158] width 9 height 9
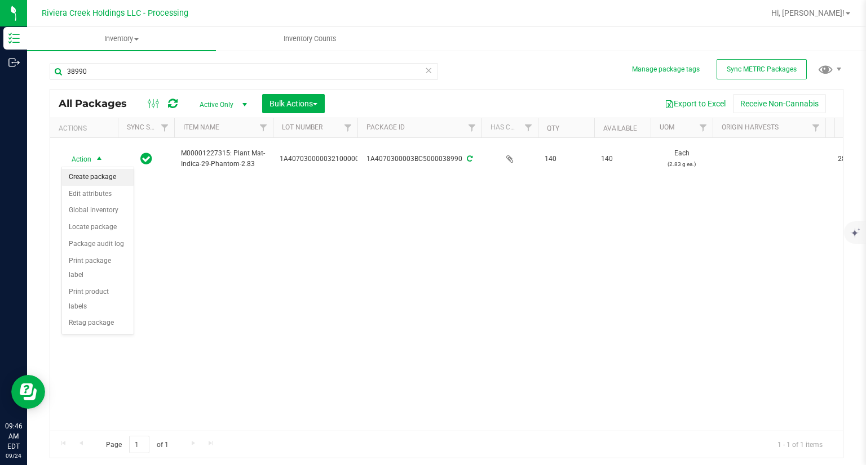
click at [100, 173] on li "Create package" at bounding box center [98, 177] width 72 height 17
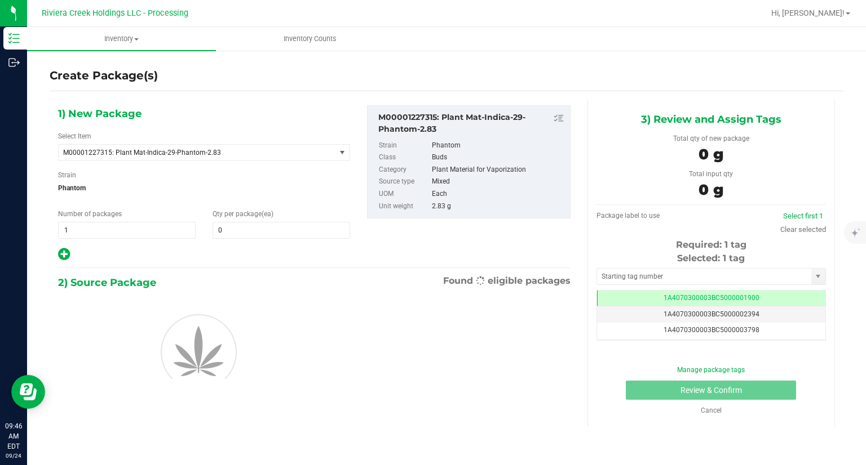
click at [269, 239] on div "1) New Package Select Item M00001227315: Plant Mat-Indica-29-Phantom-2.83 M0000…" at bounding box center [204, 183] width 309 height 157
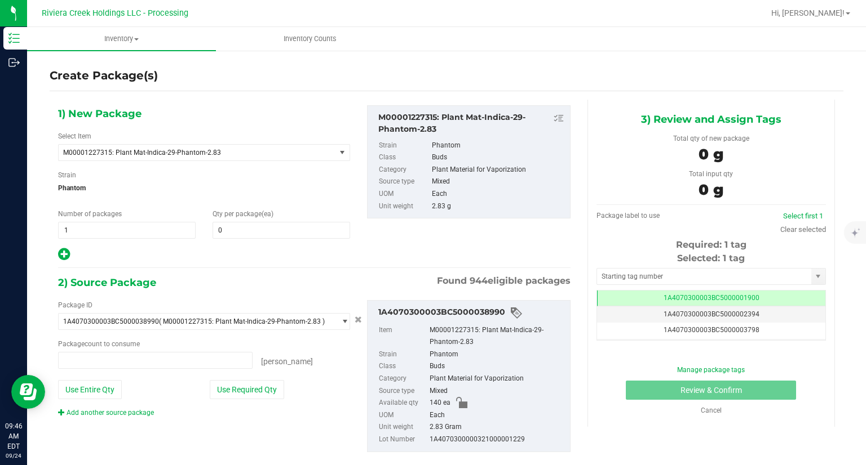
type input "0 ea"
click at [268, 234] on span at bounding box center [280, 230] width 137 height 17
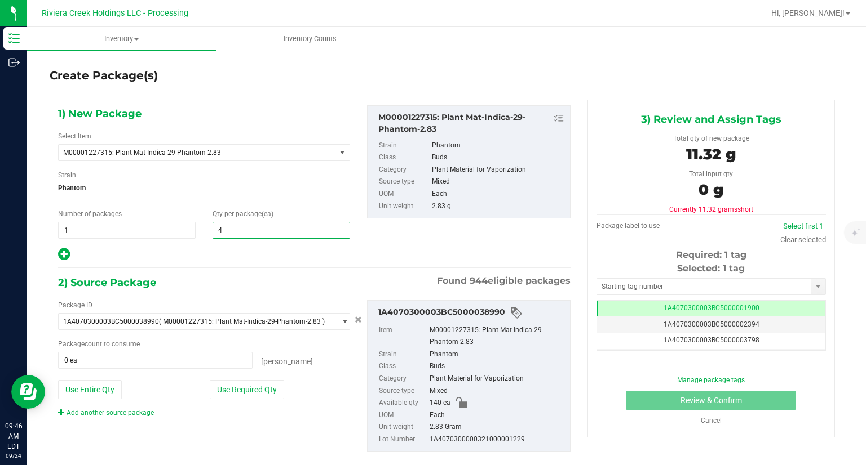
type input "40"
click at [255, 390] on button "Use Required Qty" at bounding box center [247, 389] width 74 height 19
type input "40 ea"
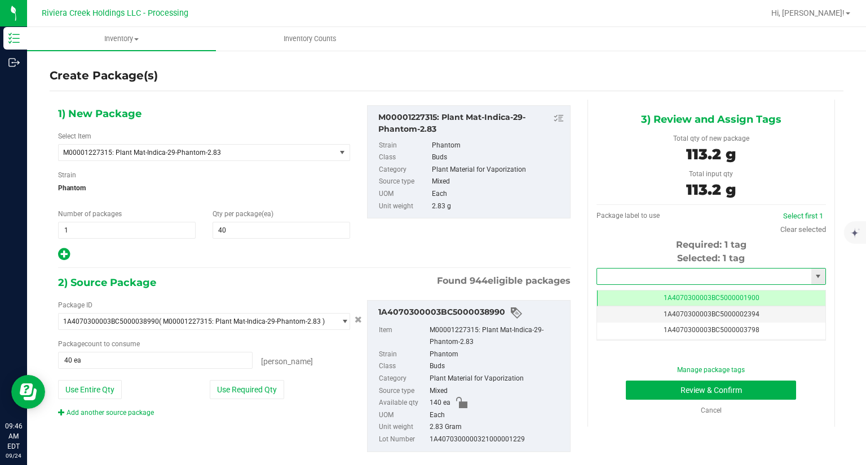
click at [600, 273] on input "text" at bounding box center [704, 277] width 214 height 16
click at [606, 292] on li "1A4070300003BC5000039495" at bounding box center [704, 295] width 226 height 17
type input "1A4070300003BC5000039495"
click at [626, 396] on button "Review & Confirm" at bounding box center [711, 390] width 170 height 19
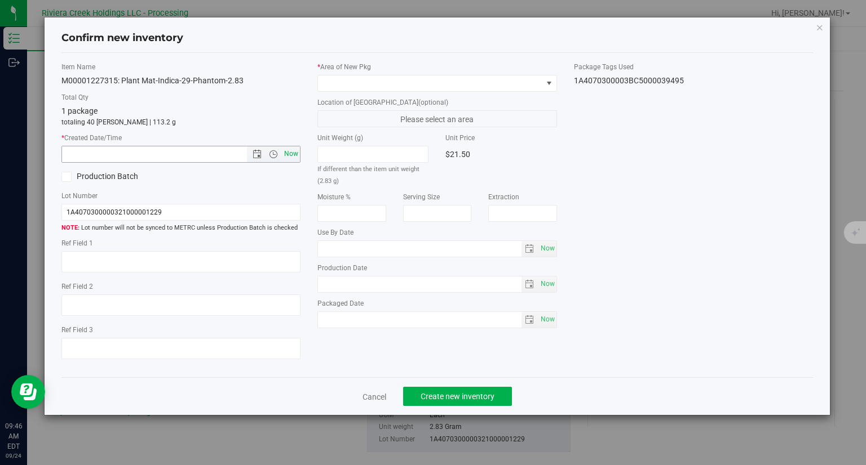
click at [291, 151] on span "Now" at bounding box center [291, 154] width 19 height 16
type input "[DATE] 9:46 AM"
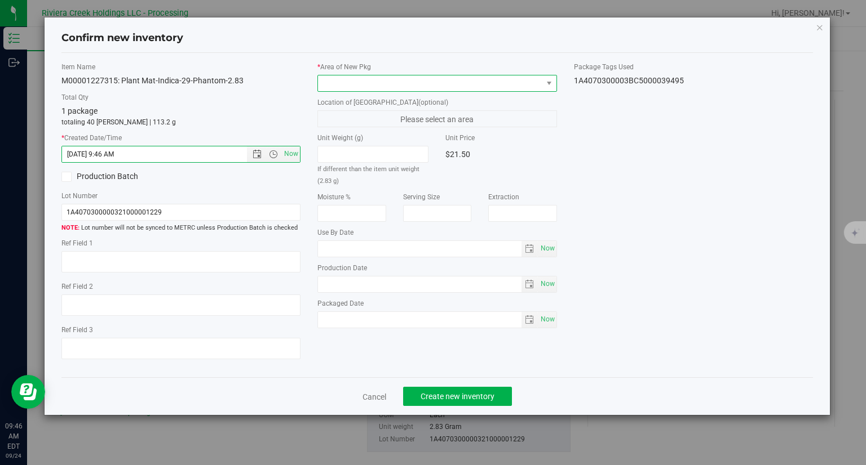
click at [343, 79] on span at bounding box center [430, 84] width 224 height 16
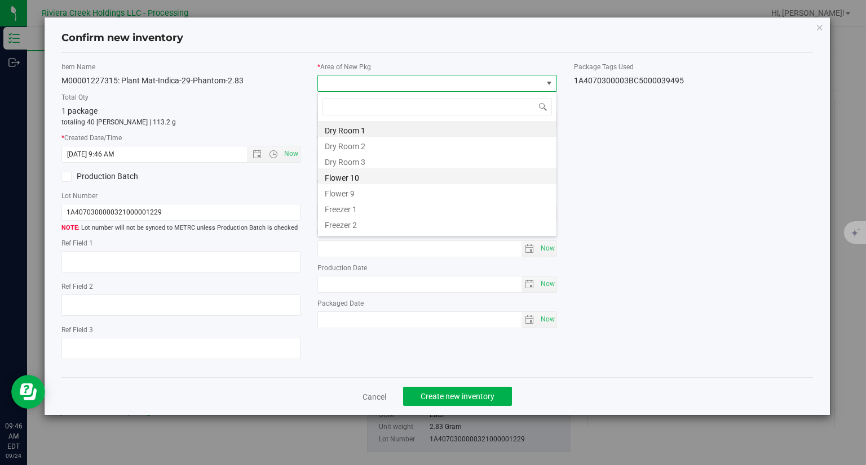
click at [367, 181] on li "Flower 10" at bounding box center [437, 176] width 238 height 16
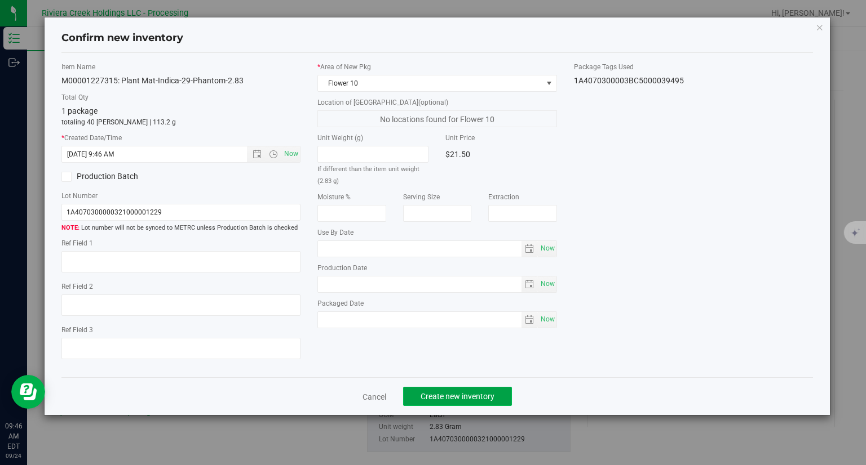
click at [494, 392] on span "Create new inventory" at bounding box center [457, 396] width 74 height 9
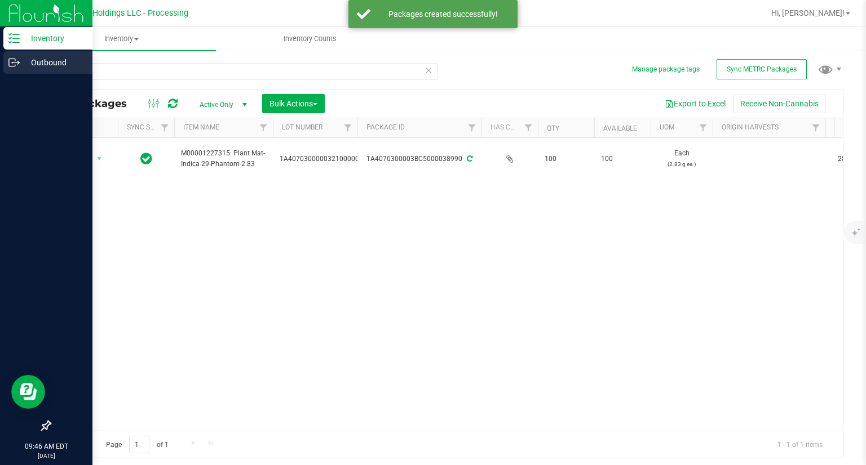
click at [89, 70] on div "Outbound" at bounding box center [47, 62] width 89 height 23
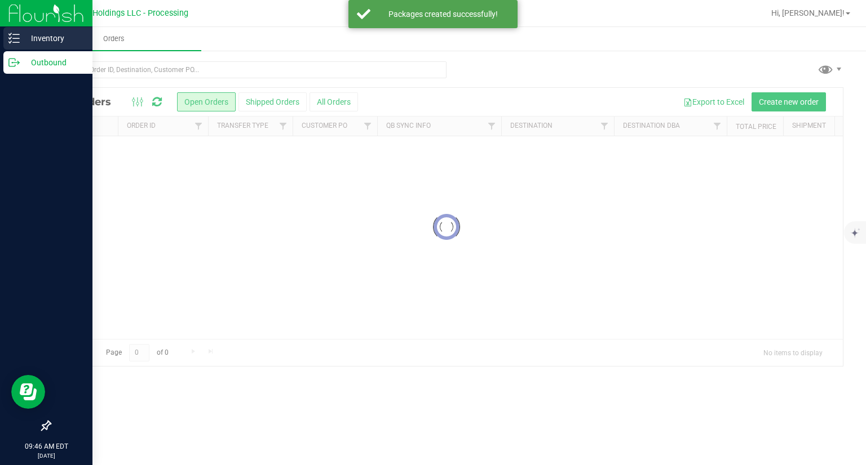
click at [43, 41] on p "Inventory" at bounding box center [54, 39] width 68 height 14
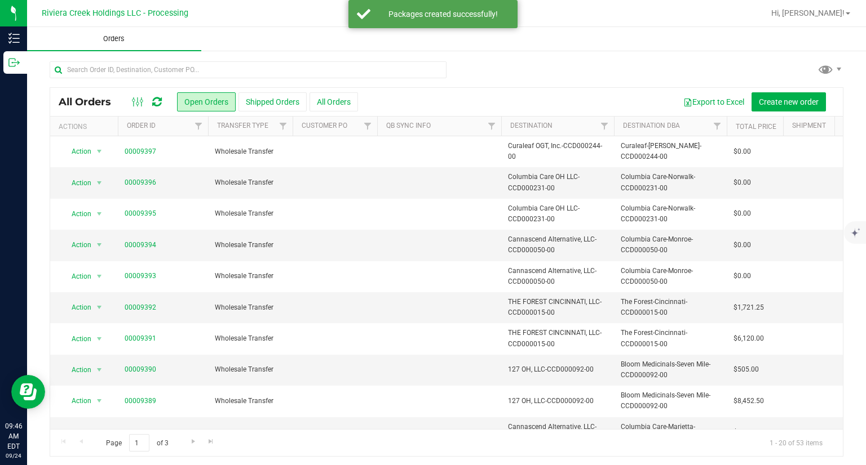
click at [30, 43] on uib-tab-heading "Orders" at bounding box center [114, 39] width 174 height 24
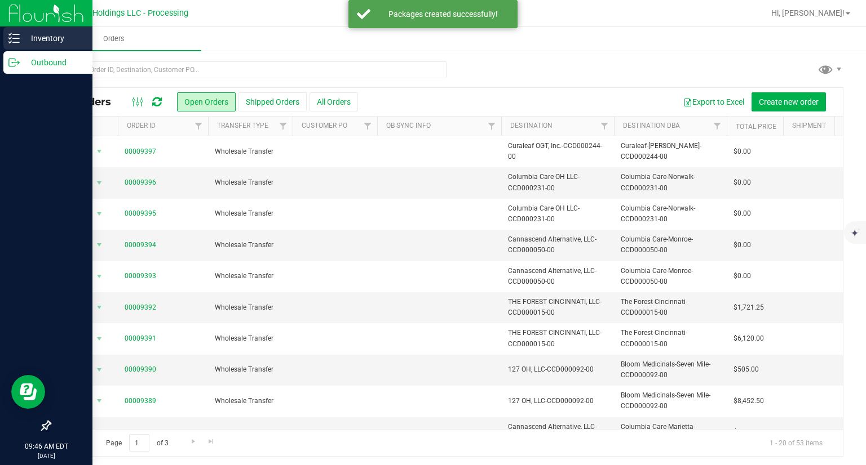
click at [22, 42] on p "Inventory" at bounding box center [54, 39] width 68 height 14
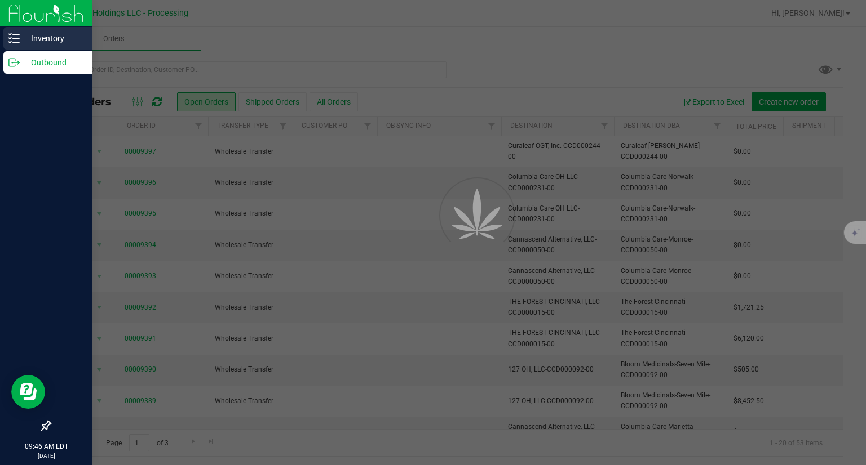
click at [18, 42] on line at bounding box center [16, 42] width 6 height 0
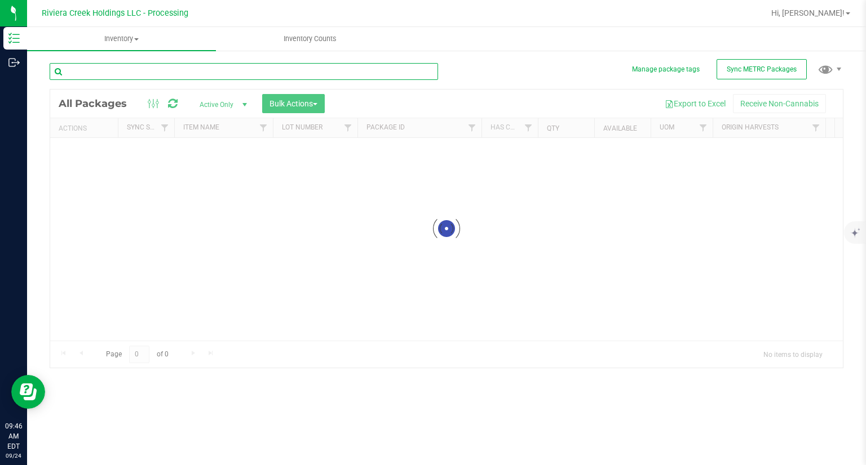
click at [212, 73] on input "text" at bounding box center [244, 71] width 388 height 17
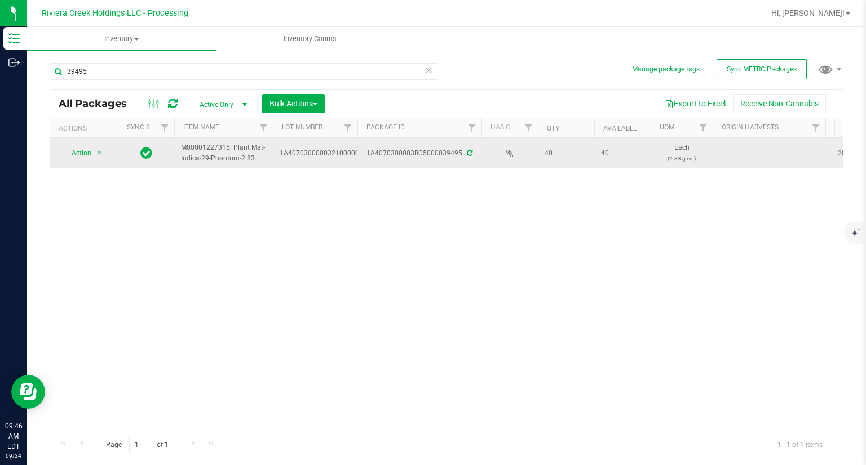
click at [80, 141] on td "Action Action Create package Edit attributes Global inventory Locate package Pa…" at bounding box center [84, 153] width 68 height 30
click at [77, 149] on span "Action" at bounding box center [76, 153] width 30 height 16
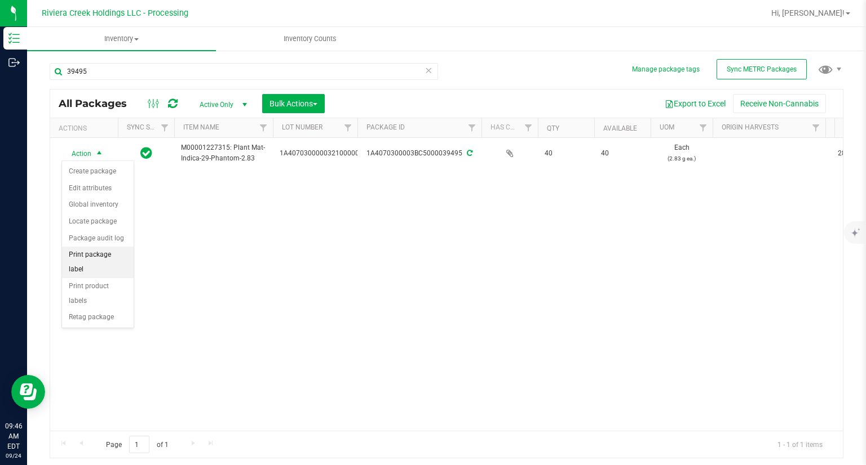
click at [119, 254] on li "Print package label" at bounding box center [98, 262] width 72 height 31
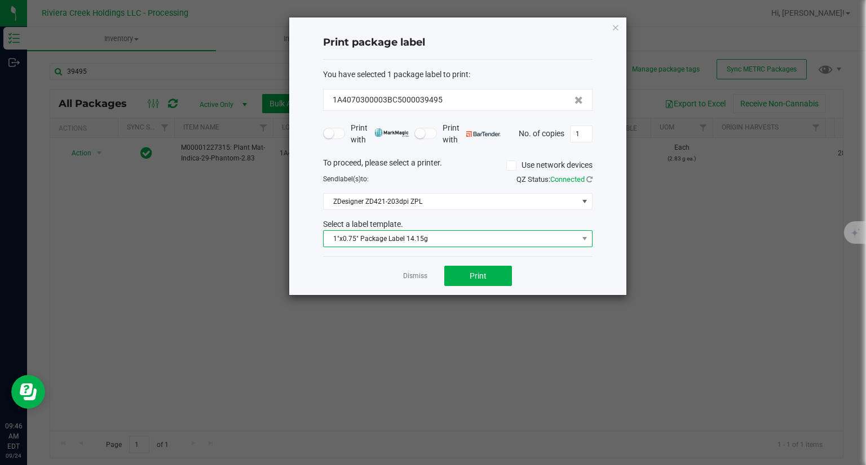
click at [431, 237] on span "1"x0.75" Package Label 14.15g" at bounding box center [450, 239] width 254 height 16
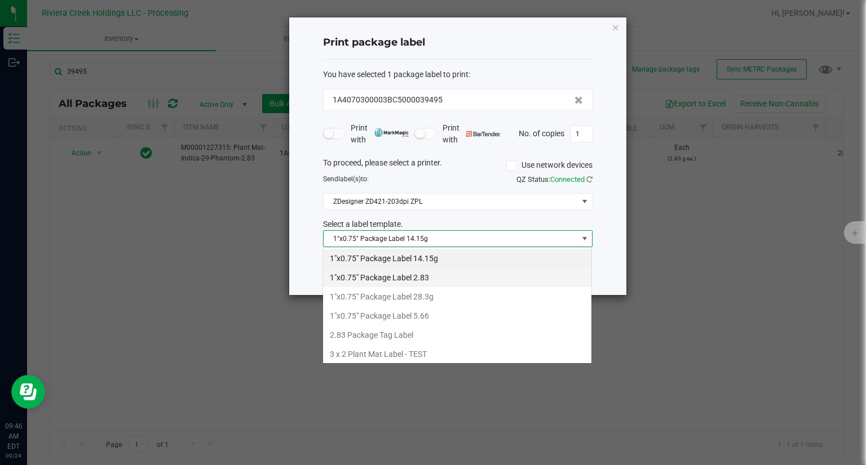
scroll to position [16, 269]
click at [431, 280] on li "1"x0.75" Package Label 2.83" at bounding box center [457, 277] width 268 height 19
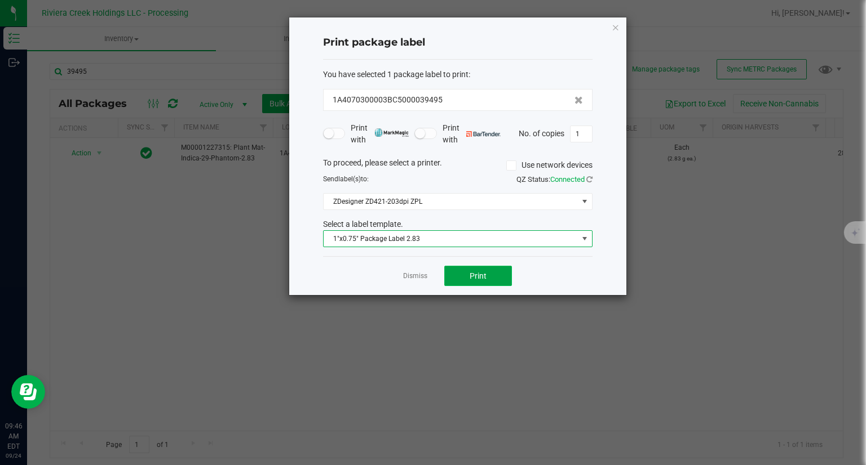
click at [489, 280] on button "Print" at bounding box center [478, 276] width 68 height 20
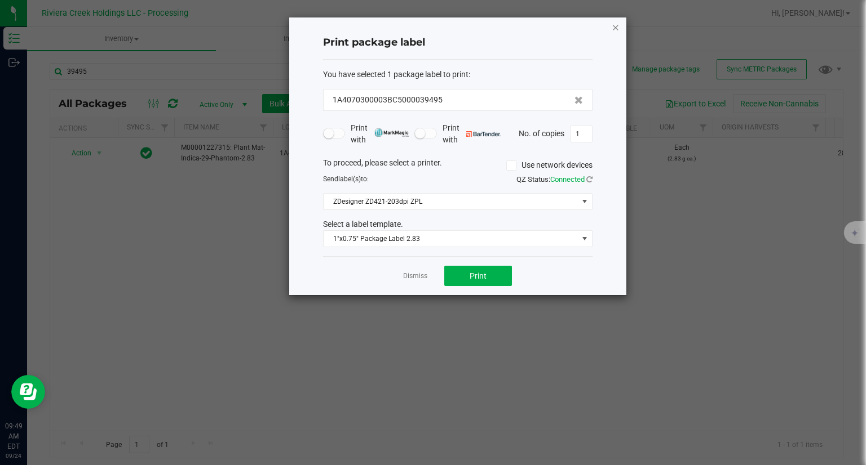
click at [613, 29] on icon "button" at bounding box center [615, 27] width 8 height 14
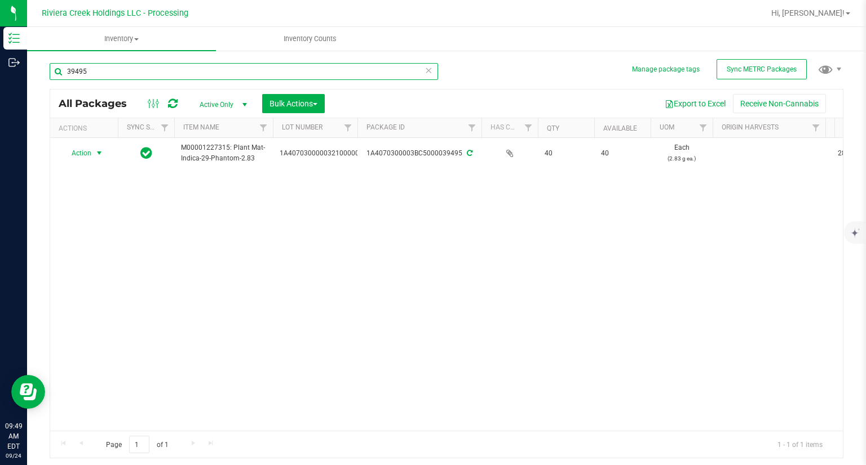
click at [159, 75] on input "39495" at bounding box center [244, 71] width 388 height 17
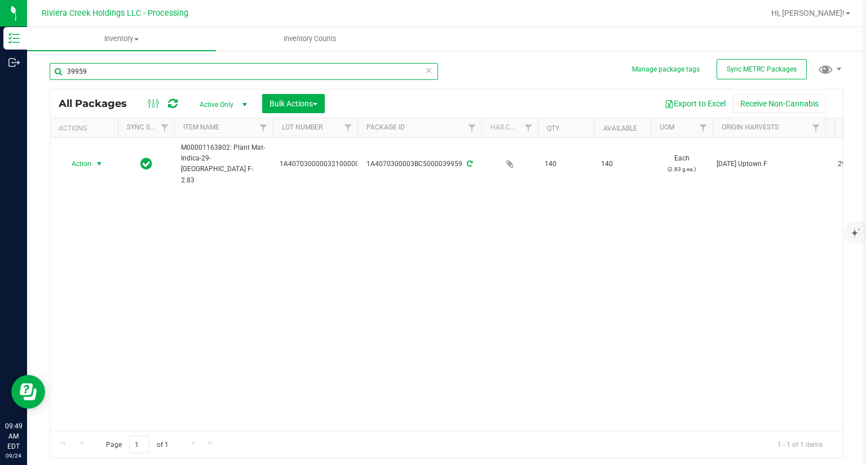
type input "39959"
click at [87, 156] on span "Action" at bounding box center [76, 164] width 30 height 16
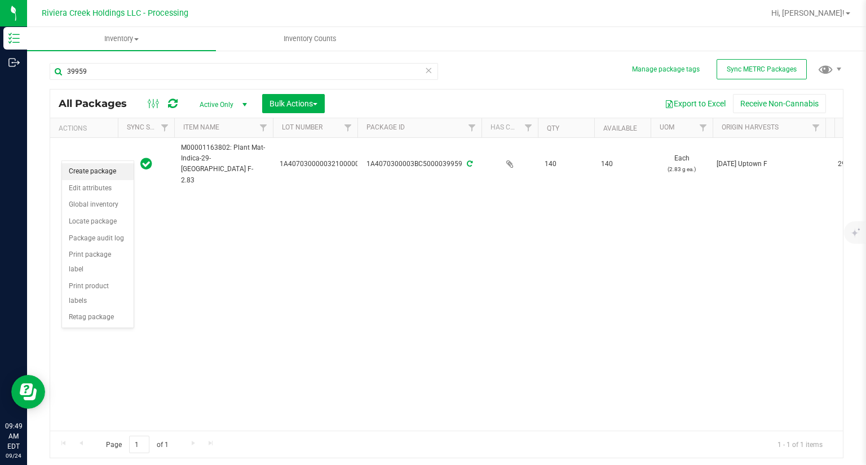
click at [92, 165] on li "Create package" at bounding box center [98, 171] width 72 height 17
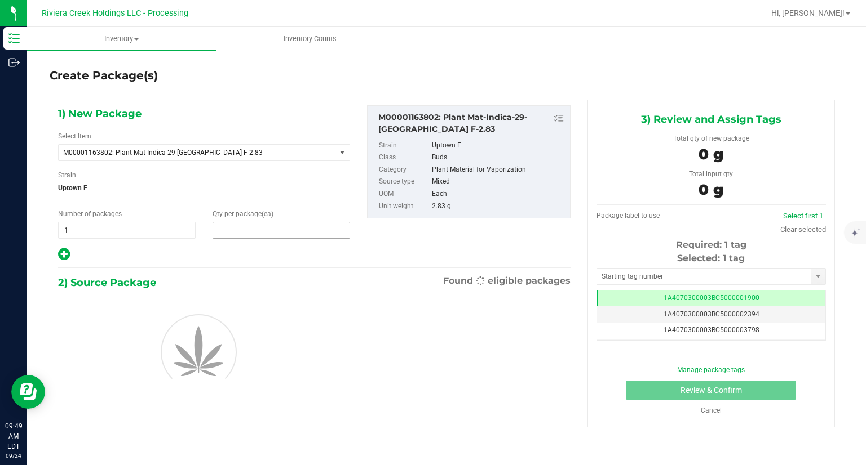
click at [277, 226] on span at bounding box center [280, 230] width 137 height 17
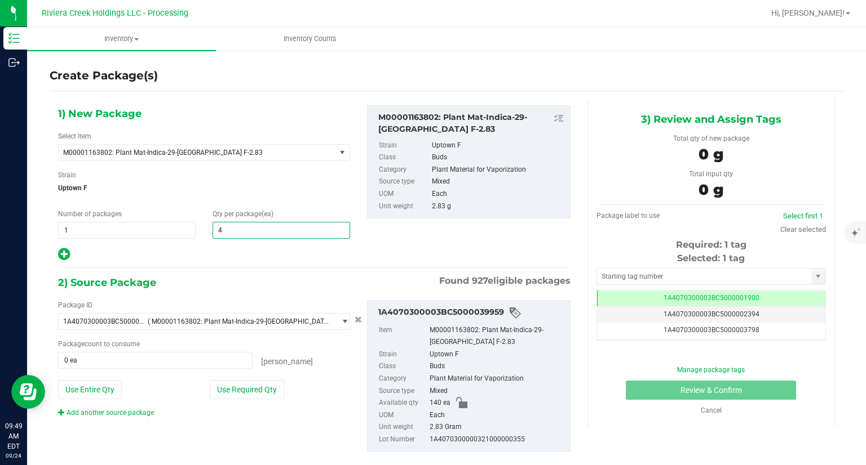
type input "40"
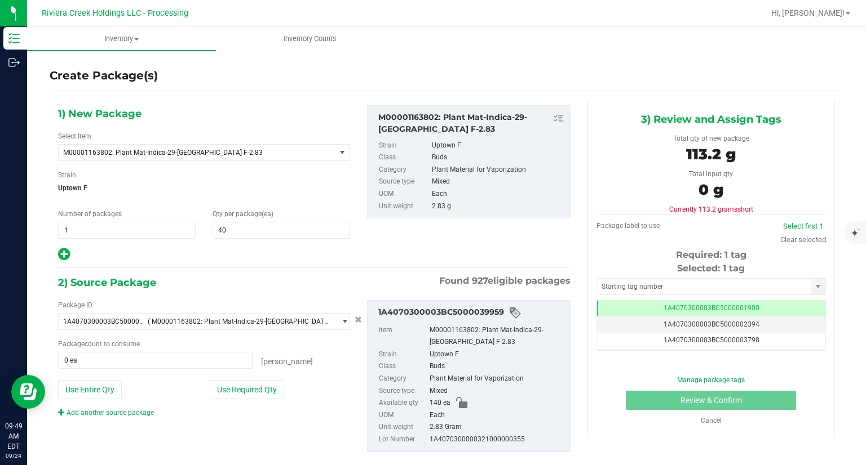
click at [59, 252] on icon at bounding box center [64, 254] width 12 height 14
type input "40"
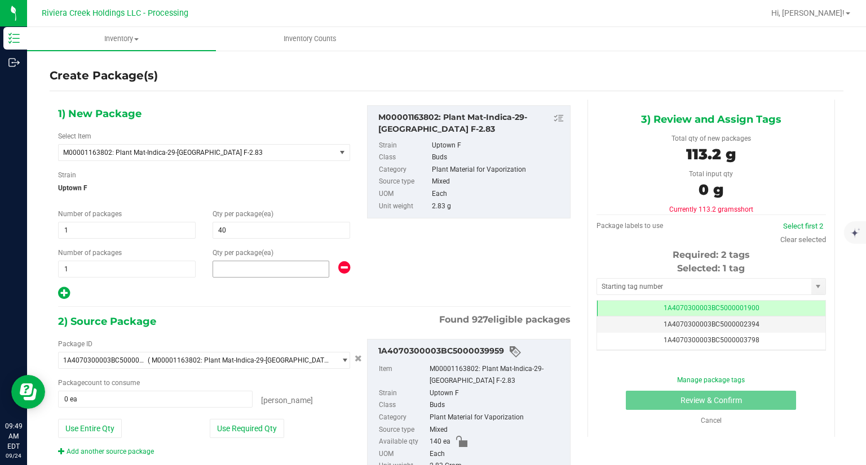
click at [248, 271] on span at bounding box center [270, 269] width 117 height 17
type input "20"
click at [66, 294] on icon at bounding box center [64, 293] width 12 height 14
type input "40"
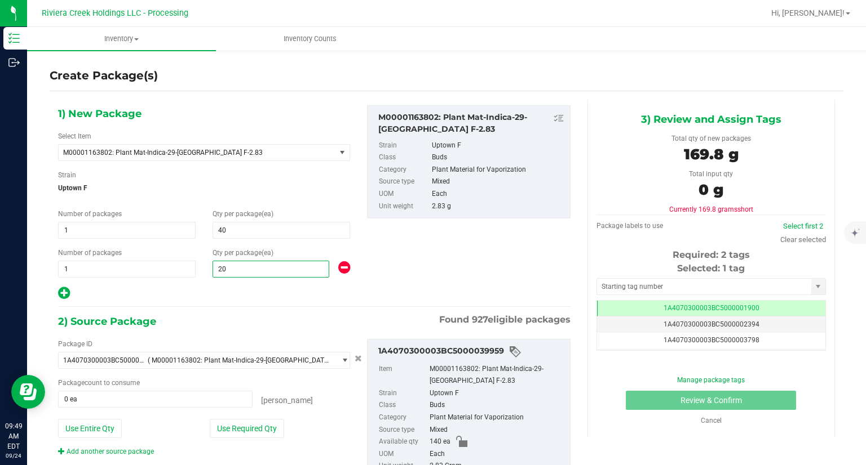
type input "20"
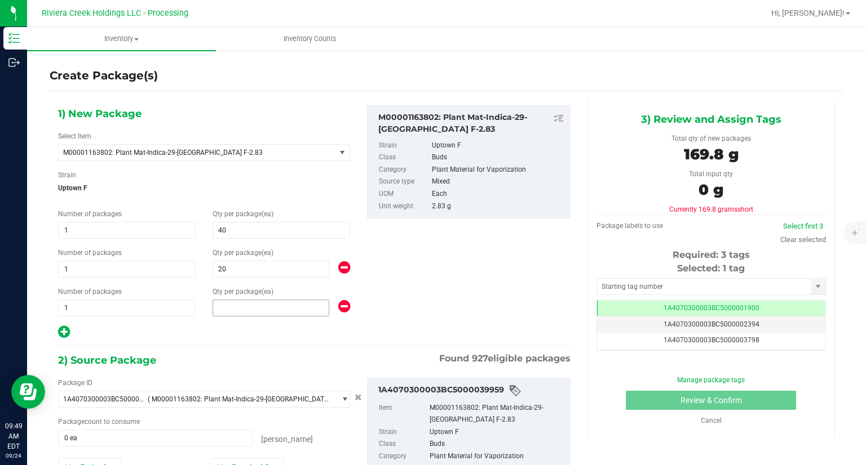
click at [243, 303] on span at bounding box center [270, 308] width 117 height 17
type input "20"
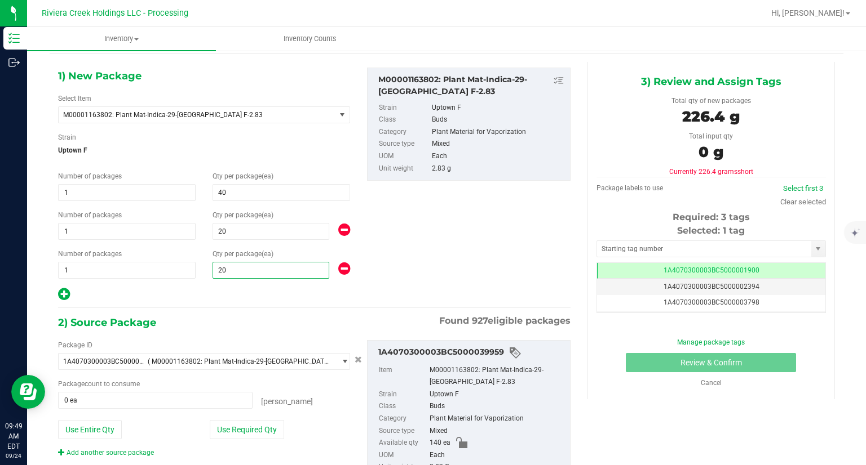
scroll to position [56, 0]
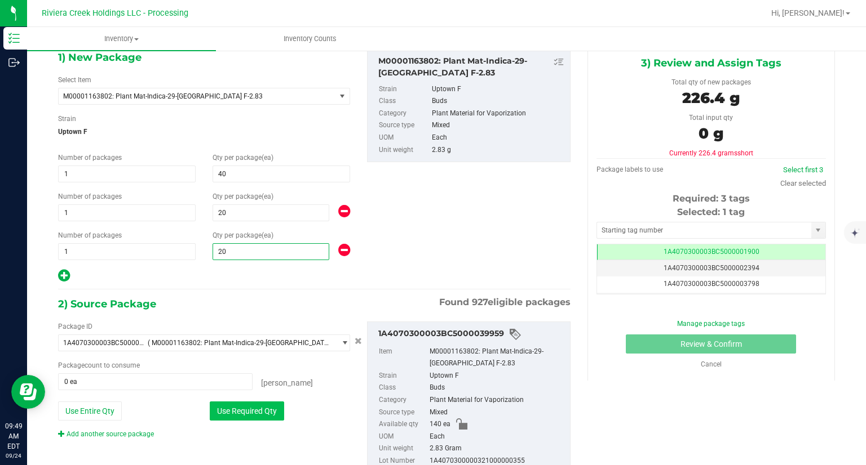
type input "20"
click at [247, 415] on button "Use Required Qty" at bounding box center [247, 411] width 74 height 19
type input "80 ea"
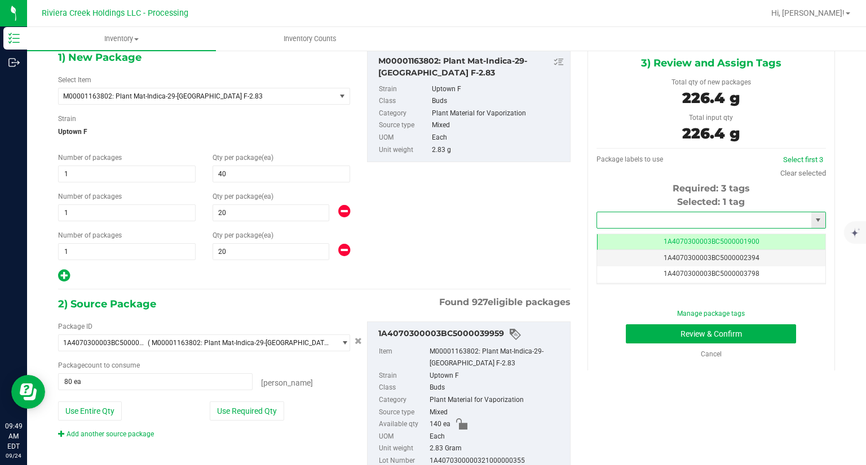
click at [615, 221] on input "text" at bounding box center [704, 220] width 214 height 16
click at [622, 238] on li "1A4070300003BC5000039496" at bounding box center [704, 239] width 226 height 17
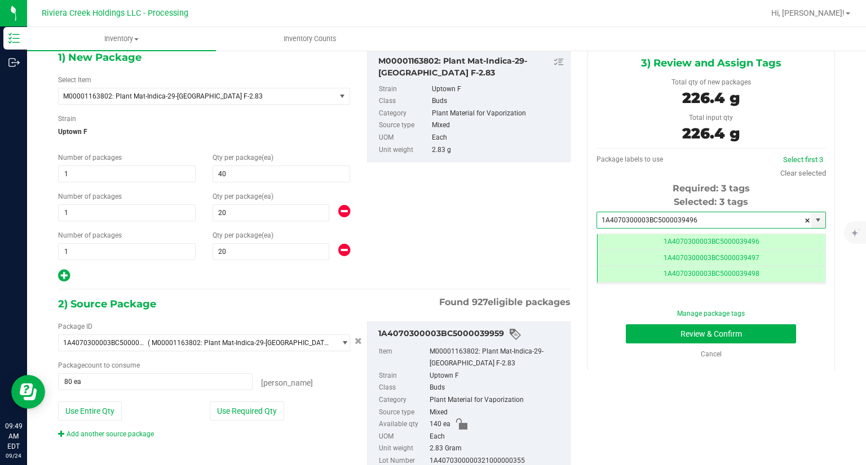
scroll to position [0, 0]
type input "1A4070300003BC5000039496"
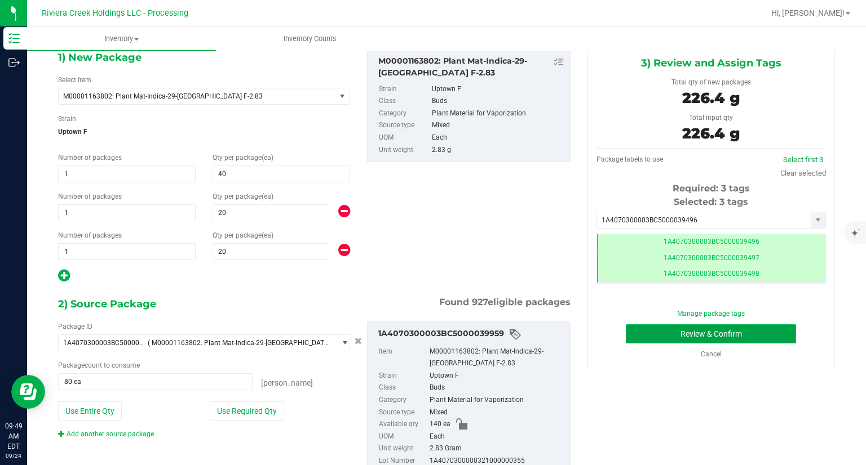
click at [628, 337] on button "Review & Confirm" at bounding box center [711, 334] width 170 height 19
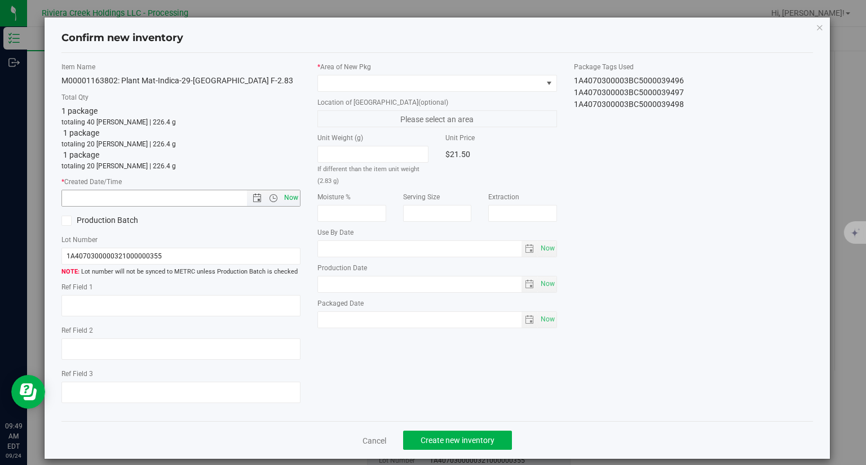
click at [294, 201] on span "Now" at bounding box center [291, 198] width 19 height 16
type input "9/24/2025 9:49 AM"
drag, startPoint x: 356, startPoint y: 83, endPoint x: 354, endPoint y: 90, distance: 6.6
click at [356, 84] on span at bounding box center [430, 84] width 224 height 16
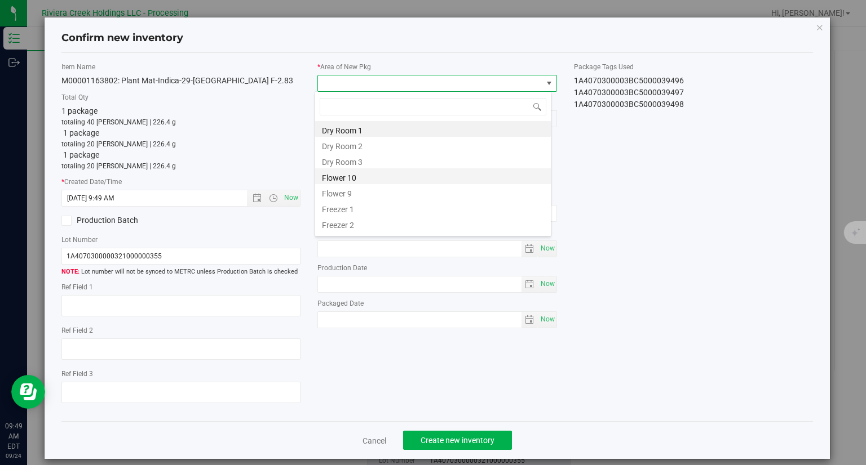
click at [348, 179] on li "Flower 10" at bounding box center [433, 176] width 236 height 16
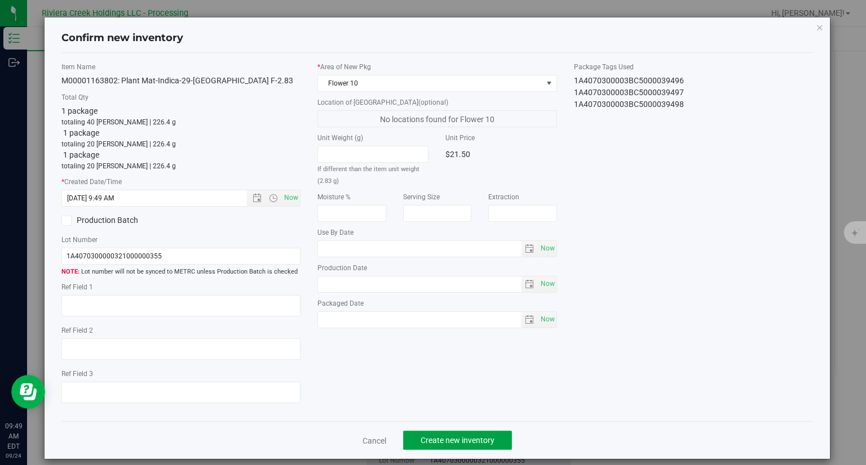
click at [455, 433] on button "Create new inventory" at bounding box center [457, 440] width 109 height 19
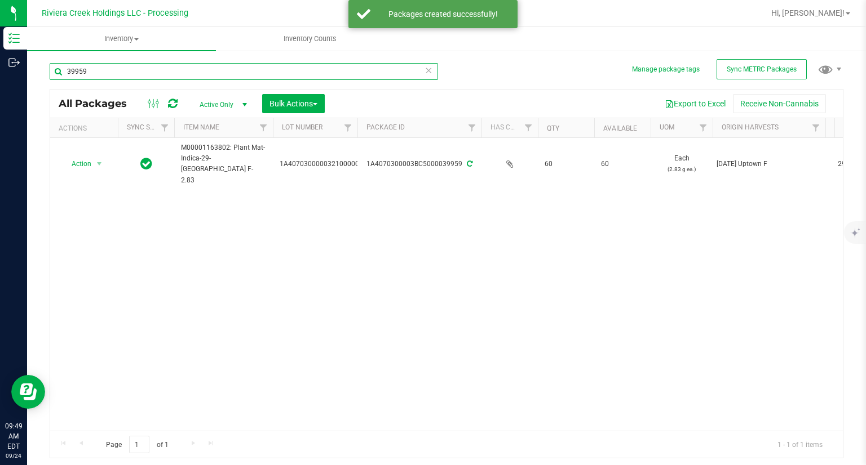
click at [132, 74] on input "39959" at bounding box center [244, 71] width 388 height 17
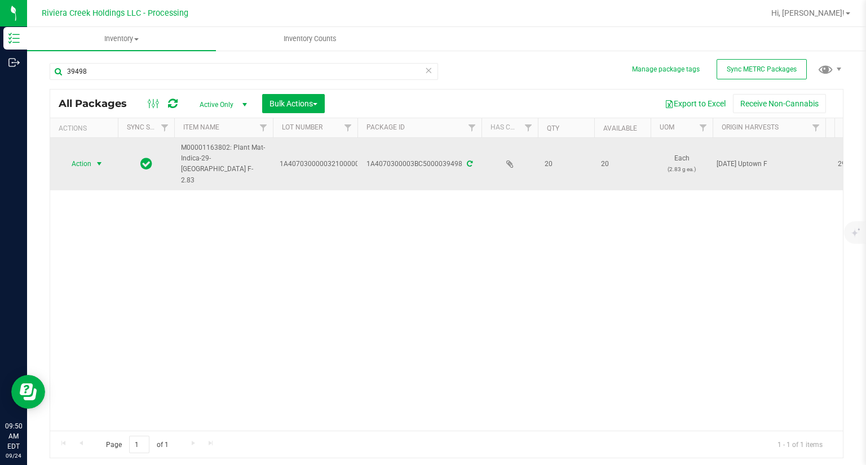
click at [97, 159] on span "select" at bounding box center [99, 163] width 9 height 9
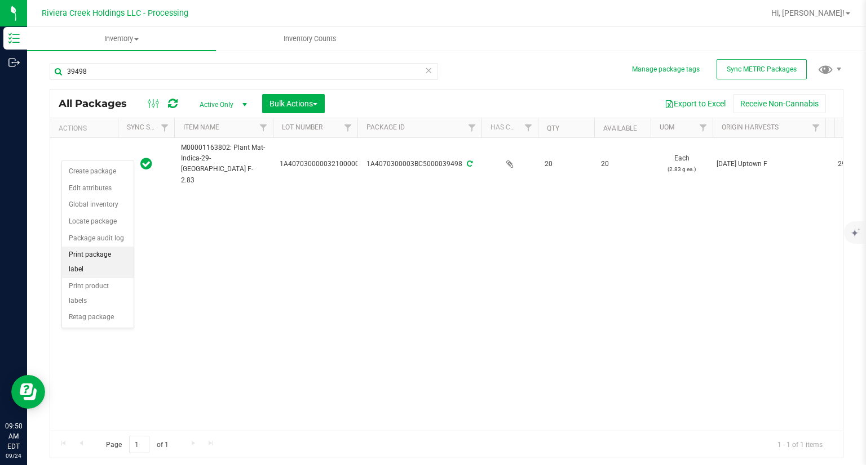
click at [115, 256] on li "Print package label" at bounding box center [98, 262] width 72 height 31
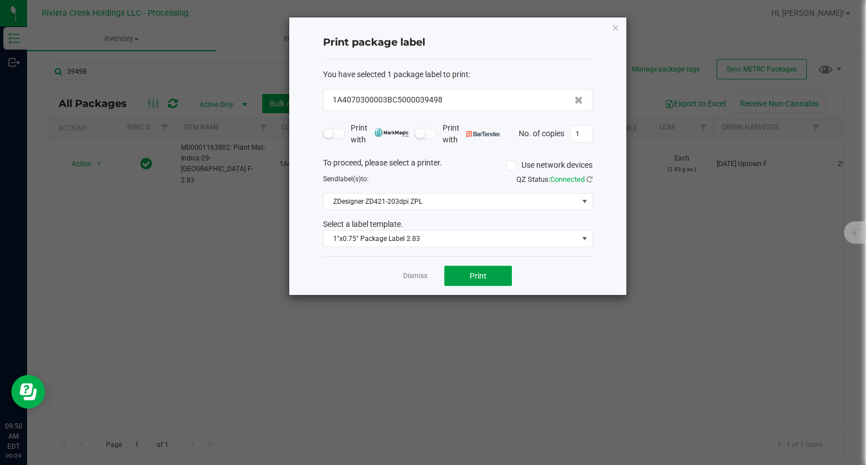
click at [481, 269] on button "Print" at bounding box center [478, 276] width 68 height 20
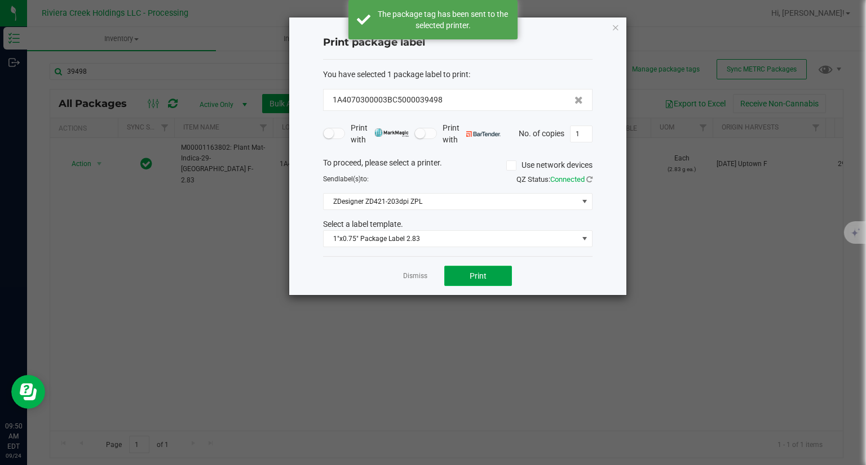
click at [481, 269] on button "Print" at bounding box center [478, 276] width 68 height 20
click at [480, 276] on span "Print" at bounding box center [477, 276] width 17 height 9
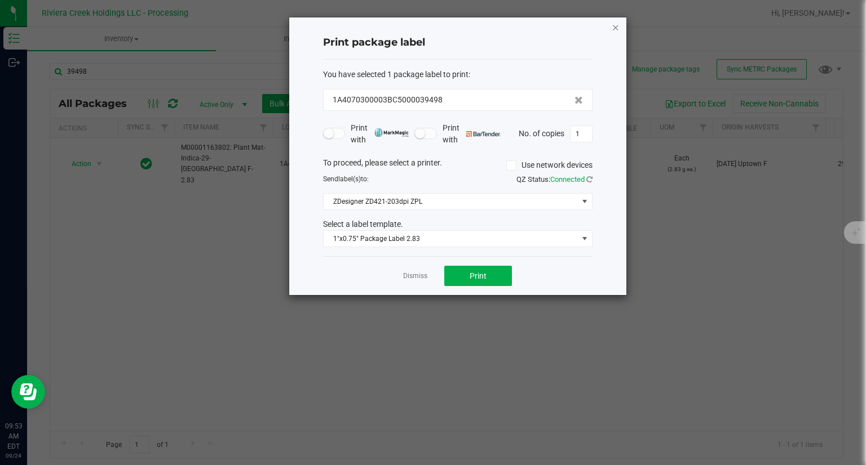
click at [618, 32] on icon "button" at bounding box center [615, 27] width 8 height 14
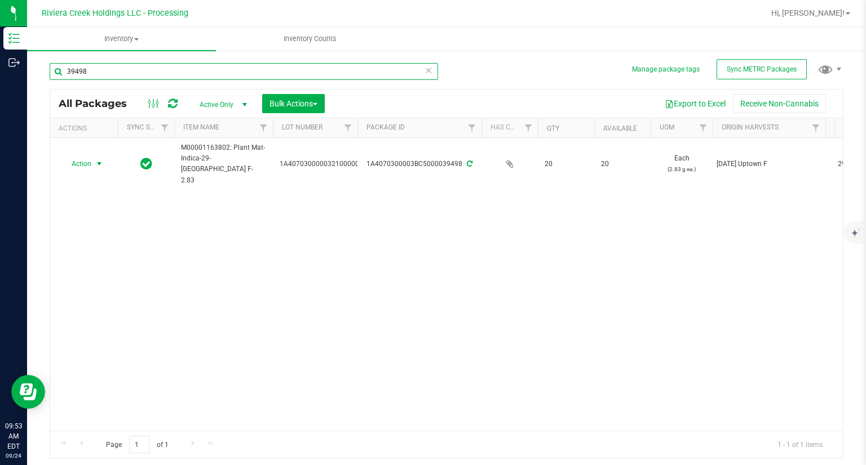
click at [92, 70] on input "39498" at bounding box center [244, 71] width 388 height 17
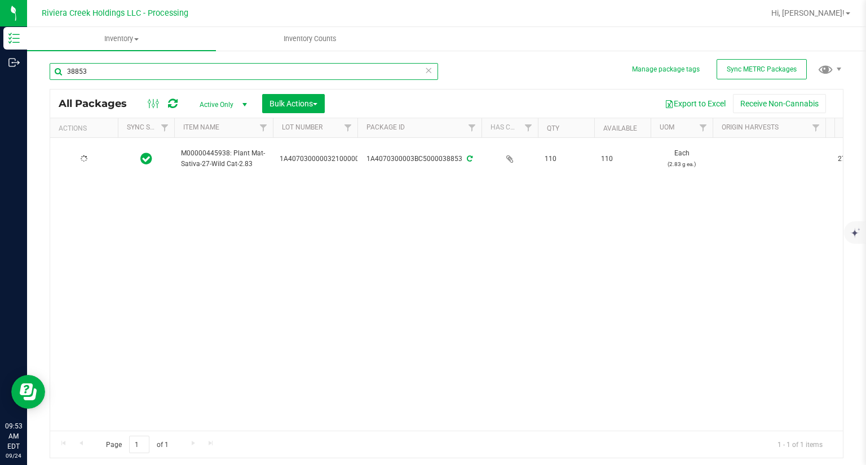
type input "38853"
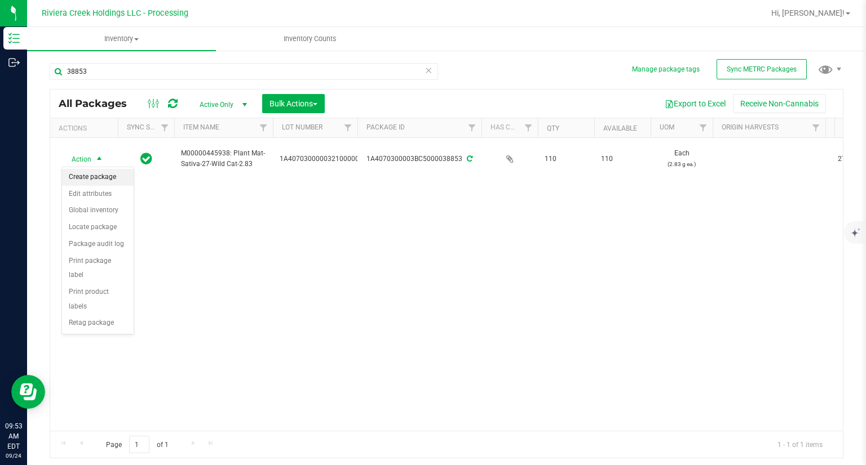
click at [101, 176] on li "Create package" at bounding box center [98, 177] width 72 height 17
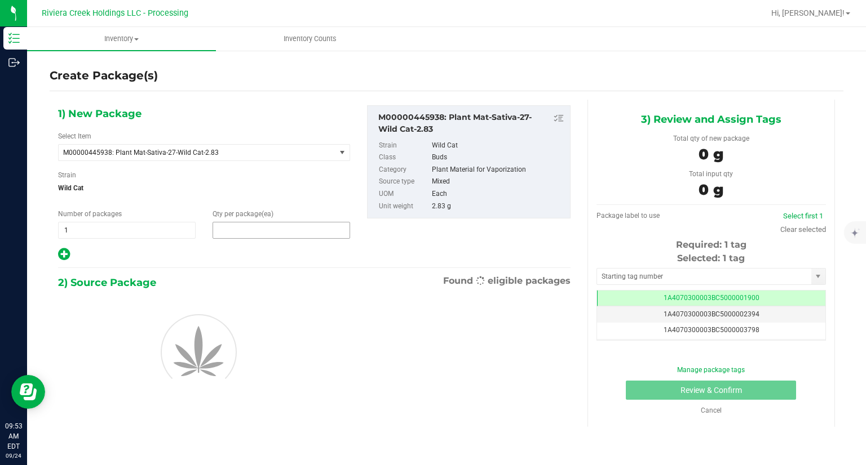
click at [246, 230] on span at bounding box center [280, 230] width 137 height 17
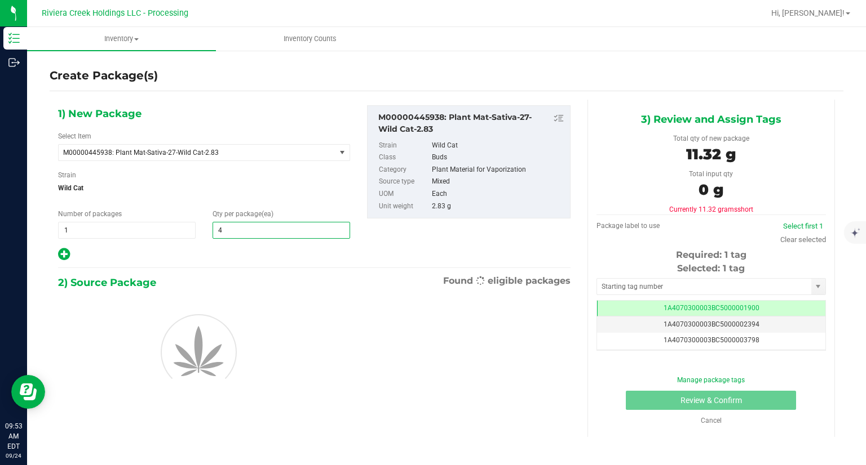
type input "40"
click at [237, 245] on div "1) New Package Select Item M00000445938: Plant Mat-Sativa-27-Wild Cat-2.83 M000…" at bounding box center [204, 183] width 309 height 157
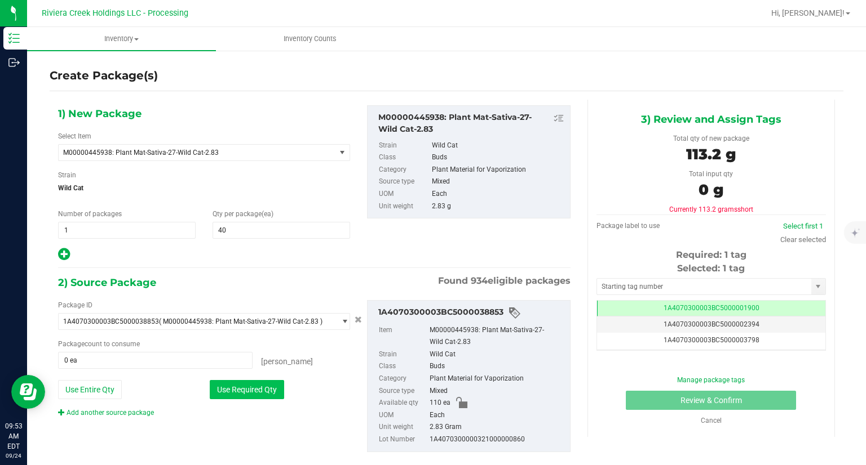
click at [264, 382] on button "Use Required Qty" at bounding box center [247, 389] width 74 height 19
type input "40 ea"
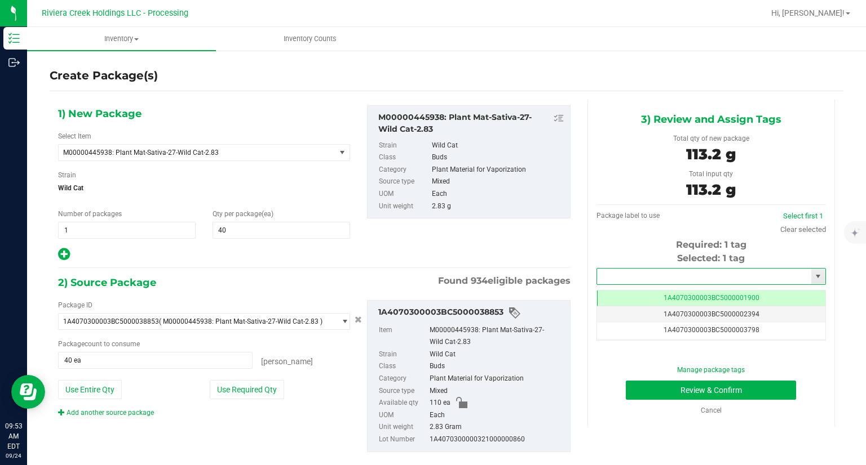
click at [614, 269] on input "text" at bounding box center [704, 277] width 214 height 16
click at [598, 290] on li "1A4070300003BC5000039499" at bounding box center [704, 295] width 226 height 17
type input "1A4070300003BC5000039499"
click at [642, 384] on button "Review & Confirm" at bounding box center [711, 390] width 170 height 19
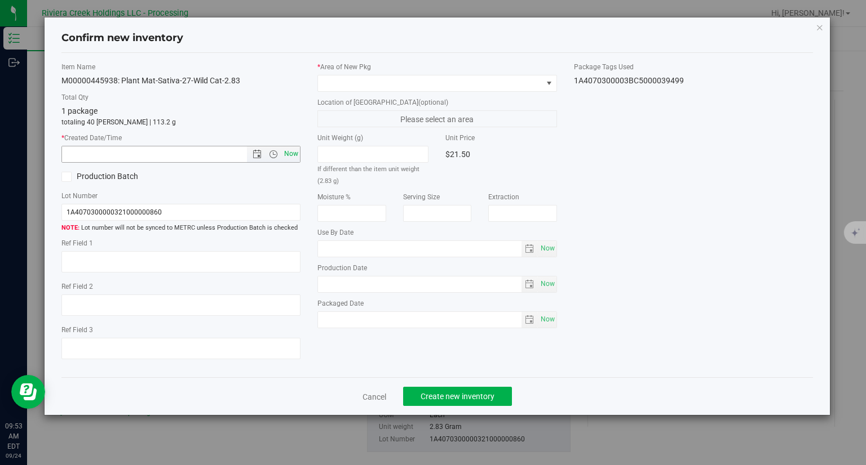
click at [290, 147] on span "Now" at bounding box center [291, 154] width 19 height 16
type input "9/24/2025 9:53 AM"
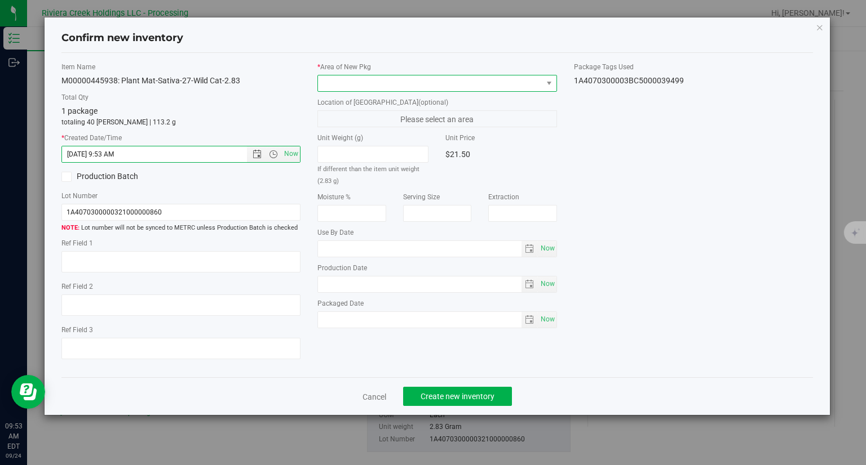
click at [374, 84] on span at bounding box center [430, 84] width 224 height 16
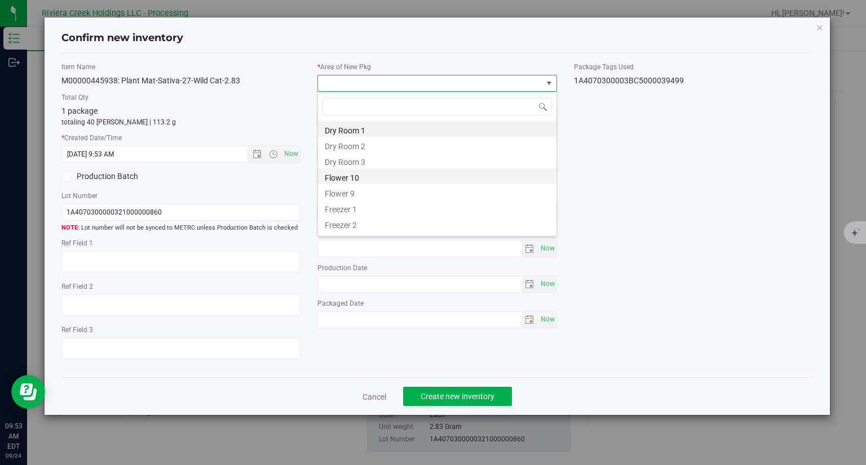
click at [349, 180] on li "Flower 10" at bounding box center [437, 176] width 238 height 16
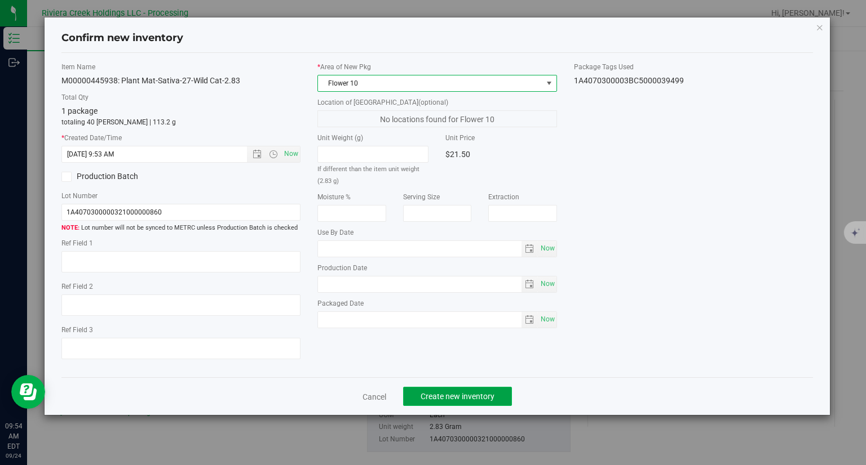
click at [482, 391] on button "Create new inventory" at bounding box center [457, 396] width 109 height 19
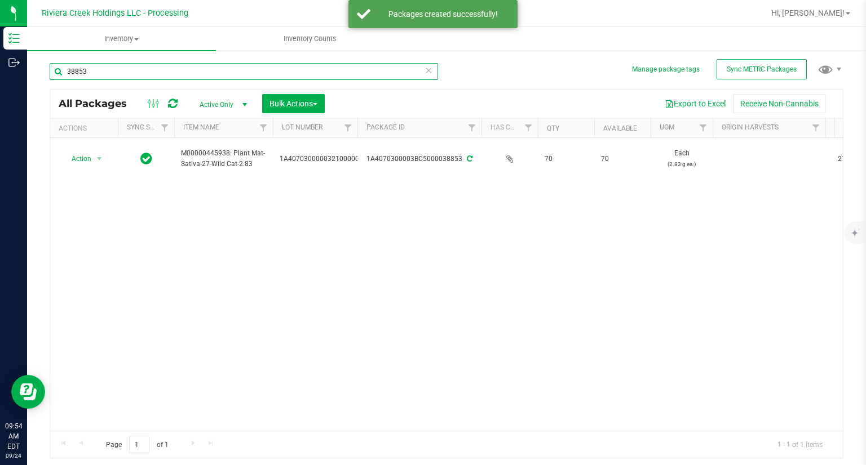
click at [139, 73] on input "38853" at bounding box center [244, 71] width 388 height 17
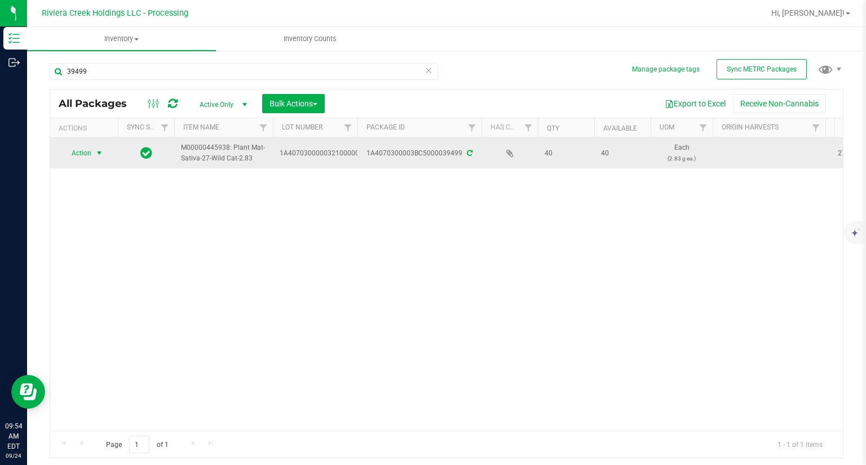
click at [88, 154] on span "Action" at bounding box center [76, 153] width 30 height 16
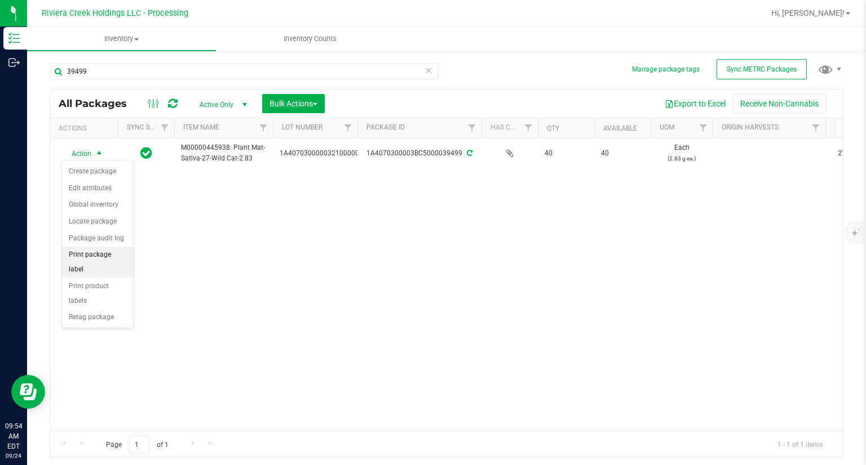
click at [119, 259] on li "Print package label" at bounding box center [98, 262] width 72 height 31
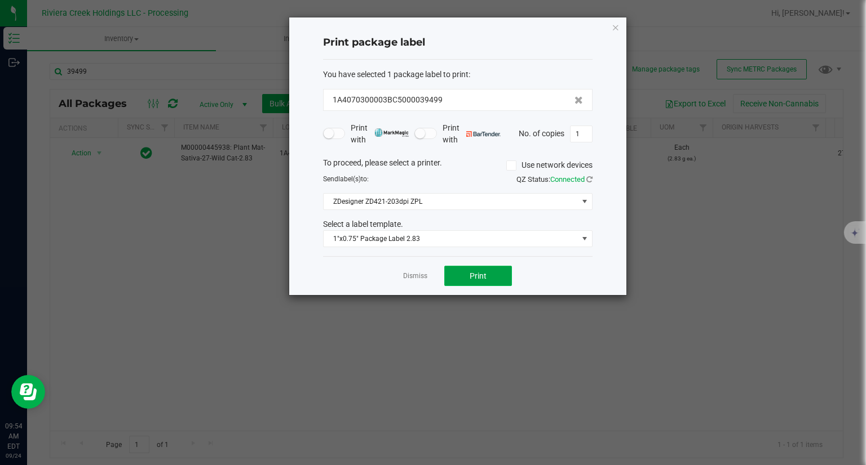
click at [474, 276] on span "Print" at bounding box center [477, 276] width 17 height 9
click at [611, 23] on div "Print package label You have selected 1 package label to print : 1A4070300003BC…" at bounding box center [457, 156] width 337 height 278
click at [611, 29] on icon "button" at bounding box center [615, 27] width 8 height 14
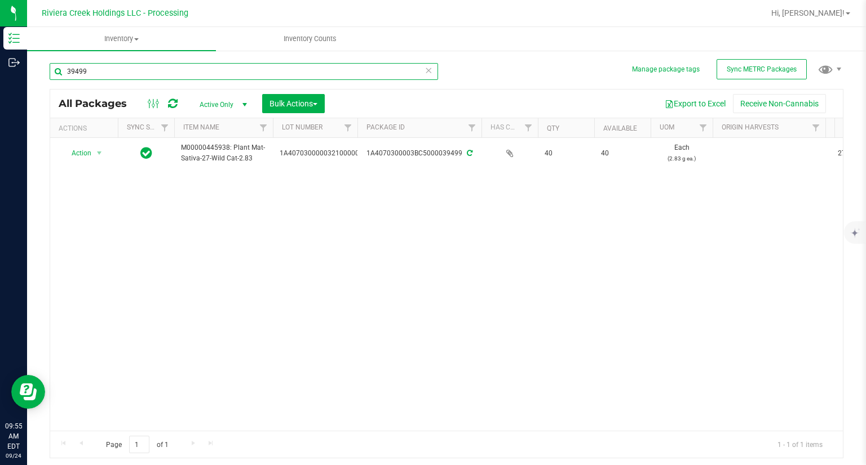
click at [92, 76] on input "39499" at bounding box center [244, 71] width 388 height 17
click at [147, 72] on input "38853" at bounding box center [244, 71] width 388 height 17
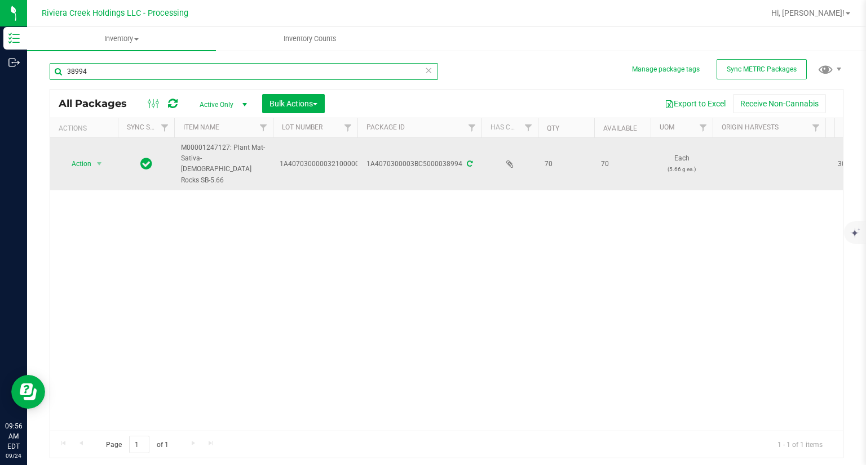
type input "38994"
click at [82, 156] on span "Action" at bounding box center [76, 164] width 30 height 16
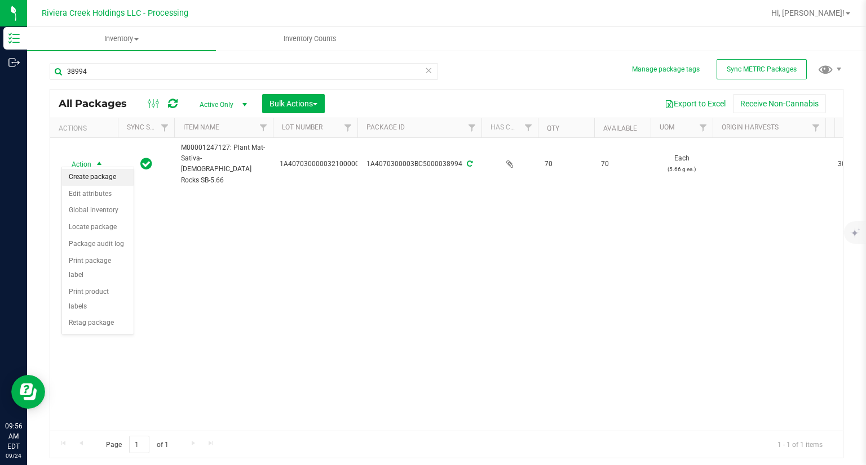
click at [92, 174] on li "Create package" at bounding box center [98, 177] width 72 height 17
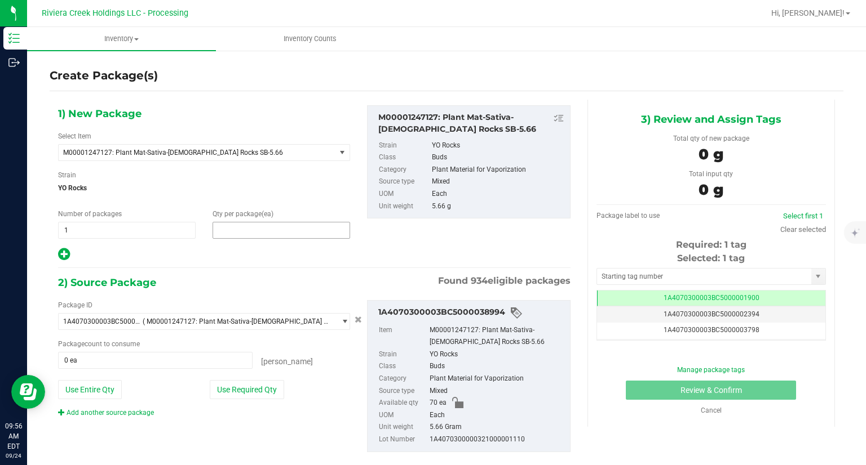
click at [238, 224] on span at bounding box center [280, 230] width 137 height 17
type input "20"
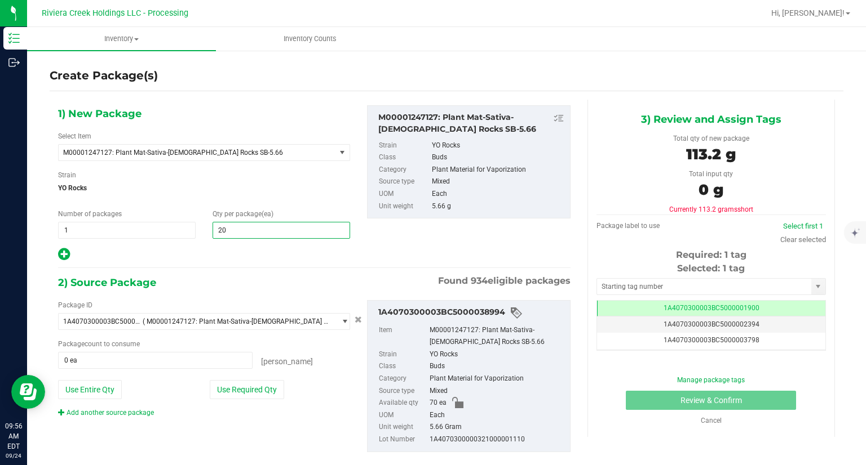
type input "20"
click at [282, 301] on div "Package ID" at bounding box center [204, 305] width 292 height 10
click at [278, 388] on button "Use Required Qty" at bounding box center [247, 389] width 74 height 19
type input "20 ea"
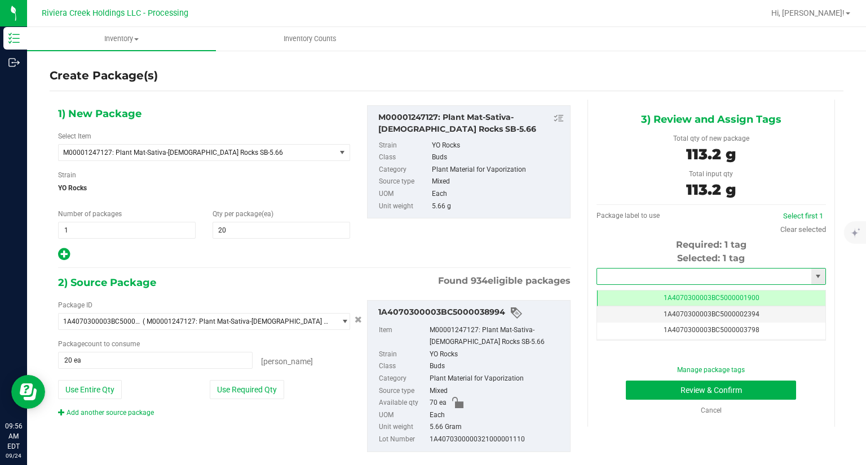
click at [670, 276] on input "text" at bounding box center [704, 277] width 214 height 16
click at [657, 296] on li "1A4070300003BC5000039500" at bounding box center [704, 295] width 226 height 17
type input "1A4070300003BC5000039500"
click at [638, 386] on button "Review & Confirm" at bounding box center [711, 390] width 170 height 19
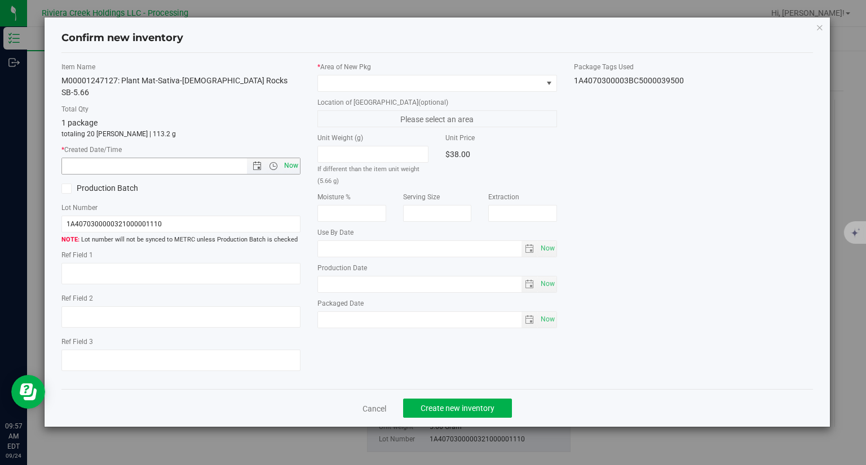
click at [292, 158] on span "Now" at bounding box center [291, 166] width 19 height 16
type input "9/24/2025 9:57 AM"
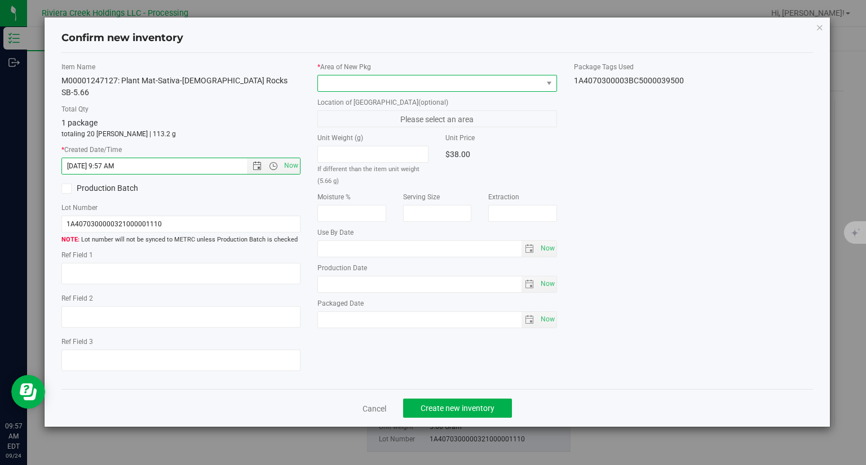
click at [346, 83] on span at bounding box center [430, 84] width 224 height 16
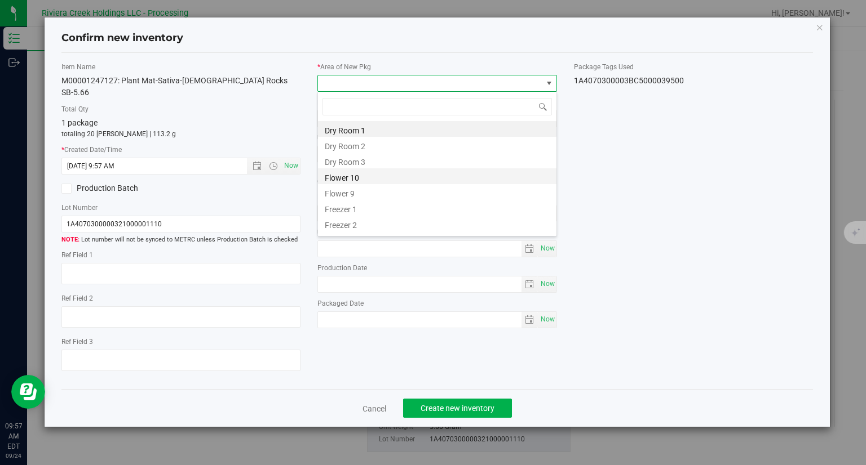
click at [350, 172] on li "Flower 10" at bounding box center [437, 176] width 238 height 16
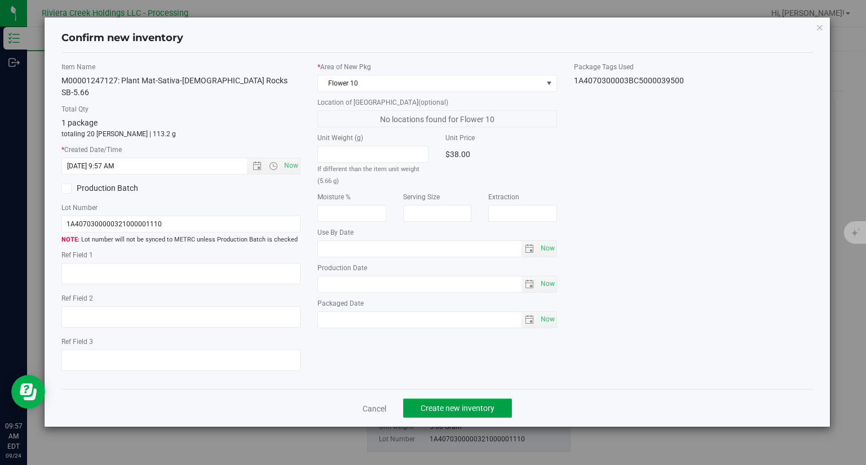
click at [453, 404] on span "Create new inventory" at bounding box center [457, 408] width 74 height 9
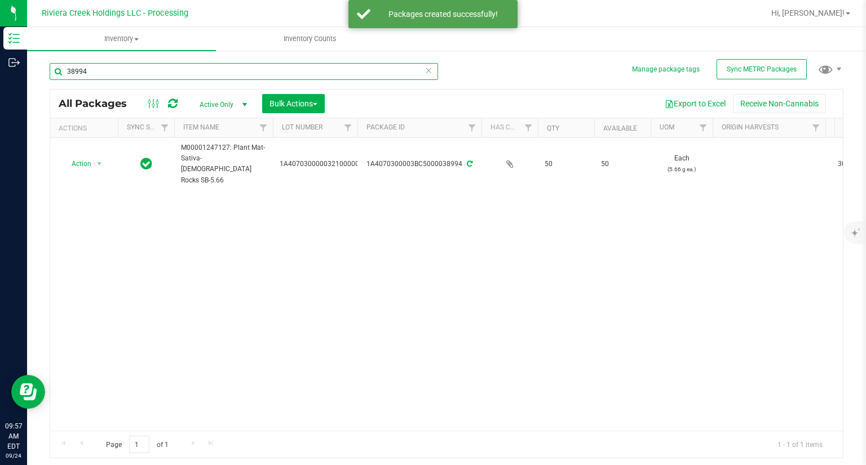
click at [202, 77] on input "38994" at bounding box center [244, 71] width 388 height 17
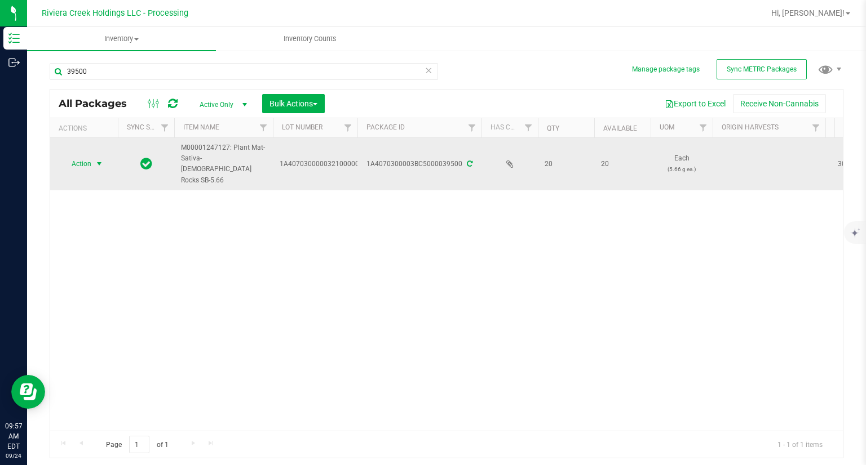
click at [81, 157] on span "Action" at bounding box center [76, 164] width 30 height 16
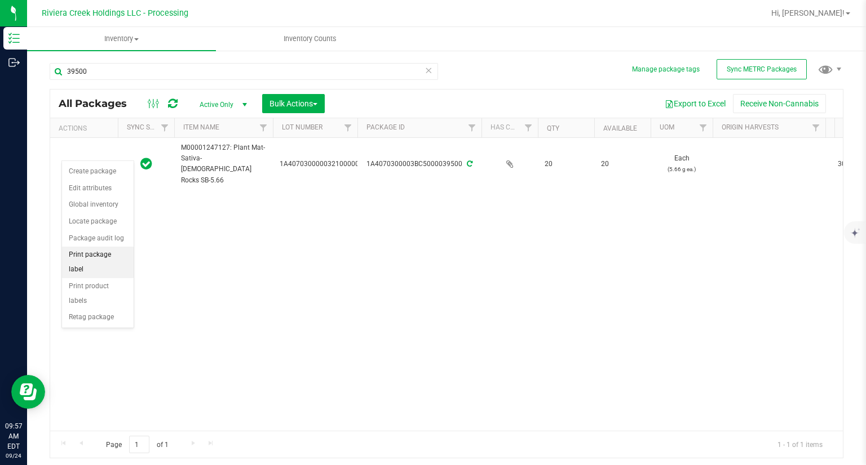
click at [109, 250] on li "Print package label" at bounding box center [98, 262] width 72 height 31
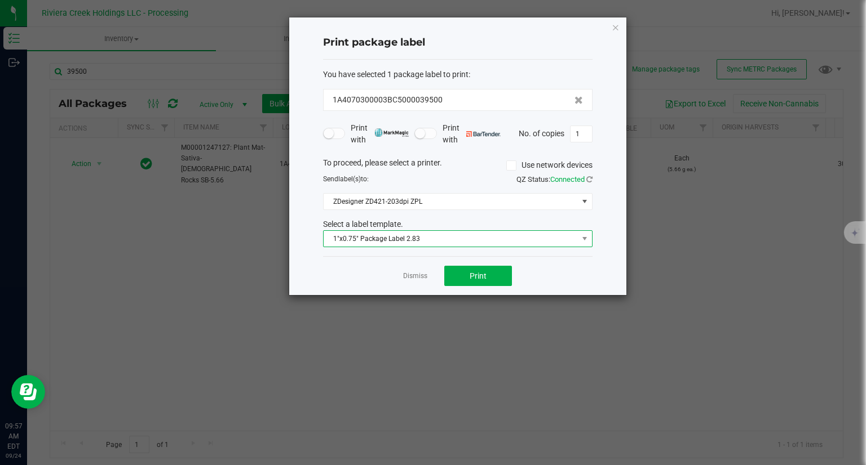
click at [471, 235] on span "1"x0.75" Package Label 2.83" at bounding box center [450, 239] width 254 height 16
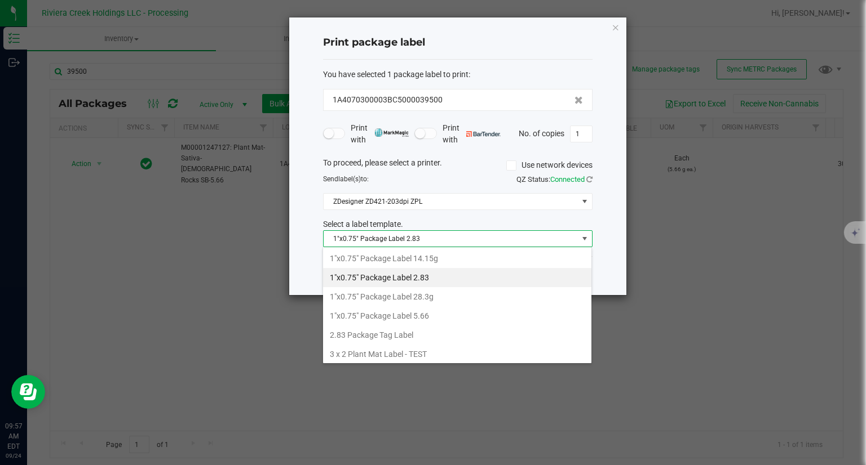
click at [426, 313] on li "1"x0.75" Package Label 5.66" at bounding box center [457, 316] width 268 height 19
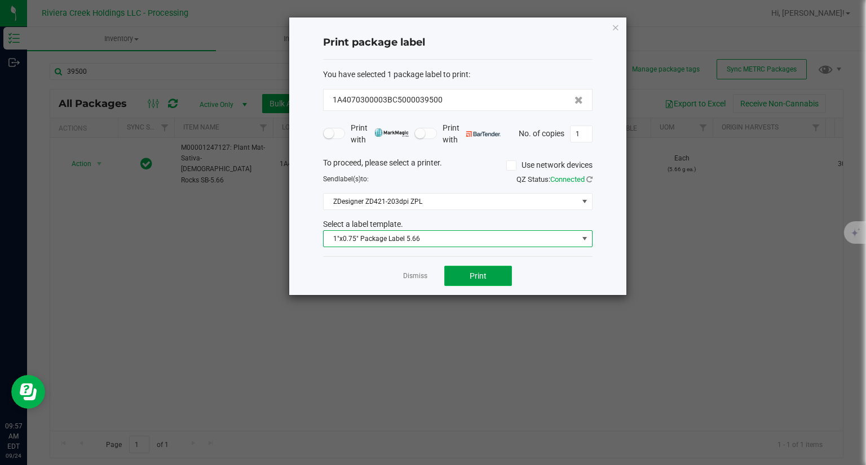
click at [506, 279] on button "Print" at bounding box center [478, 276] width 68 height 20
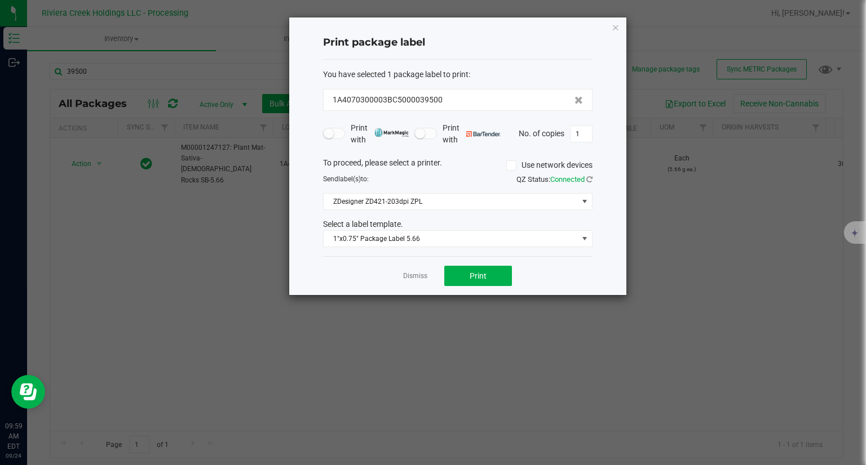
click at [612, 30] on icon "button" at bounding box center [615, 27] width 8 height 14
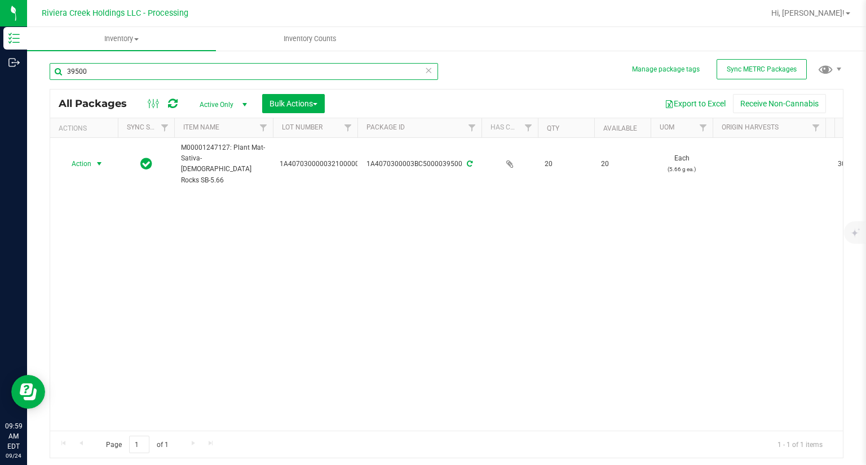
click at [122, 64] on input "39500" at bounding box center [244, 71] width 388 height 17
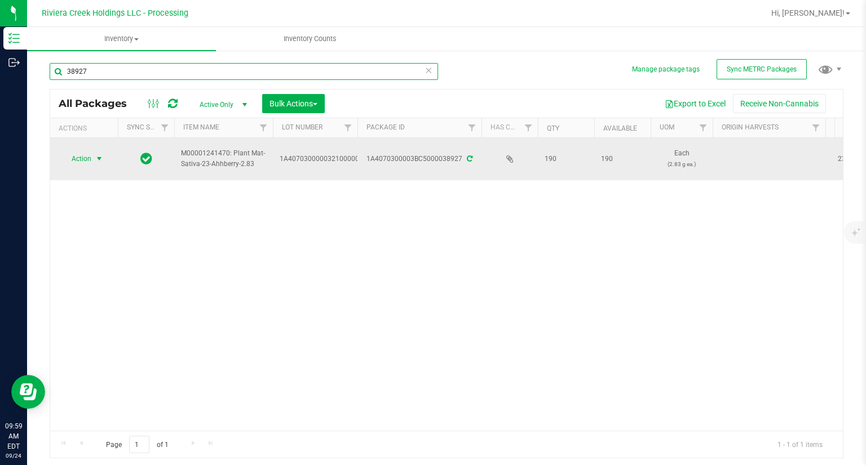
type input "38927"
click at [92, 154] on span "select" at bounding box center [99, 159] width 14 height 16
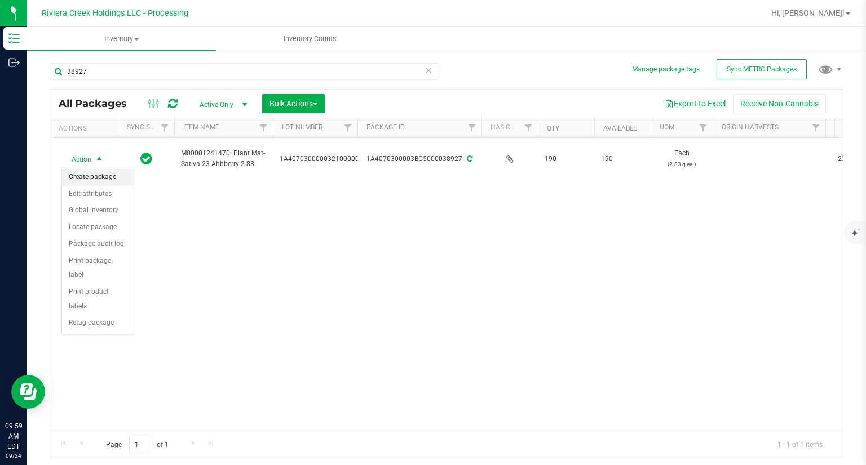
click at [95, 170] on li "Create package" at bounding box center [98, 177] width 72 height 17
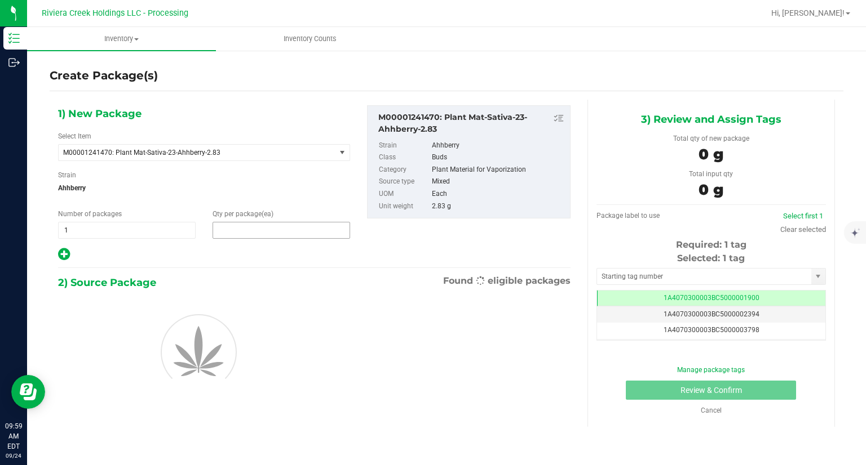
click at [246, 230] on span at bounding box center [280, 230] width 137 height 17
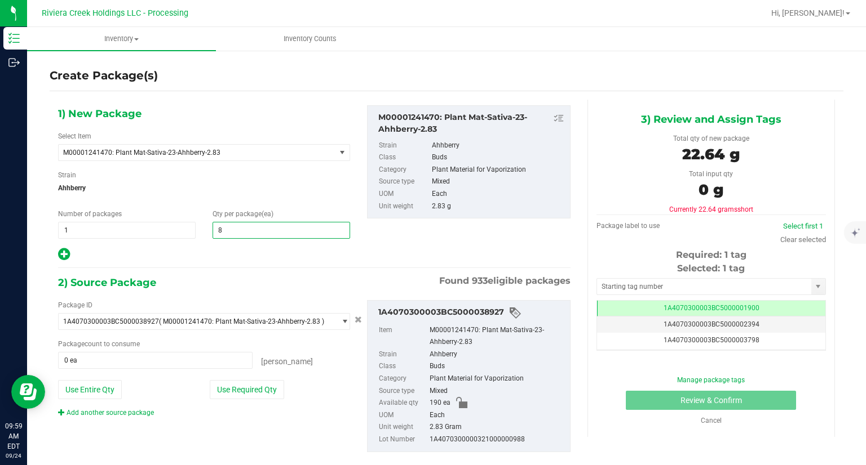
type input "80"
drag, startPoint x: 237, startPoint y: 250, endPoint x: 259, endPoint y: 323, distance: 77.2
click at [236, 251] on div at bounding box center [204, 254] width 292 height 15
click at [264, 394] on button "Use Required Qty" at bounding box center [247, 389] width 74 height 19
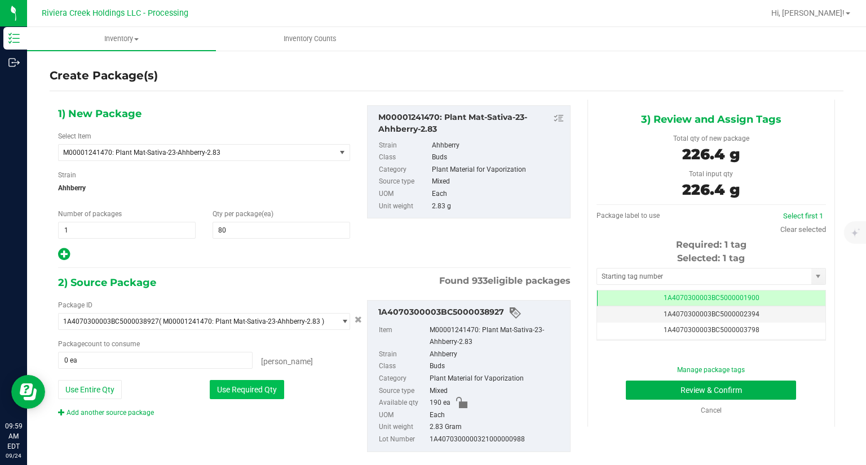
type input "80 ea"
click at [640, 276] on input "text" at bounding box center [704, 277] width 214 height 16
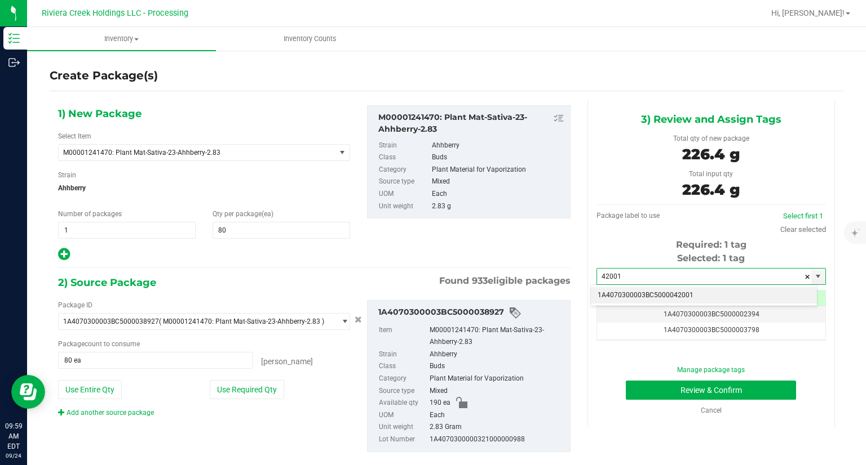
drag, startPoint x: 626, startPoint y: 291, endPoint x: 611, endPoint y: 315, distance: 27.8
click at [624, 292] on li "1A4070300003BC5000042001" at bounding box center [704, 295] width 226 height 17
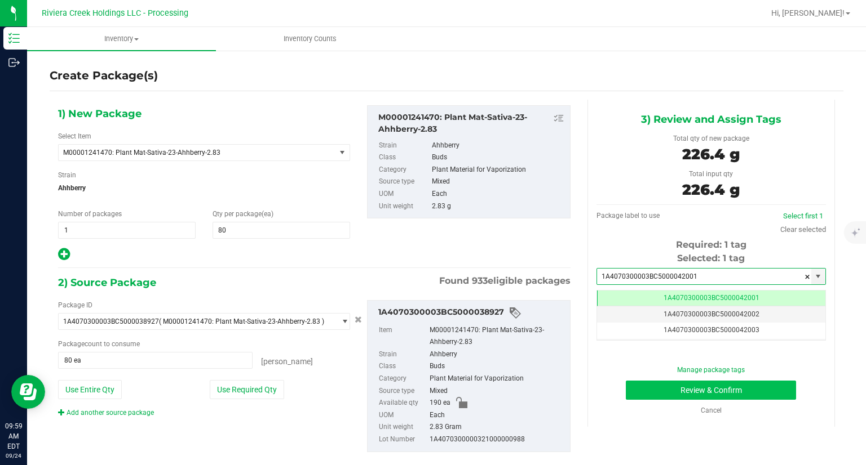
type input "1A4070300003BC5000042001"
click at [634, 397] on button "Review & Confirm" at bounding box center [711, 390] width 170 height 19
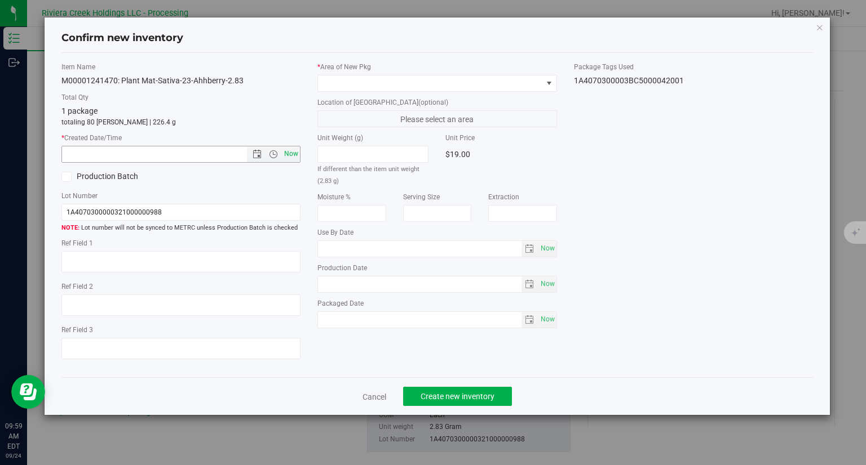
click at [291, 154] on span "Now" at bounding box center [291, 154] width 19 height 16
type input "9/24/2025 9:59 AM"
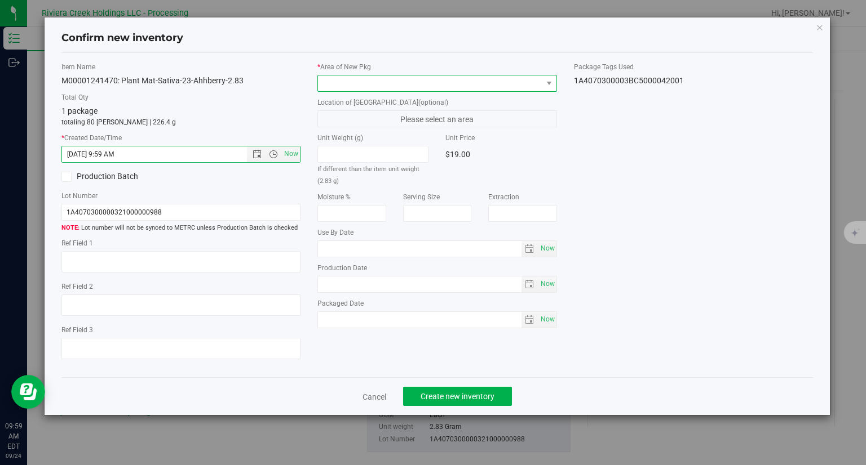
click at [331, 86] on span at bounding box center [430, 84] width 224 height 16
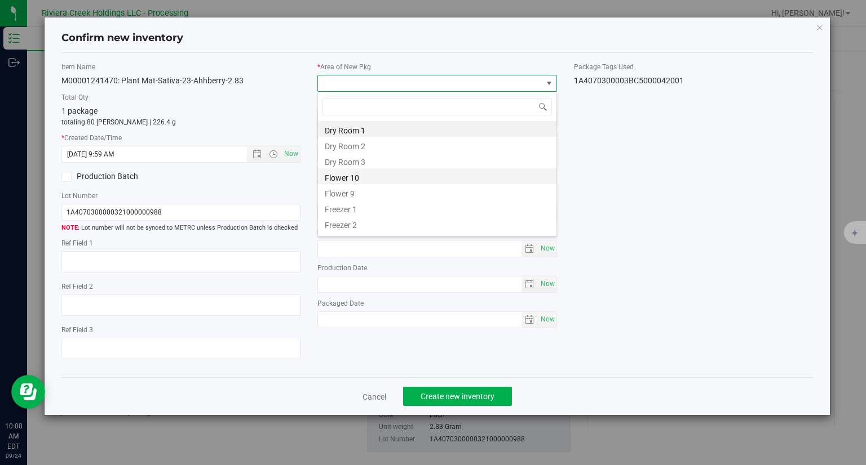
click at [347, 179] on li "Flower 10" at bounding box center [437, 176] width 238 height 16
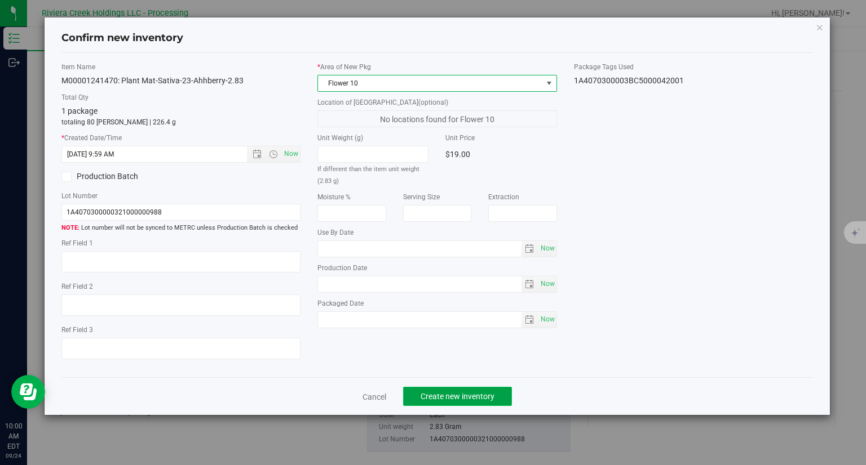
click at [471, 405] on button "Create new inventory" at bounding box center [457, 396] width 109 height 19
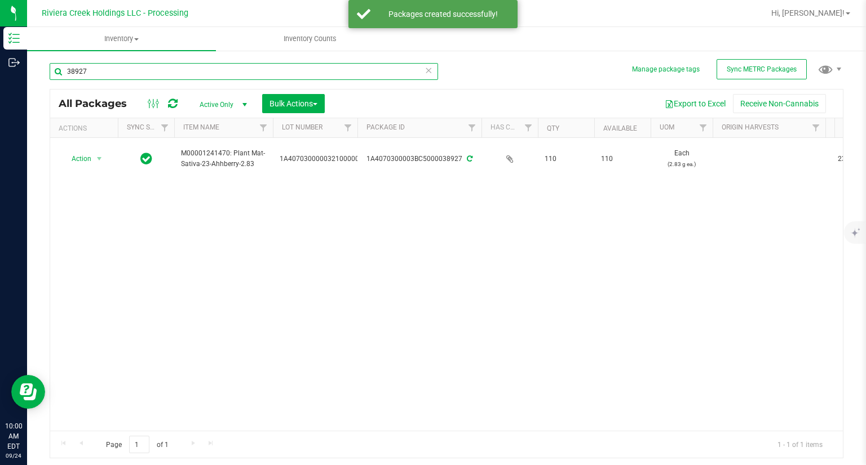
click at [151, 77] on input "38927" at bounding box center [244, 71] width 388 height 17
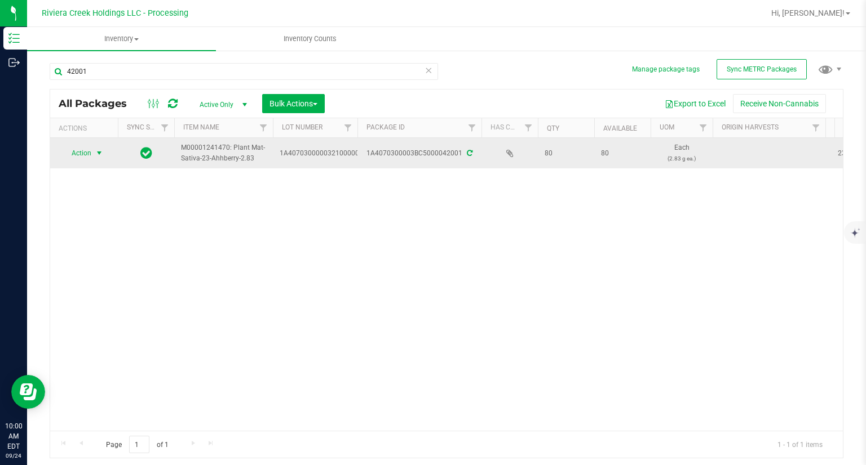
click at [79, 161] on span "Action" at bounding box center [76, 153] width 30 height 16
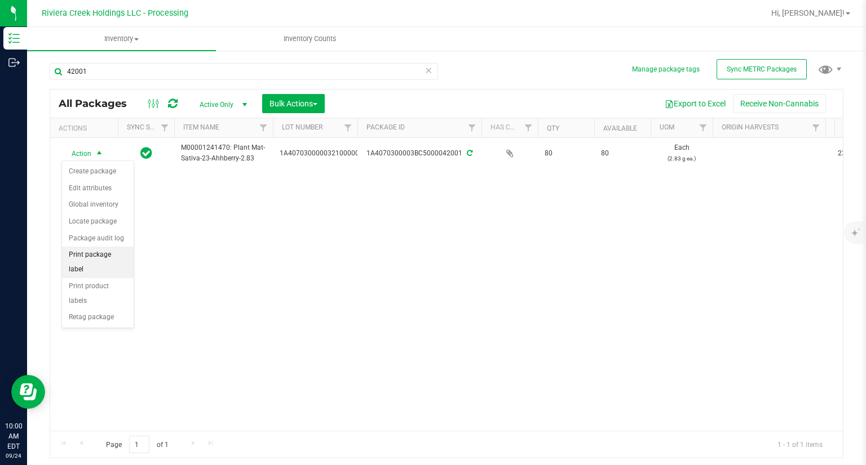
click at [120, 255] on li "Print package label" at bounding box center [98, 262] width 72 height 31
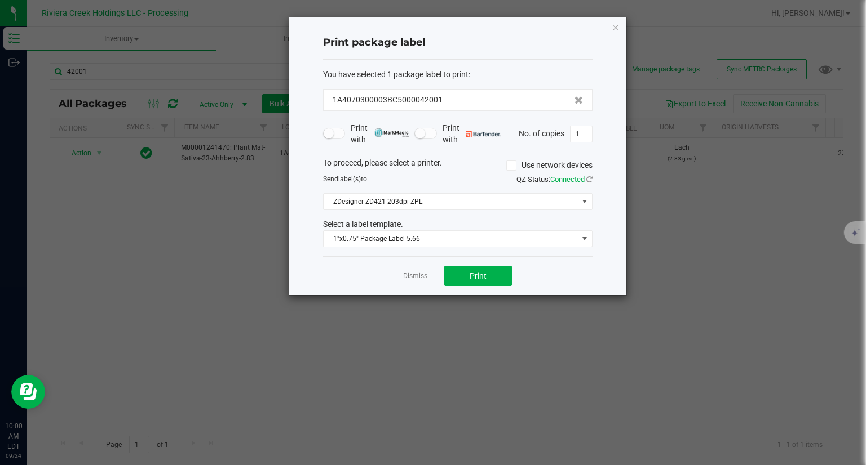
click at [500, 249] on div "You have selected 1 package label to print : 1A4070300003BC5000042001 Print wit…" at bounding box center [457, 158] width 269 height 197
click at [490, 242] on span "1"x0.75" Package Label 5.66" at bounding box center [450, 239] width 254 height 16
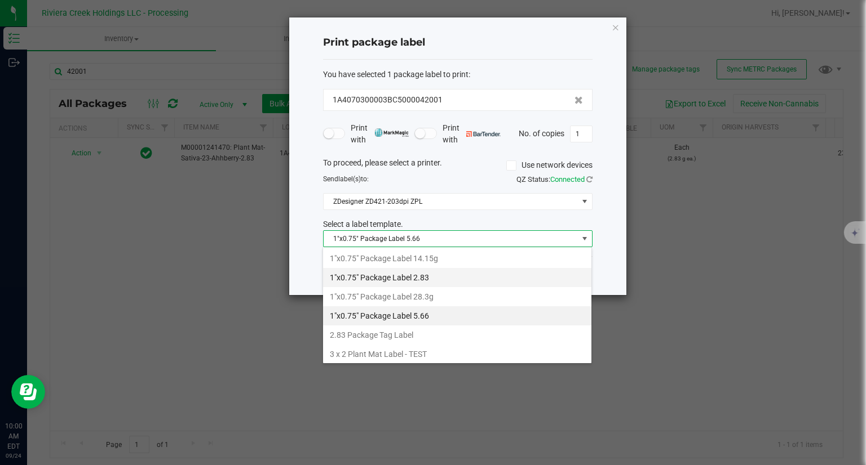
click at [416, 282] on li "1"x0.75" Package Label 2.83" at bounding box center [457, 277] width 268 height 19
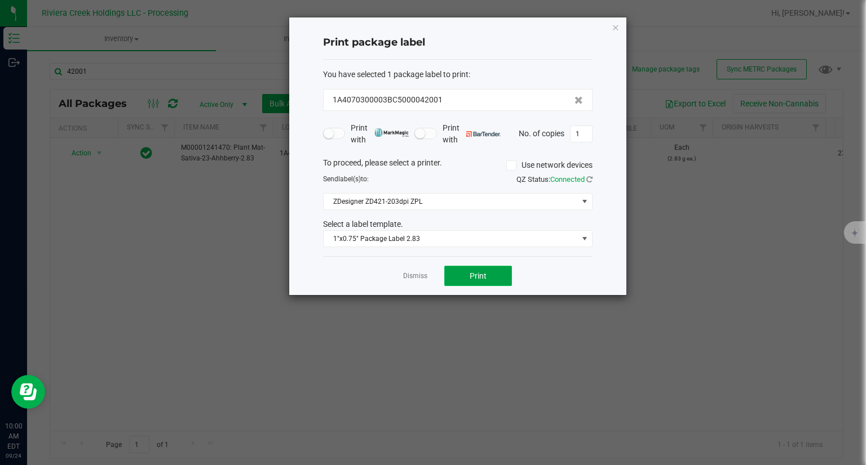
click at [502, 282] on button "Print" at bounding box center [478, 276] width 68 height 20
click at [617, 23] on icon "button" at bounding box center [615, 27] width 8 height 14
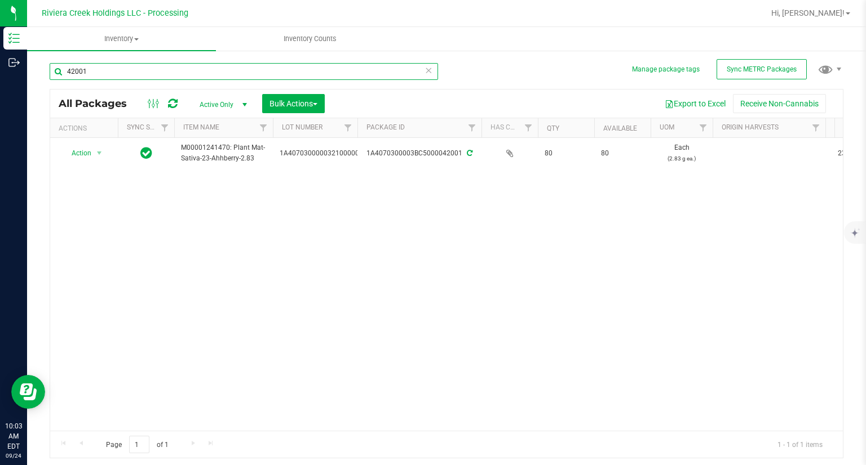
click at [88, 68] on input "42001" at bounding box center [244, 71] width 388 height 17
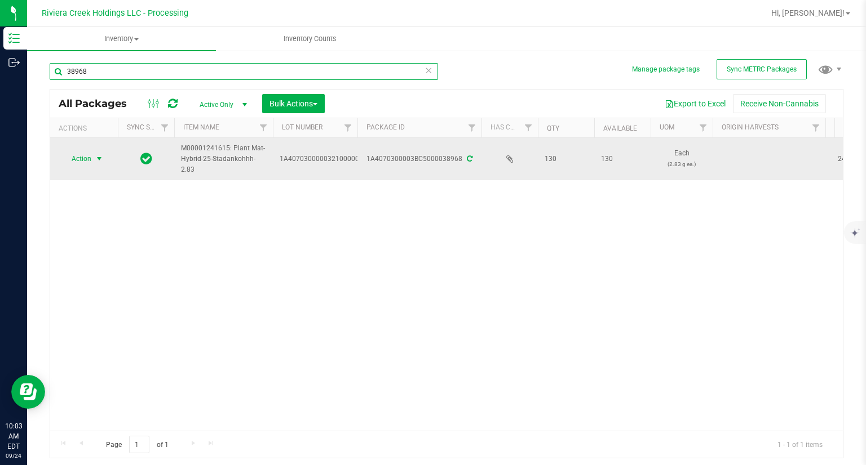
type input "38968"
click at [83, 162] on span "Action" at bounding box center [76, 159] width 30 height 16
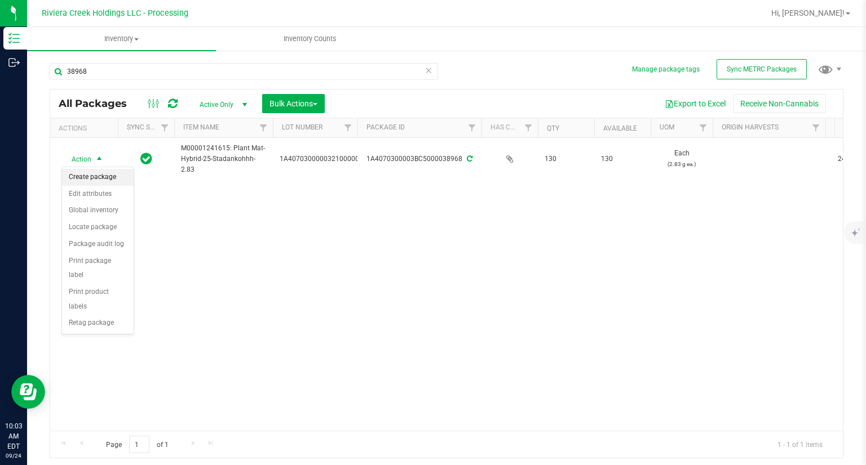
click at [90, 176] on li "Create package" at bounding box center [98, 177] width 72 height 17
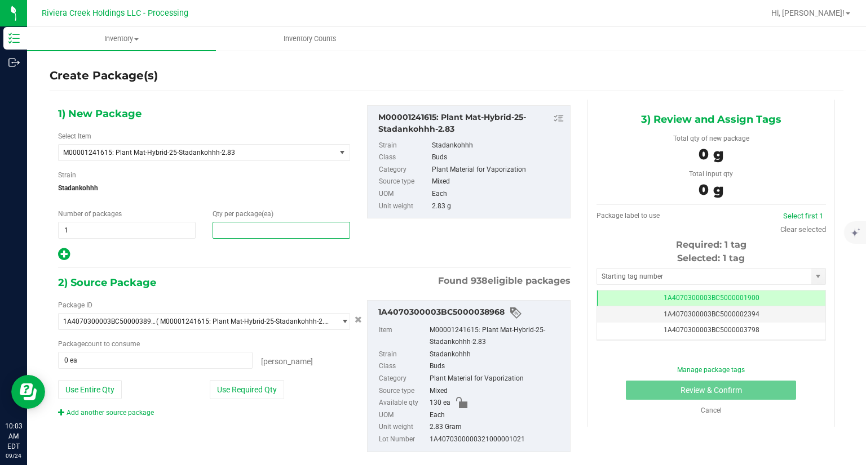
click at [260, 223] on span at bounding box center [280, 230] width 137 height 17
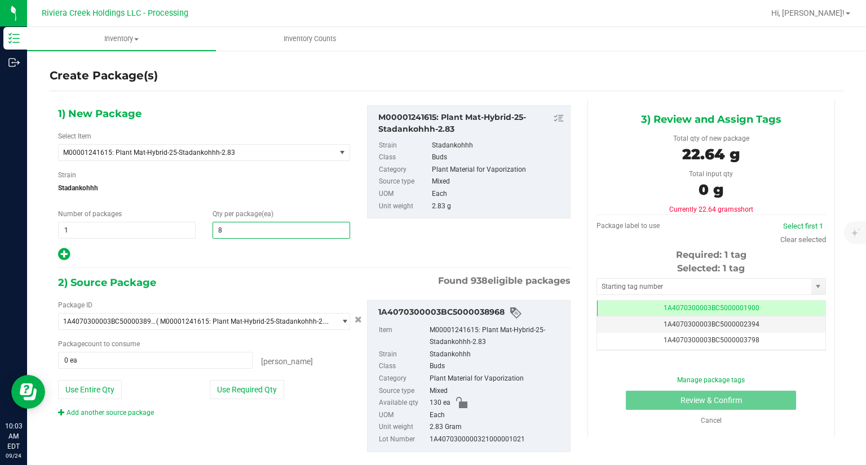
type input "80"
drag, startPoint x: 219, startPoint y: 262, endPoint x: 273, endPoint y: 330, distance: 87.0
click at [219, 263] on div "1) New Package Select Item M00001241615: Plant Mat-Hybrid-25-Stadankohhh-2.83 M…" at bounding box center [314, 288] width 529 height 376
click at [251, 387] on button "Use Required Qty" at bounding box center [247, 389] width 74 height 19
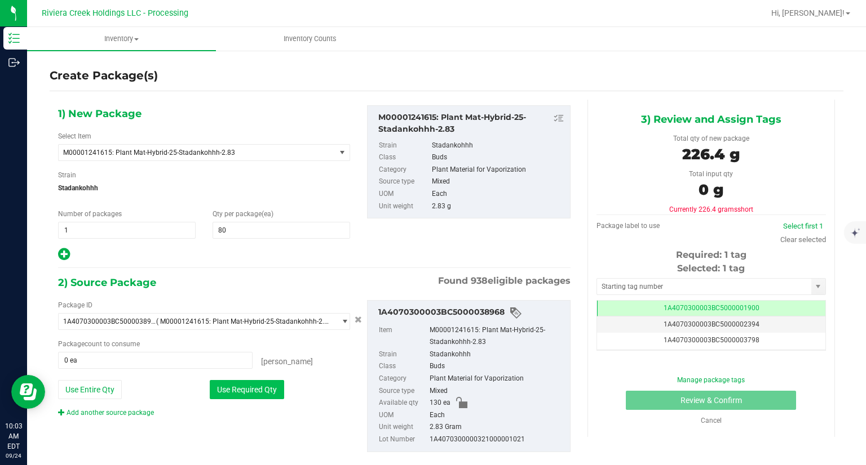
type input "80 ea"
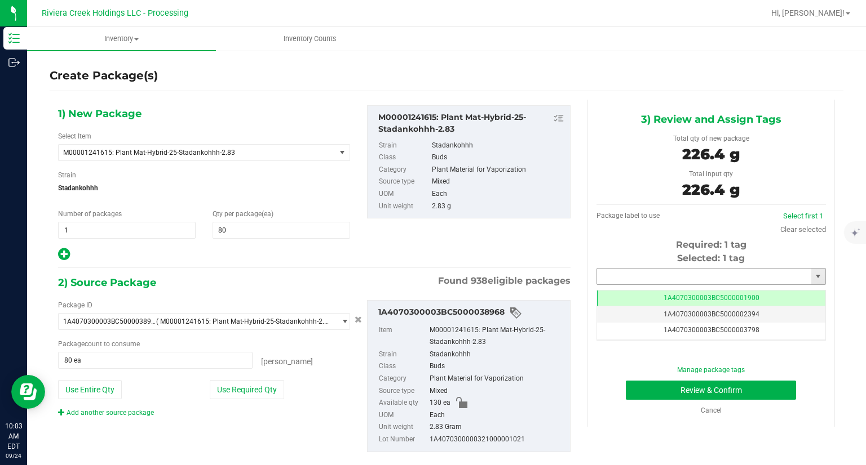
click at [609, 278] on input "text" at bounding box center [704, 277] width 214 height 16
click at [609, 292] on li "1A4070300003BC5000042002" at bounding box center [704, 295] width 226 height 17
type input "1A4070300003BC5000042002"
click at [635, 386] on button "Review & Confirm" at bounding box center [711, 390] width 170 height 19
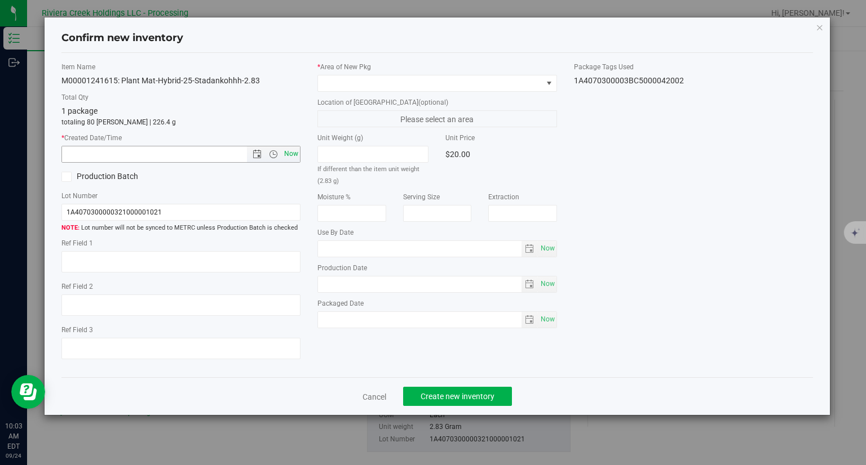
click at [299, 155] on span "Now" at bounding box center [291, 154] width 19 height 16
type input "9/24/2025 10:03 AM"
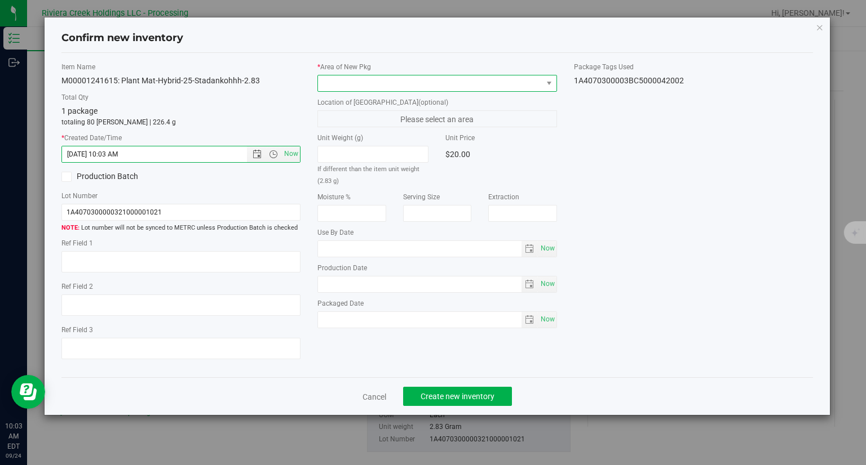
click at [354, 83] on span at bounding box center [430, 84] width 224 height 16
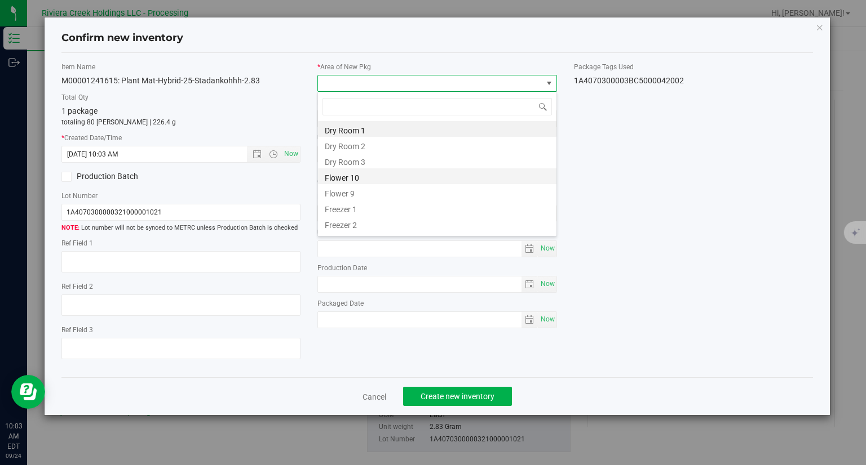
click at [356, 172] on li "Flower 10" at bounding box center [437, 176] width 238 height 16
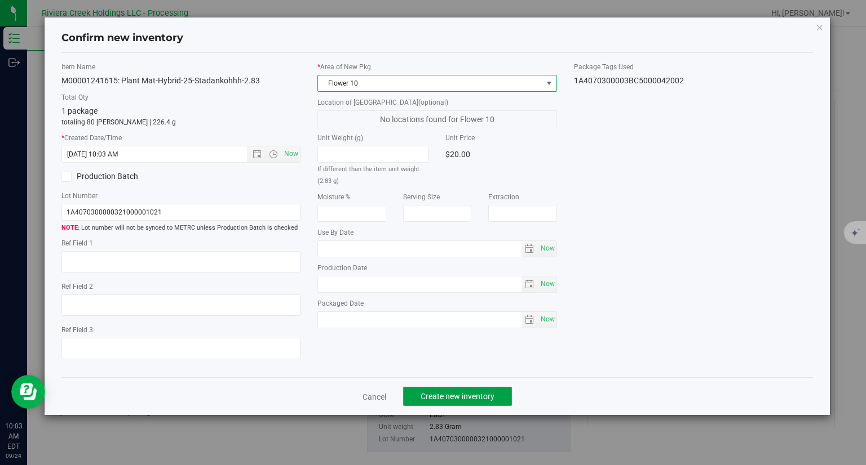
click at [476, 396] on span "Create new inventory" at bounding box center [457, 396] width 74 height 9
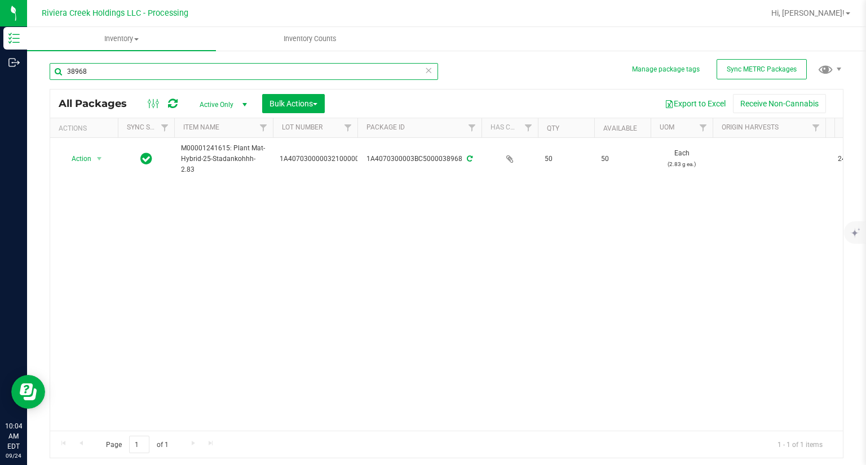
click at [156, 74] on input "38968" at bounding box center [244, 71] width 388 height 17
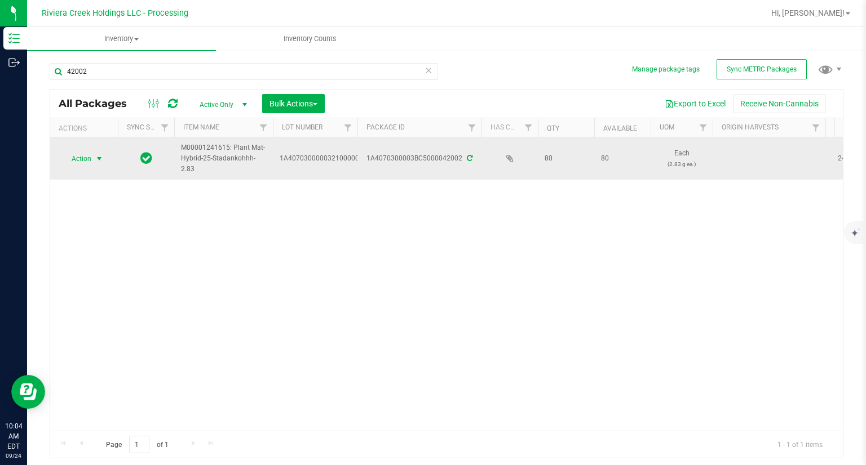
click at [82, 163] on span "Action" at bounding box center [76, 159] width 30 height 16
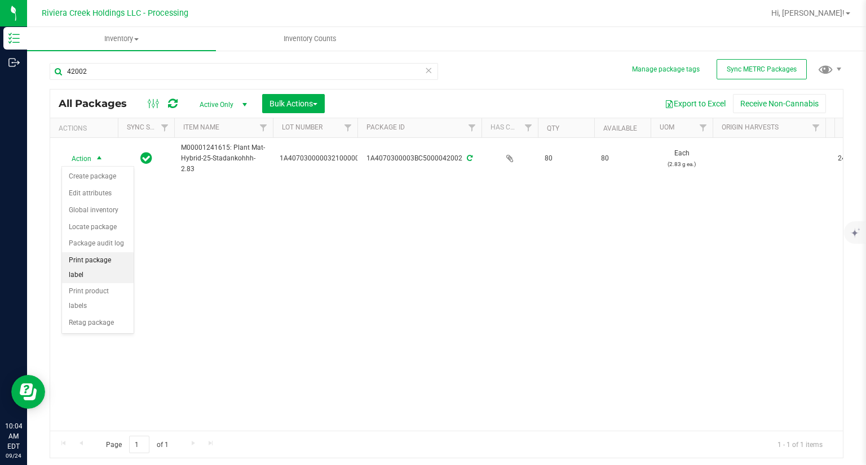
click at [107, 258] on li "Print package label" at bounding box center [98, 267] width 72 height 31
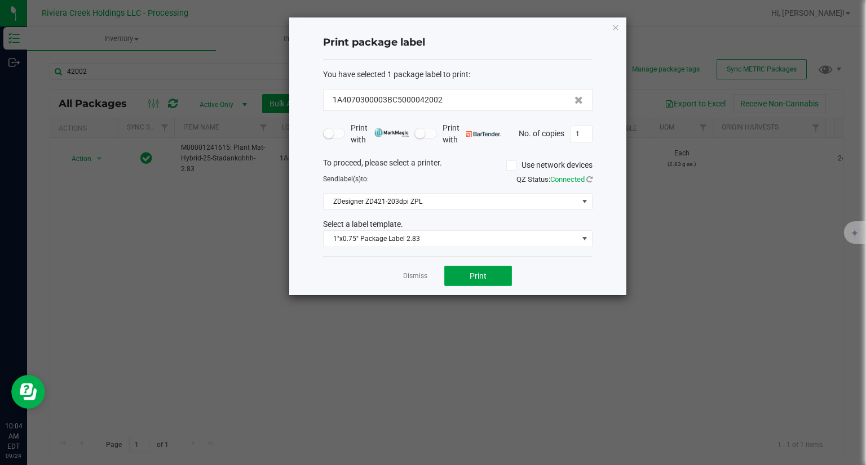
click at [494, 280] on button "Print" at bounding box center [478, 276] width 68 height 20
click at [617, 30] on icon "button" at bounding box center [615, 27] width 8 height 14
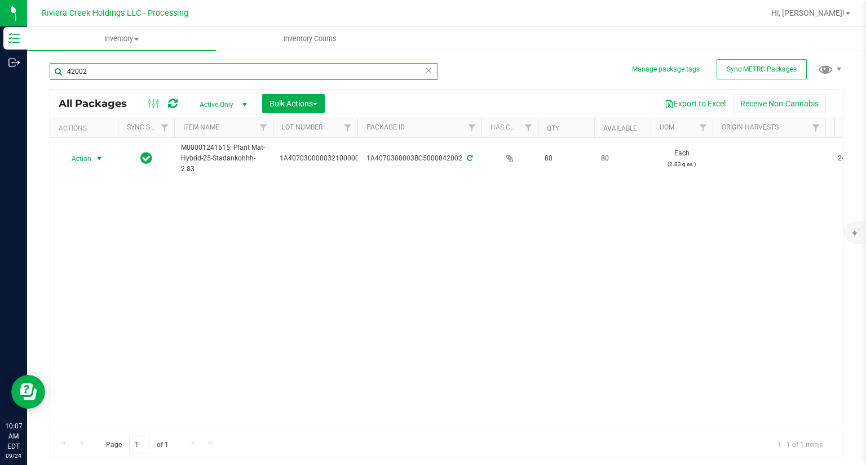
click at [92, 73] on input "42002" at bounding box center [244, 71] width 388 height 17
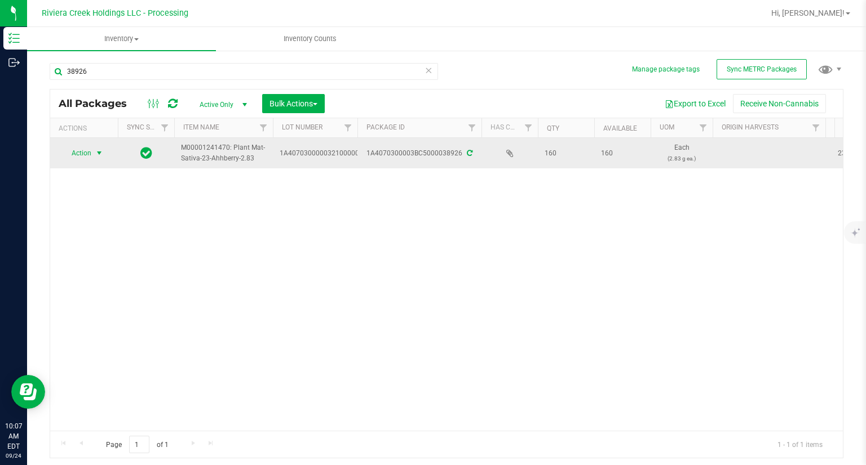
click at [97, 153] on span "select" at bounding box center [99, 153] width 9 height 9
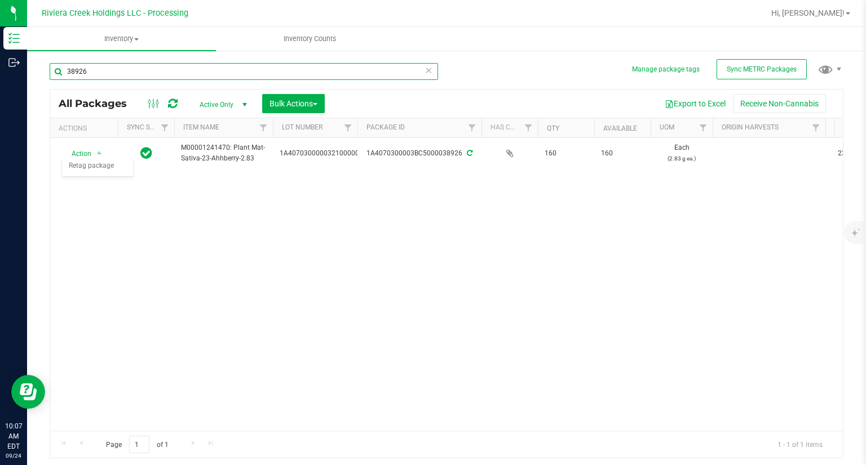
click at [107, 73] on input "38926" at bounding box center [244, 71] width 388 height 17
click at [107, 74] on input "38926" at bounding box center [244, 71] width 388 height 17
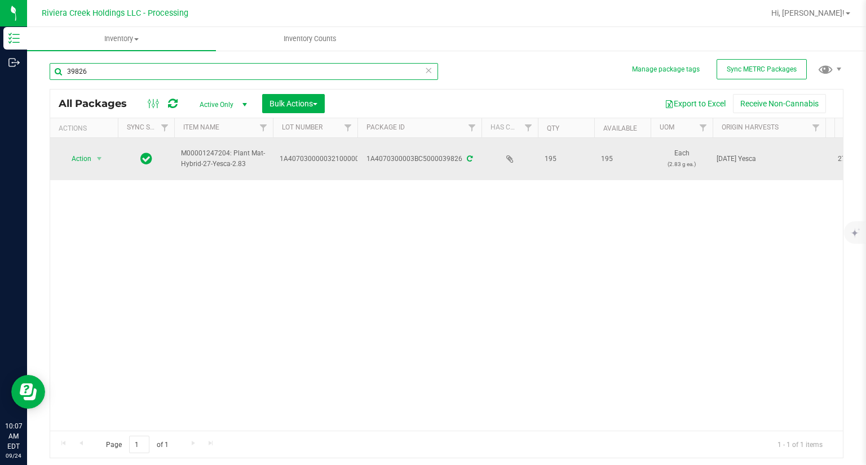
type input "39826"
click at [81, 162] on span "Action" at bounding box center [76, 159] width 30 height 16
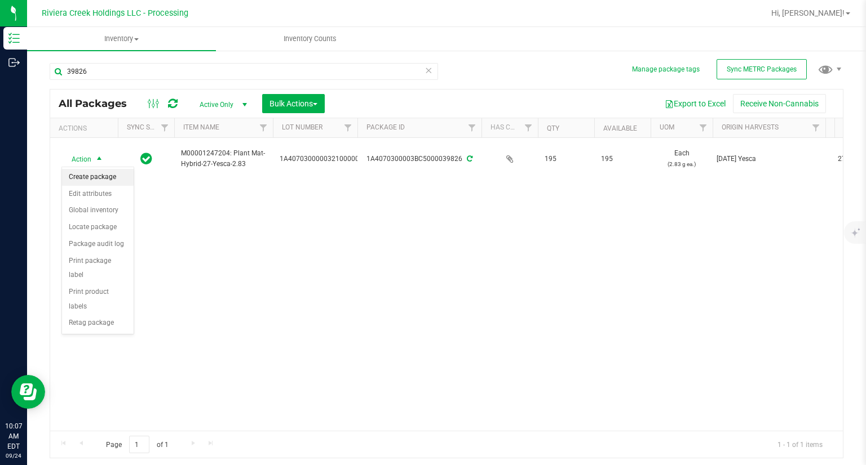
click at [85, 175] on li "Create package" at bounding box center [98, 177] width 72 height 17
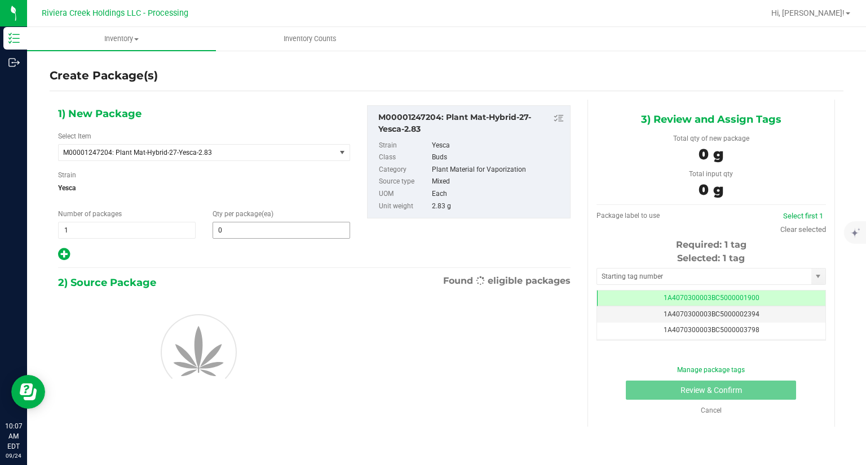
click at [242, 222] on span "0 0" at bounding box center [280, 230] width 137 height 17
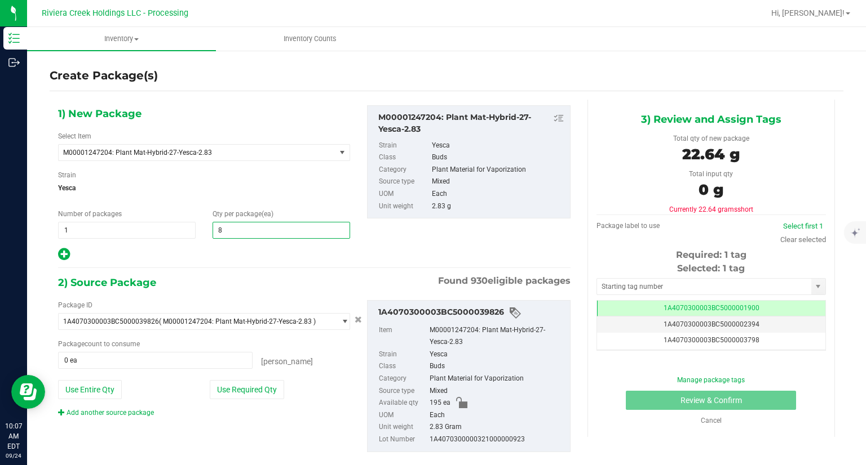
type input "80"
click at [258, 244] on div "1) New Package Select Item M00001247204: Plant Mat-Hybrid-27-Yesca-2.83 M000000…" at bounding box center [204, 183] width 309 height 157
click at [255, 388] on button "Use Required Qty" at bounding box center [247, 389] width 74 height 19
type input "80 ea"
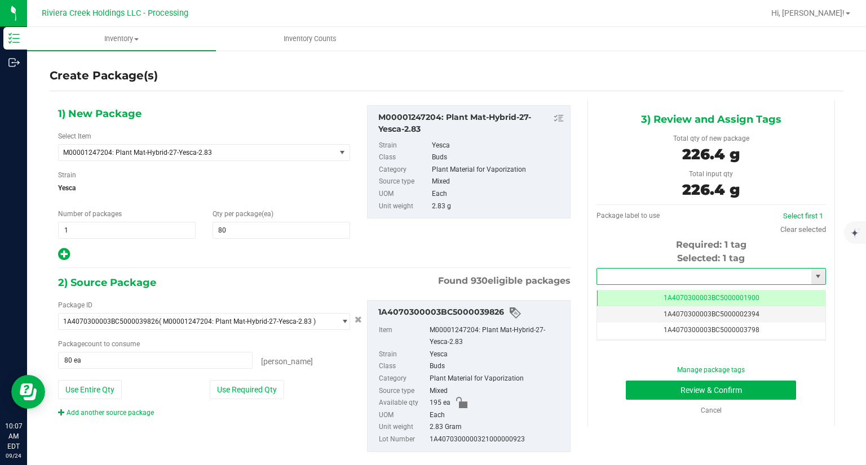
click at [611, 273] on input "text" at bounding box center [704, 277] width 214 height 16
type input "4"
click at [602, 294] on li "1A4070300003BC5000042003" at bounding box center [704, 295] width 226 height 17
type input "1A4070300003BC5000042003"
click at [640, 391] on button "Review & Confirm" at bounding box center [711, 390] width 170 height 19
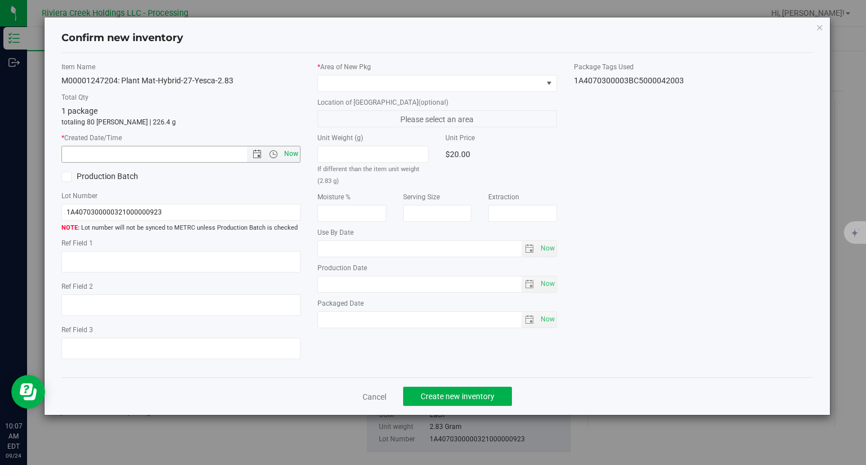
click at [296, 151] on span "Now" at bounding box center [291, 154] width 19 height 16
type input "9/24/2025 10:07 AM"
click at [367, 82] on span at bounding box center [430, 84] width 224 height 16
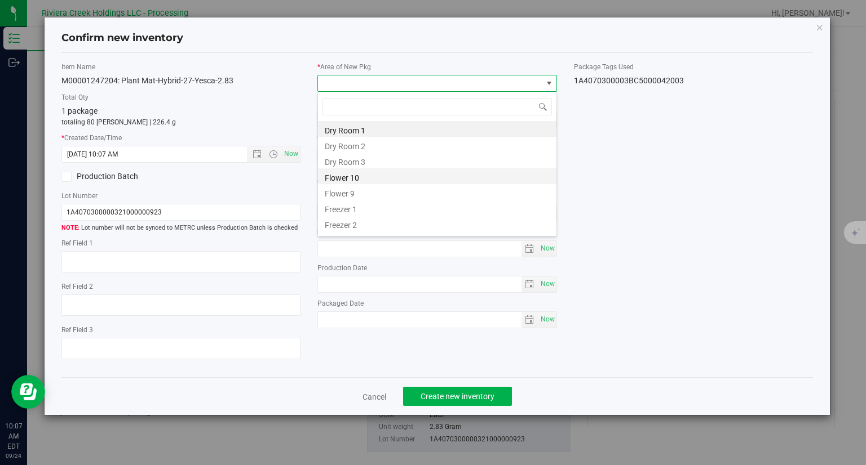
click at [360, 178] on li "Flower 10" at bounding box center [437, 176] width 238 height 16
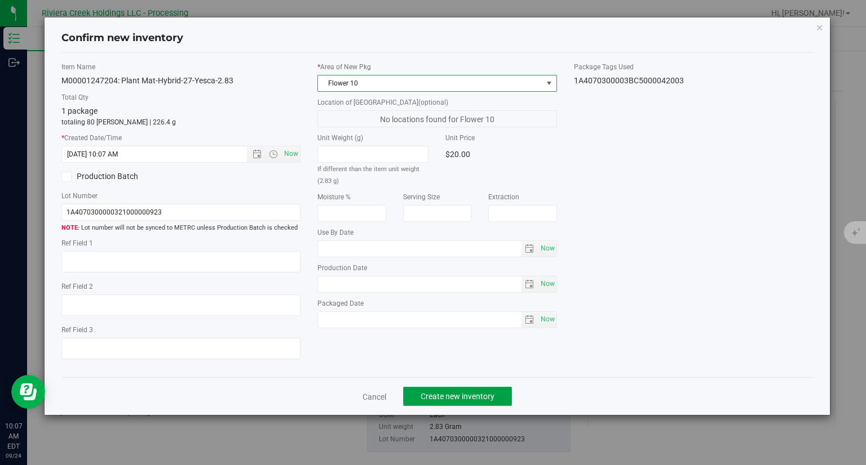
click at [468, 391] on button "Create new inventory" at bounding box center [457, 396] width 109 height 19
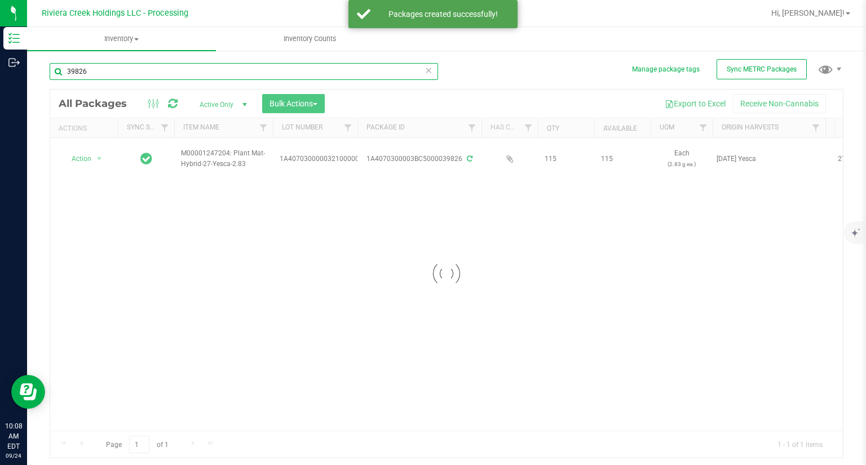
click at [118, 68] on input "39826" at bounding box center [244, 71] width 388 height 17
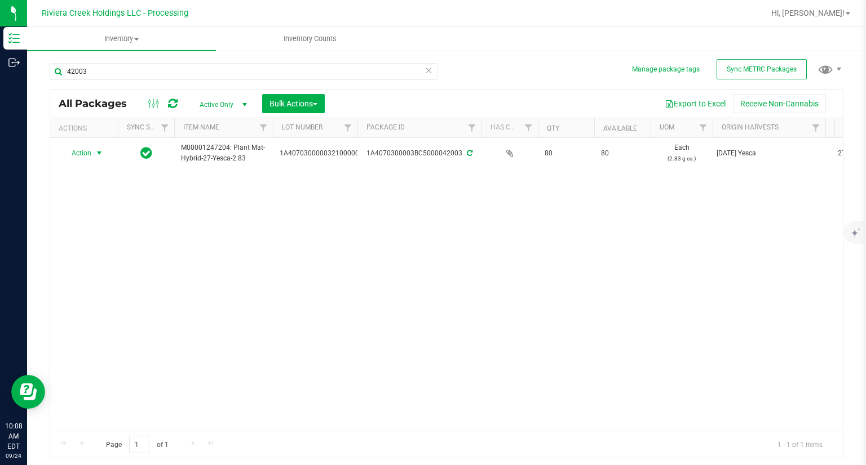
click at [83, 156] on span "Action" at bounding box center [76, 153] width 30 height 16
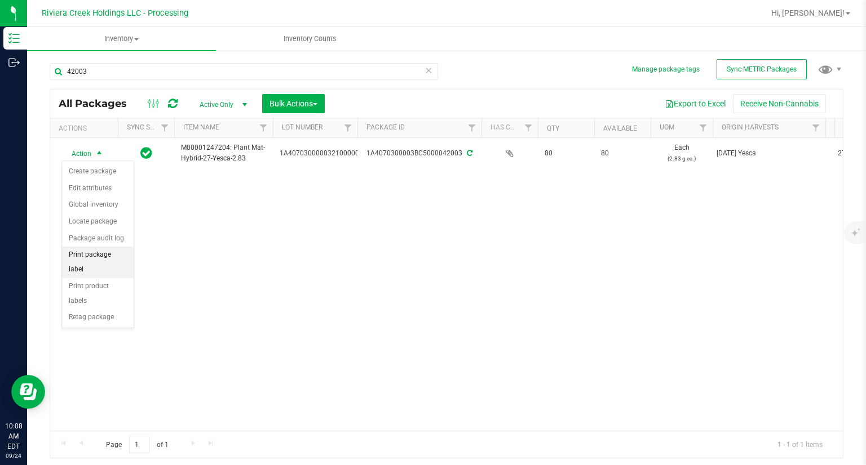
click at [109, 255] on li "Print package label" at bounding box center [98, 262] width 72 height 31
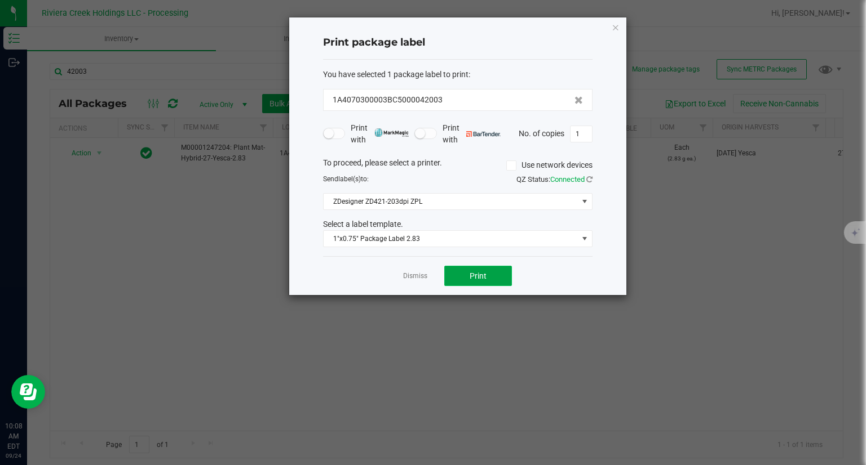
click at [477, 274] on span "Print" at bounding box center [477, 276] width 17 height 9
click at [618, 29] on icon "button" at bounding box center [615, 27] width 8 height 14
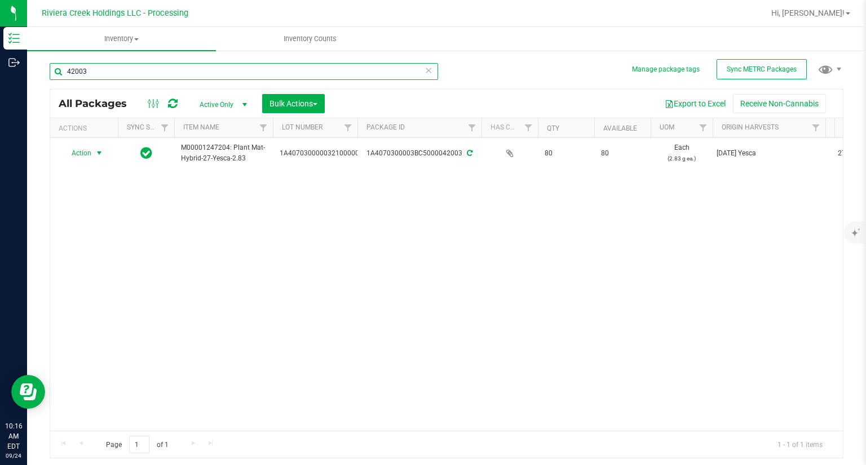
click at [190, 67] on input "42003" at bounding box center [244, 71] width 388 height 17
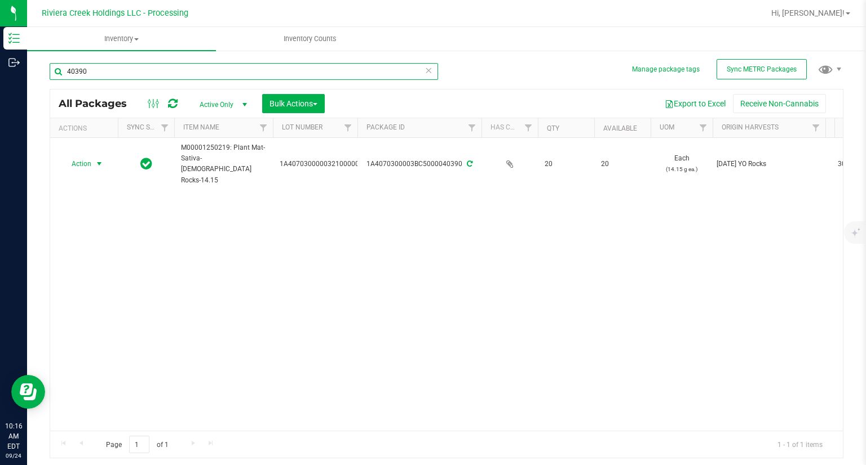
type input "40390"
click at [81, 156] on span "Action" at bounding box center [76, 164] width 30 height 16
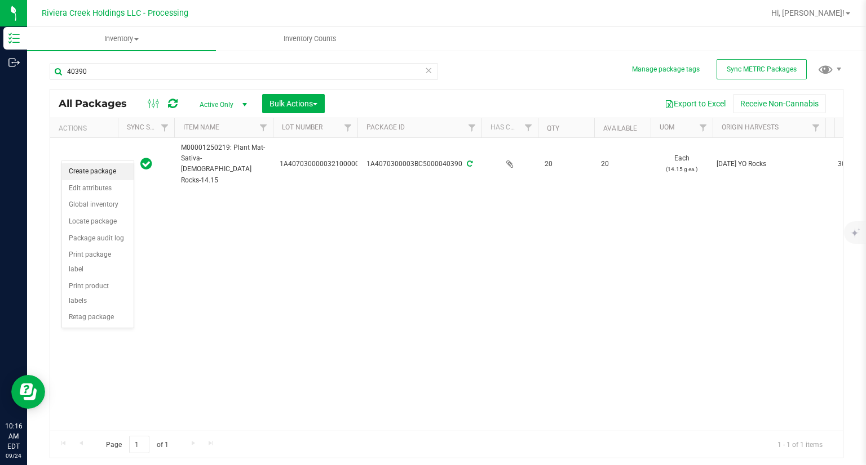
click at [85, 170] on li "Create package" at bounding box center [98, 171] width 72 height 17
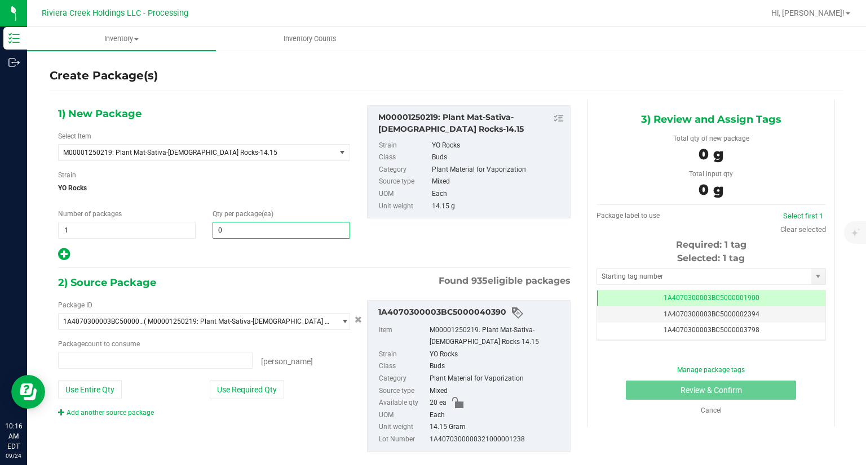
type input "0 ea"
click at [312, 228] on span at bounding box center [280, 230] width 137 height 17
type input "15"
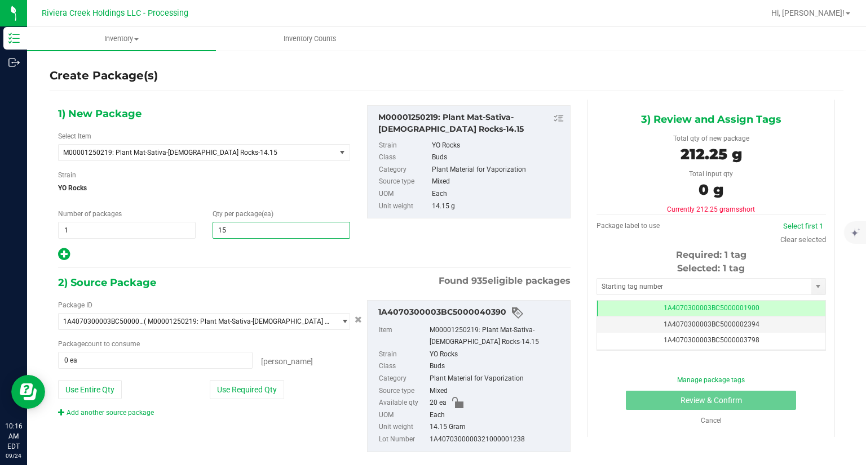
type input "15"
click at [280, 260] on div at bounding box center [204, 254] width 292 height 15
click at [260, 391] on button "Use Required Qty" at bounding box center [247, 389] width 74 height 19
type input "15 ea"
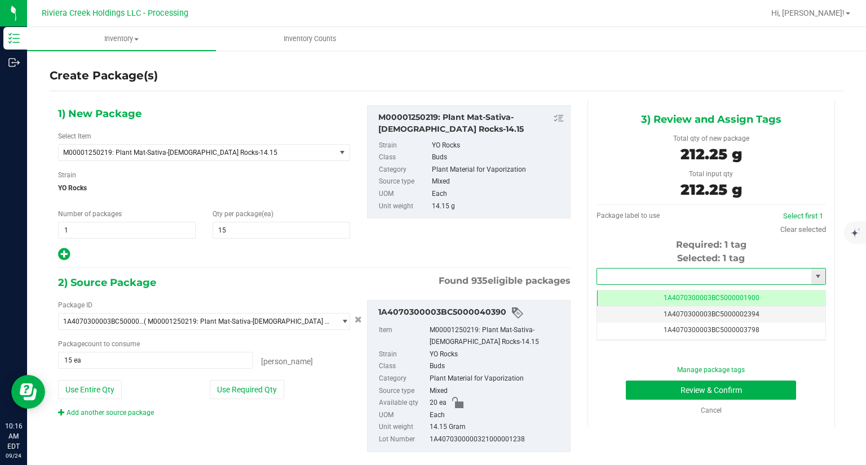
click at [620, 273] on input "text" at bounding box center [704, 277] width 214 height 16
click at [602, 296] on li "1A4070300003BC5000042004" at bounding box center [704, 295] width 226 height 17
type input "1A4070300003BC5000042004"
click at [650, 394] on button "Review & Confirm" at bounding box center [711, 390] width 170 height 19
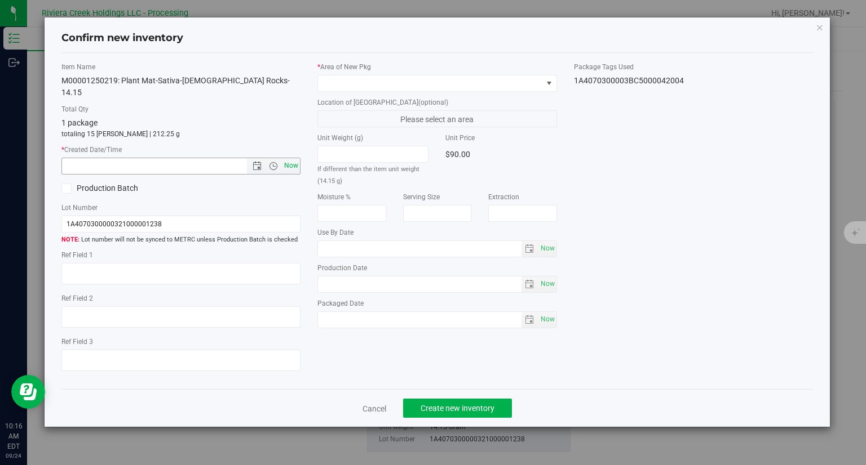
click at [297, 158] on span "Now" at bounding box center [291, 166] width 19 height 16
type input "9/24/2025 10:16 AM"
click at [373, 97] on label "Location of [GEOGRAPHIC_DATA] (optional)" at bounding box center [436, 102] width 239 height 10
click at [374, 86] on span at bounding box center [430, 84] width 224 height 16
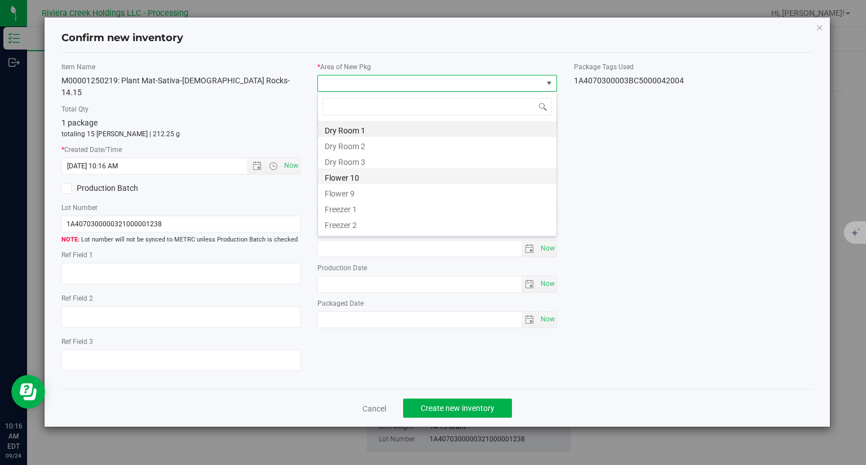
click at [378, 175] on li "Flower 10" at bounding box center [437, 176] width 238 height 16
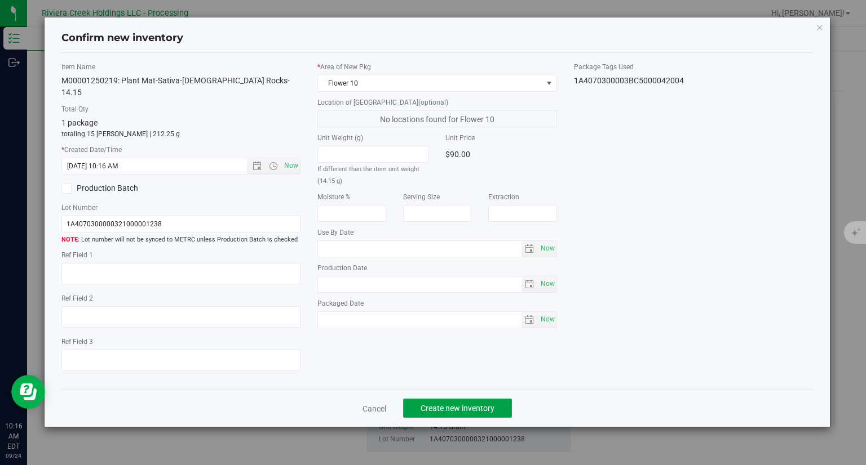
click at [480, 404] on span "Create new inventory" at bounding box center [457, 408] width 74 height 9
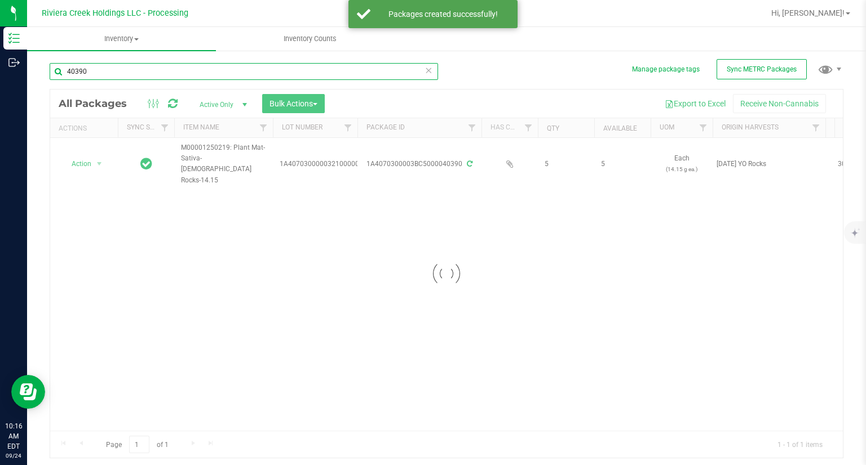
click at [150, 70] on input "40390" at bounding box center [244, 71] width 388 height 17
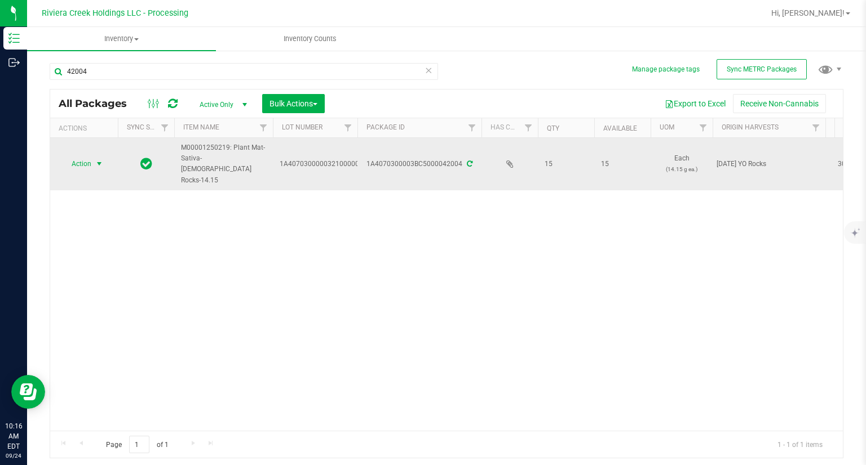
click at [94, 156] on span "select" at bounding box center [99, 164] width 14 height 16
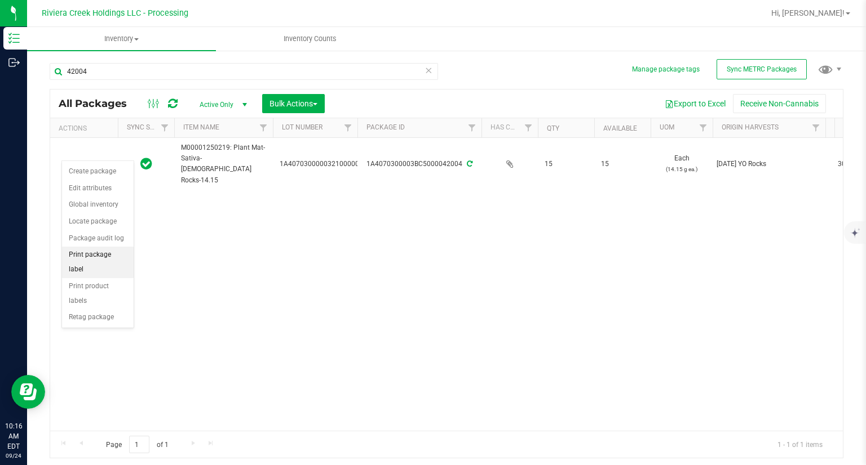
click at [115, 256] on li "Print package label" at bounding box center [98, 262] width 72 height 31
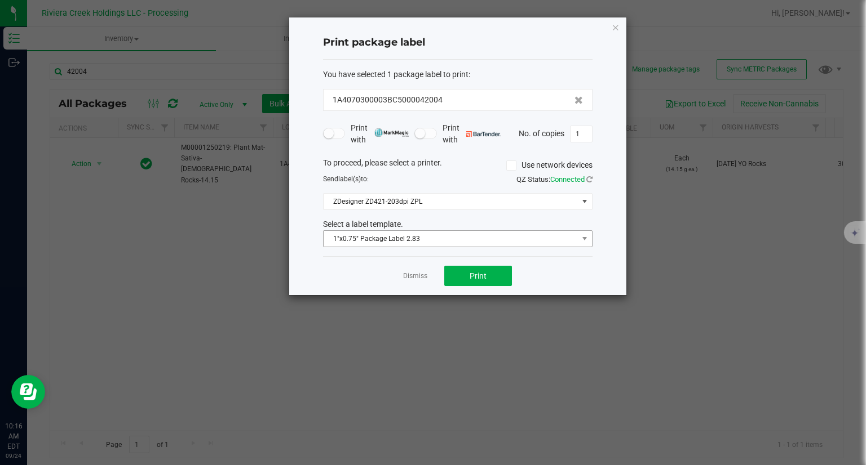
click at [436, 246] on div "You have selected 1 package label to print : 1A4070300003BC5000042004 Print wit…" at bounding box center [457, 158] width 269 height 197
click at [436, 244] on span "1"x0.75" Package Label 2.83" at bounding box center [450, 239] width 254 height 16
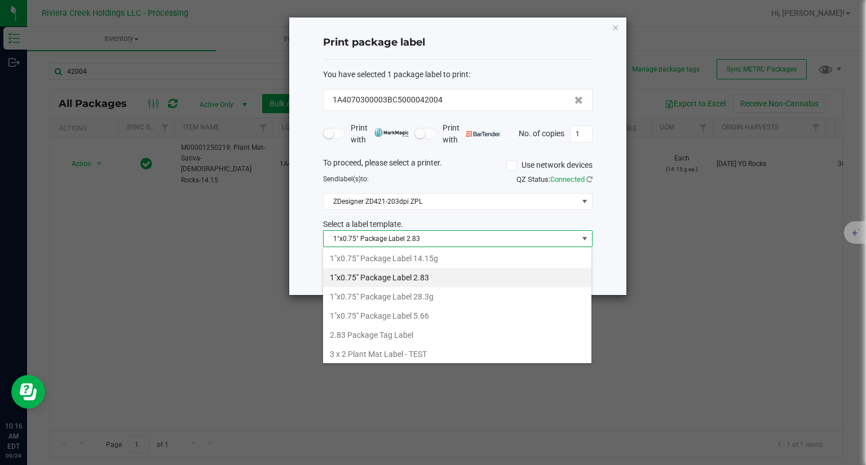
click at [437, 253] on li "1"x0.75" Package Label 14.15g" at bounding box center [457, 258] width 268 height 19
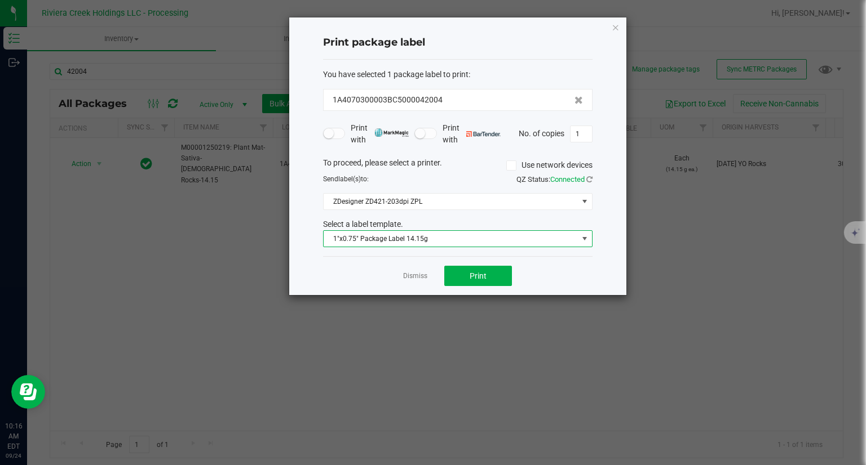
click at [472, 261] on div "Dismiss Print" at bounding box center [457, 275] width 269 height 39
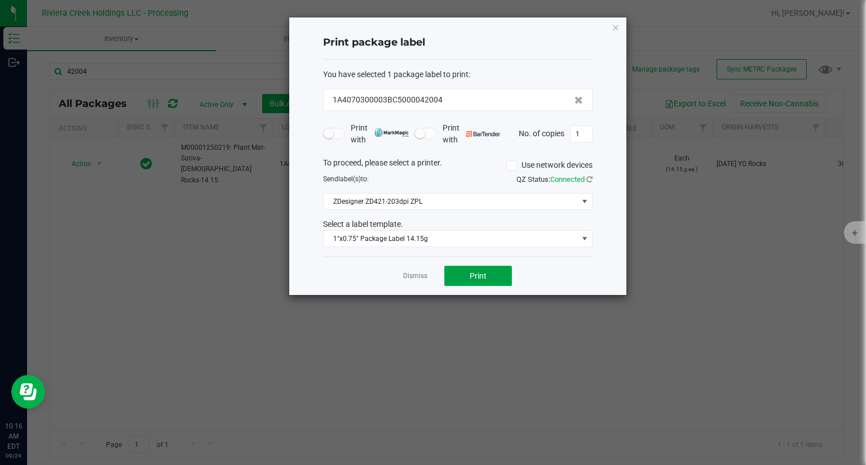
click at [473, 274] on span "Print" at bounding box center [477, 276] width 17 height 9
click at [618, 25] on icon "button" at bounding box center [615, 27] width 8 height 14
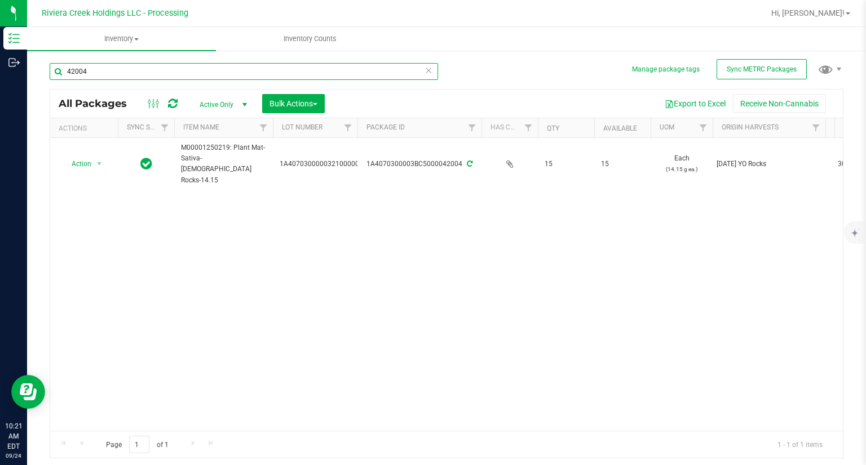
click at [171, 73] on input "42004" at bounding box center [244, 71] width 388 height 17
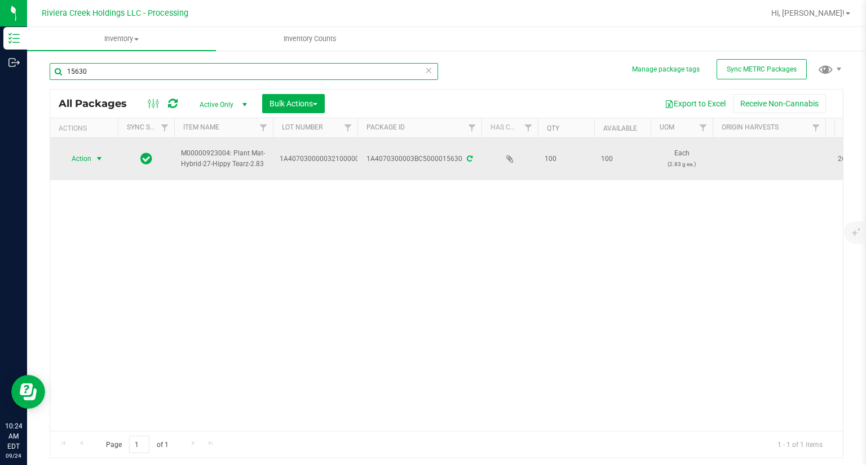
type input "15630"
click at [82, 162] on span "Action" at bounding box center [76, 159] width 30 height 16
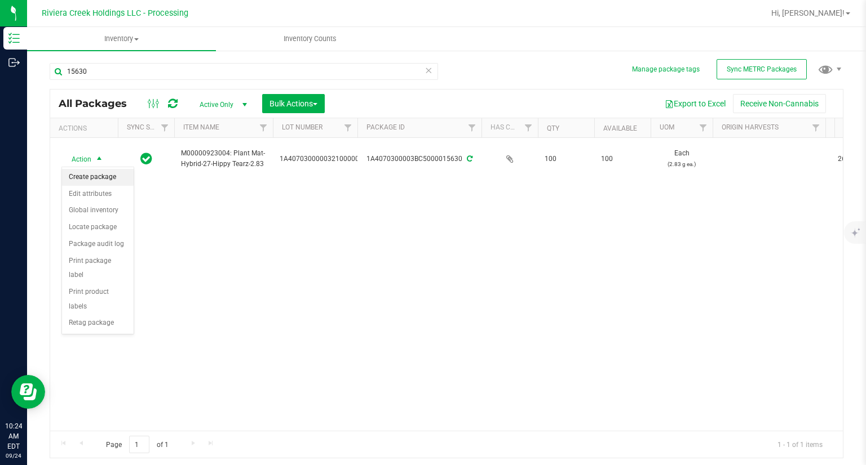
click at [97, 178] on li "Create package" at bounding box center [98, 177] width 72 height 17
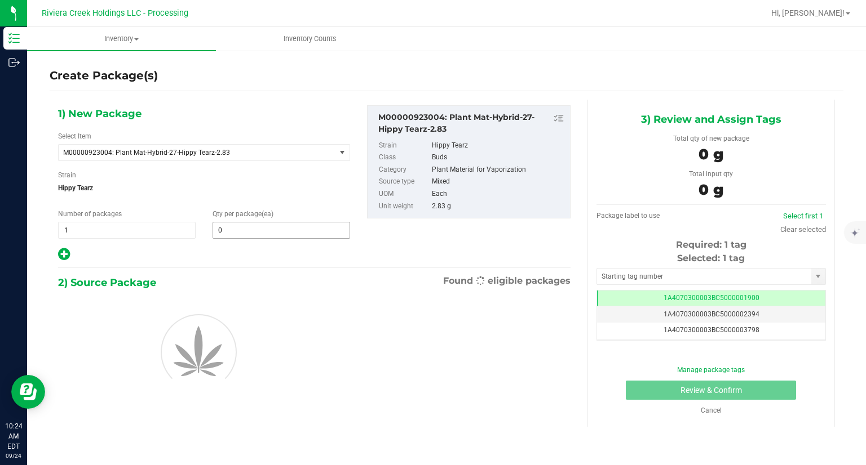
click at [272, 232] on span "0 0" at bounding box center [280, 230] width 137 height 17
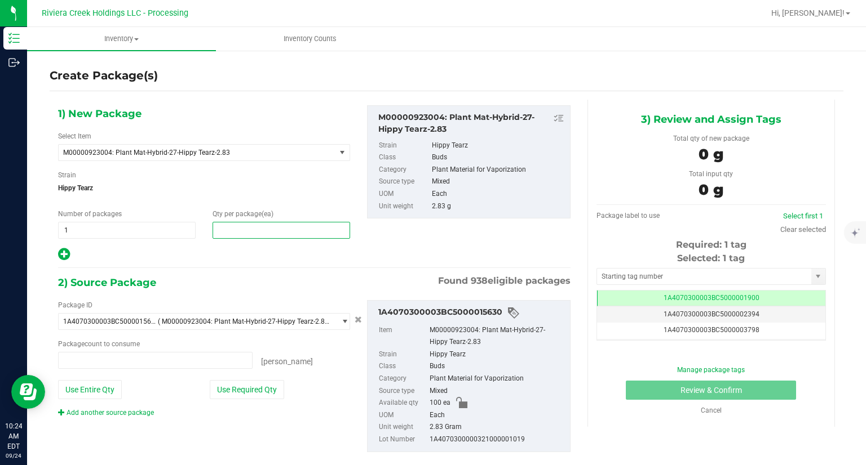
type input "0 ea"
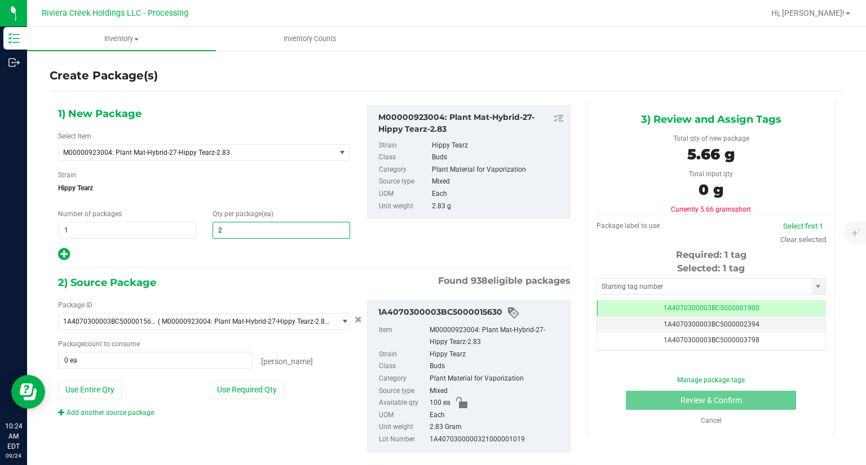
type input "20"
click at [255, 258] on div at bounding box center [204, 254] width 292 height 15
click at [265, 391] on button "Use Required Qty" at bounding box center [247, 389] width 74 height 19
type input "20 ea"
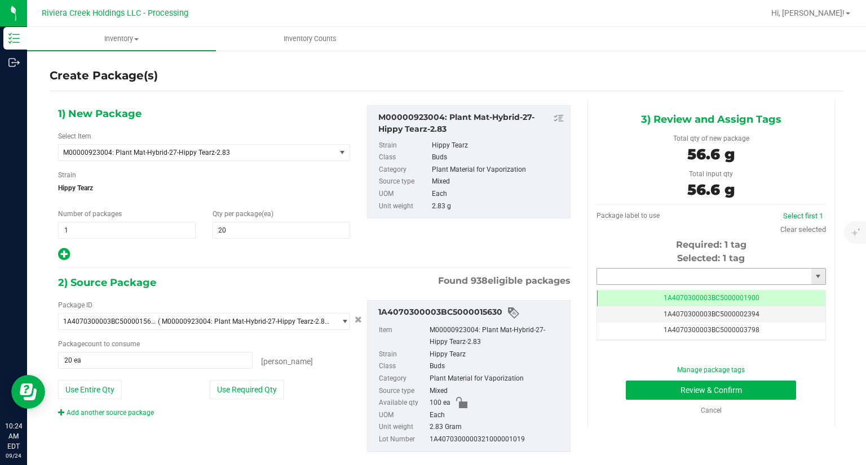
click at [631, 274] on input "text" at bounding box center [704, 277] width 214 height 16
click at [606, 288] on li "1A4070300003BC5000042005" at bounding box center [704, 295] width 226 height 17
type input "1A4070300003BC5000042005"
click at [627, 393] on button "Review & Confirm" at bounding box center [711, 390] width 170 height 19
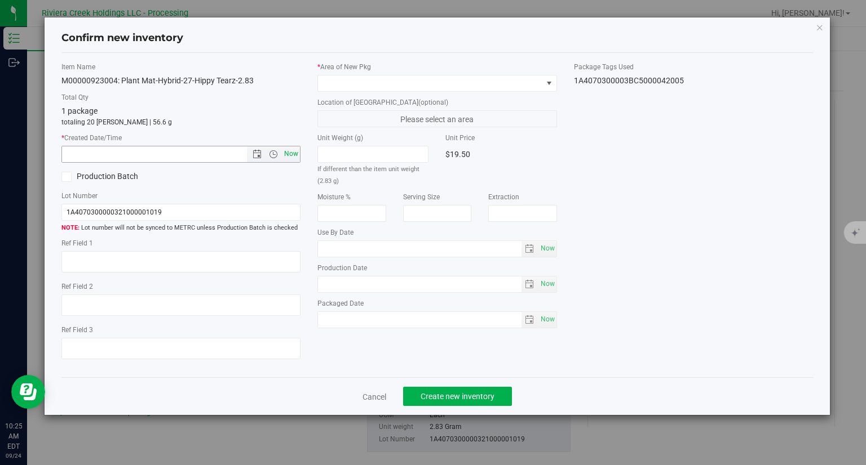
click at [298, 158] on span "Now" at bounding box center [291, 154] width 19 height 16
type input "9/24/2025 10:25 AM"
click at [361, 70] on label "* Area of [GEOGRAPHIC_DATA]" at bounding box center [436, 67] width 239 height 10
click at [349, 80] on span at bounding box center [430, 84] width 224 height 16
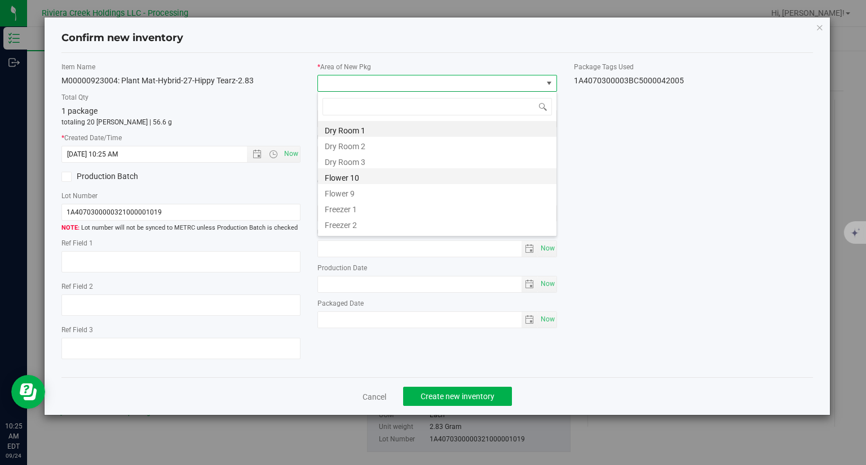
click at [348, 179] on li "Flower 10" at bounding box center [437, 176] width 238 height 16
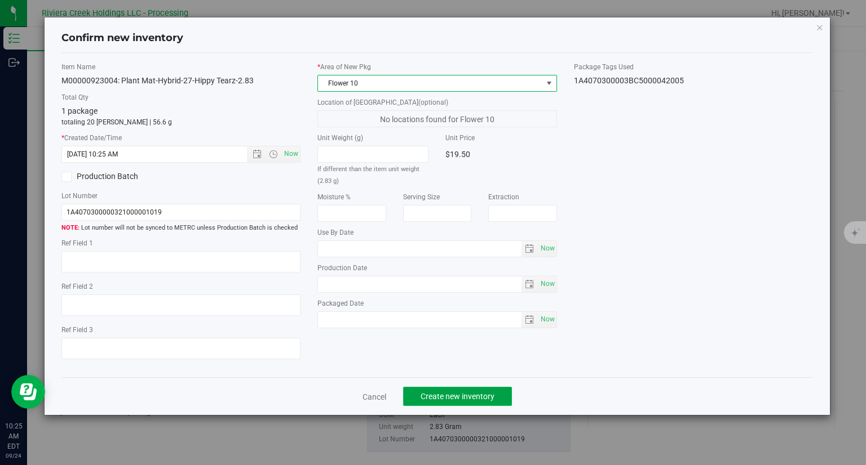
click at [480, 399] on span "Create new inventory" at bounding box center [457, 396] width 74 height 9
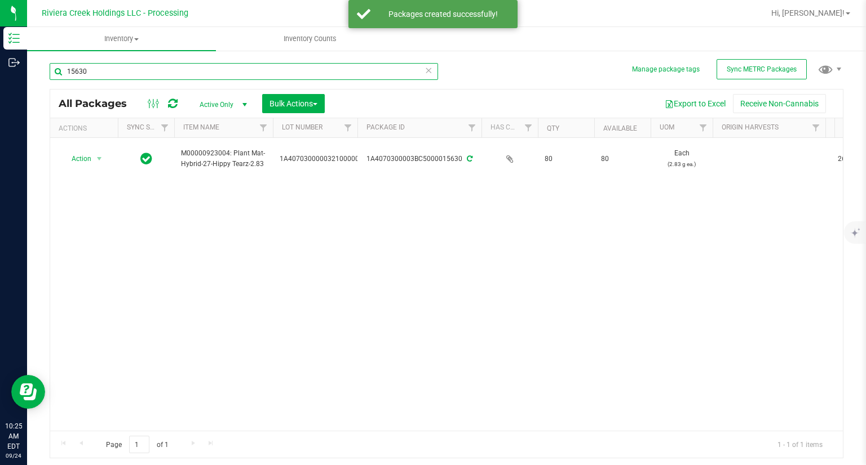
click at [109, 73] on input "15630" at bounding box center [244, 71] width 388 height 17
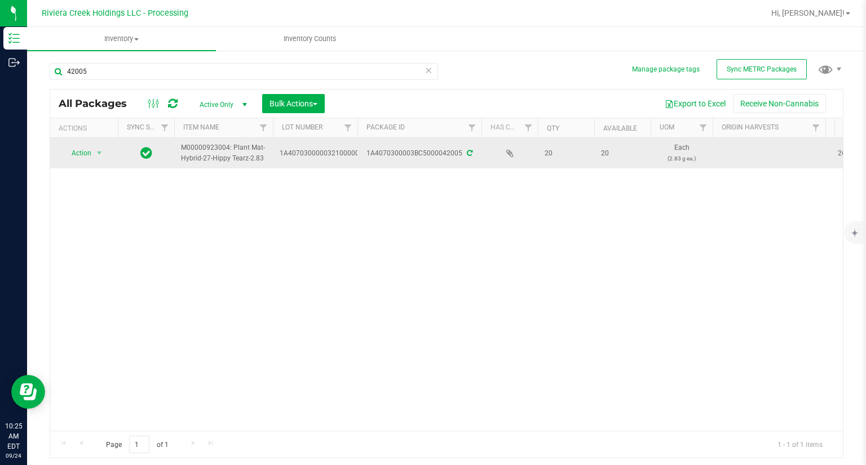
click at [75, 140] on td "Action Action Create package Edit attributes Global inventory Locate package Pa…" at bounding box center [84, 153] width 68 height 30
click at [77, 147] on span "Action" at bounding box center [76, 153] width 30 height 16
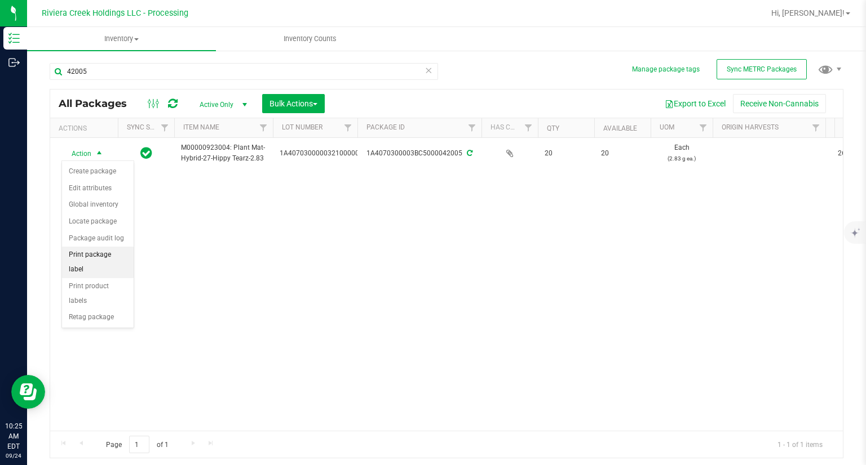
click at [114, 252] on li "Print package label" at bounding box center [98, 262] width 72 height 31
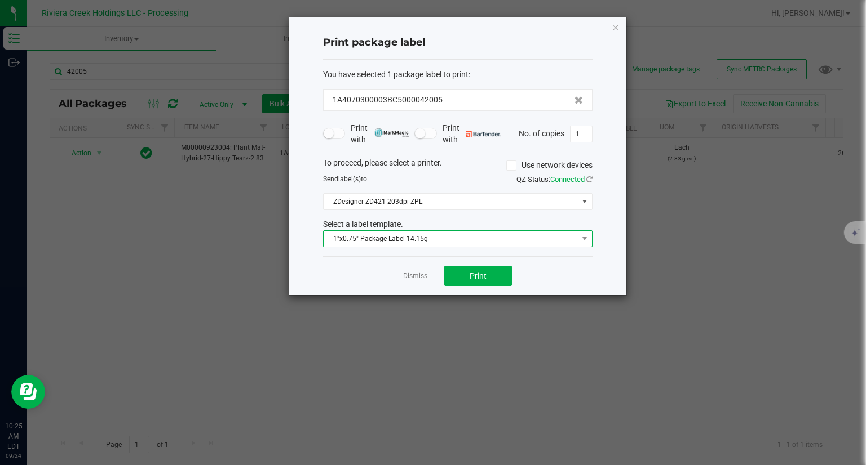
click at [424, 237] on span "1"x0.75" Package Label 14.15g" at bounding box center [450, 239] width 254 height 16
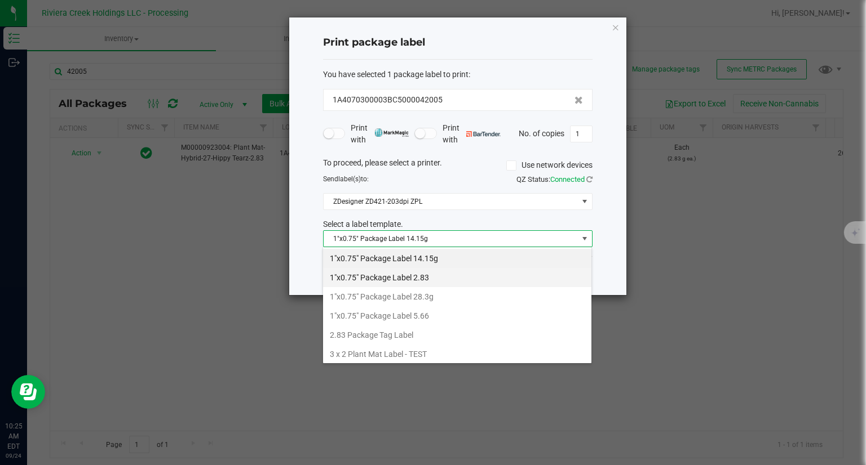
click at [394, 280] on li "1"x0.75" Package Label 2.83" at bounding box center [457, 277] width 268 height 19
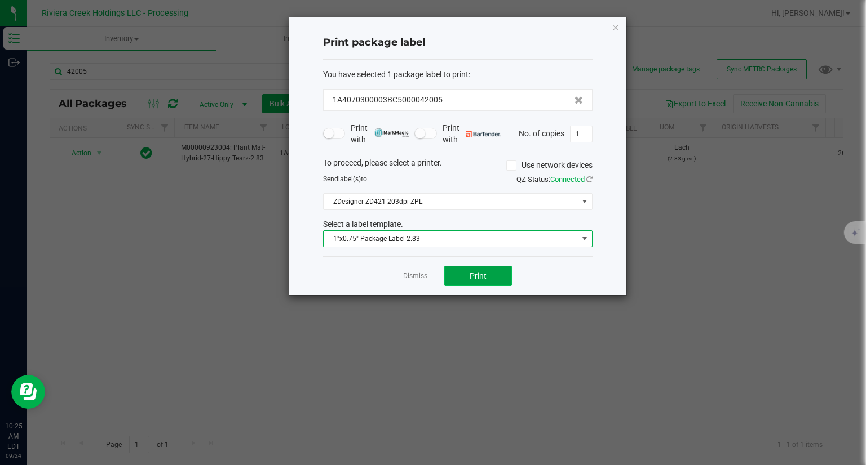
click at [484, 275] on span "Print" at bounding box center [477, 276] width 17 height 9
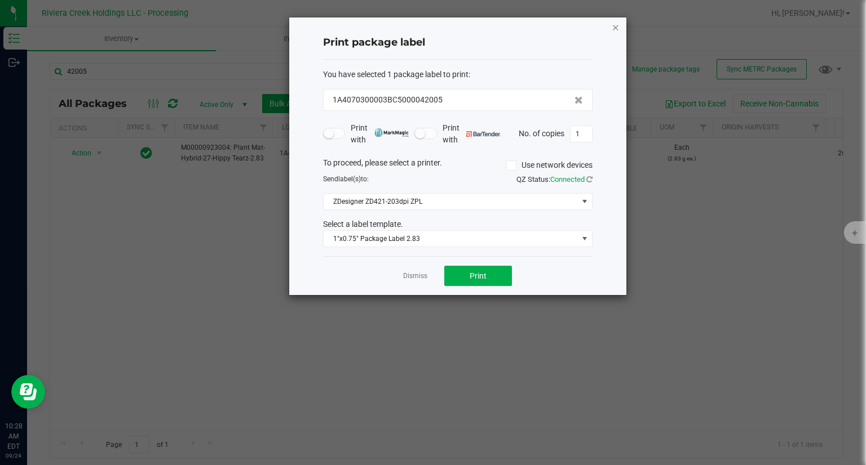
click at [615, 28] on icon "button" at bounding box center [615, 27] width 8 height 14
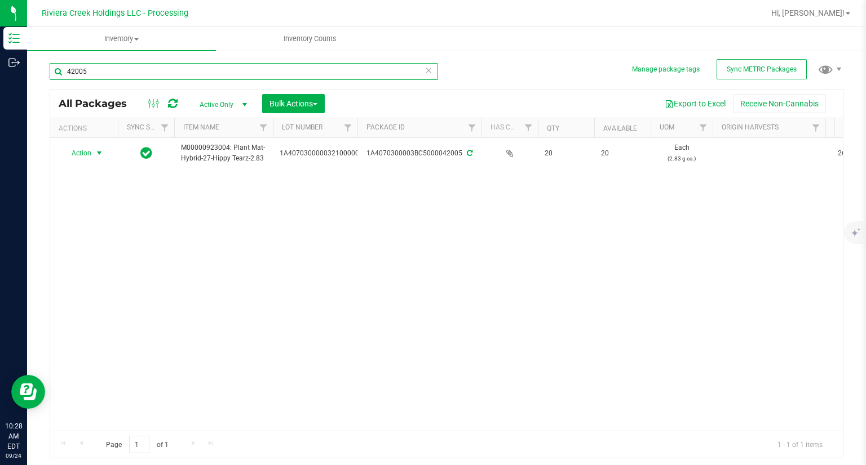
click at [161, 77] on input "42005" at bounding box center [244, 71] width 388 height 17
click at [160, 75] on input "42005" at bounding box center [244, 71] width 388 height 17
type input "40615"
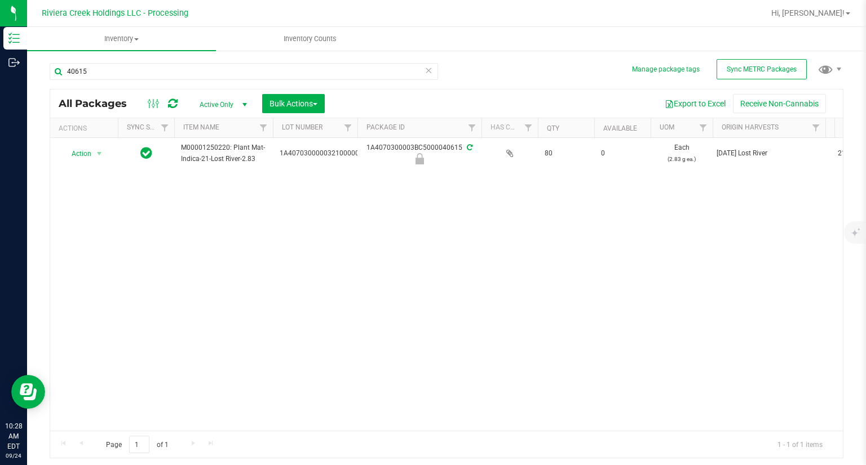
click at [171, 97] on link at bounding box center [173, 104] width 10 height 14
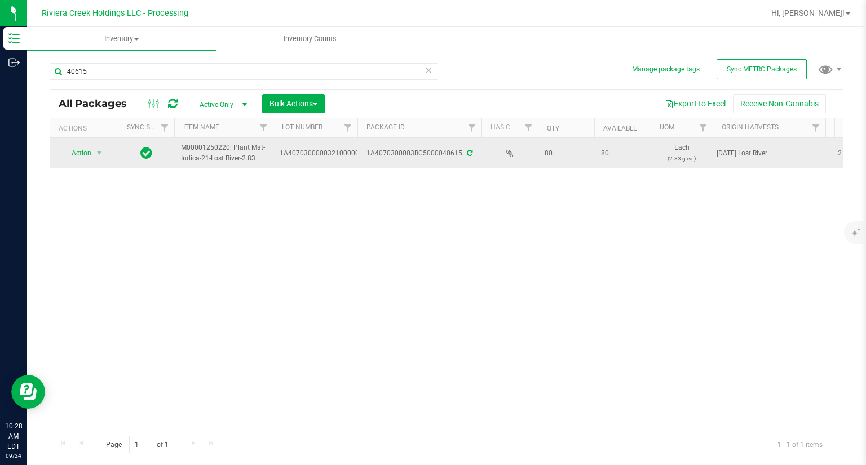
click at [78, 144] on td "Action Action Create package Edit attributes Global inventory Locate package Pa…" at bounding box center [84, 153] width 68 height 30
click at [77, 149] on span "Action" at bounding box center [76, 153] width 30 height 16
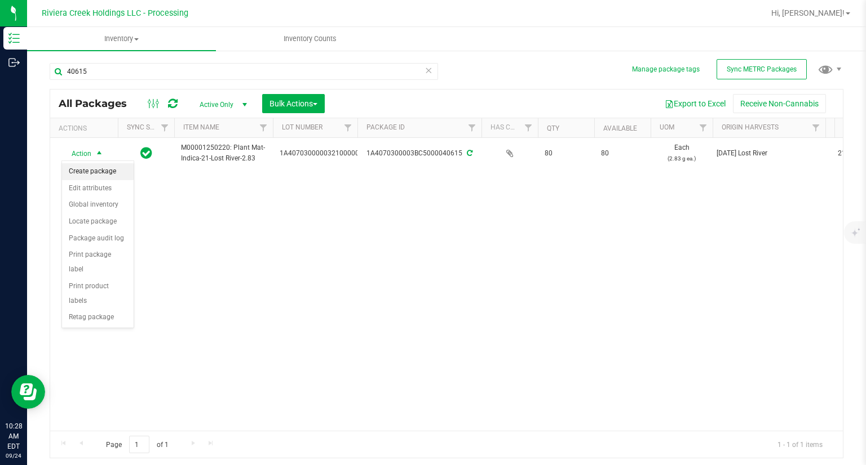
click at [102, 167] on li "Create package" at bounding box center [98, 171] width 72 height 17
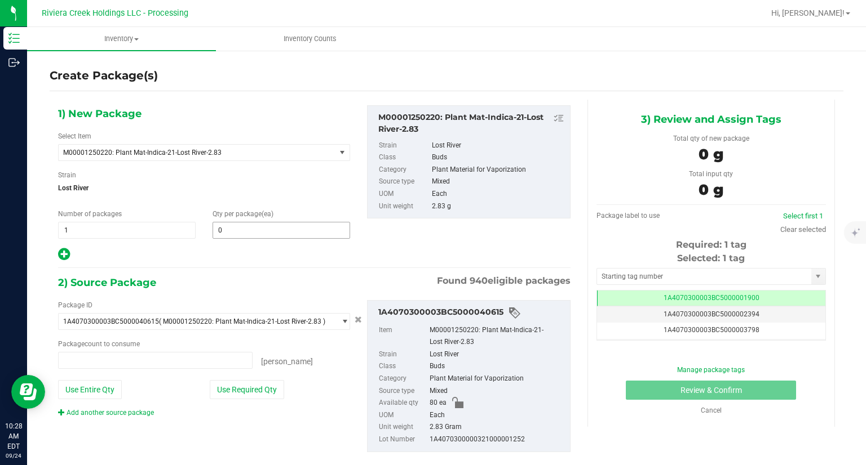
type input "0 ea"
click at [263, 232] on span at bounding box center [280, 230] width 137 height 17
type input "20"
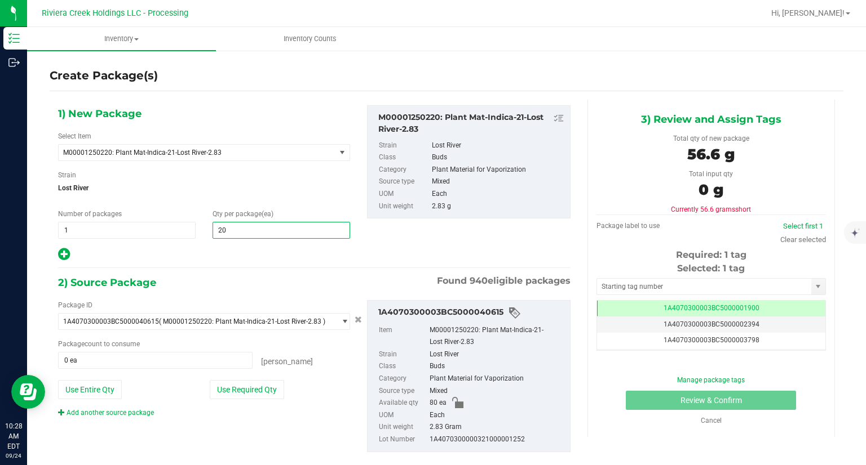
type input "20"
drag, startPoint x: 335, startPoint y: 285, endPoint x: 314, endPoint y: 316, distance: 36.6
click at [334, 285] on div "2) Source Package Found 940 eligible packages" at bounding box center [314, 282] width 512 height 17
click at [260, 388] on button "Use Required Qty" at bounding box center [247, 389] width 74 height 19
type input "20 ea"
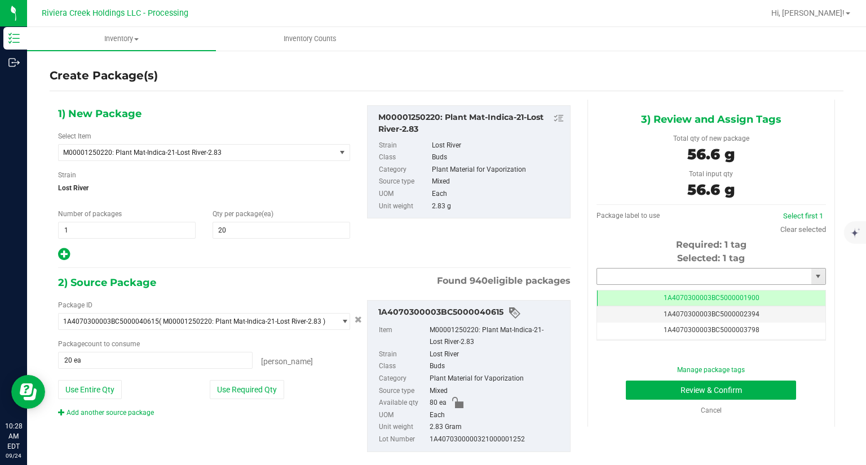
click at [607, 278] on input "text" at bounding box center [704, 277] width 214 height 16
click at [603, 288] on li "1A4070300003BC5000042006" at bounding box center [704, 295] width 226 height 17
type input "1A4070300003BC5000042006"
click at [632, 396] on button "Review & Confirm" at bounding box center [711, 390] width 170 height 19
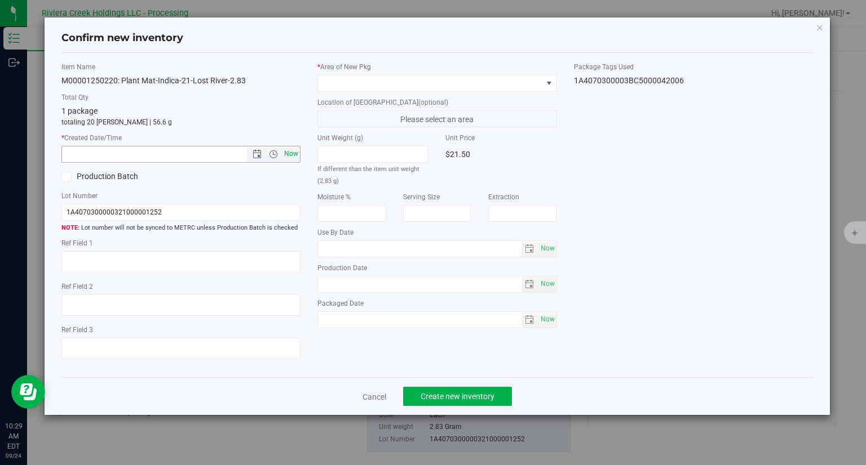
click at [300, 156] on span "Now" at bounding box center [291, 154] width 19 height 16
type input "9/24/2025 10:29 AM"
click at [358, 86] on span at bounding box center [430, 84] width 224 height 16
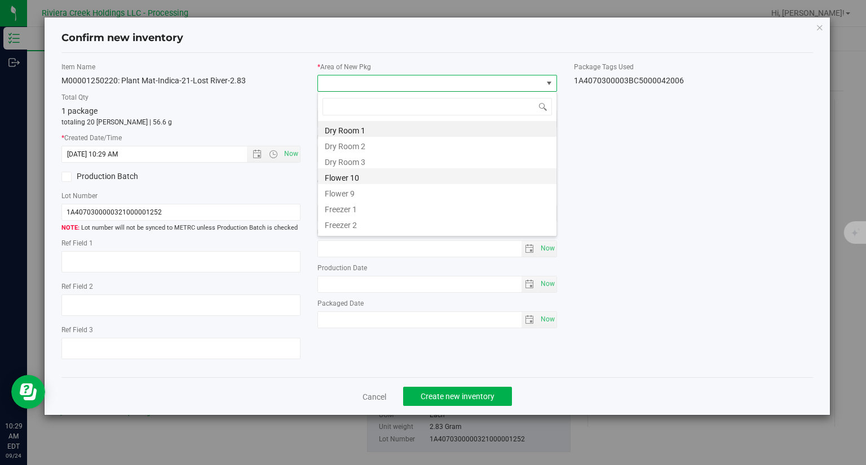
click at [355, 177] on li "Flower 10" at bounding box center [437, 176] width 238 height 16
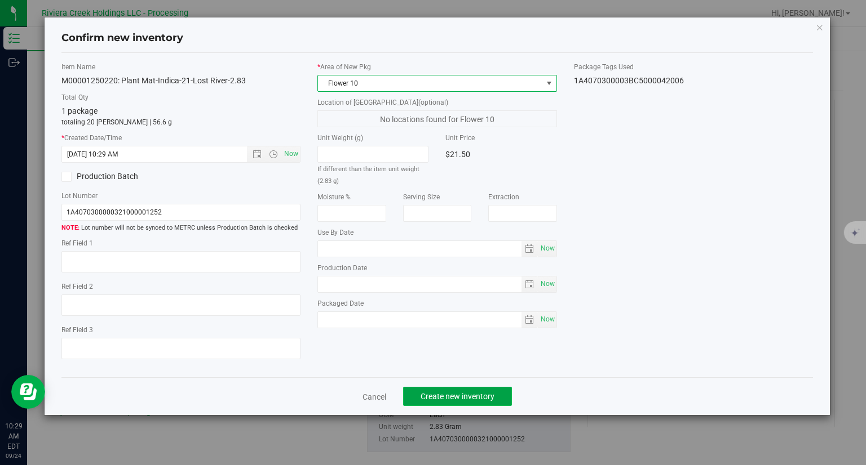
click at [500, 400] on button "Create new inventory" at bounding box center [457, 396] width 109 height 19
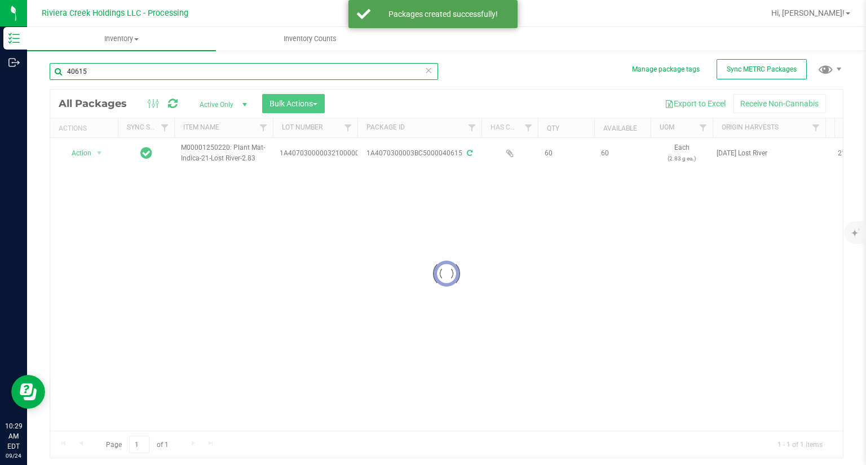
click at [147, 73] on input "40615" at bounding box center [244, 71] width 388 height 17
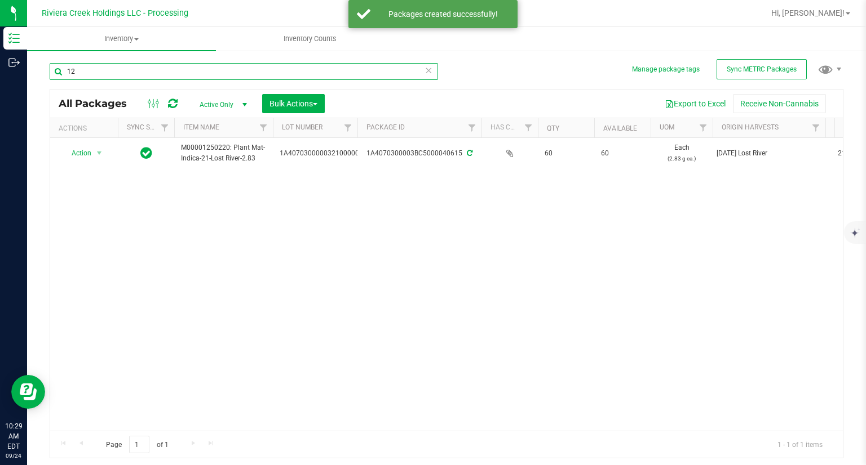
type input "1"
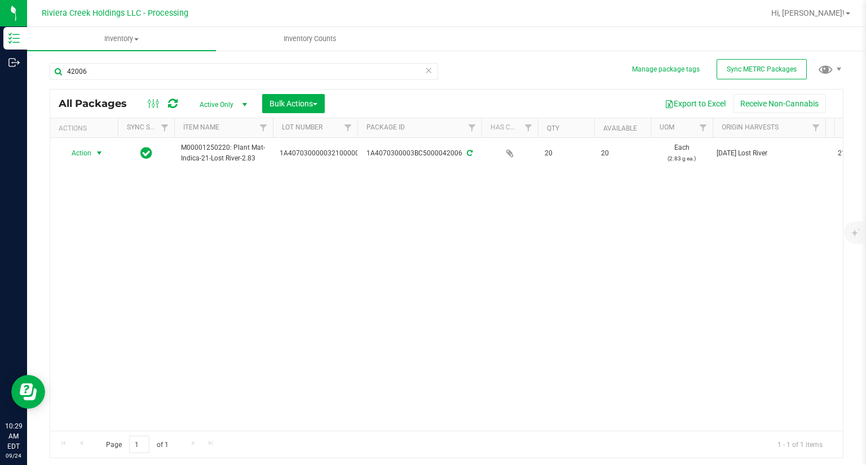
click at [79, 157] on span "Action" at bounding box center [76, 153] width 30 height 16
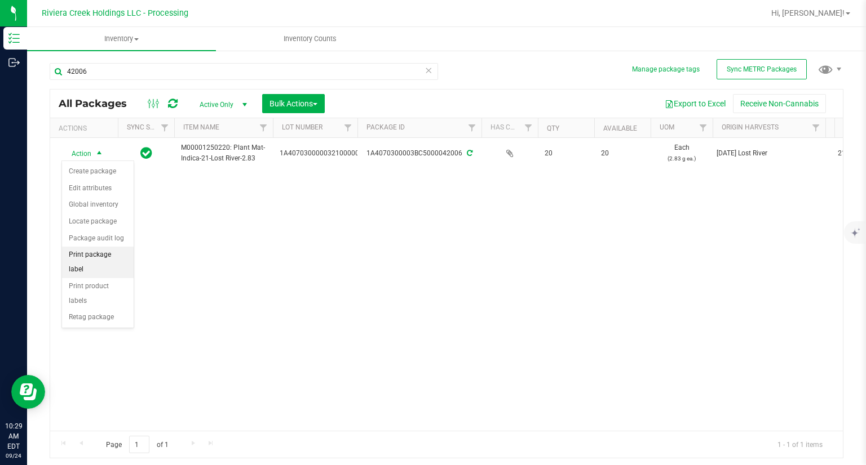
click at [121, 255] on li "Print package label" at bounding box center [98, 262] width 72 height 31
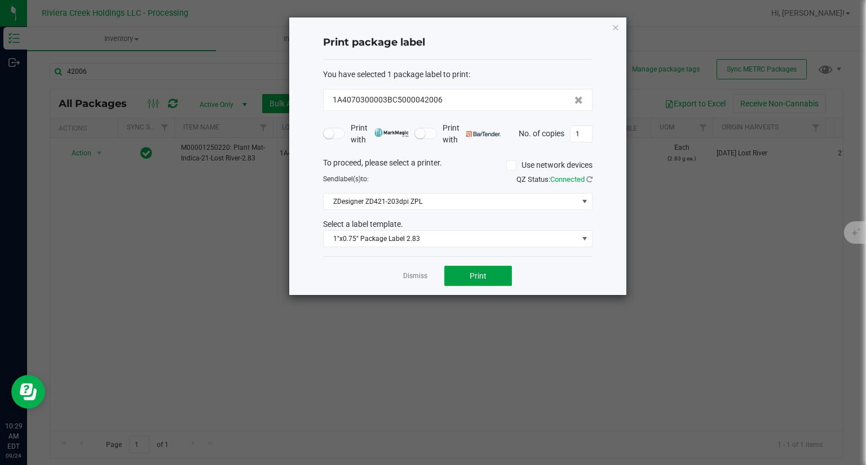
click at [494, 271] on button "Print" at bounding box center [478, 276] width 68 height 20
click at [612, 28] on icon "button" at bounding box center [615, 27] width 8 height 14
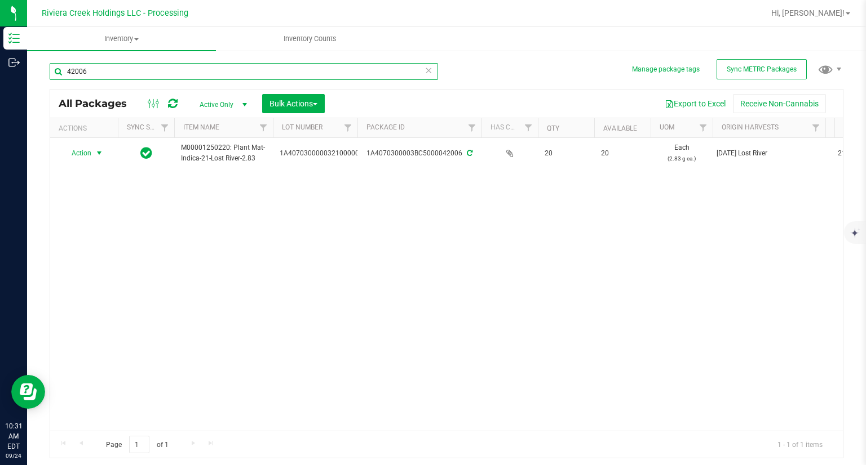
click at [103, 77] on input "42006" at bounding box center [244, 71] width 388 height 17
type input "1"
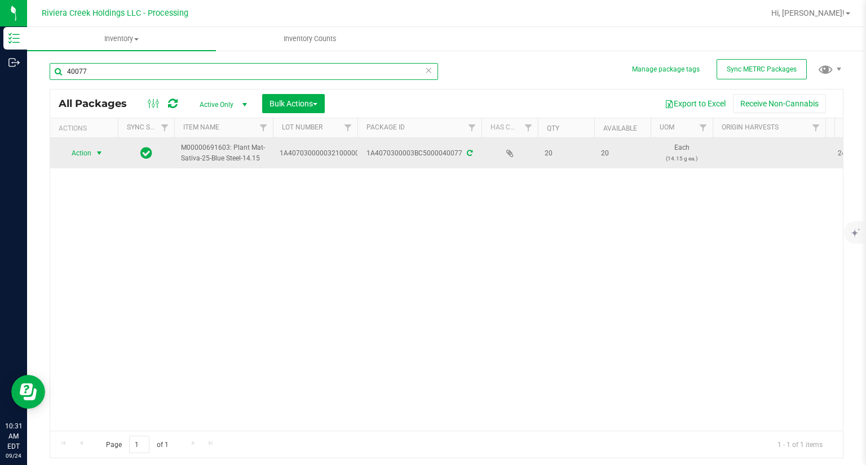
type input "40077"
click at [82, 150] on span "Action" at bounding box center [76, 153] width 30 height 16
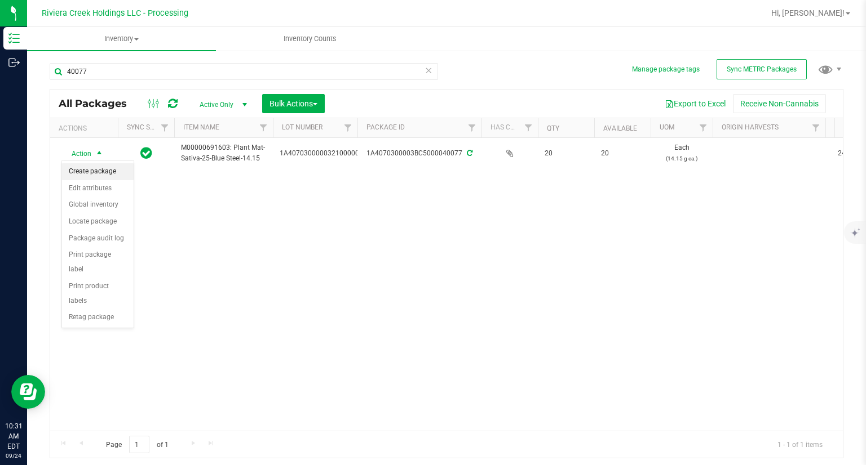
click at [82, 166] on li "Create package" at bounding box center [98, 171] width 72 height 17
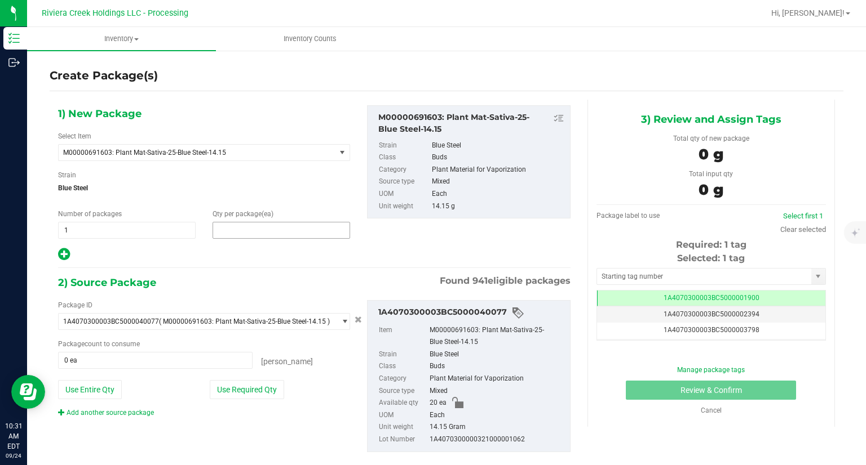
click at [252, 230] on span at bounding box center [280, 230] width 137 height 17
type input "5"
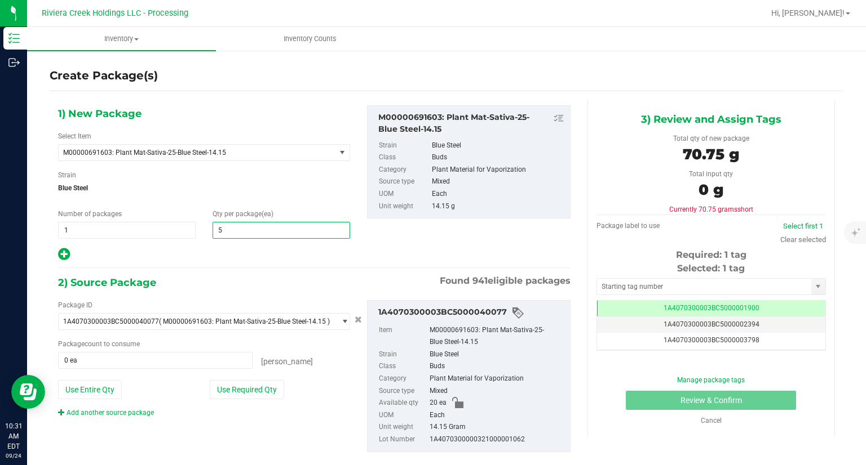
type input "5"
click at [230, 254] on div at bounding box center [204, 254] width 292 height 15
click at [252, 392] on button "Use Required Qty" at bounding box center [247, 389] width 74 height 19
type input "5 ea"
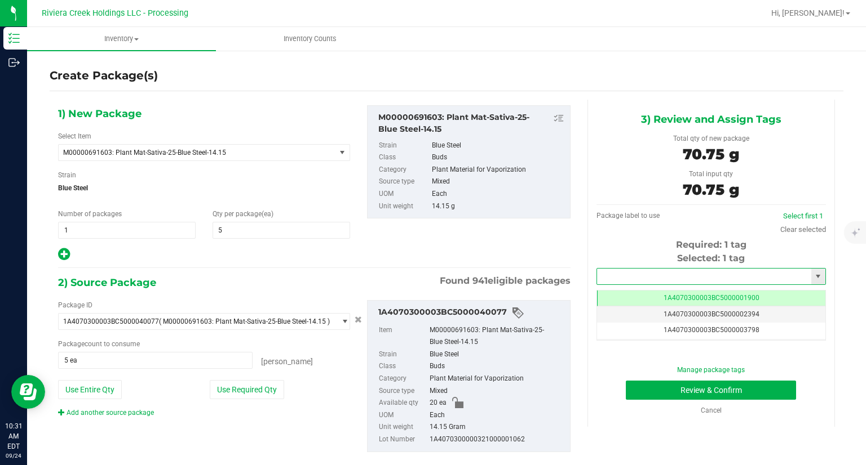
click at [689, 276] on input "text" at bounding box center [704, 277] width 214 height 16
click at [653, 290] on li "1A4070300003BC5000042007" at bounding box center [704, 295] width 226 height 17
type input "1A4070300003BC5000042007"
click at [640, 389] on button "Review & Confirm" at bounding box center [711, 390] width 170 height 19
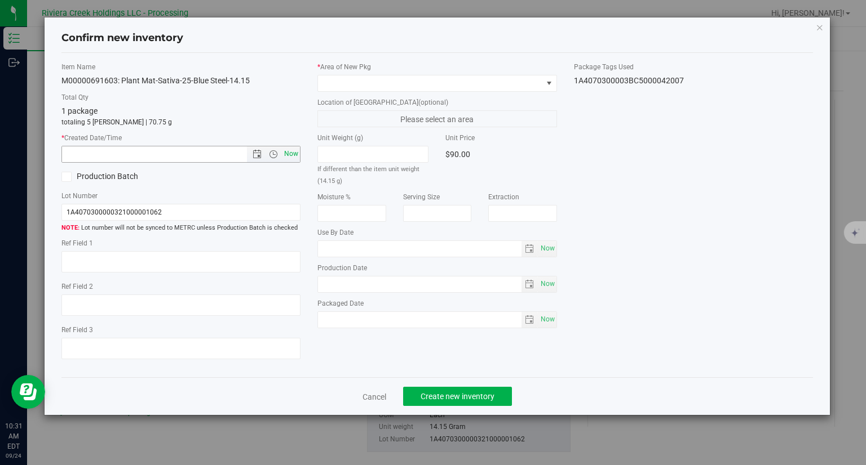
click at [288, 156] on span "Now" at bounding box center [291, 154] width 19 height 16
type input "9/24/2025 10:31 AM"
click at [367, 89] on span at bounding box center [430, 84] width 224 height 16
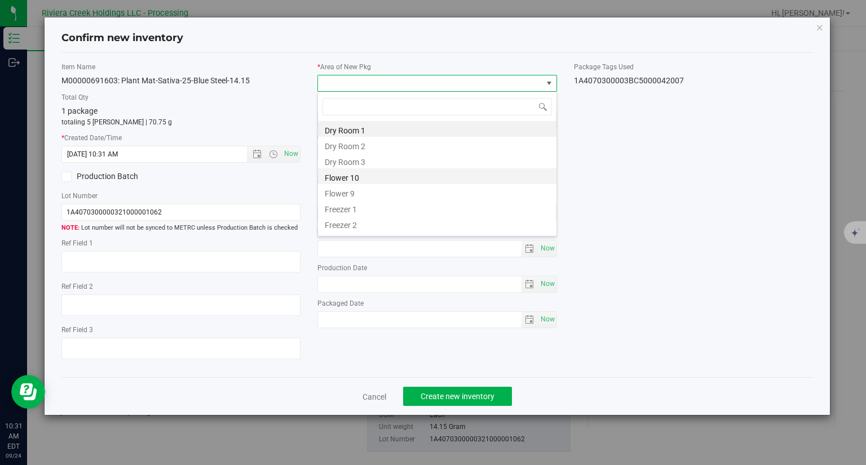
click at [351, 173] on li "Flower 10" at bounding box center [437, 176] width 238 height 16
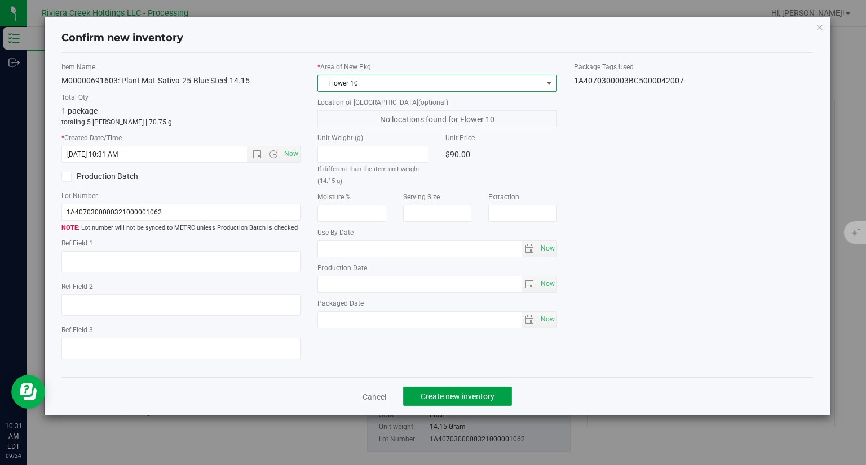
click at [474, 394] on span "Create new inventory" at bounding box center [457, 396] width 74 height 9
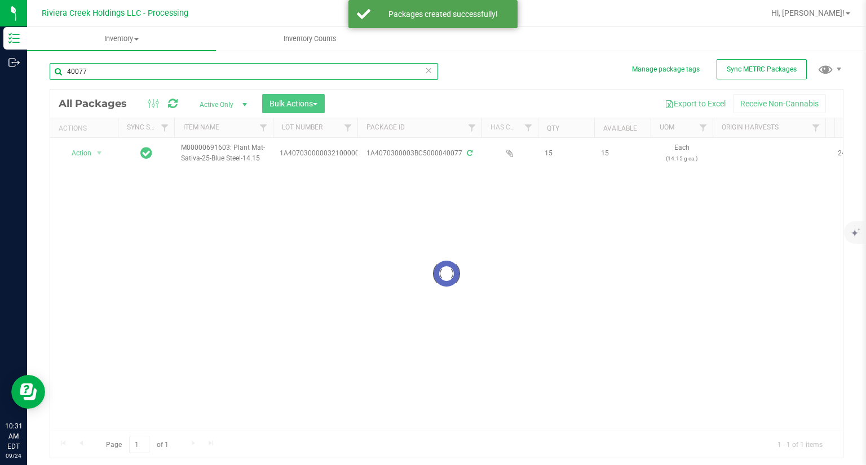
click at [163, 74] on input "40077" at bounding box center [244, 71] width 388 height 17
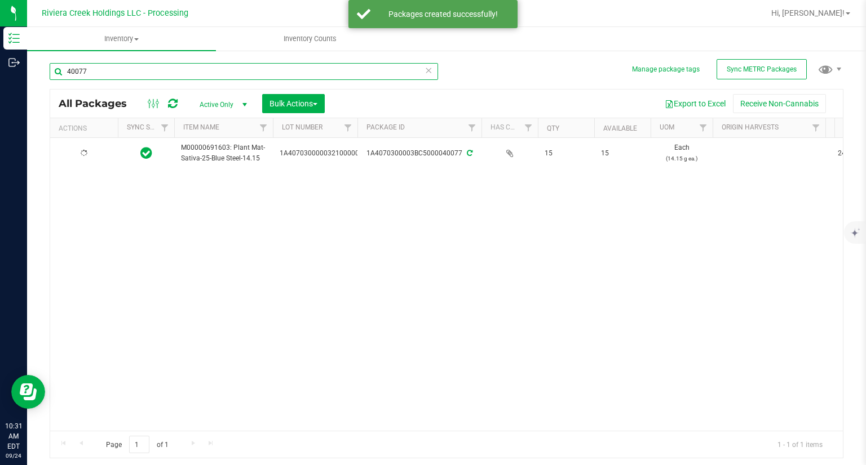
click at [163, 74] on input "40077" at bounding box center [244, 71] width 388 height 17
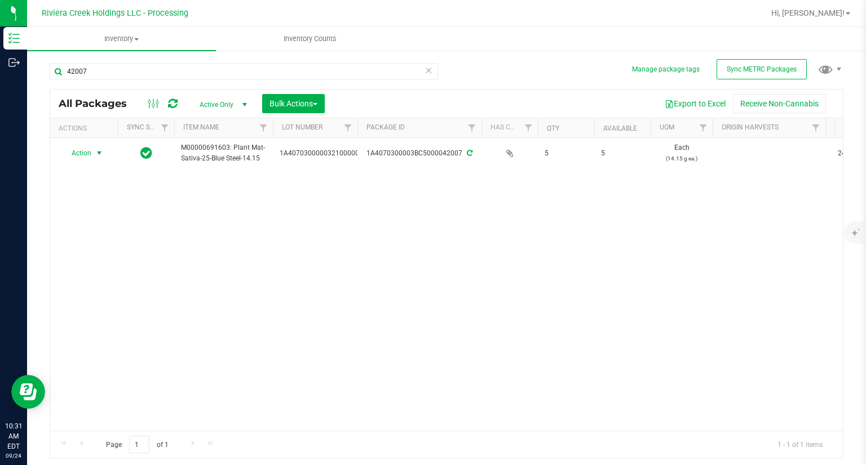
click at [79, 154] on span "Action" at bounding box center [76, 153] width 30 height 16
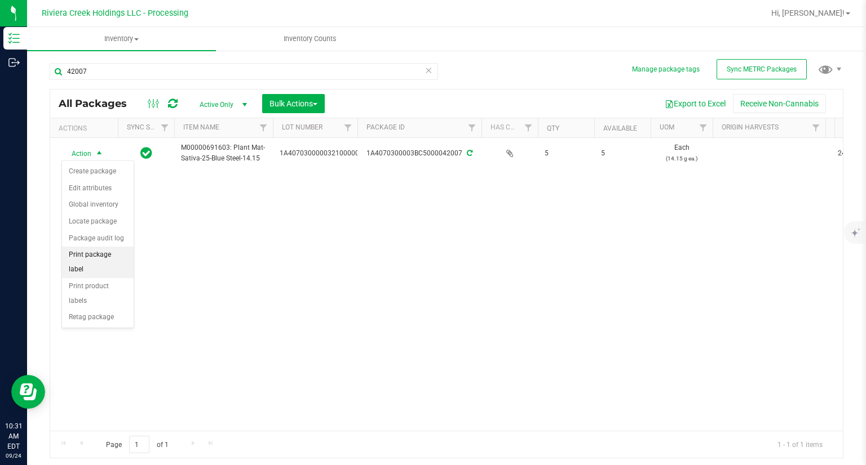
click at [128, 258] on li "Print package label" at bounding box center [98, 262] width 72 height 31
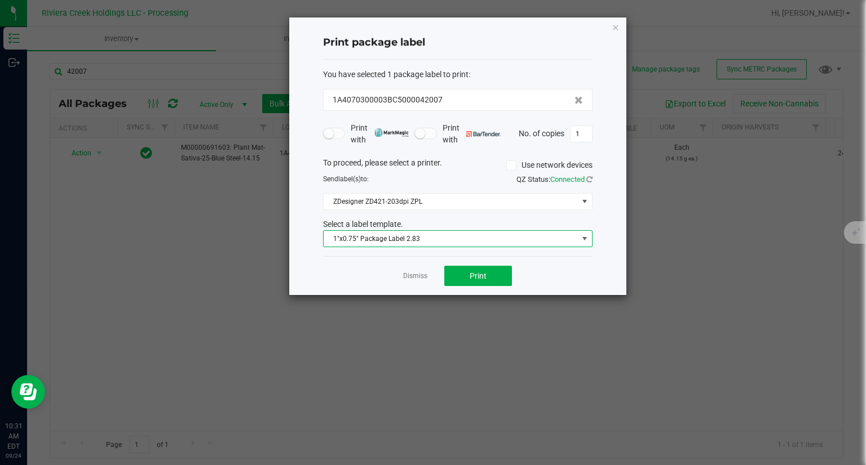
click at [455, 242] on span "1"x0.75" Package Label 2.83" at bounding box center [450, 239] width 254 height 16
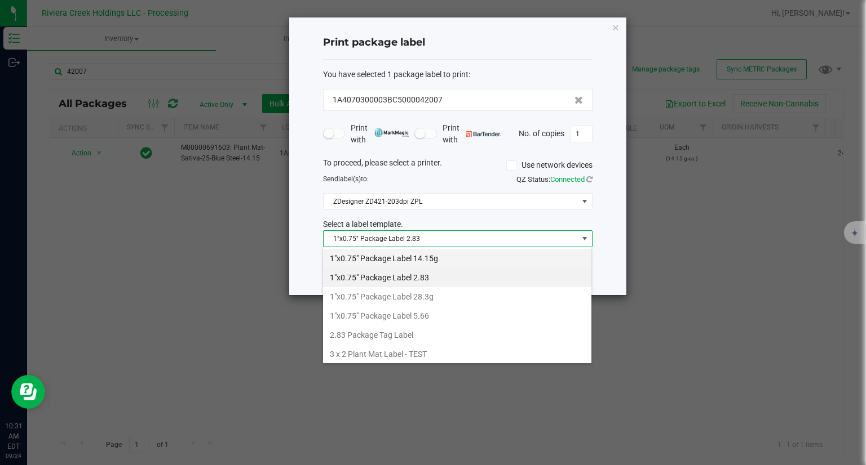
click at [424, 261] on li "1"x0.75" Package Label 14.15g" at bounding box center [457, 258] width 268 height 19
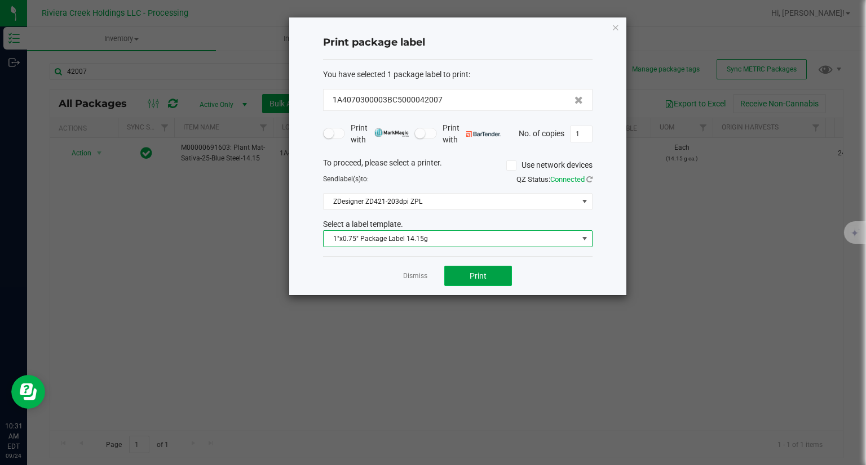
click at [478, 270] on button "Print" at bounding box center [478, 276] width 68 height 20
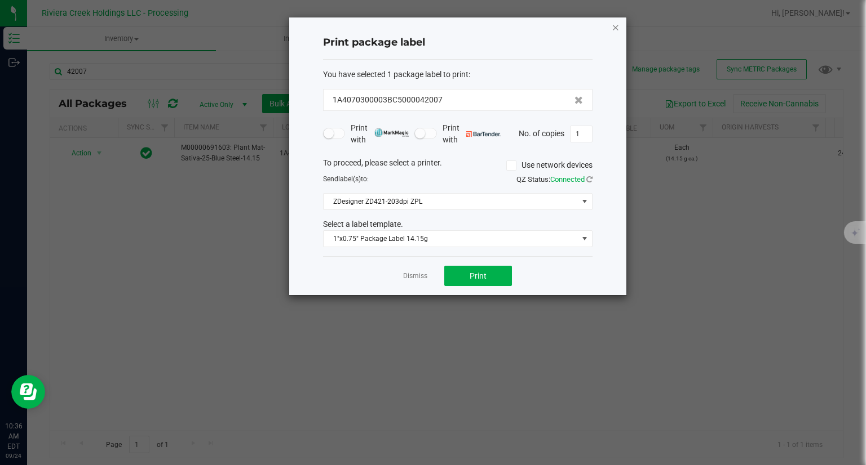
click at [615, 27] on icon "button" at bounding box center [615, 27] width 8 height 14
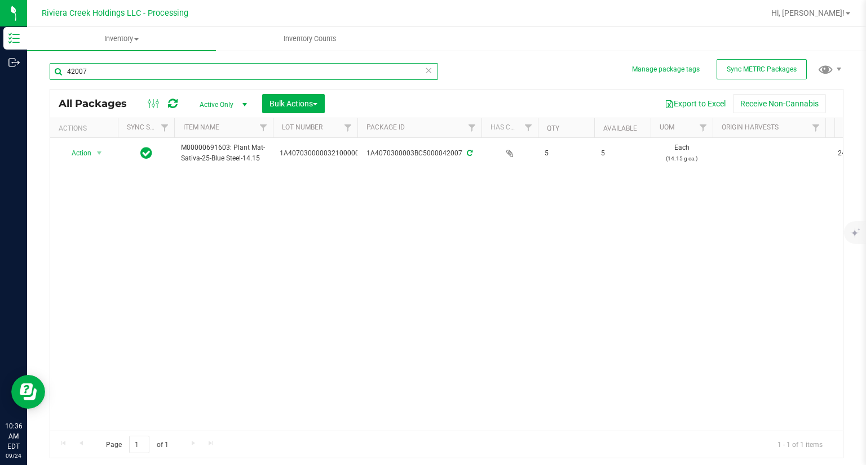
click at [119, 71] on input "42007" at bounding box center [244, 71] width 388 height 17
type input "40077"
click at [79, 152] on span "Action" at bounding box center [76, 153] width 30 height 16
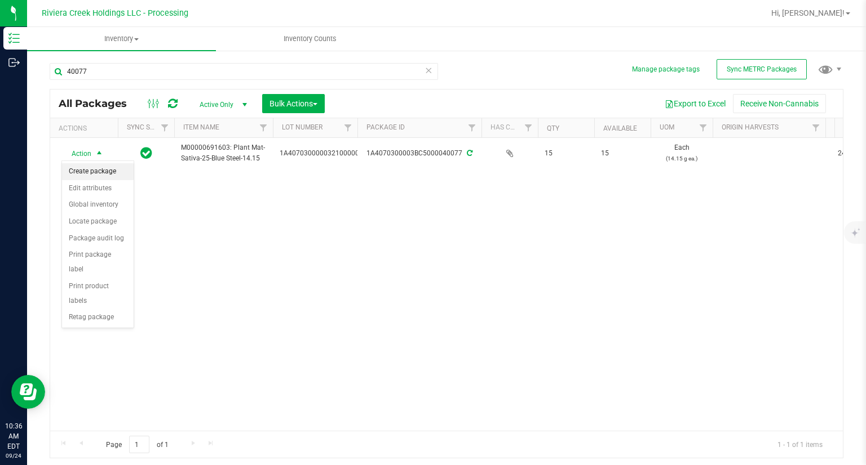
click at [96, 170] on li "Create package" at bounding box center [98, 171] width 72 height 17
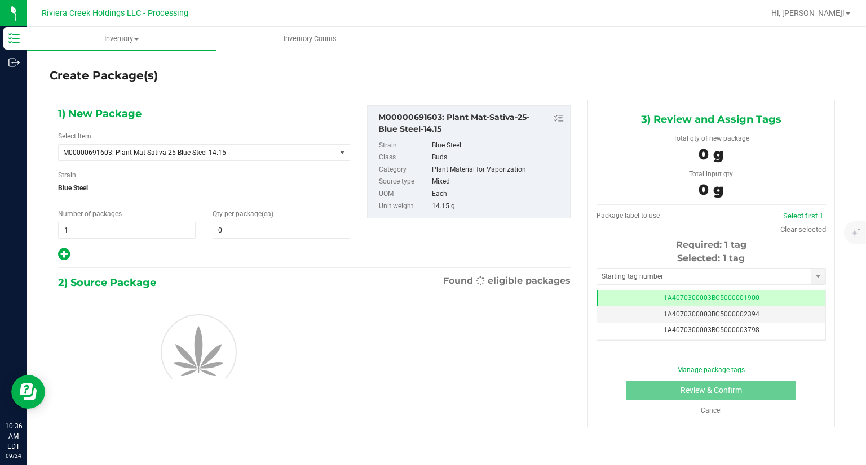
click at [239, 219] on div "Qty per package (ea) 0 0" at bounding box center [281, 224] width 154 height 30
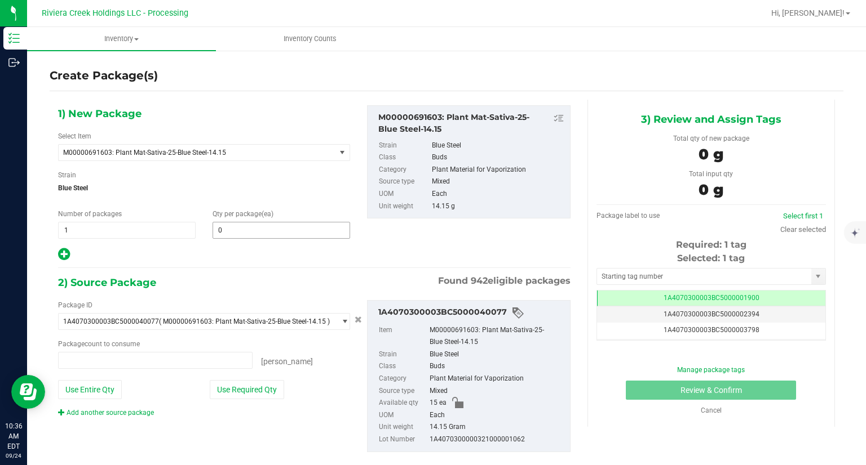
type input "0 ea"
click at [239, 225] on span at bounding box center [280, 230] width 137 height 17
type input "5"
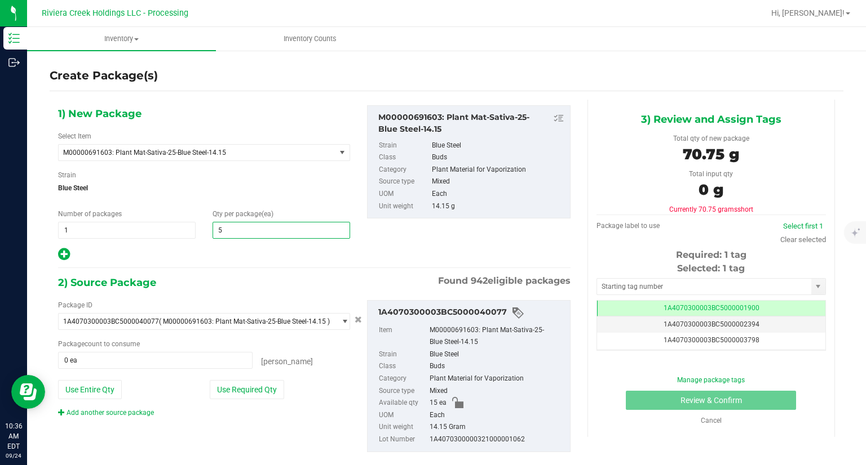
type input "5"
click at [236, 255] on div at bounding box center [204, 254] width 292 height 15
click at [266, 390] on button "Use Required Qty" at bounding box center [247, 389] width 74 height 19
type input "5 ea"
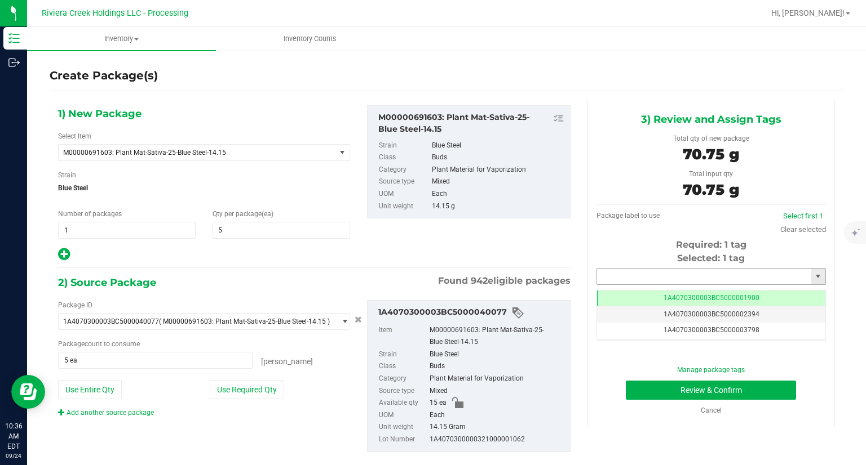
click at [611, 271] on input "text" at bounding box center [704, 277] width 214 height 16
click at [629, 288] on li "1A4070300003BC5000042008" at bounding box center [704, 295] width 226 height 17
type input "1A4070300003BC5000042008"
click at [674, 394] on button "Review & Confirm" at bounding box center [711, 390] width 170 height 19
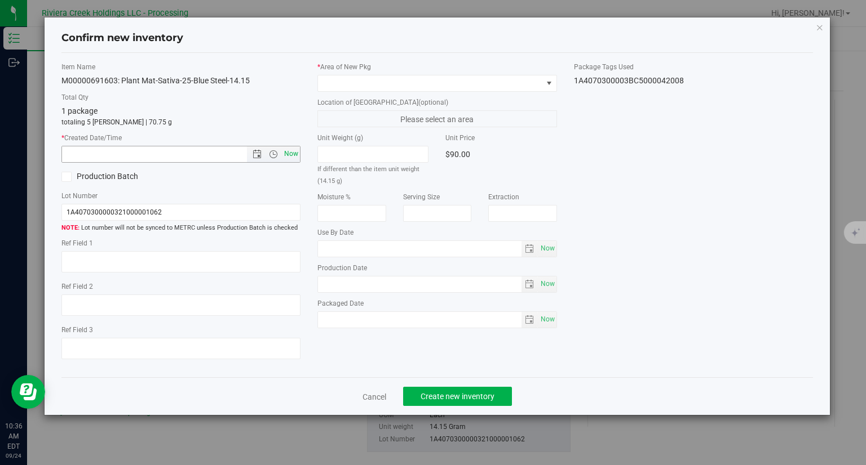
click at [293, 150] on span "Now" at bounding box center [291, 154] width 19 height 16
type input "9/24/2025 10:36 AM"
click at [344, 94] on div "* Area of New Pkg Location of New Pkg (optional) Please select an area Unit Wei…" at bounding box center [437, 198] width 256 height 272
click at [348, 82] on span at bounding box center [430, 84] width 224 height 16
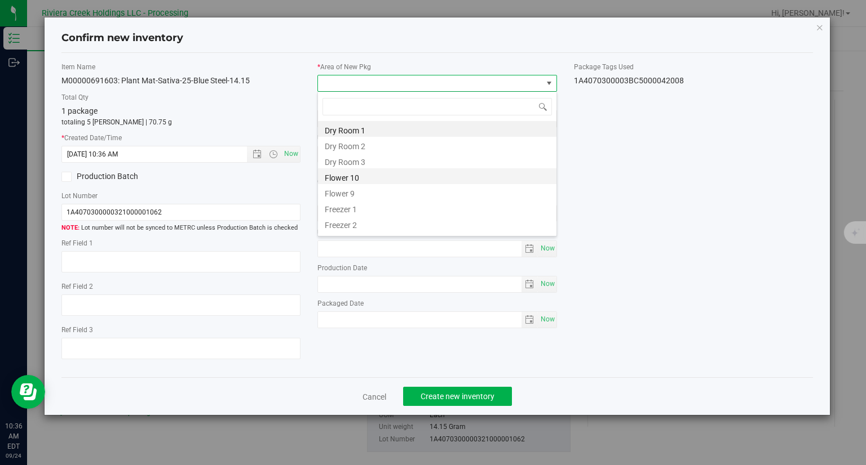
click at [353, 178] on li "Flower 10" at bounding box center [437, 176] width 238 height 16
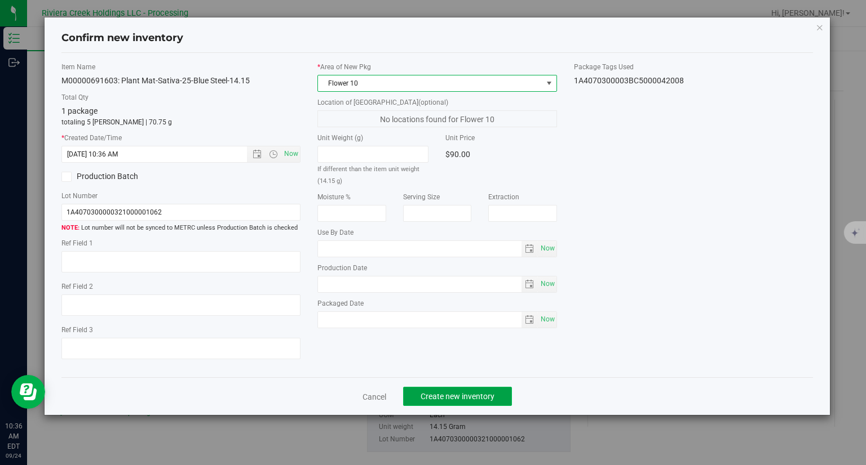
click at [500, 401] on button "Create new inventory" at bounding box center [457, 396] width 109 height 19
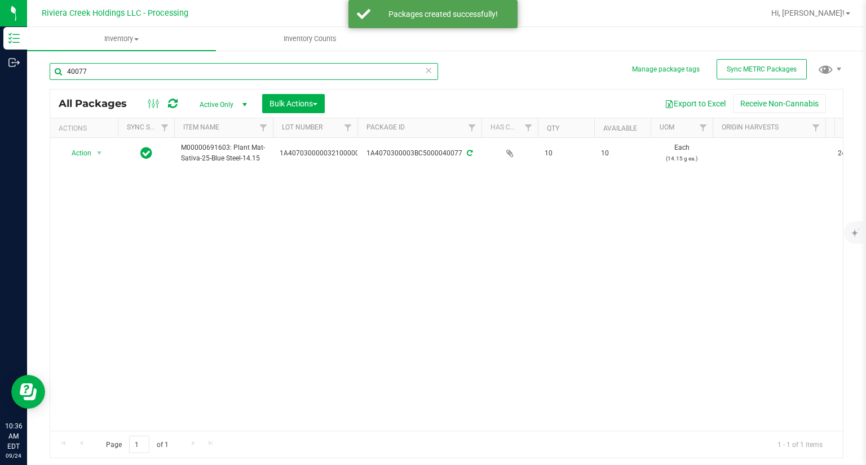
click at [122, 73] on input "40077" at bounding box center [244, 71] width 388 height 17
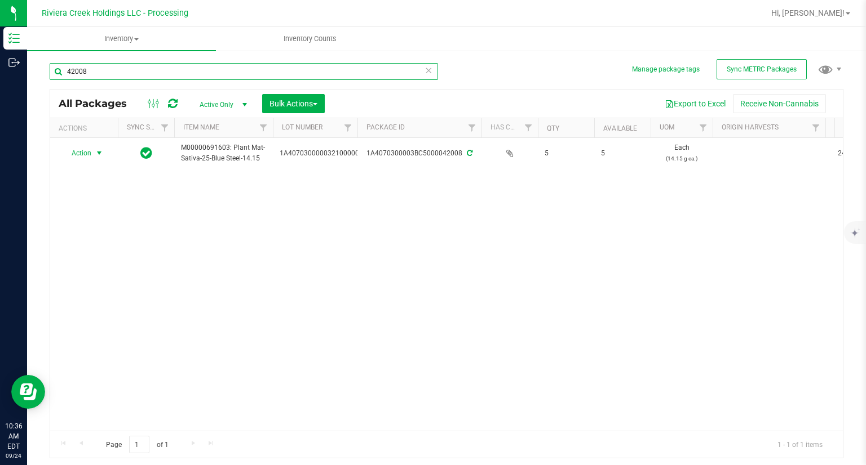
type input "42008"
click at [86, 158] on span "Action" at bounding box center [76, 153] width 30 height 16
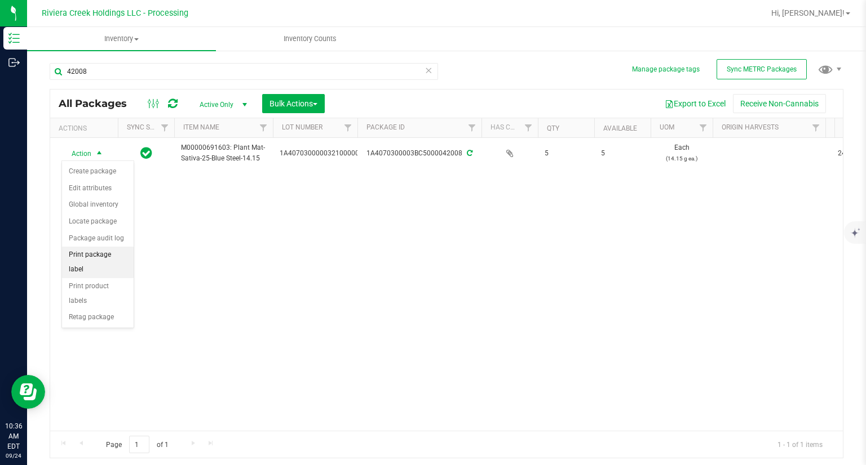
click at [111, 251] on li "Print package label" at bounding box center [98, 262] width 72 height 31
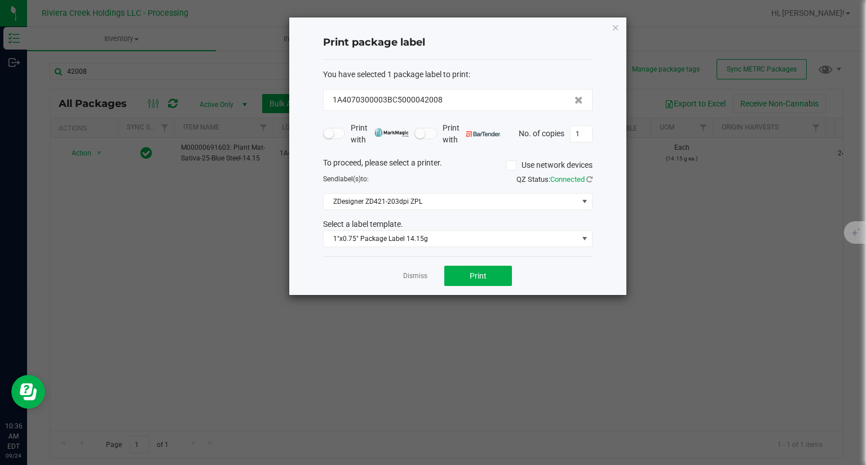
click at [403, 230] on div "1"x0.75" Package Label 14.15g" at bounding box center [457, 238] width 286 height 17
click at [482, 278] on span "Print" at bounding box center [477, 276] width 17 height 9
click at [613, 28] on icon "button" at bounding box center [615, 27] width 8 height 14
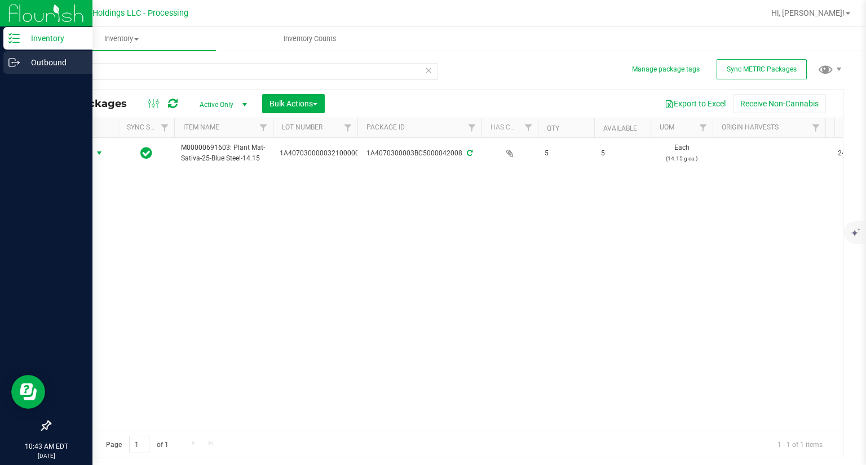
click at [77, 68] on p "Outbound" at bounding box center [54, 63] width 68 height 14
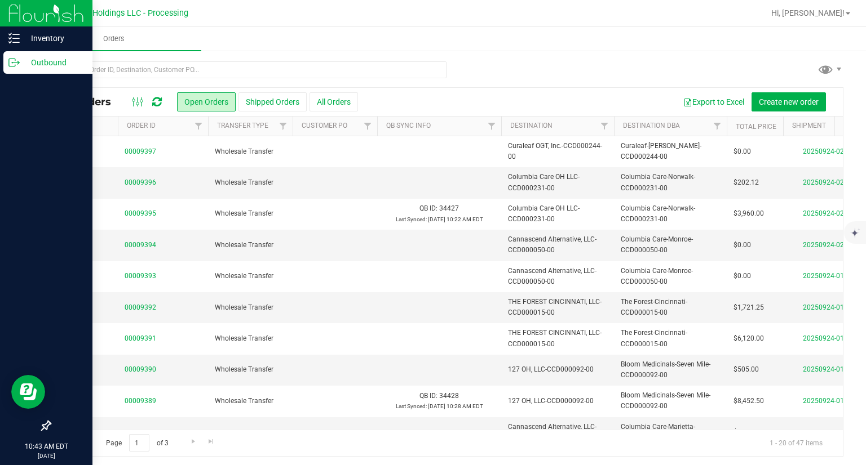
click at [53, 41] on p "Inventory" at bounding box center [54, 39] width 68 height 14
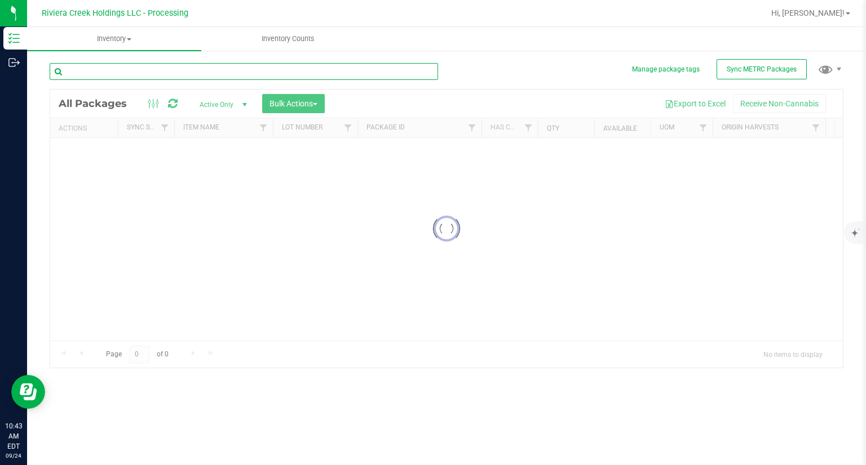
click at [121, 73] on input "text" at bounding box center [244, 71] width 388 height 17
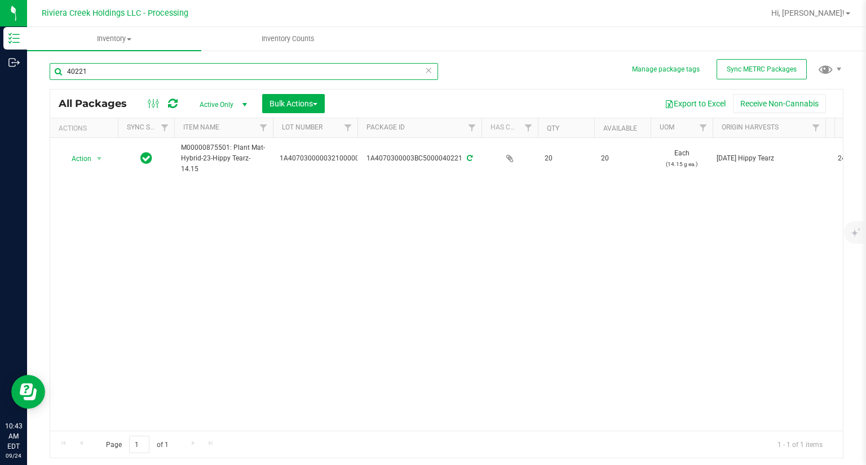
type input "40221"
click at [87, 156] on span "Action" at bounding box center [76, 159] width 30 height 16
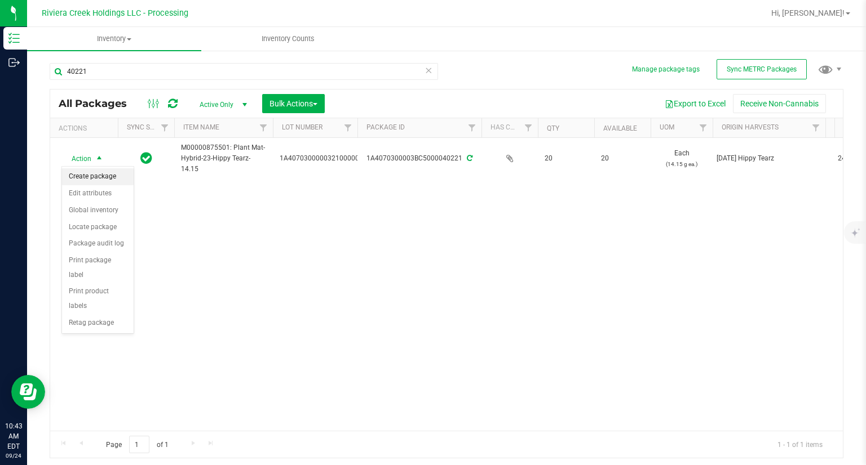
click at [91, 169] on li "Create package" at bounding box center [98, 176] width 72 height 17
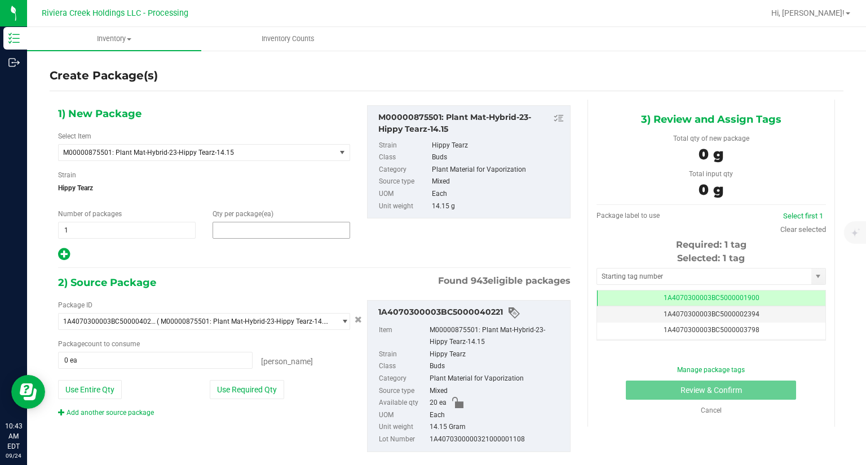
click at [238, 226] on span at bounding box center [280, 230] width 137 height 17
type input "6"
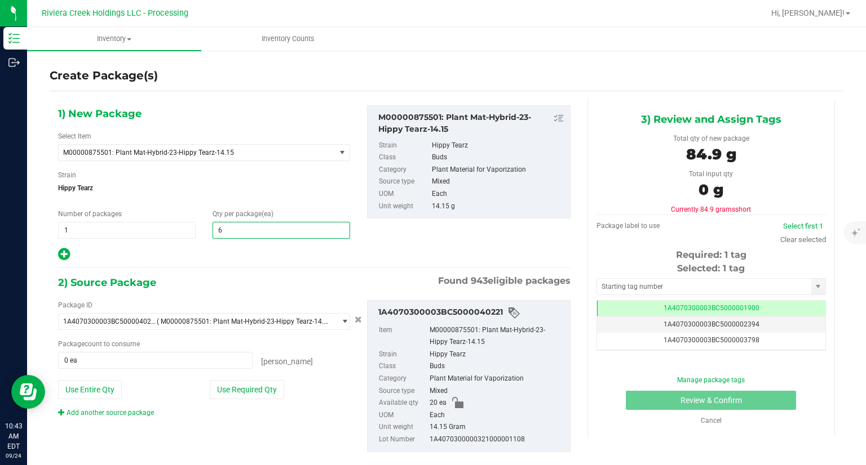
type input "6"
drag, startPoint x: 233, startPoint y: 247, endPoint x: 240, endPoint y: 262, distance: 16.4
click at [233, 247] on div at bounding box center [204, 254] width 292 height 15
click at [272, 397] on div "Package ID 1A4070300003BC5000040221 ( M00000875501: Plant Mat-Hybrid-23-Hippy T…" at bounding box center [204, 359] width 309 height 118
click at [270, 394] on button "Use Required Qty" at bounding box center [247, 389] width 74 height 19
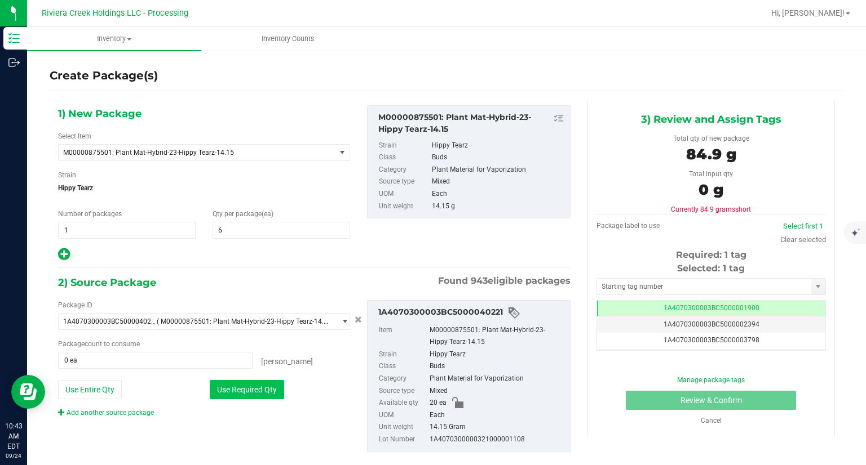
type input "6 ea"
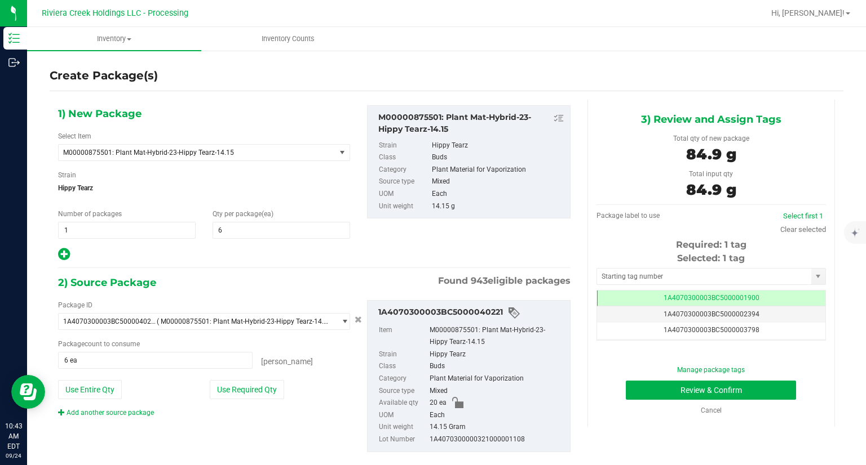
click at [332, 386] on div "Use Required Qty" at bounding box center [280, 389] width 140 height 19
click at [651, 278] on input "text" at bounding box center [704, 277] width 214 height 16
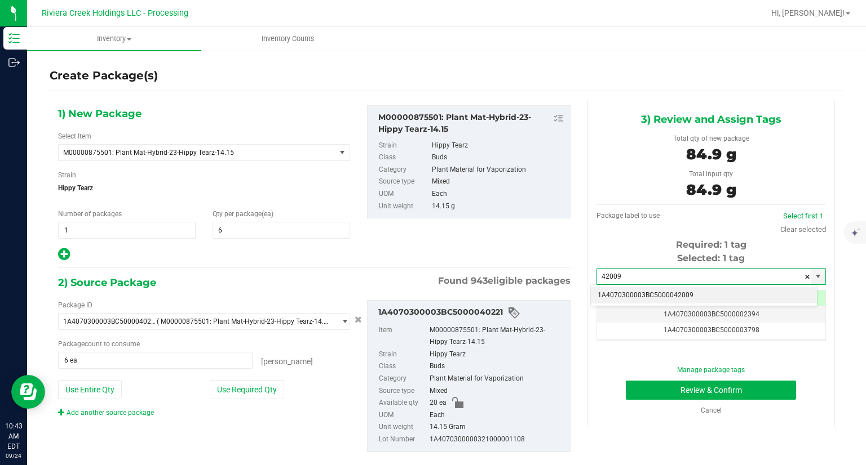
click at [640, 296] on li "1A4070300003BC5000042009" at bounding box center [704, 295] width 226 height 17
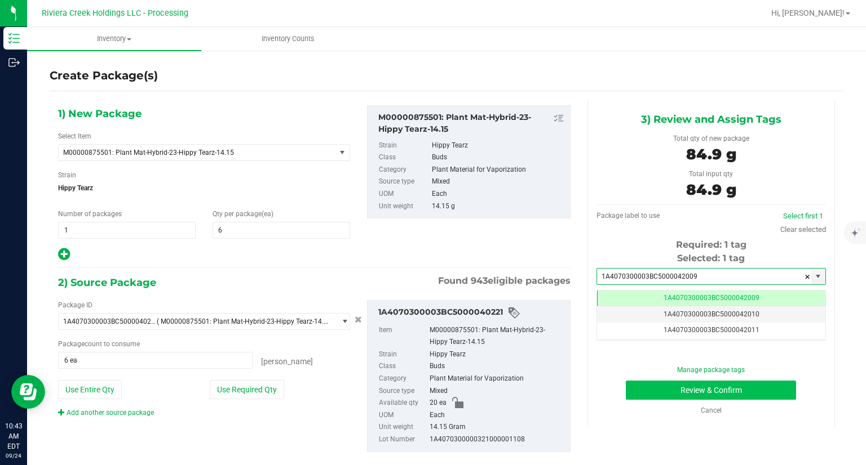
type input "1A4070300003BC5000042009"
click at [641, 386] on button "Review & Confirm" at bounding box center [711, 390] width 170 height 19
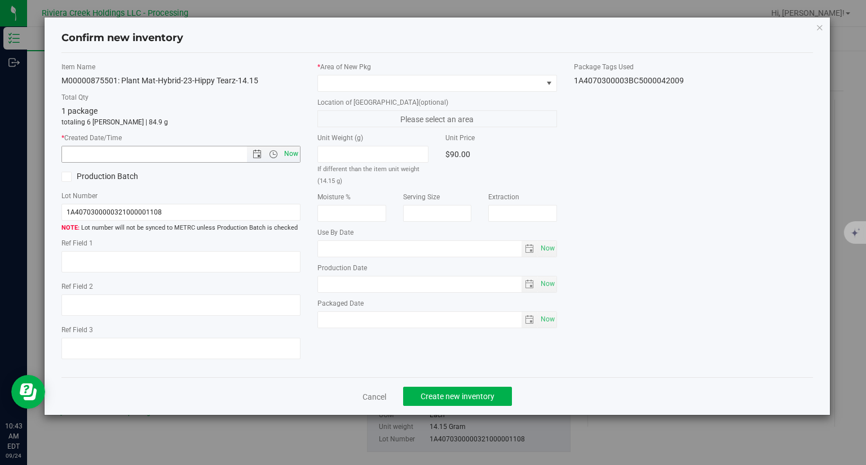
click at [298, 158] on span "Now" at bounding box center [291, 154] width 19 height 16
type input "9/24/2025 10:43 AM"
click at [361, 99] on label "Location of [GEOGRAPHIC_DATA] (optional)" at bounding box center [436, 102] width 239 height 10
click at [353, 85] on span at bounding box center [430, 84] width 224 height 16
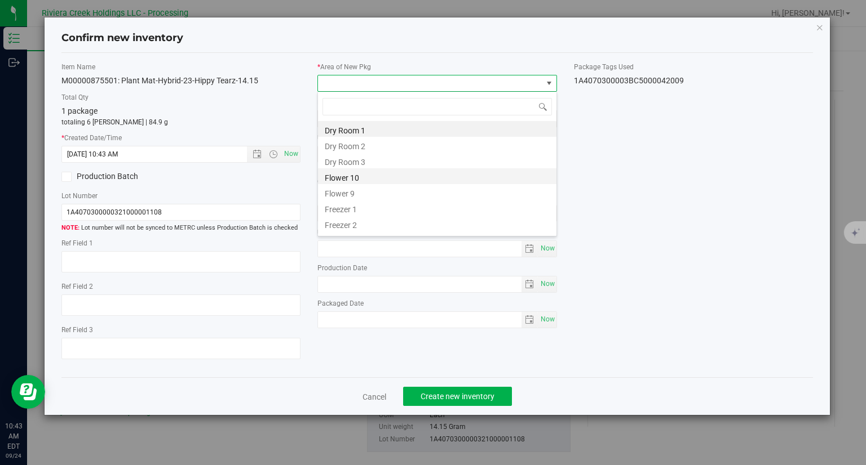
click at [347, 175] on li "Flower 10" at bounding box center [437, 176] width 238 height 16
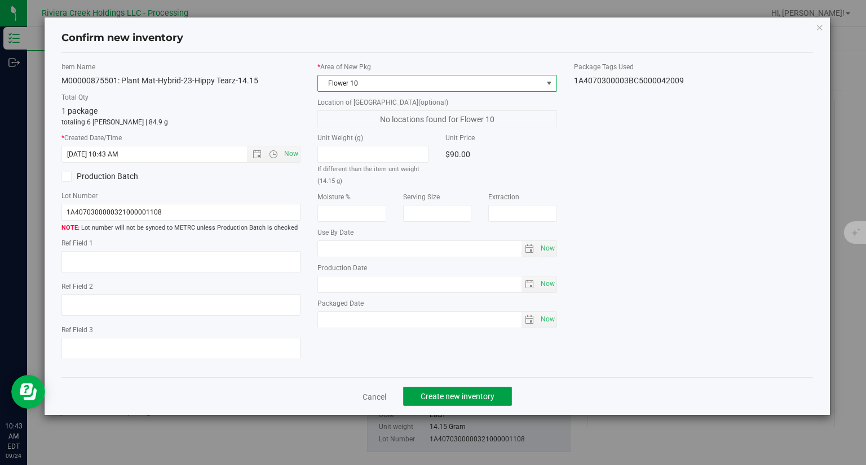
click at [492, 392] on span "Create new inventory" at bounding box center [457, 396] width 74 height 9
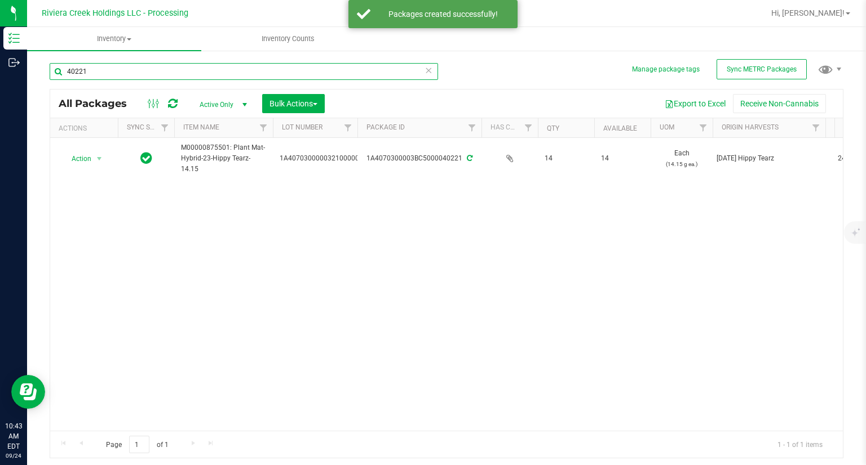
click at [142, 72] on input "40221" at bounding box center [244, 71] width 388 height 17
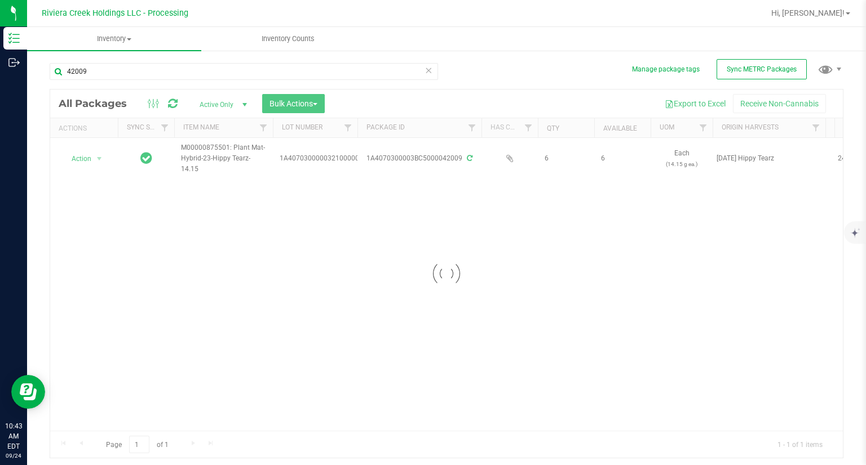
click at [98, 162] on div at bounding box center [446, 274] width 792 height 369
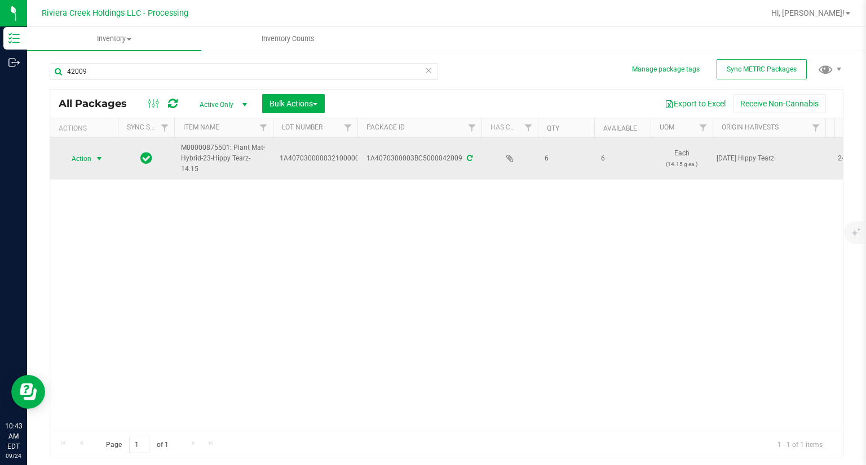
click at [96, 159] on span "select" at bounding box center [99, 158] width 9 height 9
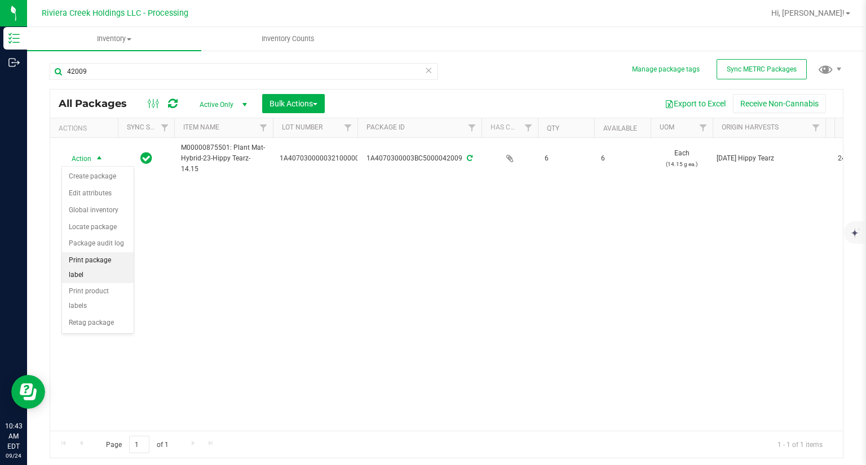
click at [122, 257] on li "Print package label" at bounding box center [98, 267] width 72 height 31
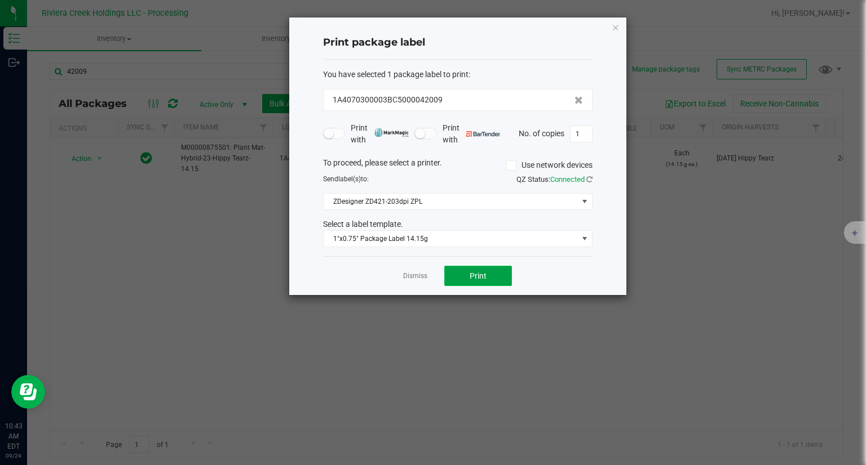
click at [502, 267] on button "Print" at bounding box center [478, 276] width 68 height 20
click at [610, 28] on div "Print package label You have selected 1 package label to print : 1A4070300003BC…" at bounding box center [457, 156] width 337 height 278
click at [613, 27] on icon "button" at bounding box center [615, 27] width 8 height 14
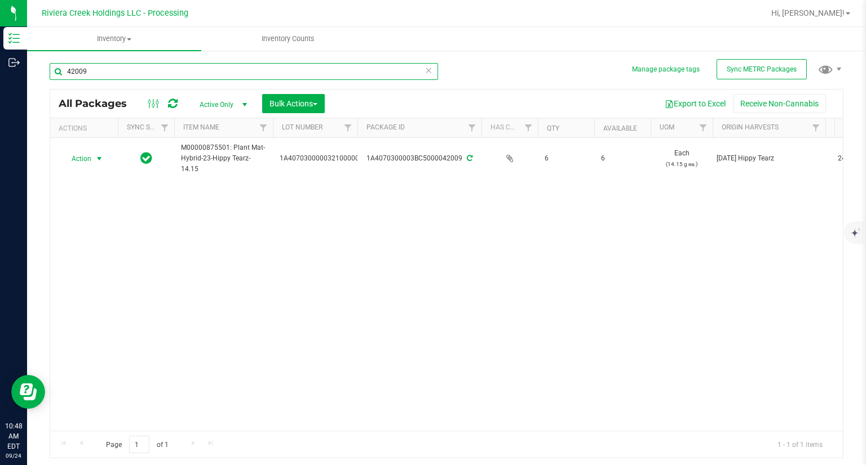
click at [223, 63] on input "42009" at bounding box center [244, 71] width 388 height 17
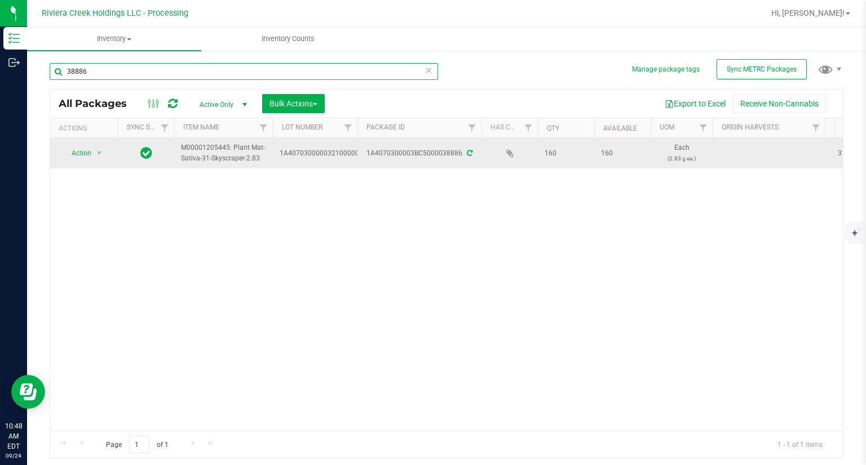
type input "38886"
click at [87, 152] on span "Action" at bounding box center [76, 153] width 30 height 16
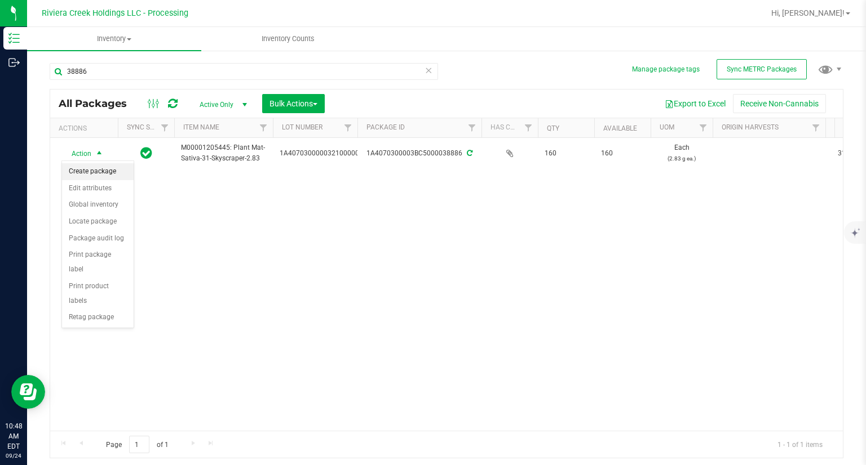
click at [90, 167] on li "Create package" at bounding box center [98, 171] width 72 height 17
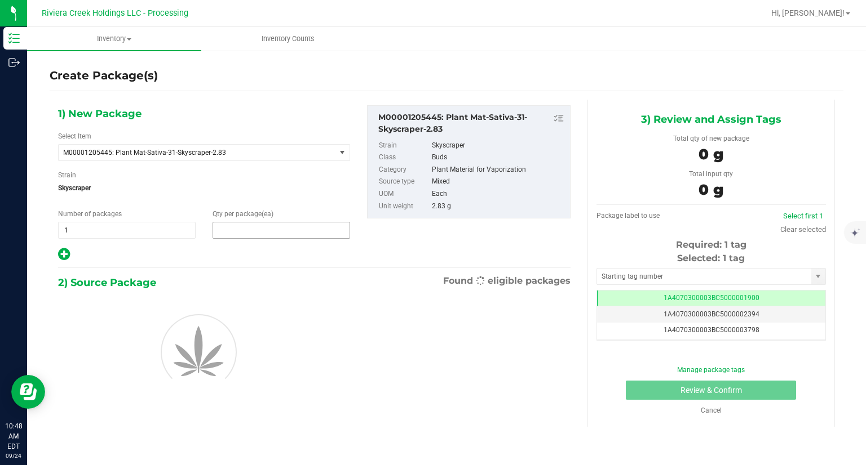
click at [236, 237] on span at bounding box center [280, 230] width 137 height 17
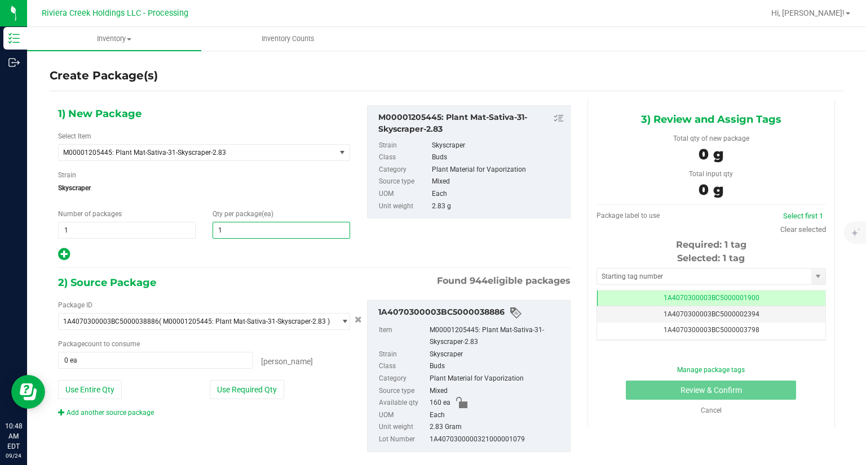
type input "10"
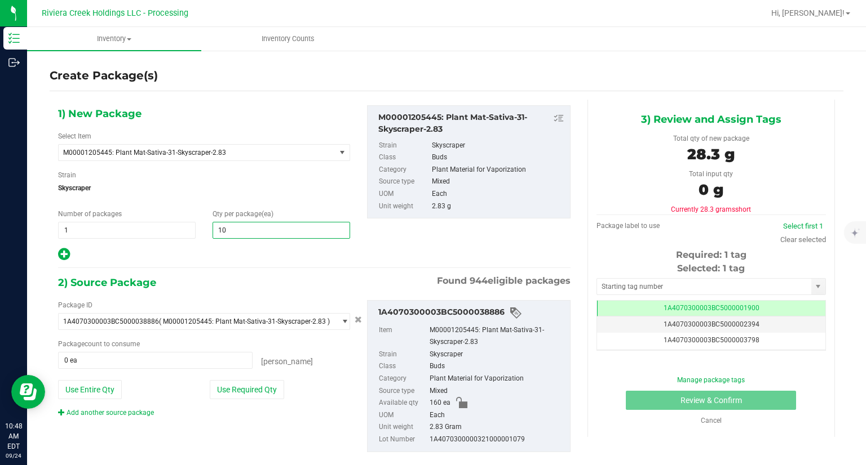
type input "10"
click at [215, 293] on div "Package ID 1A4070300003BC5000038886 ( M00001205445: Plant Mat-Sativa-31-Skyscra…" at bounding box center [314, 376] width 529 height 170
click at [245, 379] on div "Package ID 1A4070300003BC5000038886 ( M00001205445: Plant Mat-Sativa-31-Skyscra…" at bounding box center [204, 359] width 309 height 118
click at [246, 393] on button "Use Required Qty" at bounding box center [247, 389] width 74 height 19
type input "10 ea"
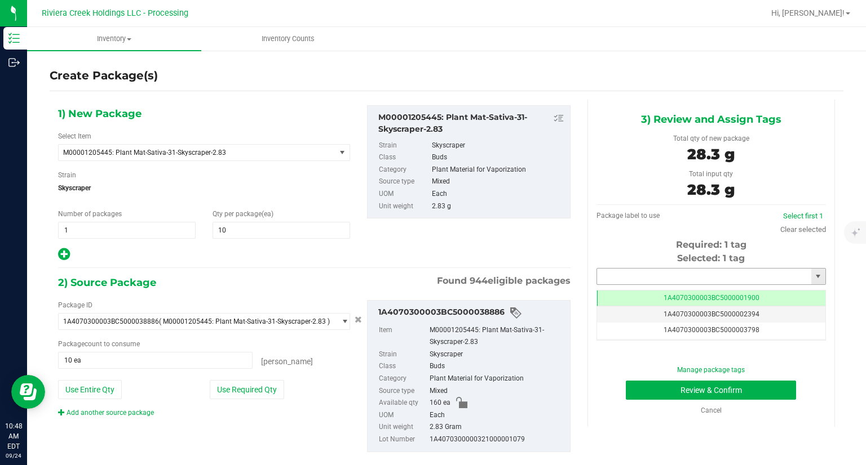
click at [635, 278] on input "text" at bounding box center [704, 277] width 214 height 16
click at [632, 296] on li "1A4070300003BC5000042010" at bounding box center [704, 295] width 226 height 17
type input "1A4070300003BC5000042010"
click at [626, 399] on button "Review & Confirm" at bounding box center [711, 390] width 170 height 19
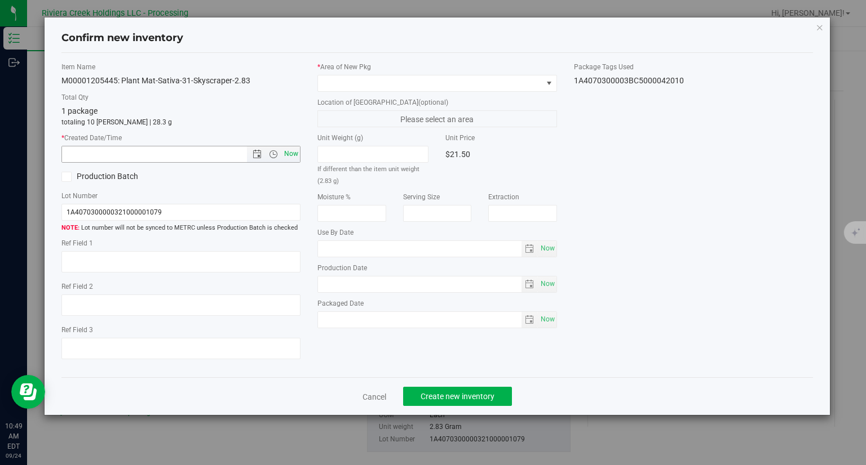
click at [295, 152] on span "Now" at bounding box center [291, 154] width 19 height 16
type input "9/24/2025 10:49 AM"
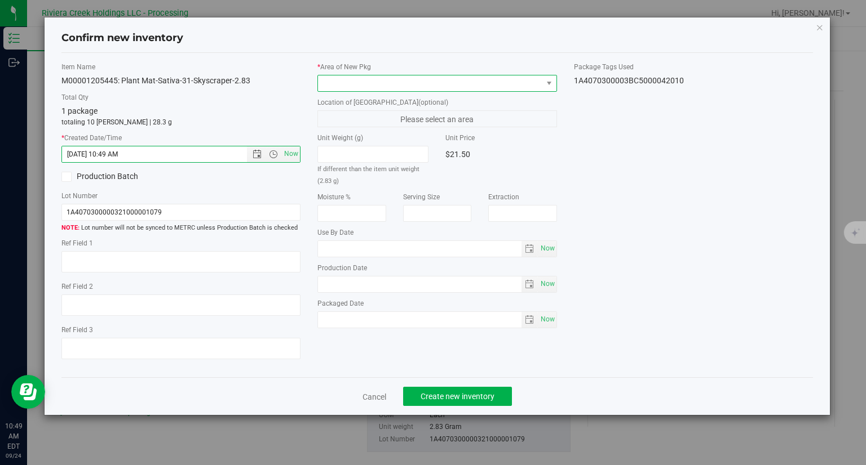
click at [347, 91] on span at bounding box center [436, 83] width 239 height 17
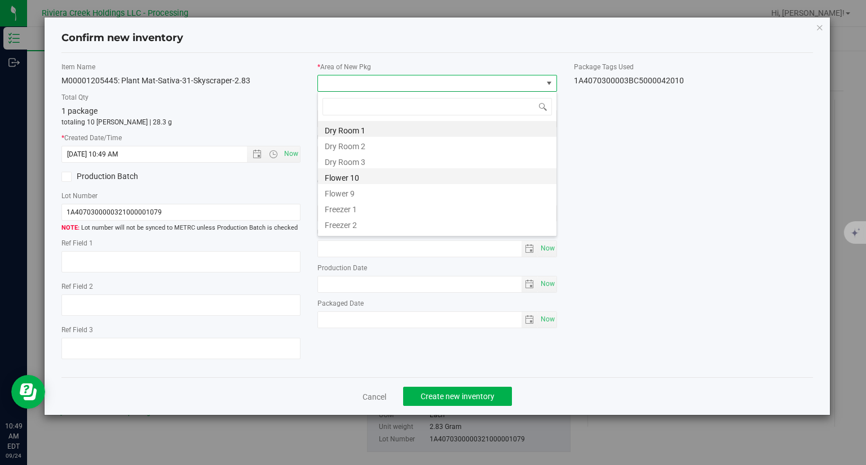
click at [360, 177] on li "Flower 10" at bounding box center [437, 176] width 238 height 16
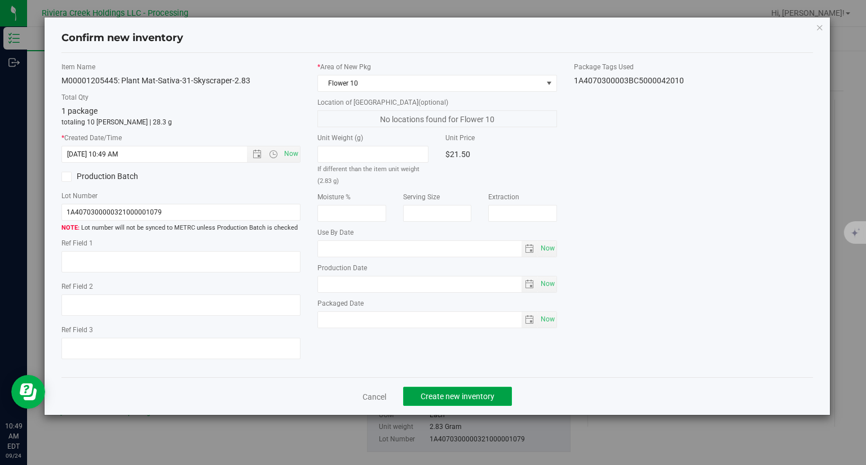
click at [480, 391] on button "Create new inventory" at bounding box center [457, 396] width 109 height 19
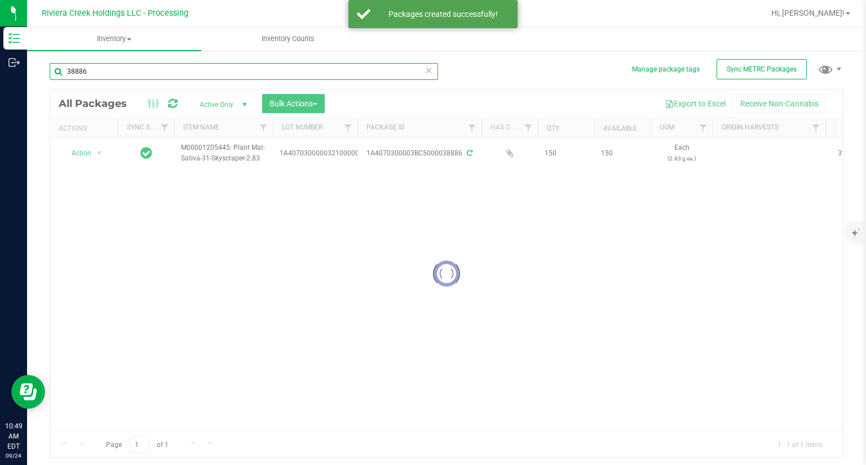
click at [126, 73] on input "38886" at bounding box center [244, 71] width 388 height 17
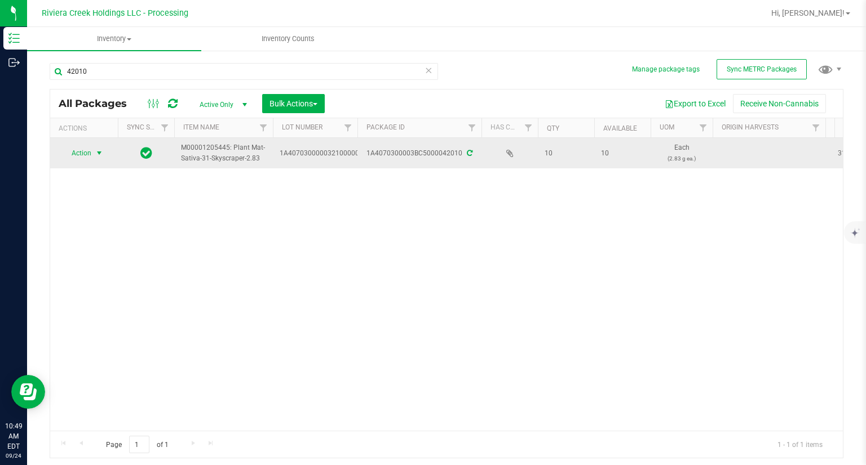
click at [90, 156] on span "Action" at bounding box center [76, 153] width 30 height 16
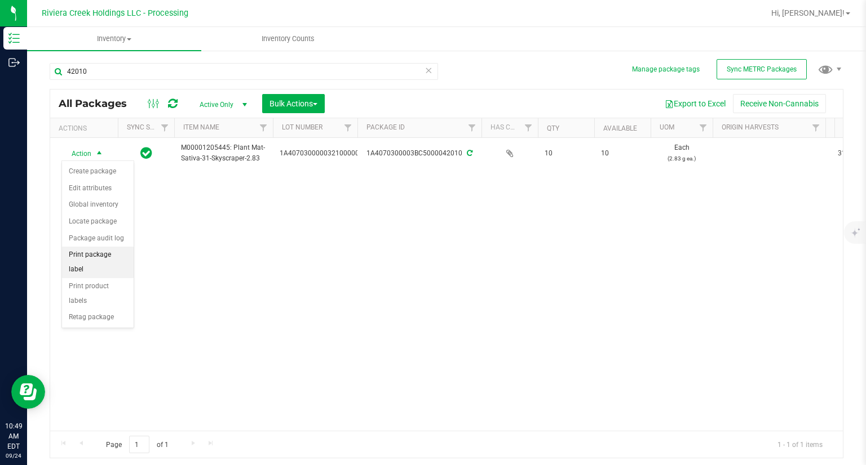
click at [122, 251] on li "Print package label" at bounding box center [98, 262] width 72 height 31
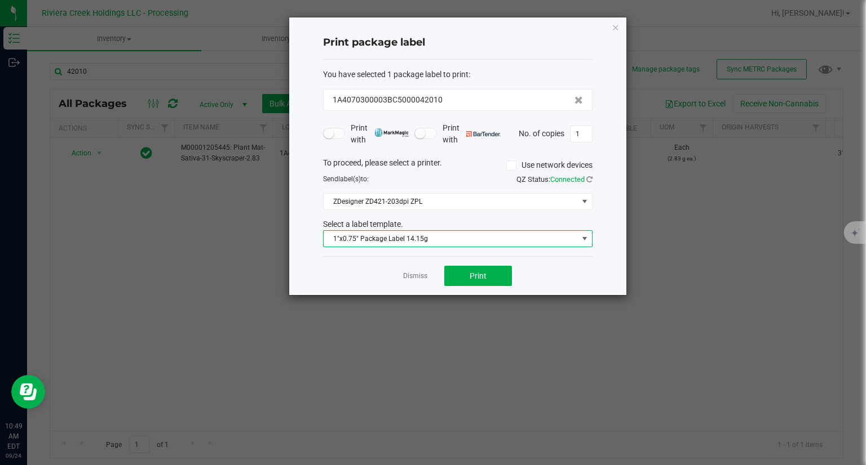
click at [443, 239] on span "1"x0.75" Package Label 14.15g" at bounding box center [450, 239] width 254 height 16
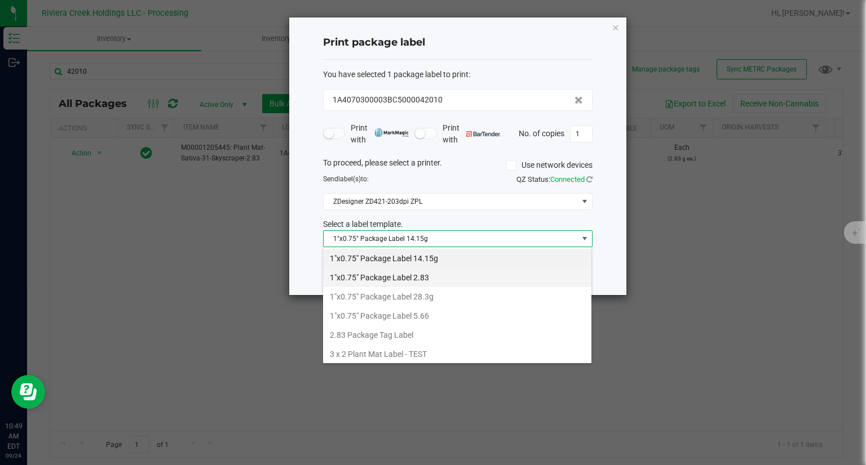
click at [432, 279] on li "1"x0.75" Package Label 2.83" at bounding box center [457, 277] width 268 height 19
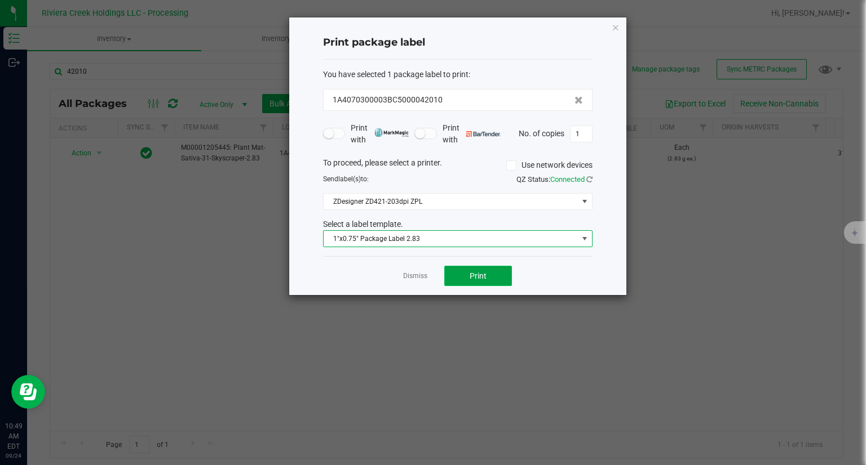
click at [501, 278] on button "Print" at bounding box center [478, 276] width 68 height 20
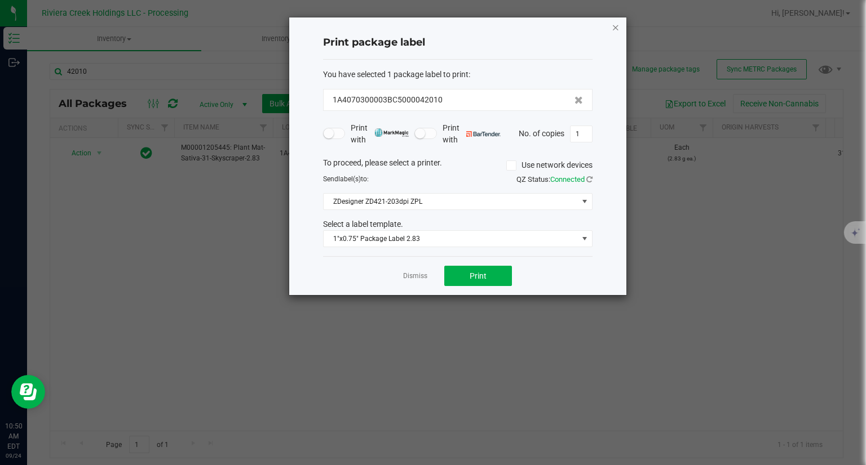
click at [613, 27] on icon "button" at bounding box center [615, 27] width 8 height 14
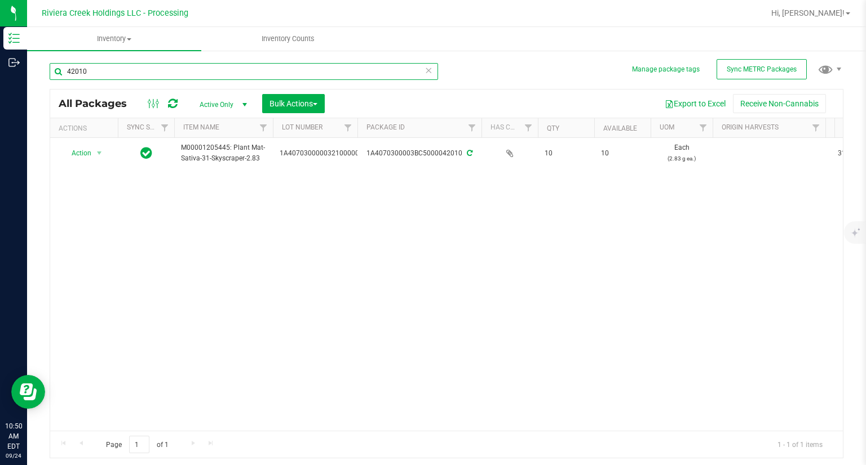
click at [113, 73] on input "42010" at bounding box center [244, 71] width 388 height 17
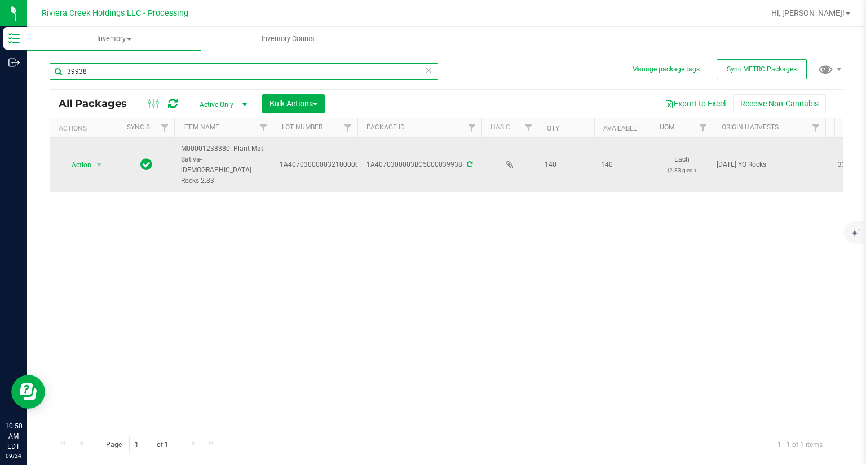
type input "39938"
click at [83, 163] on span "Action" at bounding box center [76, 165] width 30 height 16
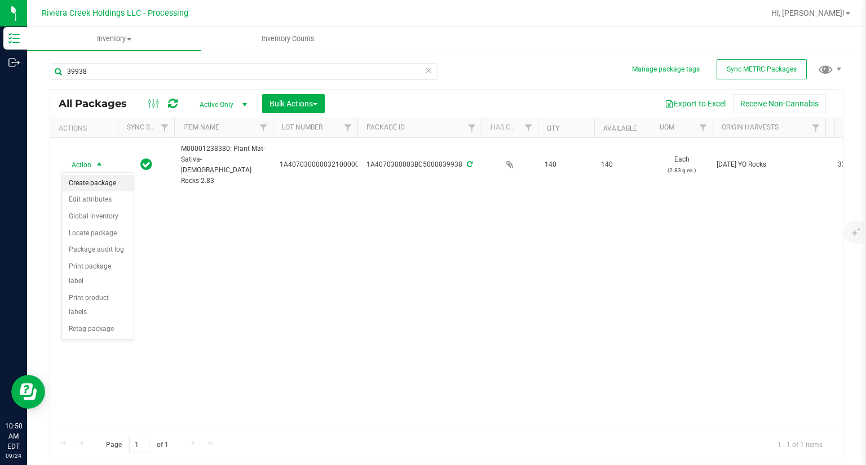
click at [86, 179] on li "Create package" at bounding box center [98, 183] width 72 height 17
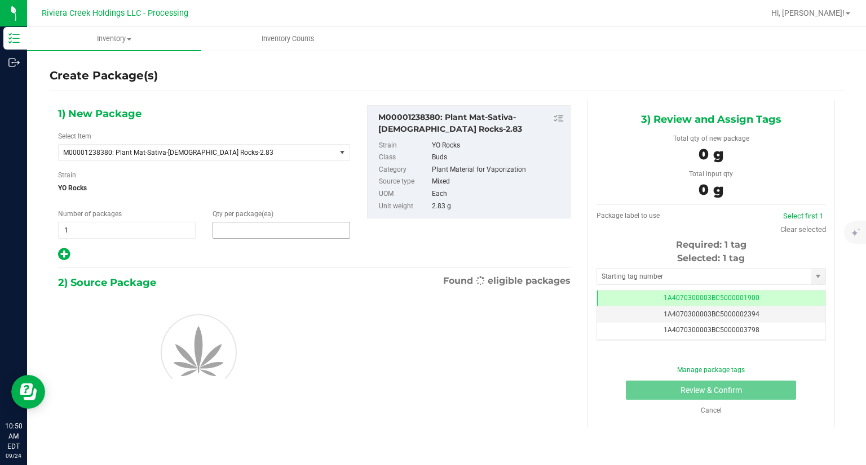
click at [248, 236] on span at bounding box center [280, 230] width 137 height 17
type input "1"
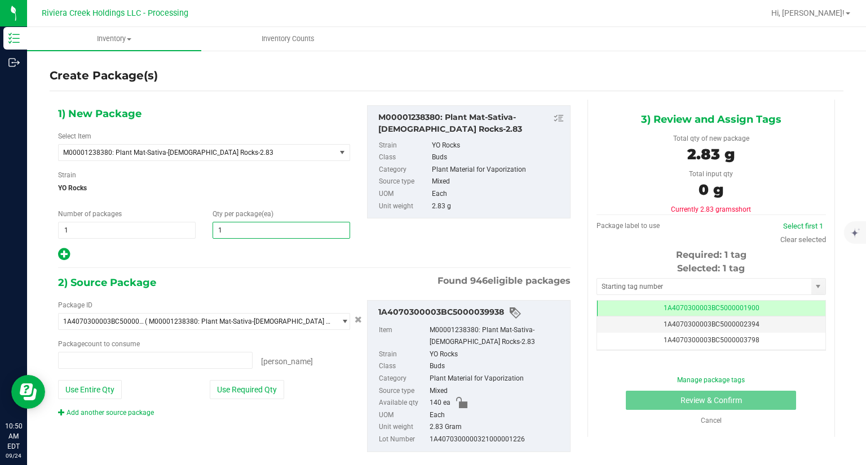
type input "0 ea"
type input "10"
click at [237, 251] on div at bounding box center [204, 254] width 292 height 15
click at [252, 381] on button "Use Required Qty" at bounding box center [247, 389] width 74 height 19
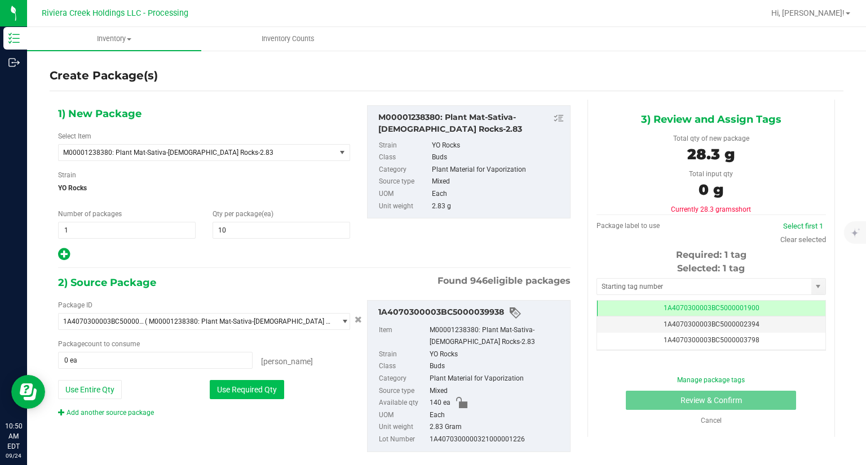
type input "10 ea"
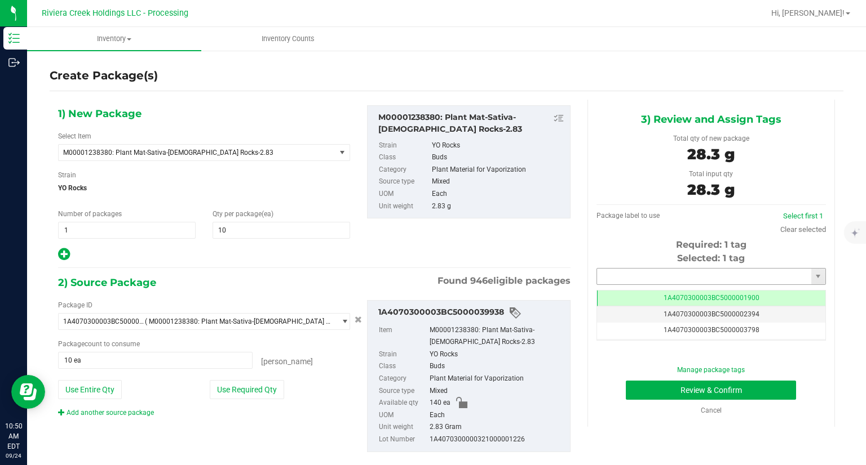
click at [649, 271] on input "text" at bounding box center [704, 277] width 214 height 16
click at [632, 292] on li "1A4070300003BC5000042011" at bounding box center [704, 295] width 226 height 17
type input "1A4070300003BC5000042011"
click at [646, 392] on button "Review & Confirm" at bounding box center [711, 390] width 170 height 19
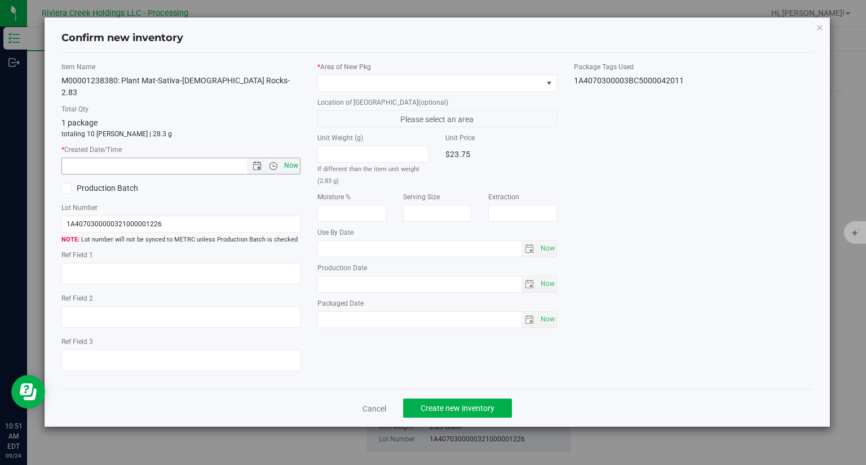
click at [291, 158] on span "Now" at bounding box center [291, 166] width 19 height 16
type input "9/24/2025 10:51 AM"
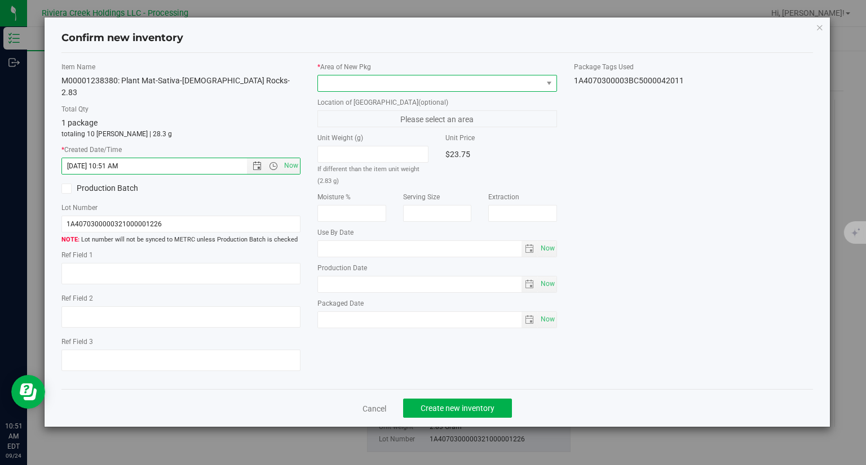
click at [371, 87] on span at bounding box center [430, 84] width 224 height 16
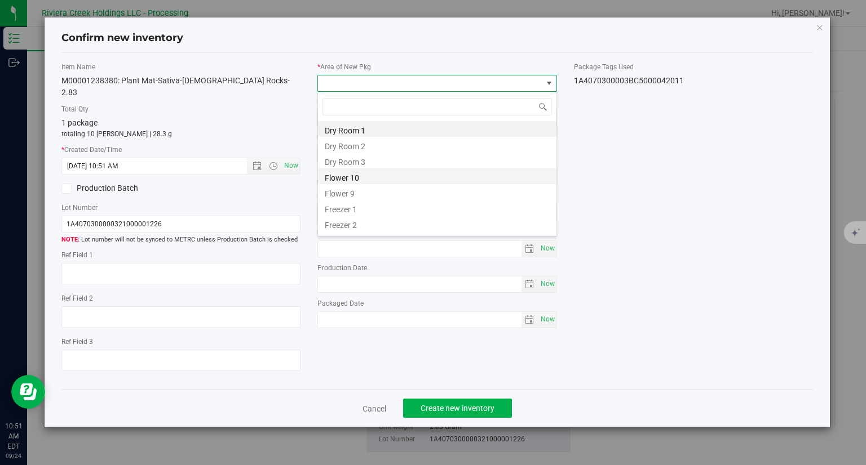
click at [356, 174] on li "Flower 10" at bounding box center [437, 176] width 238 height 16
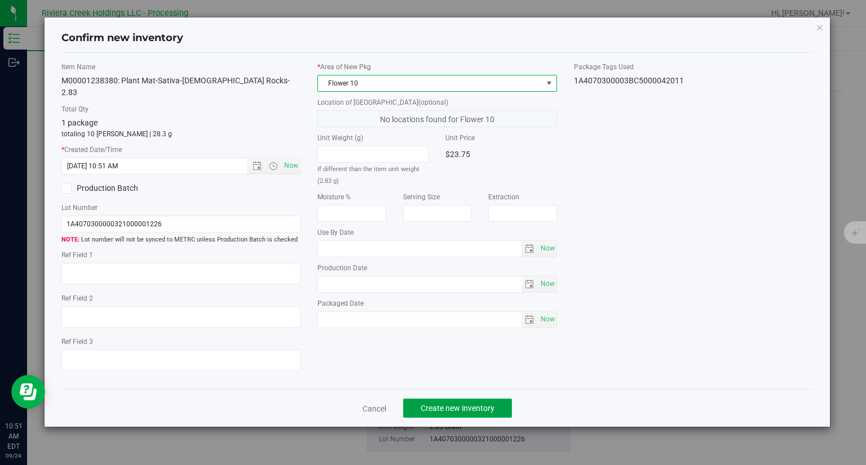
click at [465, 399] on button "Create new inventory" at bounding box center [457, 408] width 109 height 19
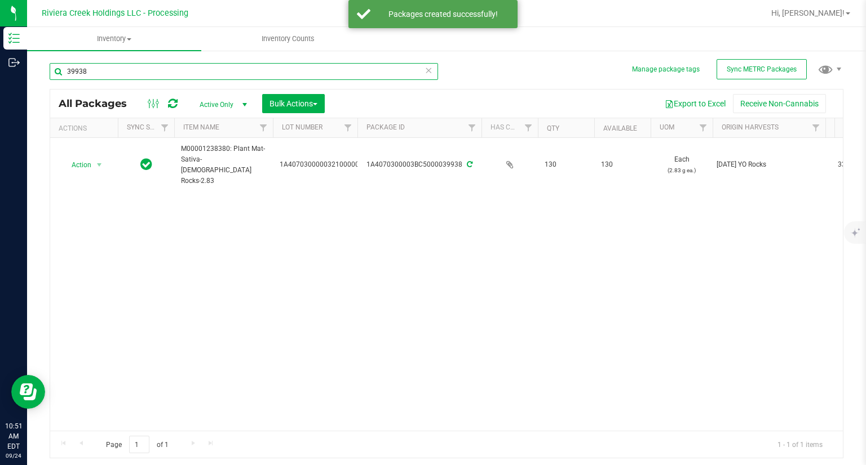
click at [113, 76] on input "39938" at bounding box center [244, 71] width 388 height 17
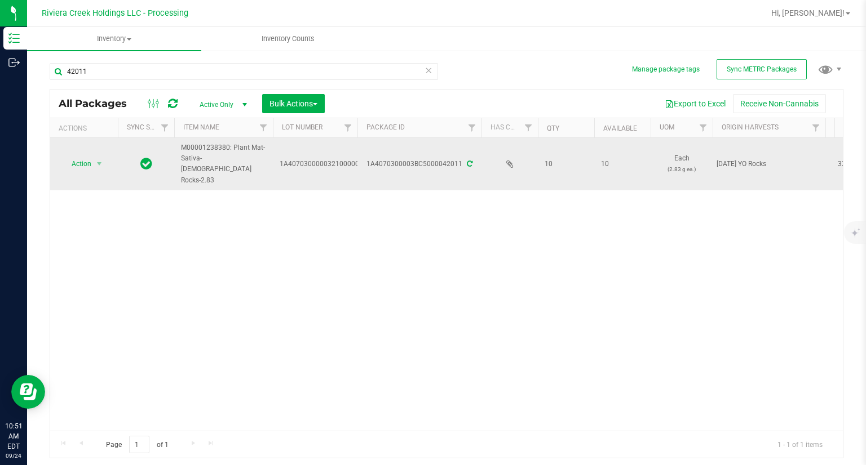
click at [79, 160] on span "Action" at bounding box center [76, 164] width 30 height 16
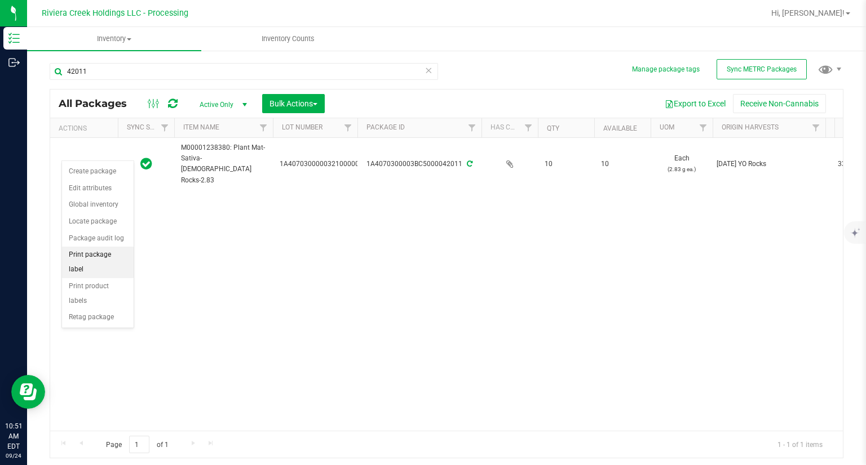
click at [115, 250] on li "Print package label" at bounding box center [98, 262] width 72 height 31
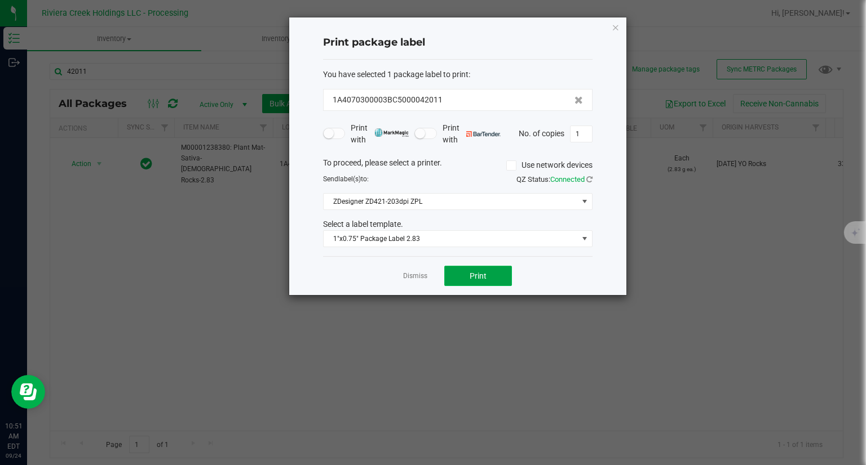
click at [465, 269] on button "Print" at bounding box center [478, 276] width 68 height 20
click at [616, 26] on icon "button" at bounding box center [615, 27] width 8 height 14
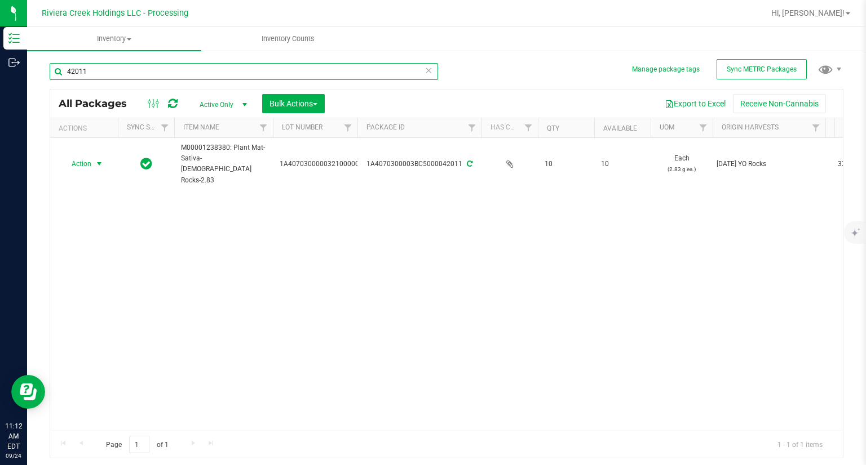
click at [140, 68] on input "42011" at bounding box center [244, 71] width 388 height 17
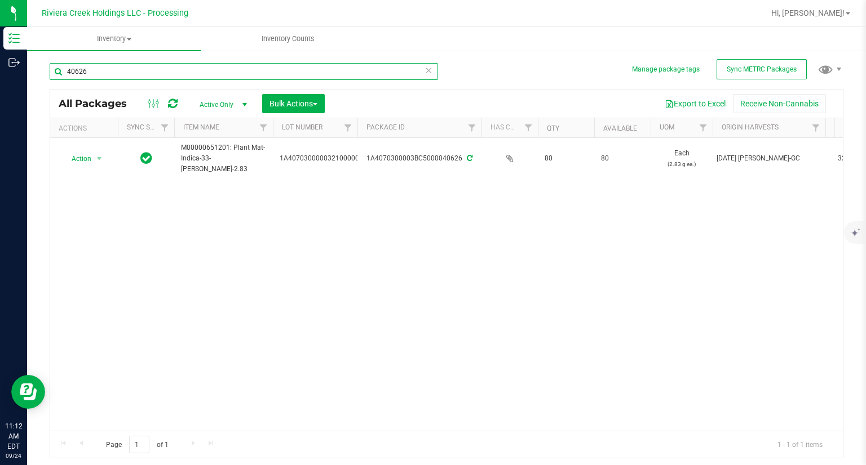
type input "40626"
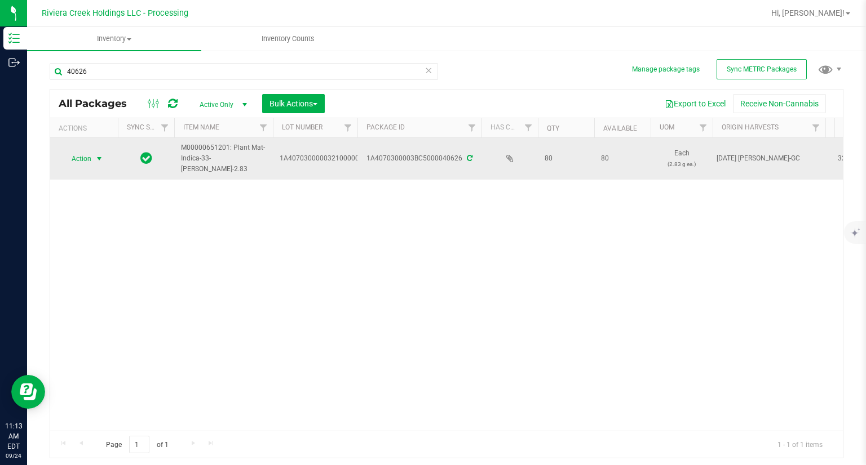
click at [81, 163] on span "Action" at bounding box center [76, 159] width 30 height 16
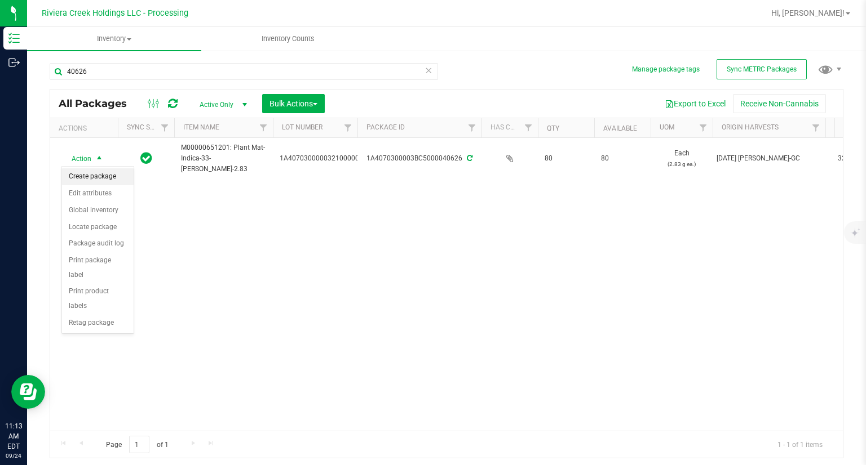
click at [87, 176] on li "Create package" at bounding box center [98, 176] width 72 height 17
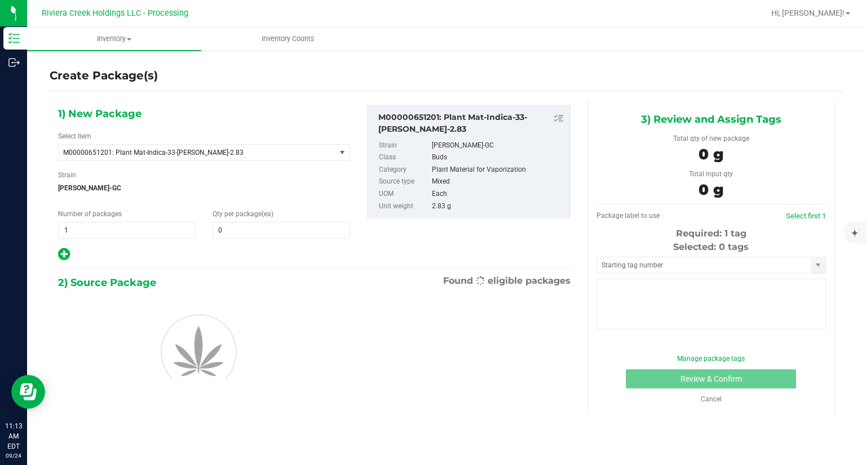
type input "0"
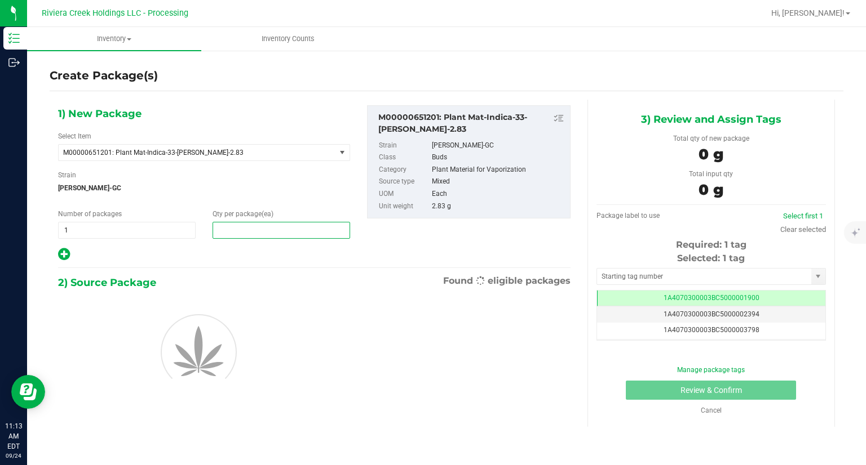
click at [248, 232] on span at bounding box center [280, 230] width 137 height 17
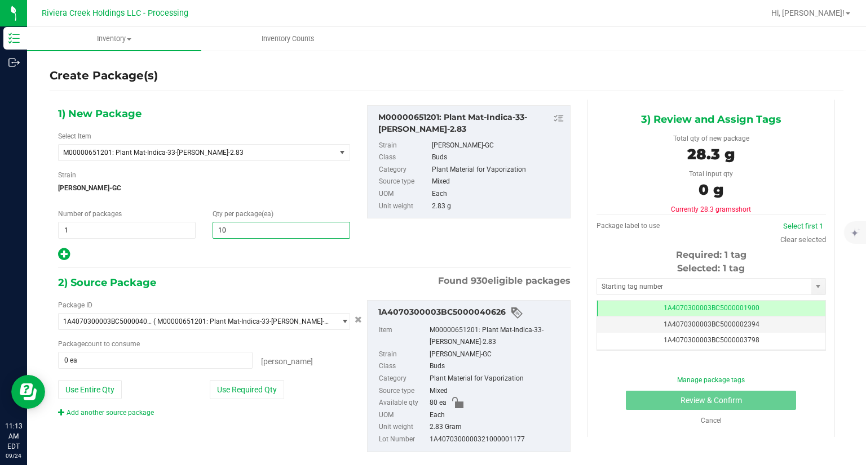
type input "100"
click at [246, 395] on button "Use Required Qty" at bounding box center [247, 389] width 74 height 19
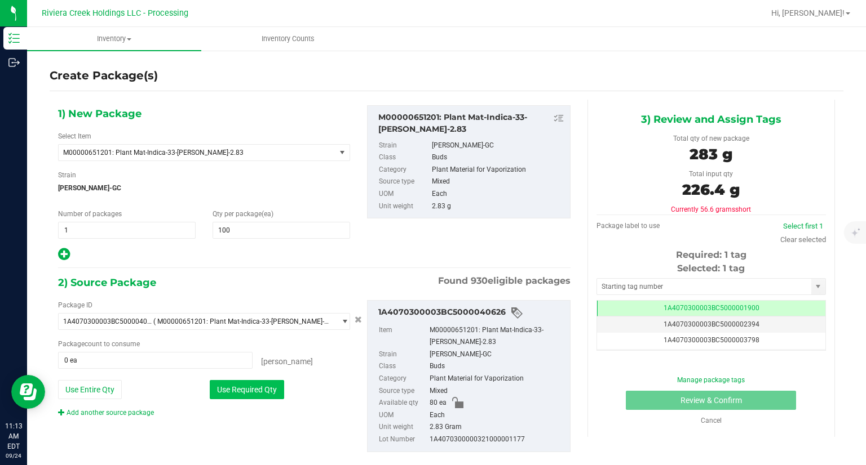
type input "80 ea"
click at [112, 411] on link "Add another source package" at bounding box center [106, 413] width 96 height 8
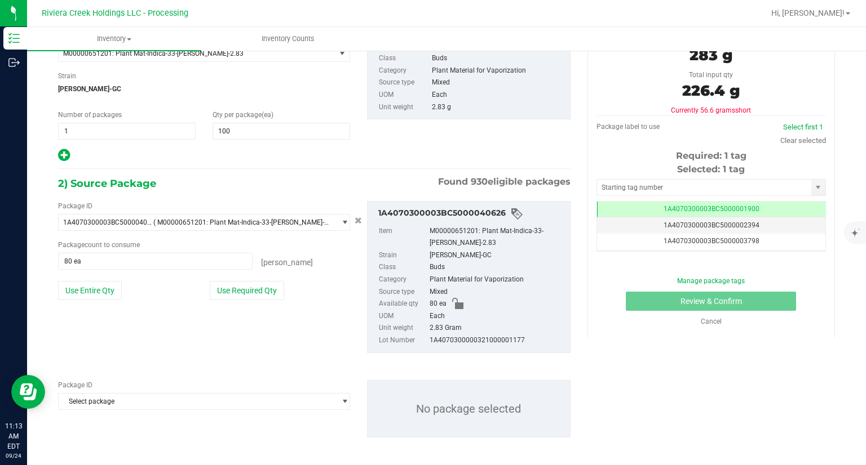
scroll to position [103, 0]
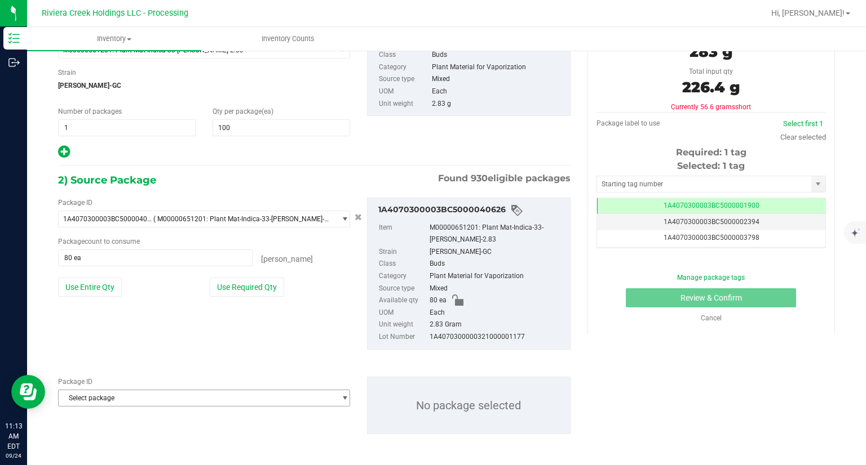
click at [117, 397] on span "Select package" at bounding box center [197, 399] width 277 height 16
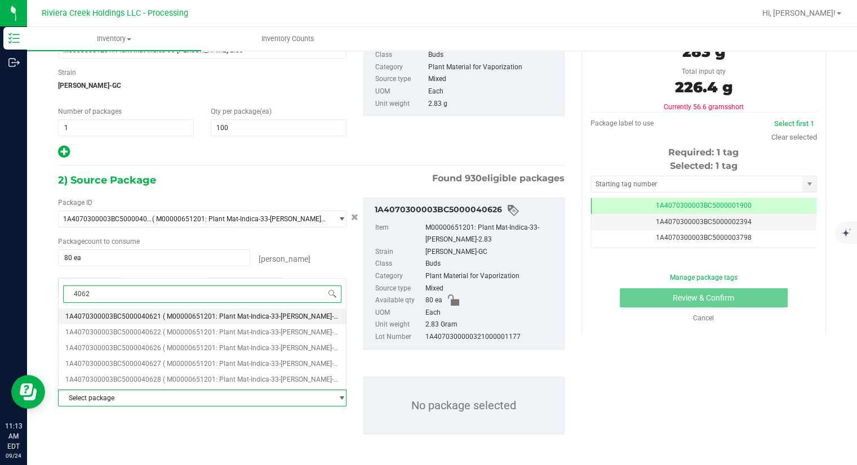
type input "40621"
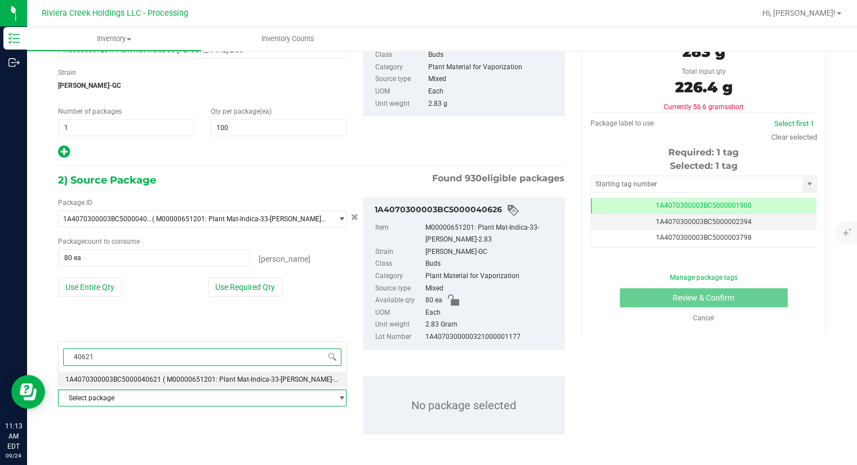
click at [120, 376] on span "1A4070300003BC5000040621" at bounding box center [113, 380] width 96 height 8
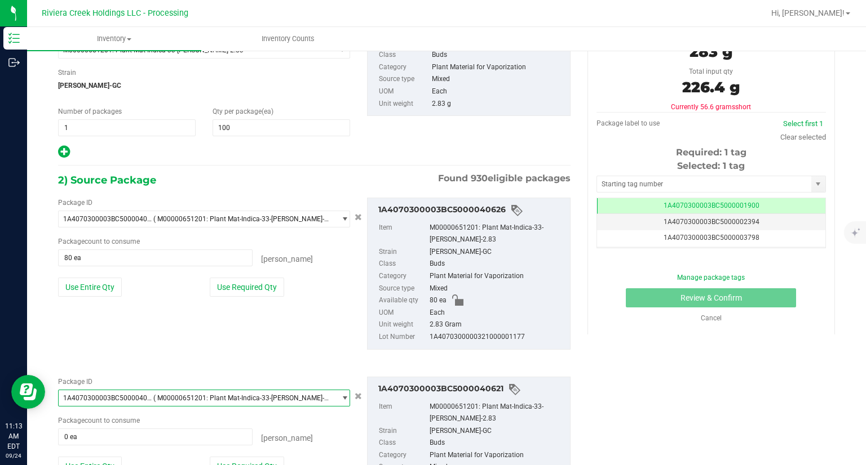
scroll to position [197, 0]
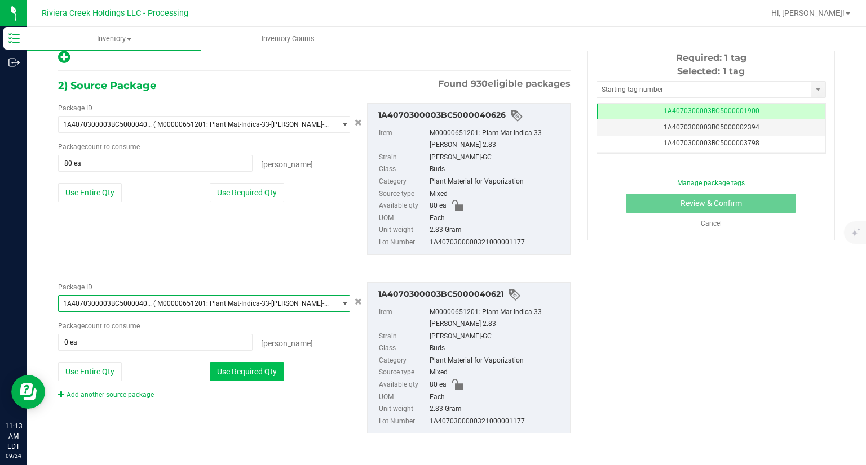
click at [252, 367] on button "Use Required Qty" at bounding box center [247, 371] width 74 height 19
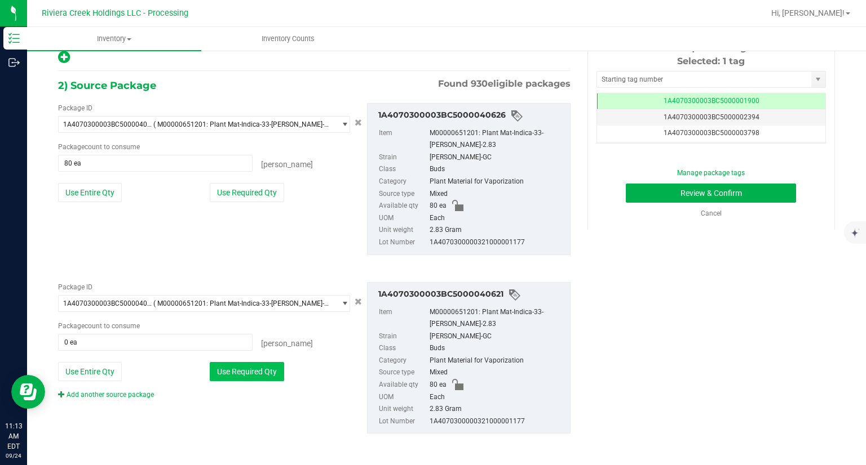
type input "20 ea"
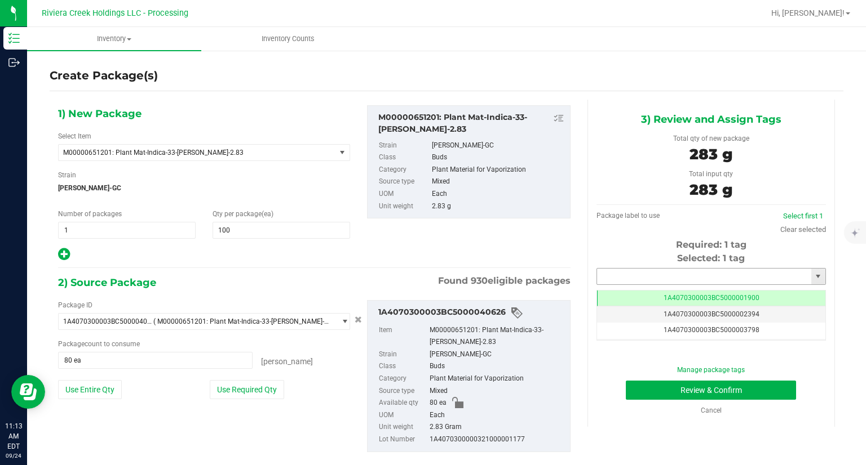
click at [662, 278] on input "text" at bounding box center [704, 277] width 214 height 16
type input "420212"
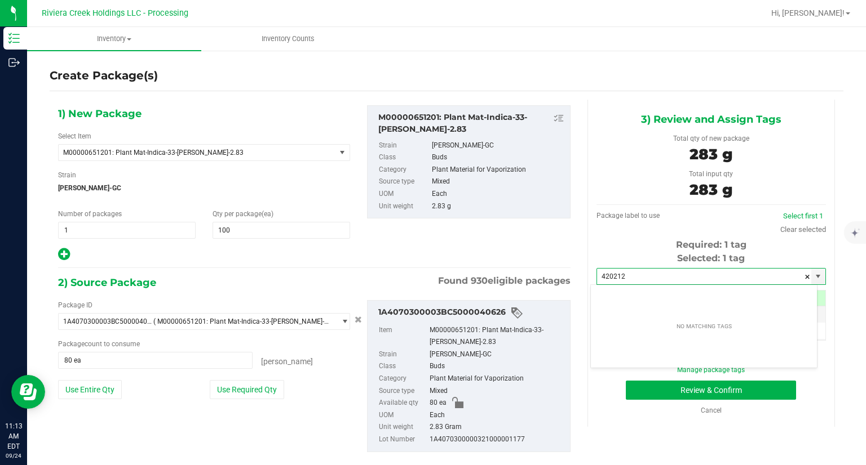
drag, startPoint x: 644, startPoint y: 278, endPoint x: 563, endPoint y: 270, distance: 81.5
click at [563, 271] on div "1) New Package Select Item M00000651201: Plant Mat-Indica-33-Stambaugh GC-2.83 …" at bounding box center [446, 378] width 793 height 556
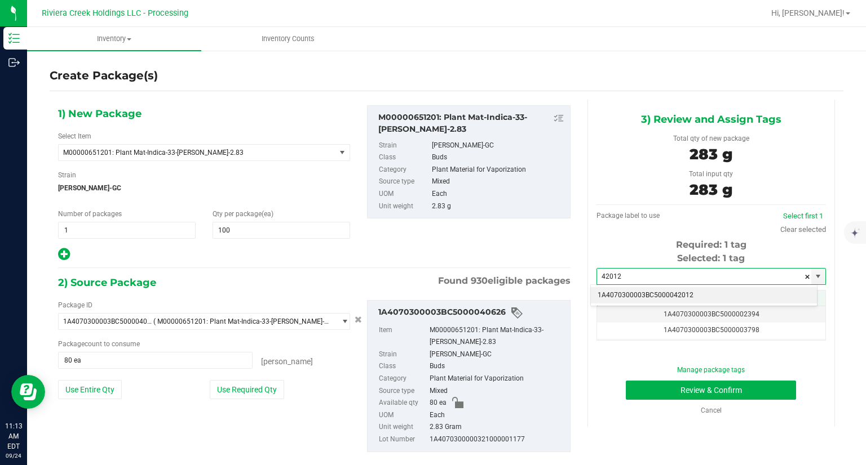
click at [604, 294] on li "1A4070300003BC5000042012" at bounding box center [704, 295] width 226 height 17
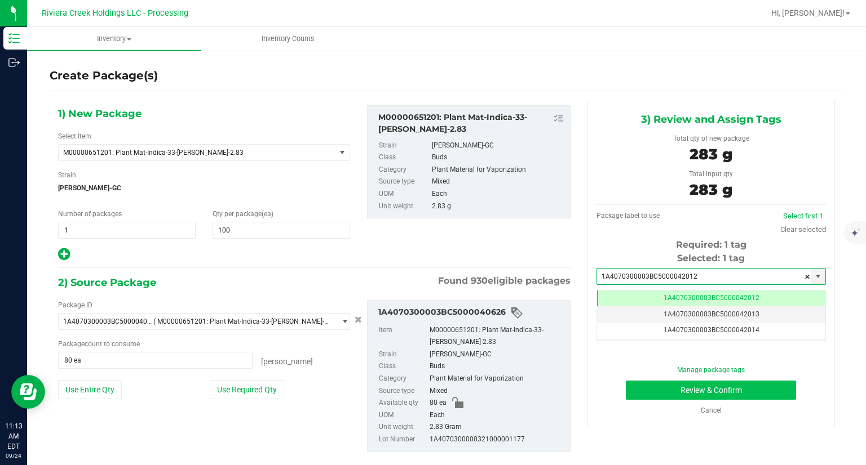
type input "1A4070300003BC5000042012"
click at [629, 384] on button "Review & Confirm" at bounding box center [711, 390] width 170 height 19
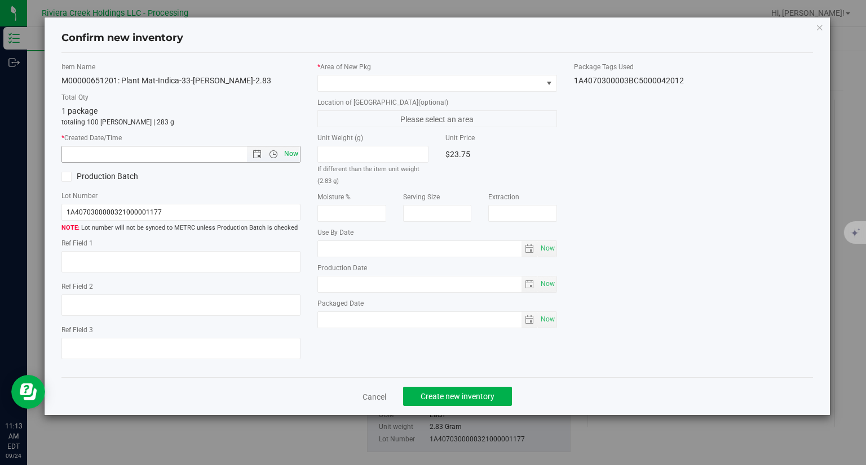
click at [291, 157] on span "Now" at bounding box center [291, 154] width 19 height 16
type input "9/24/2025 11:13 AM"
click at [348, 83] on span at bounding box center [430, 84] width 224 height 16
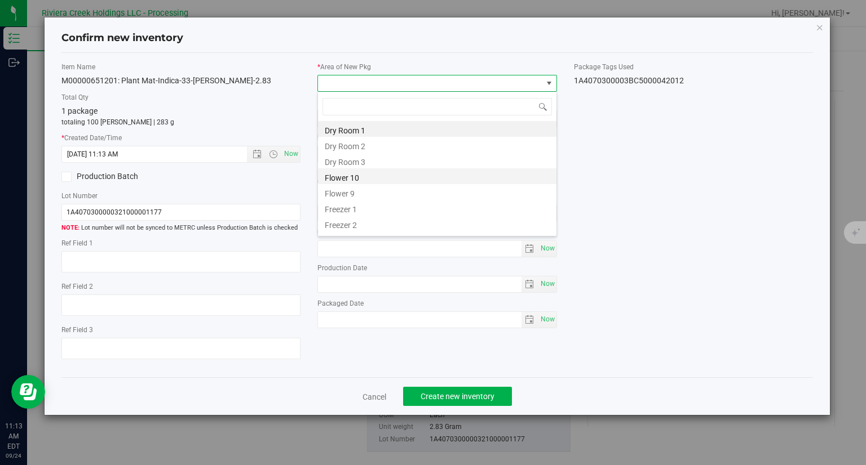
click at [354, 174] on li "Flower 10" at bounding box center [437, 176] width 238 height 16
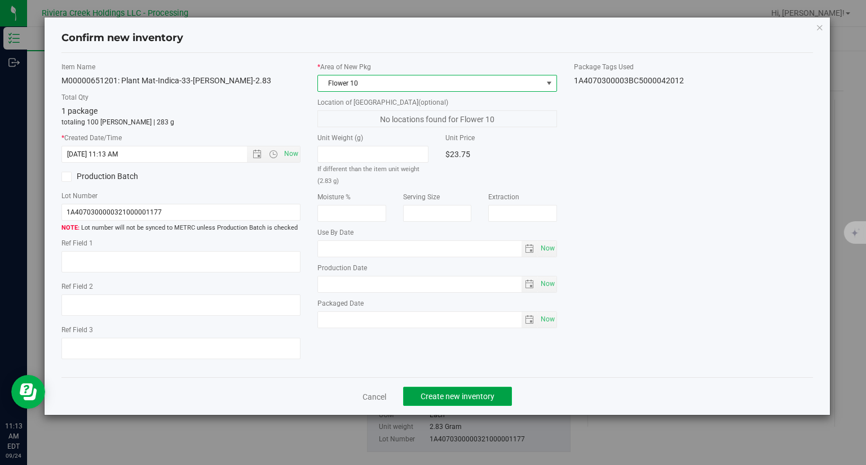
click at [463, 391] on button "Create new inventory" at bounding box center [457, 396] width 109 height 19
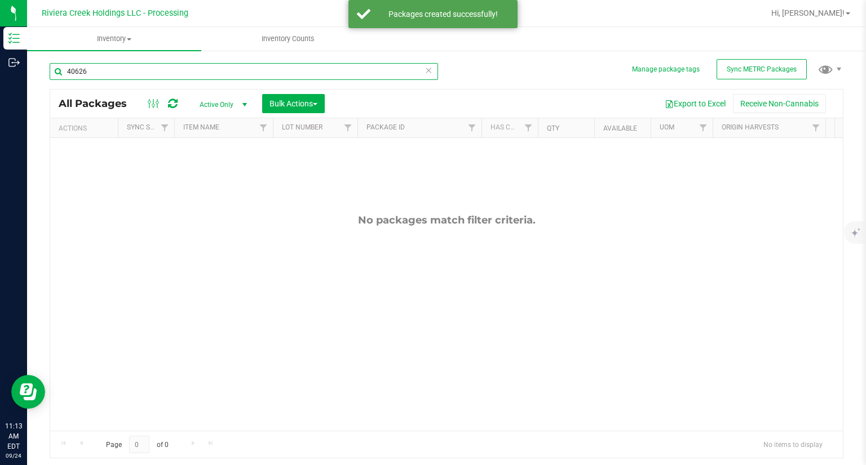
click at [156, 75] on input "40626" at bounding box center [244, 71] width 388 height 17
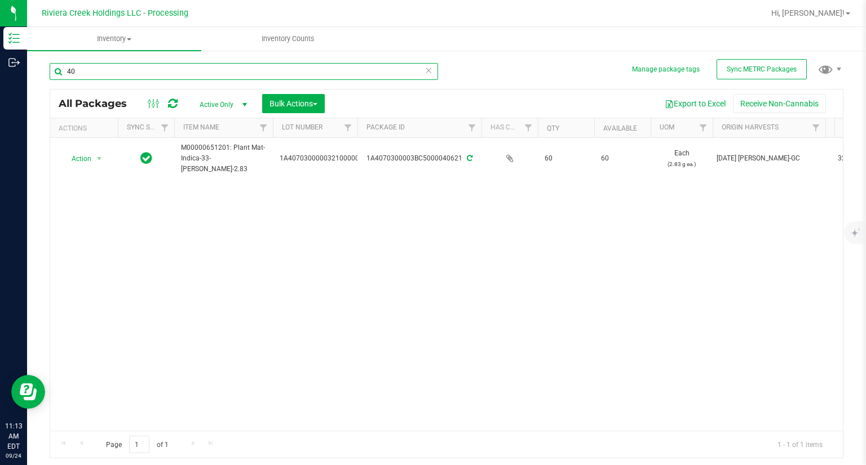
type input "4"
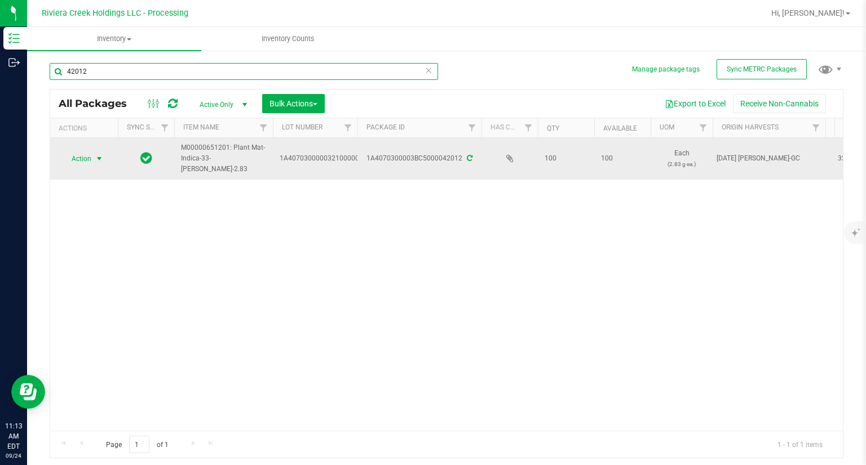
type input "42012"
click at [82, 162] on span "Action" at bounding box center [76, 159] width 30 height 16
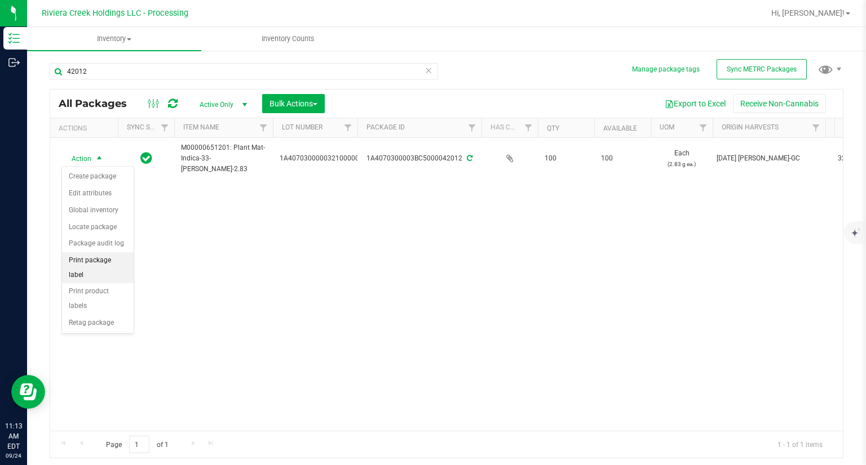
click at [104, 261] on li "Print package label" at bounding box center [98, 267] width 72 height 31
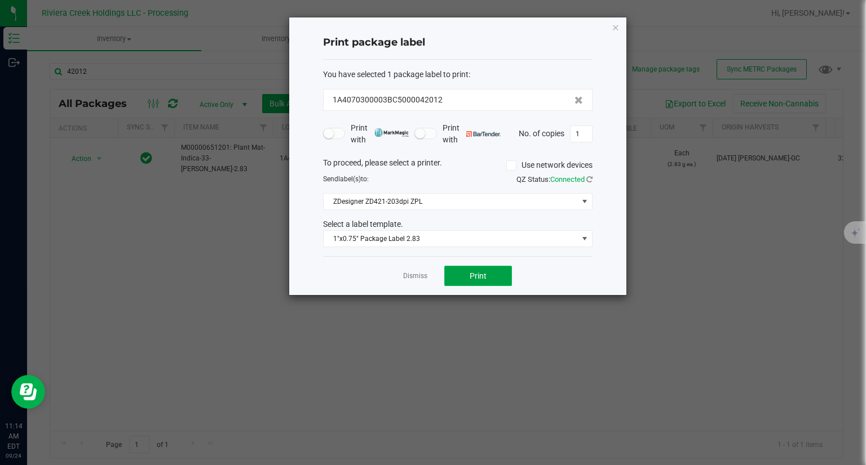
click at [504, 280] on button "Print" at bounding box center [478, 276] width 68 height 20
